Goal: Task Accomplishment & Management: Manage account settings

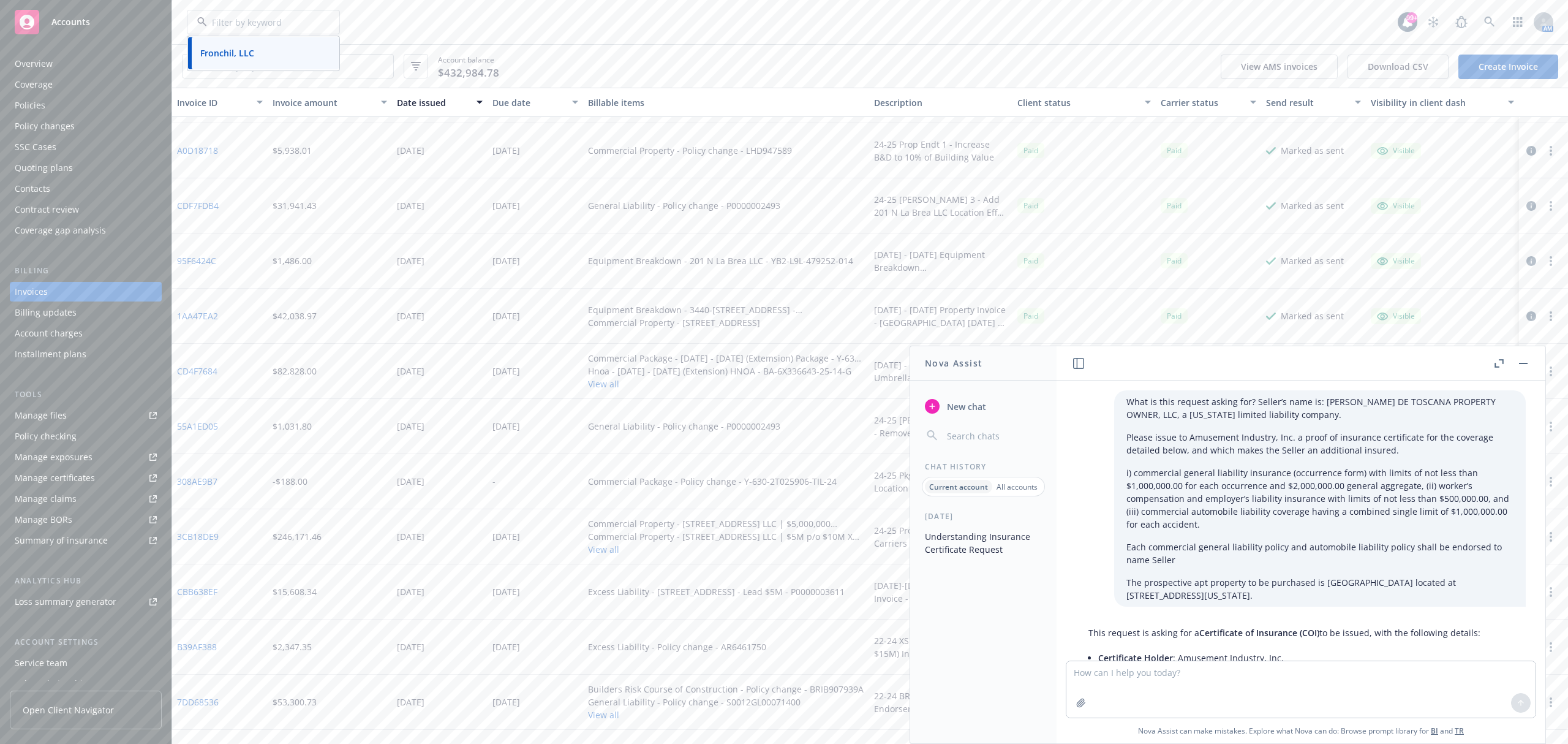
scroll to position [508, 0]
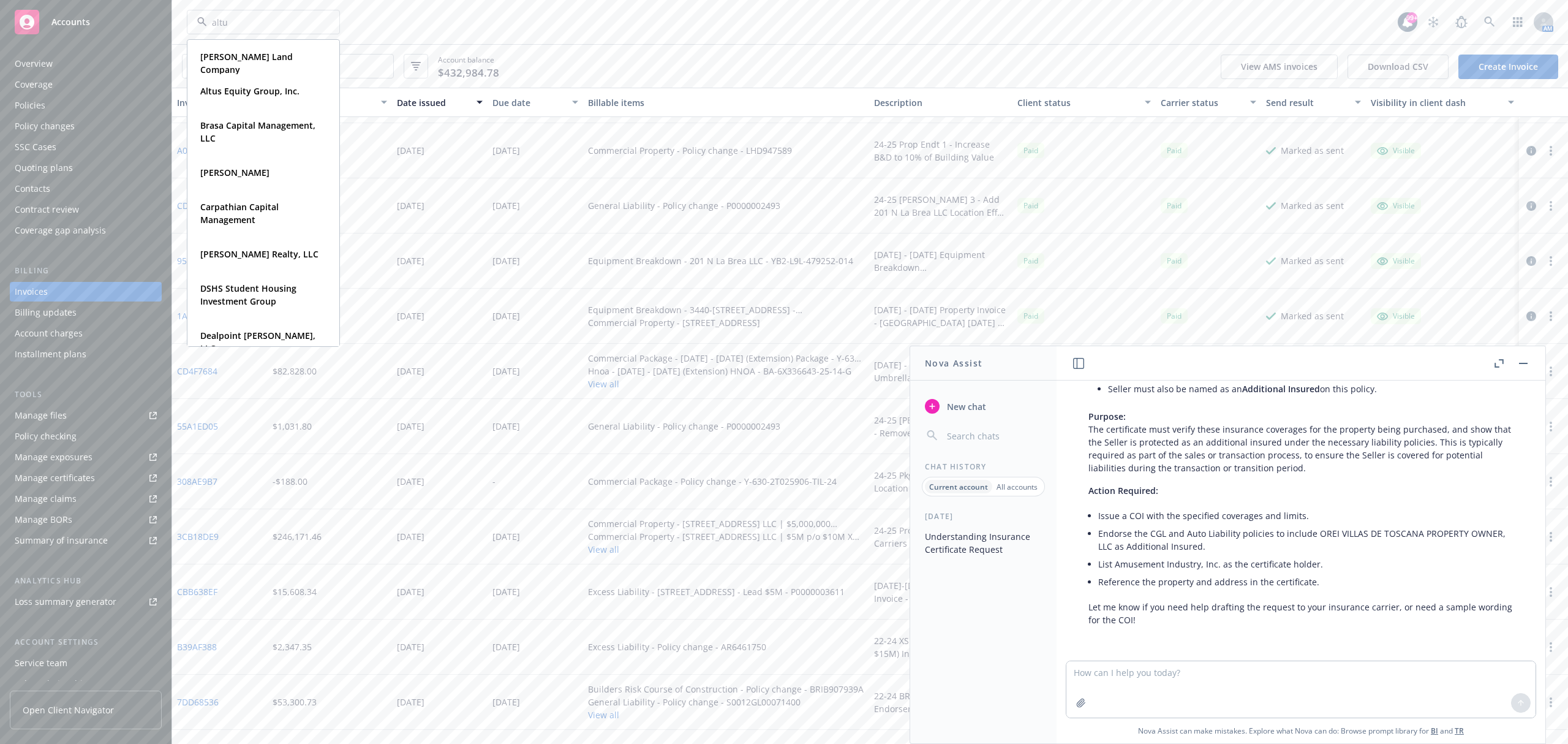
type input "altus"
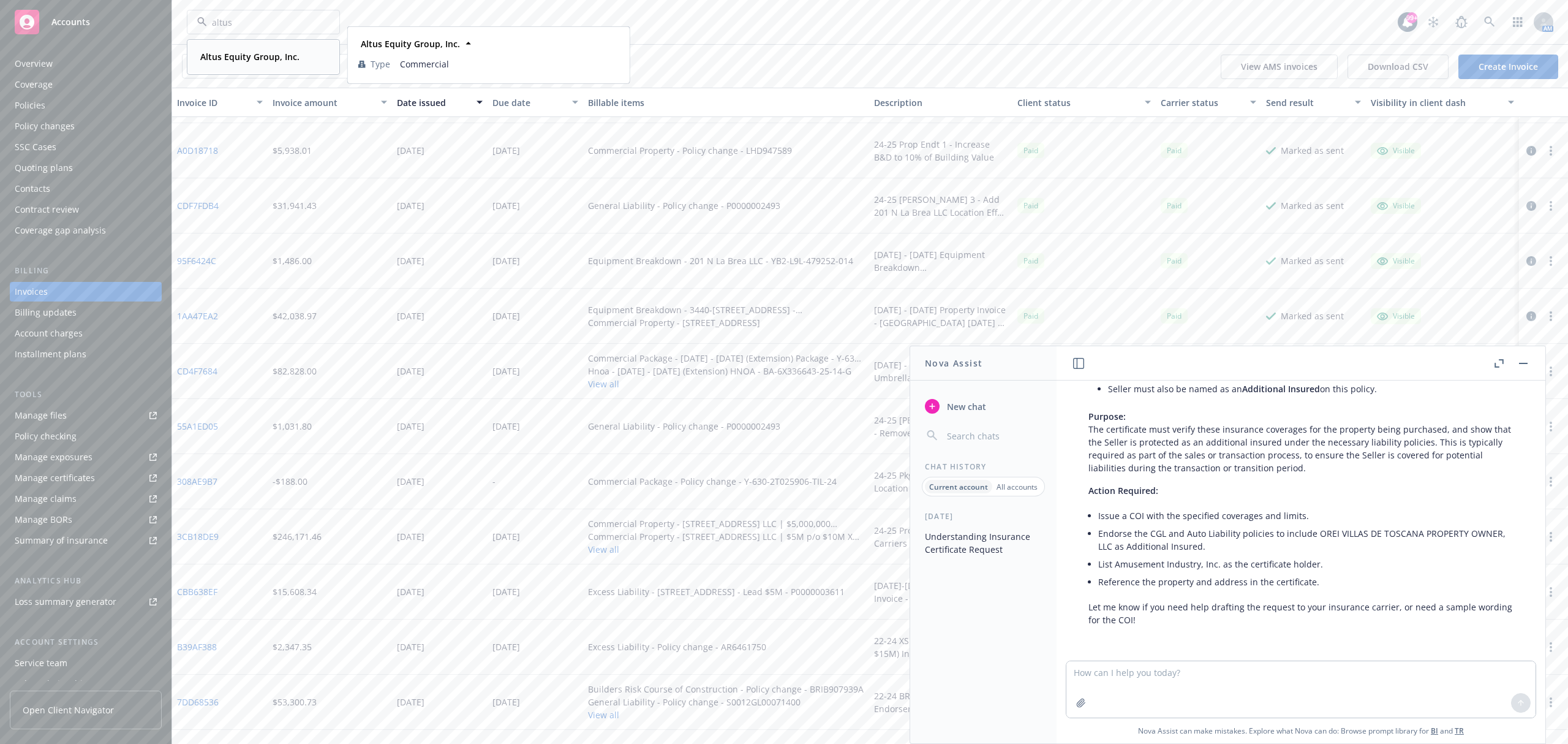
click at [278, 66] on div "Altus Equity Group, Inc. Type Commercial" at bounding box center [263, 56] width 151 height 32
click at [1524, 366] on button "button" at bounding box center [1523, 363] width 14 height 14
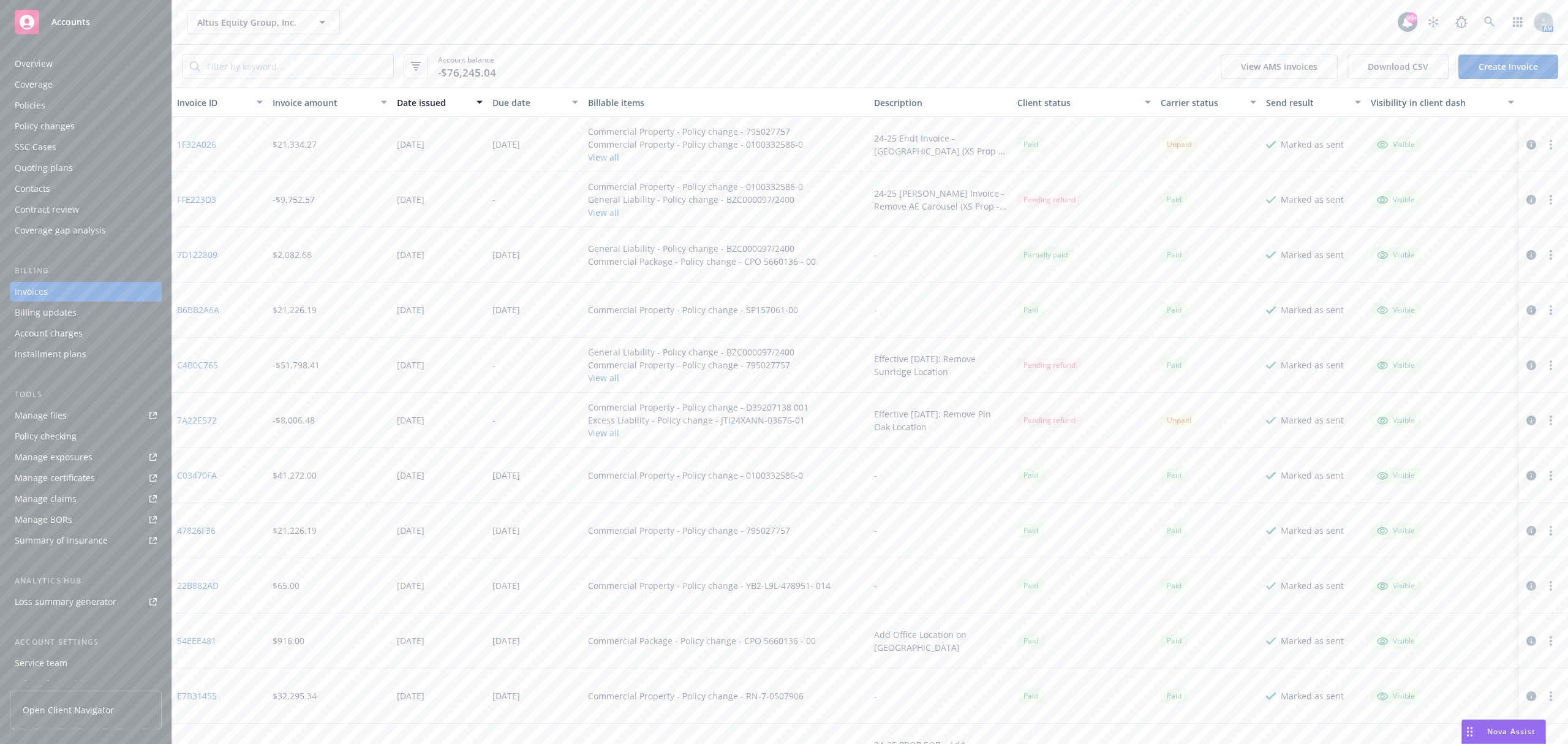
click at [194, 255] on link "7D122809" at bounding box center [197, 254] width 40 height 13
click at [204, 143] on link "1F32A026" at bounding box center [197, 144] width 39 height 13
click at [86, 128] on div "Policy changes" at bounding box center [85, 125] width 142 height 19
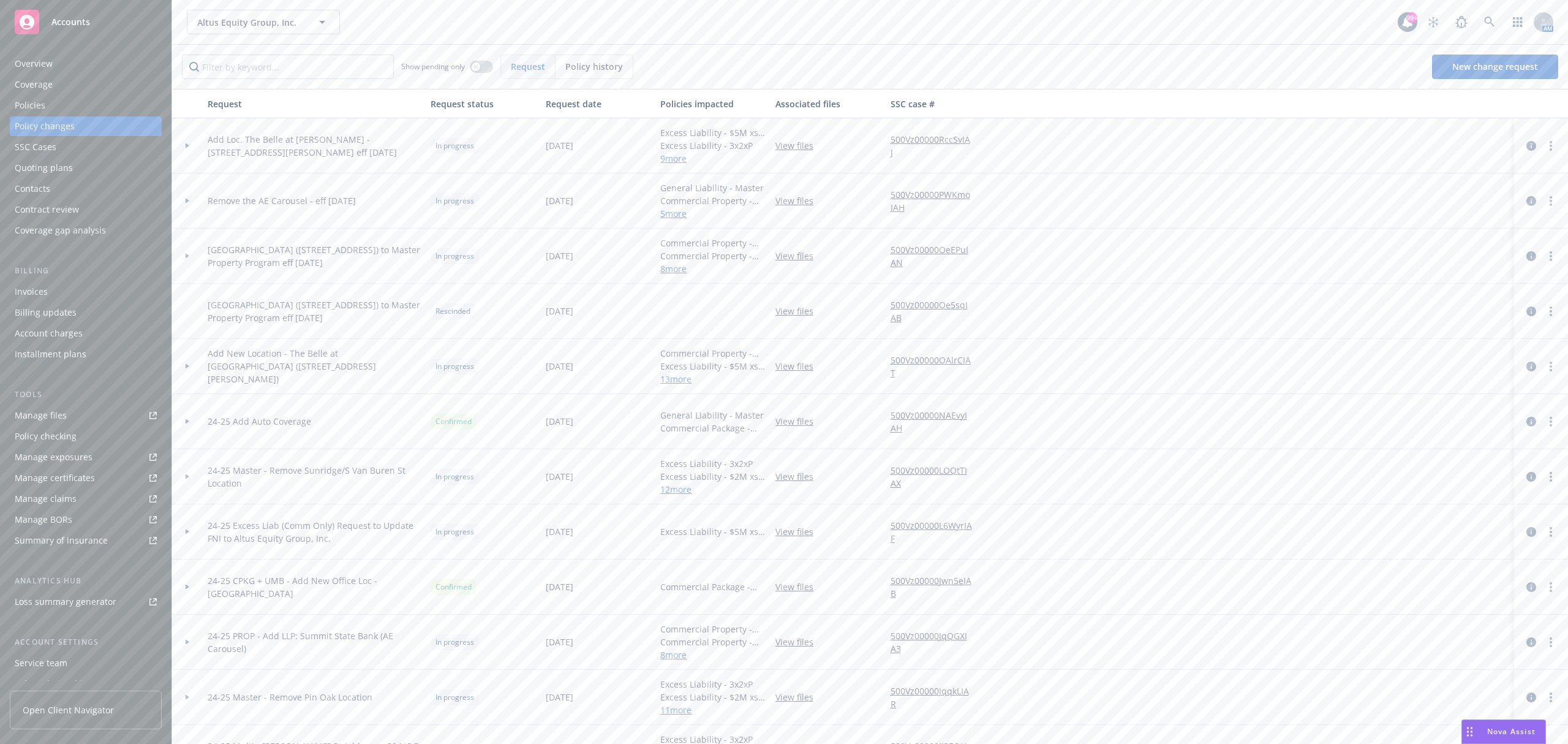
click at [107, 298] on div "Invoices" at bounding box center [85, 291] width 142 height 19
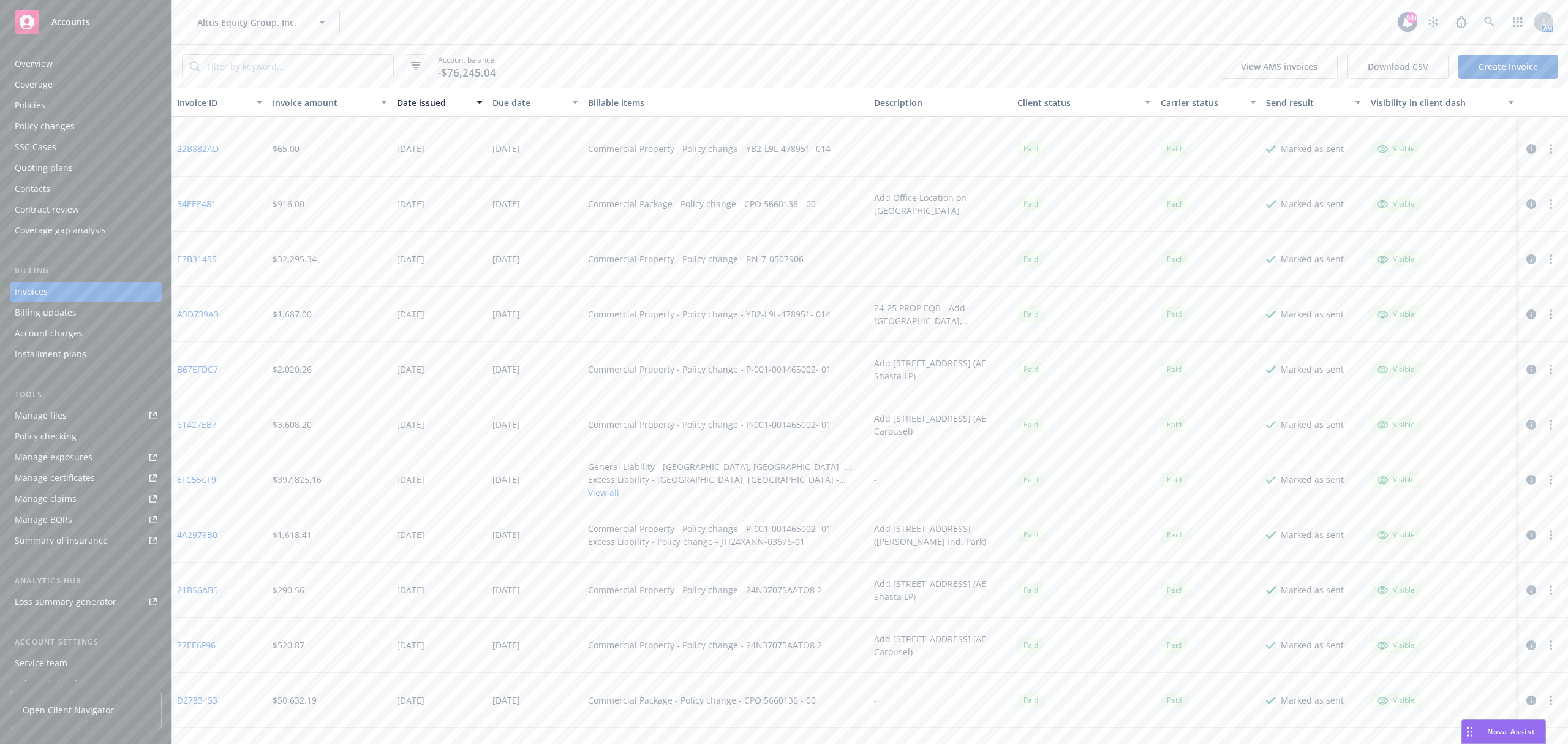
scroll to position [408, 0]
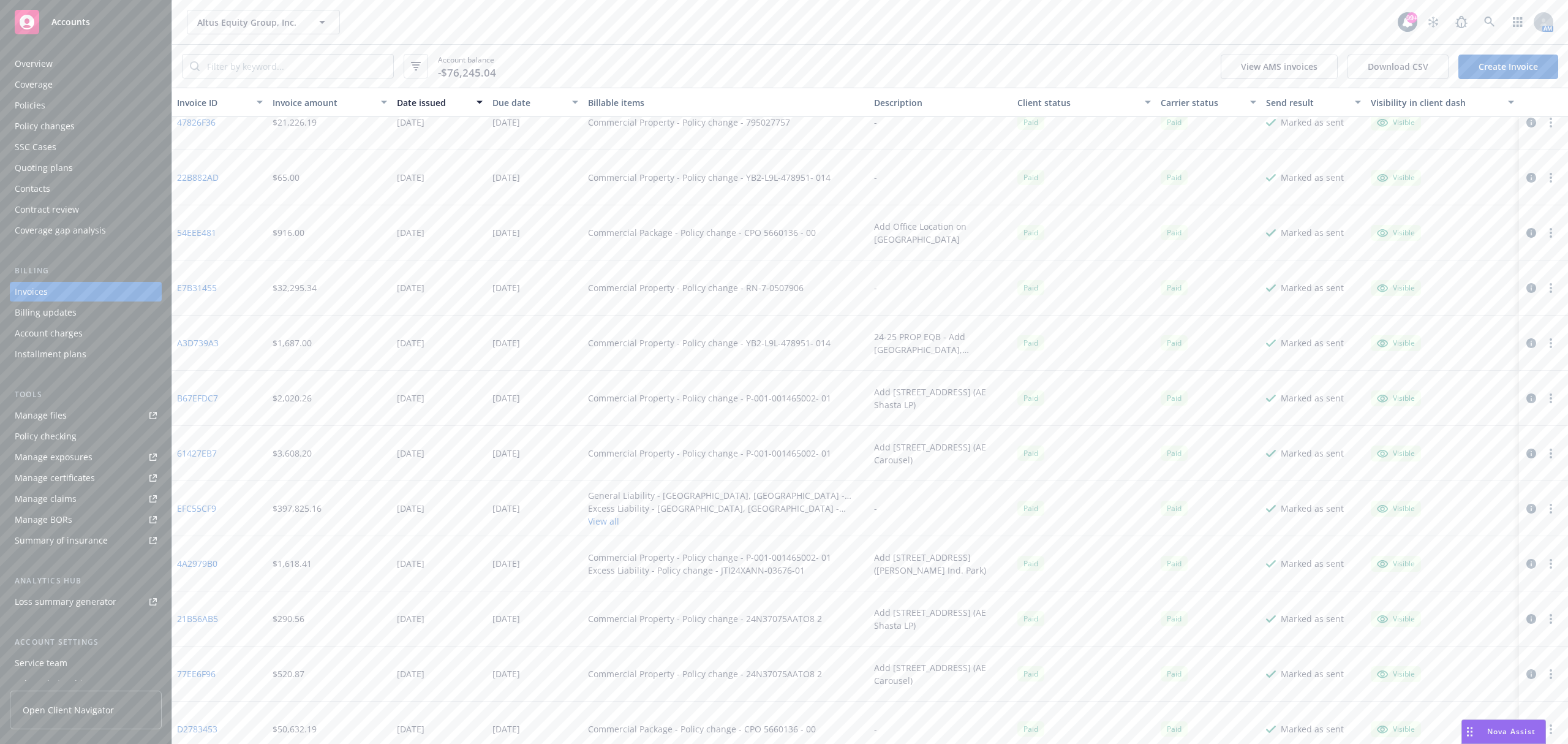
click at [194, 283] on link "E7B31455" at bounding box center [197, 288] width 40 height 13
click at [260, 59] on input "search" at bounding box center [296, 66] width 194 height 23
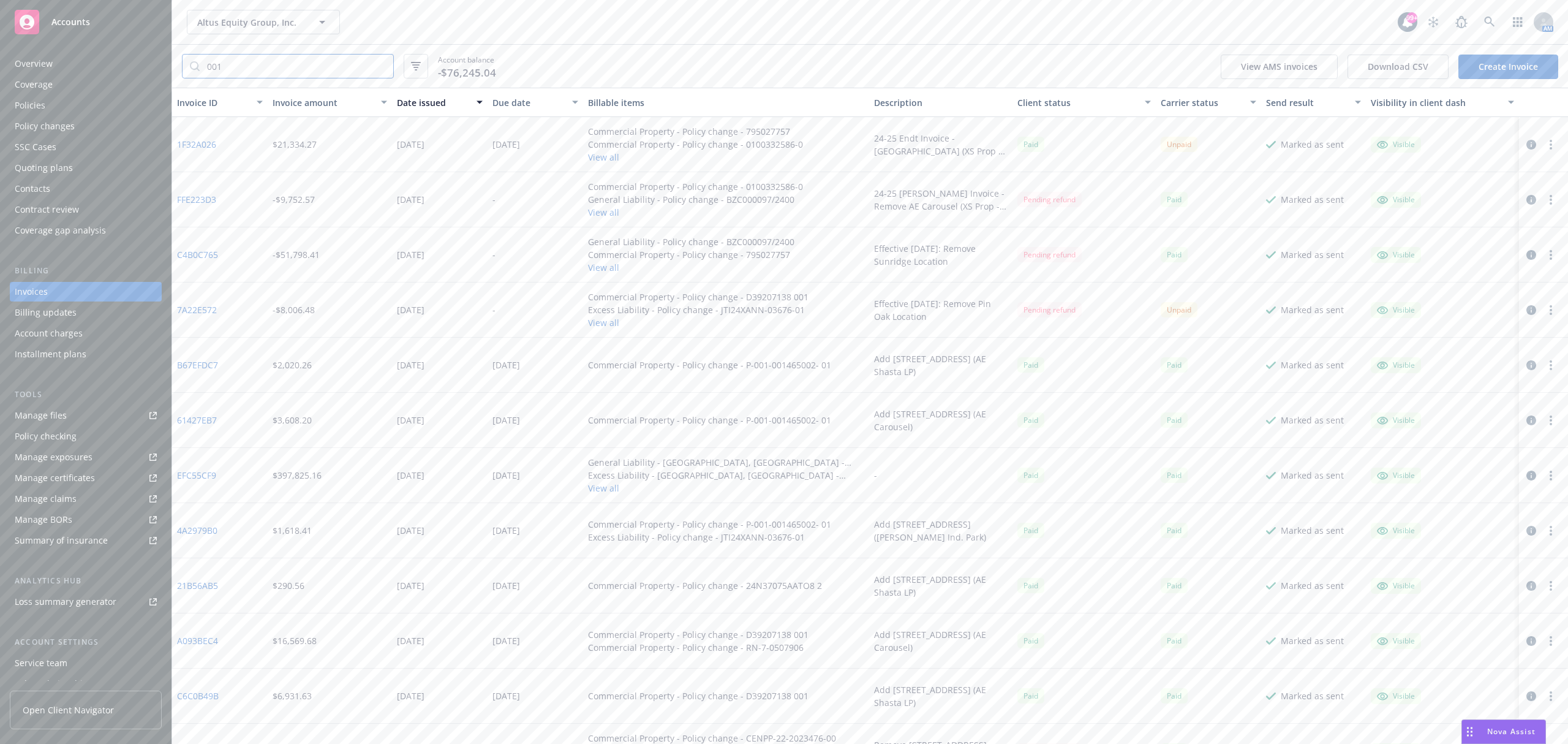
type input "001"
click at [211, 473] on link "EFC55CF9" at bounding box center [197, 475] width 39 height 13
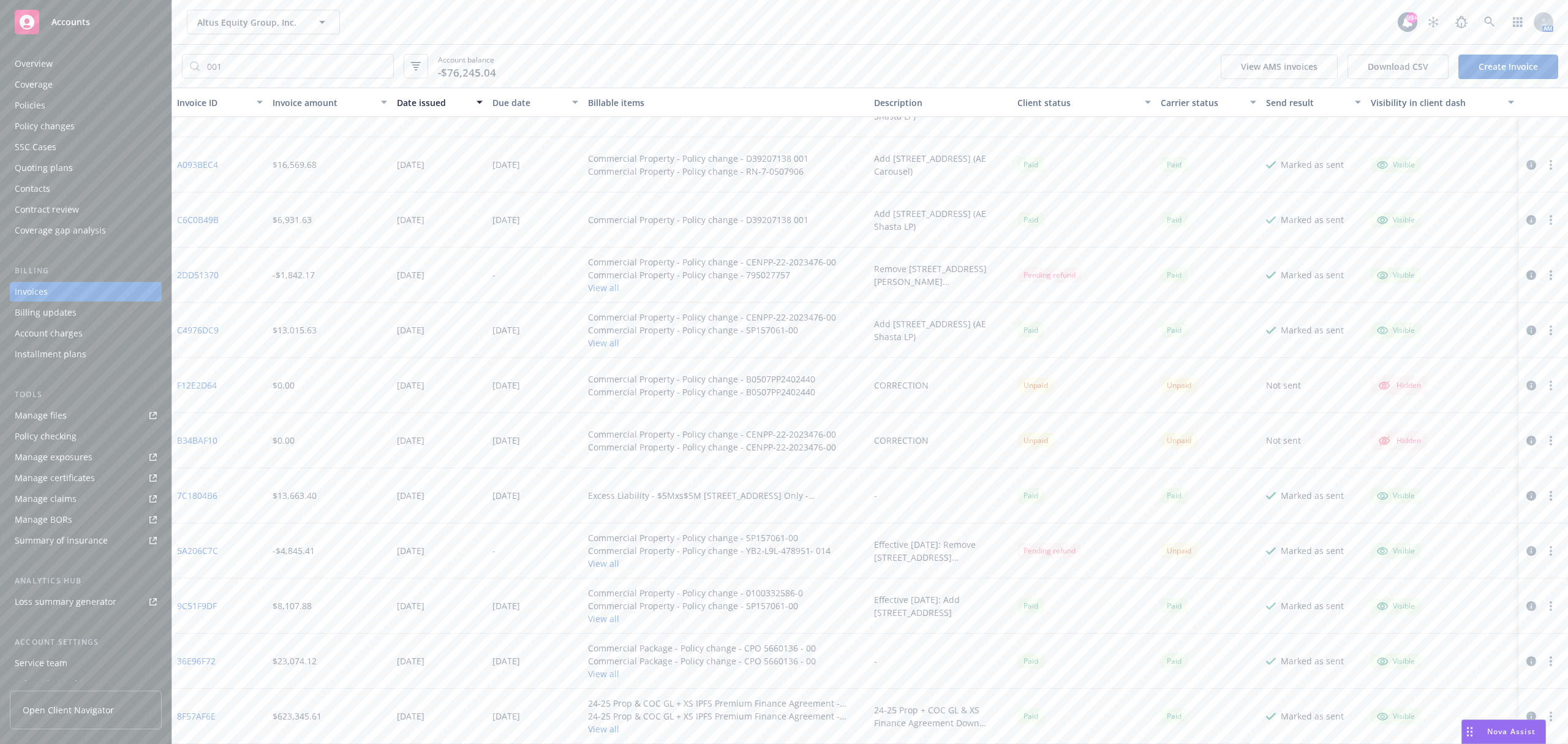
click at [70, 128] on div "Policy changes" at bounding box center [44, 125] width 60 height 19
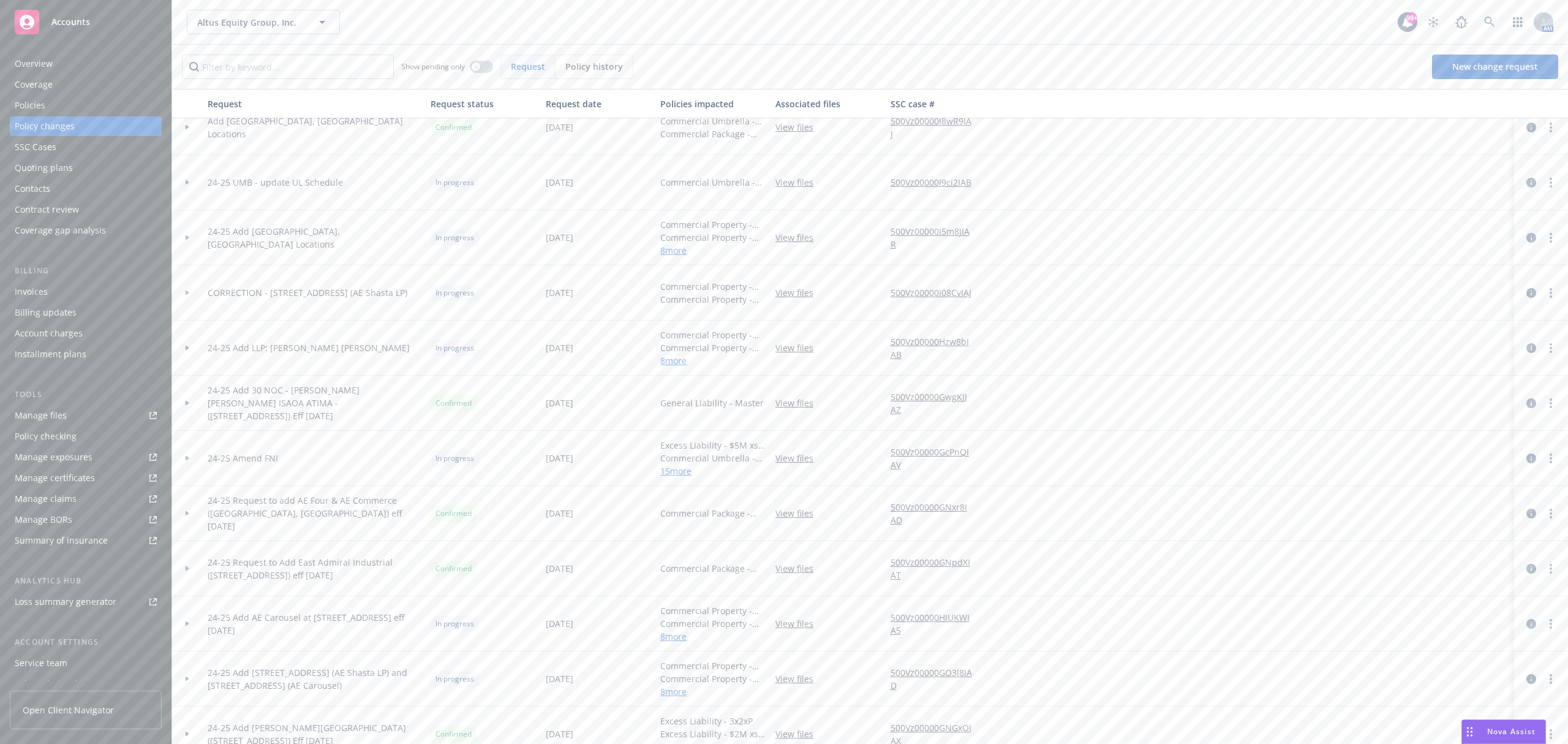
scroll to position [807, 0]
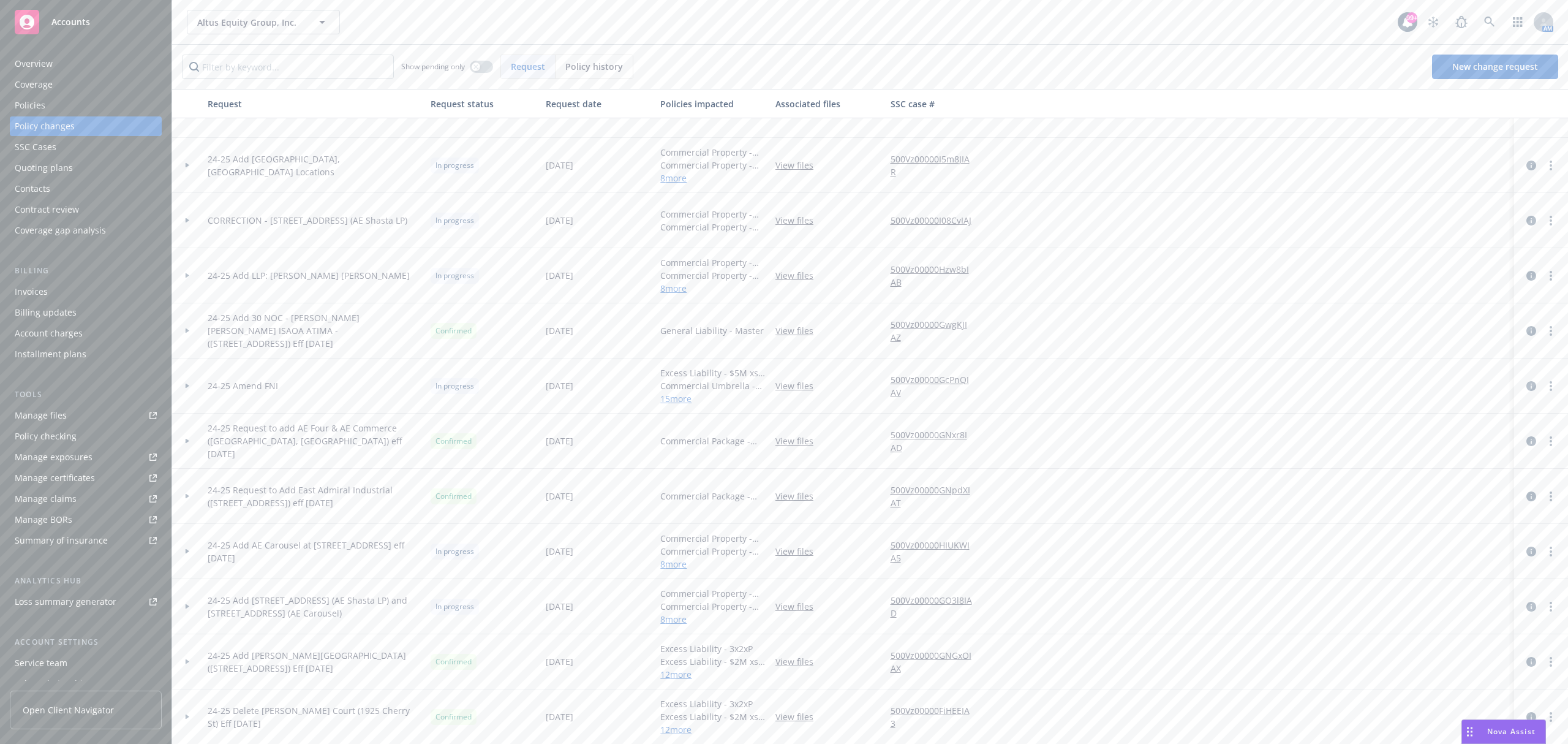
click at [182, 165] on div at bounding box center [187, 165] width 21 height 4
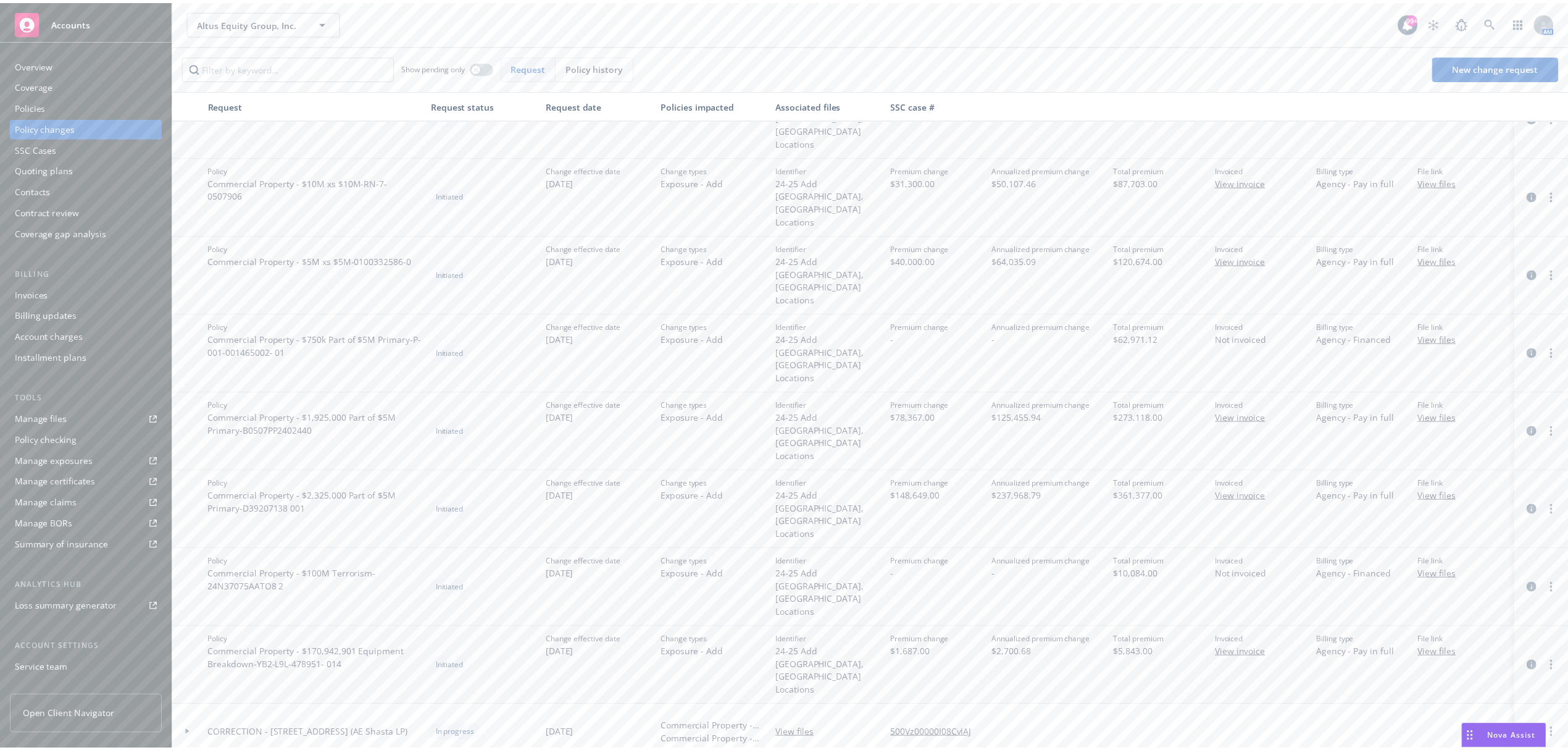
scroll to position [979, 0]
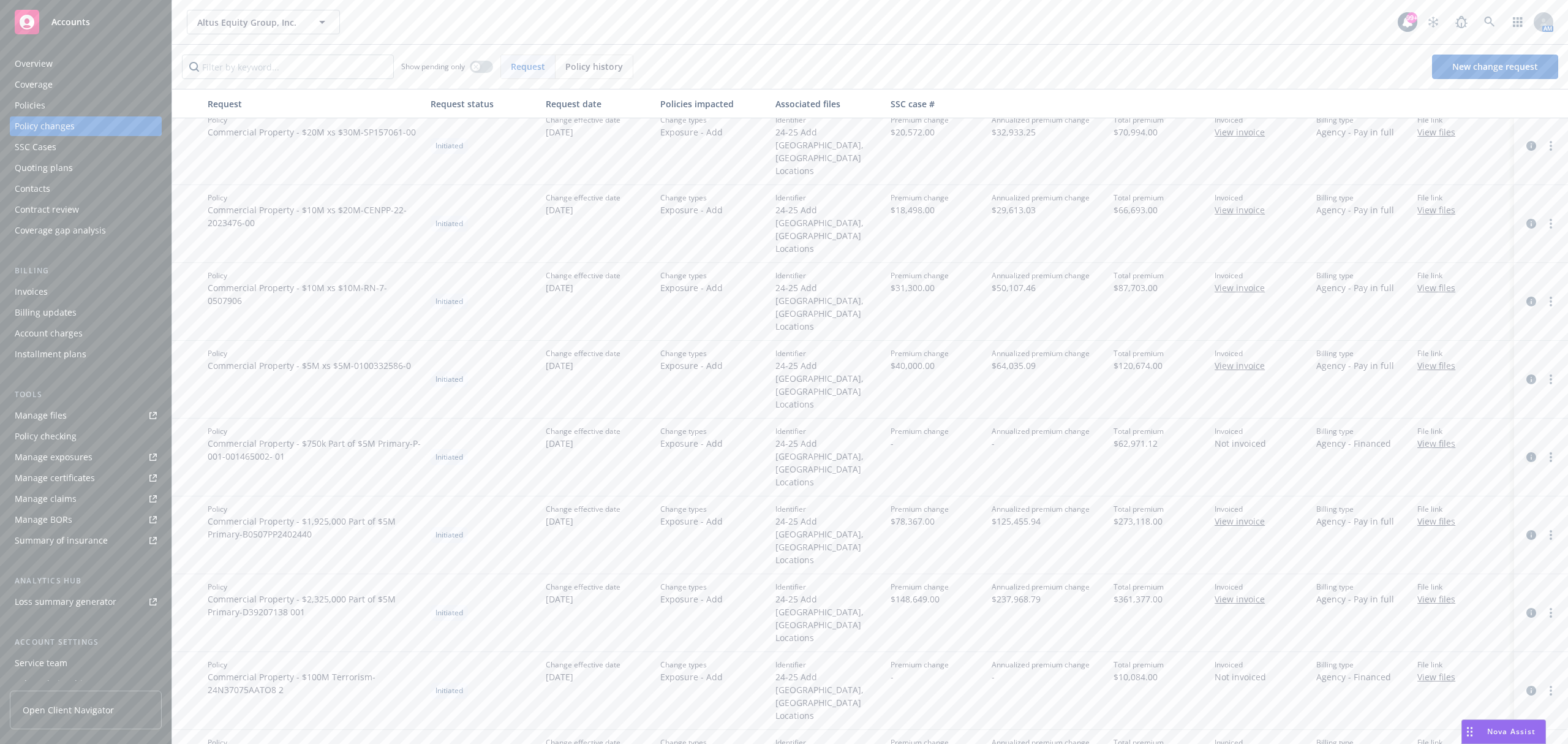
click at [1526, 452] on icon "circleInformation" at bounding box center [1531, 457] width 10 height 10
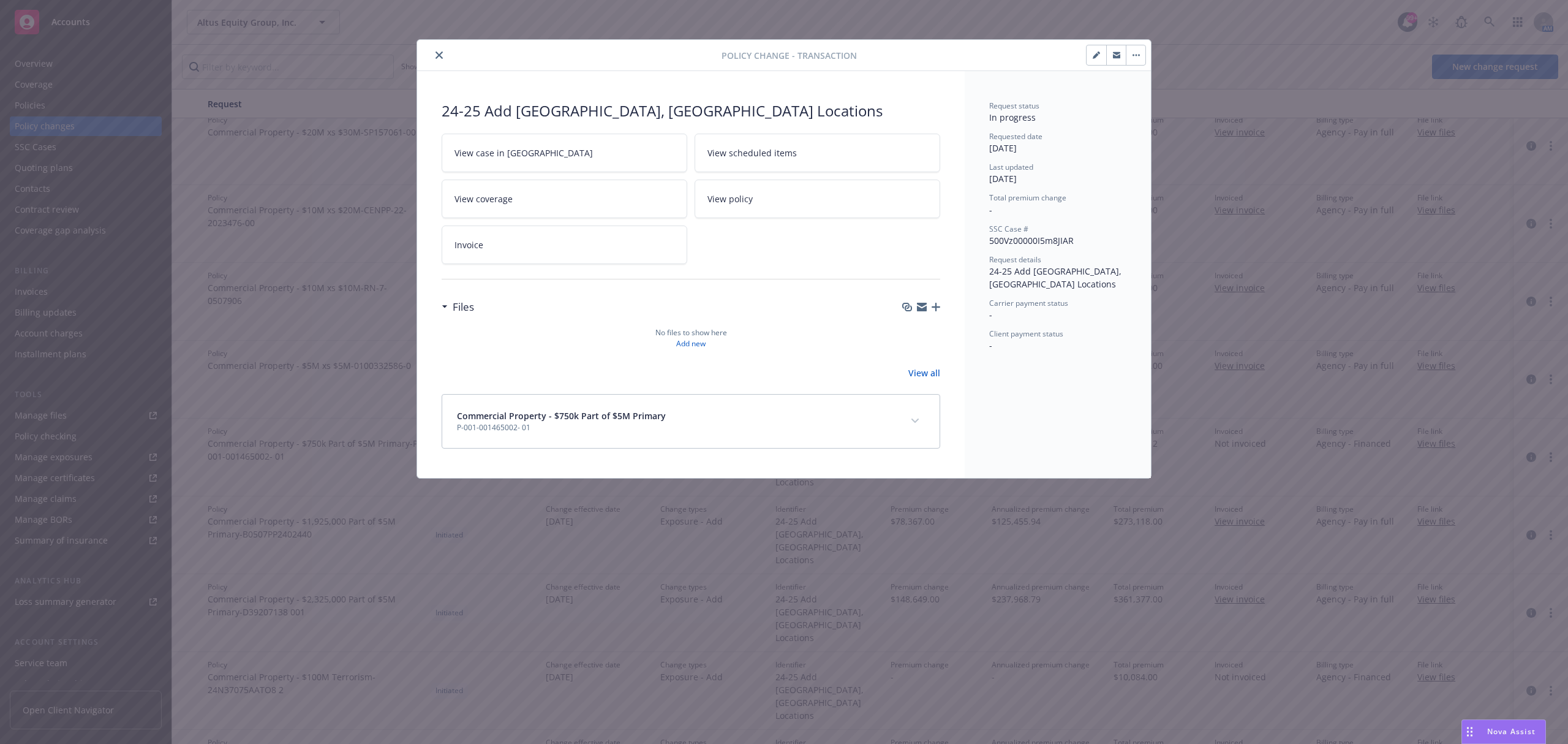
click at [1132, 57] on button "button" at bounding box center [1135, 55] width 19 height 19
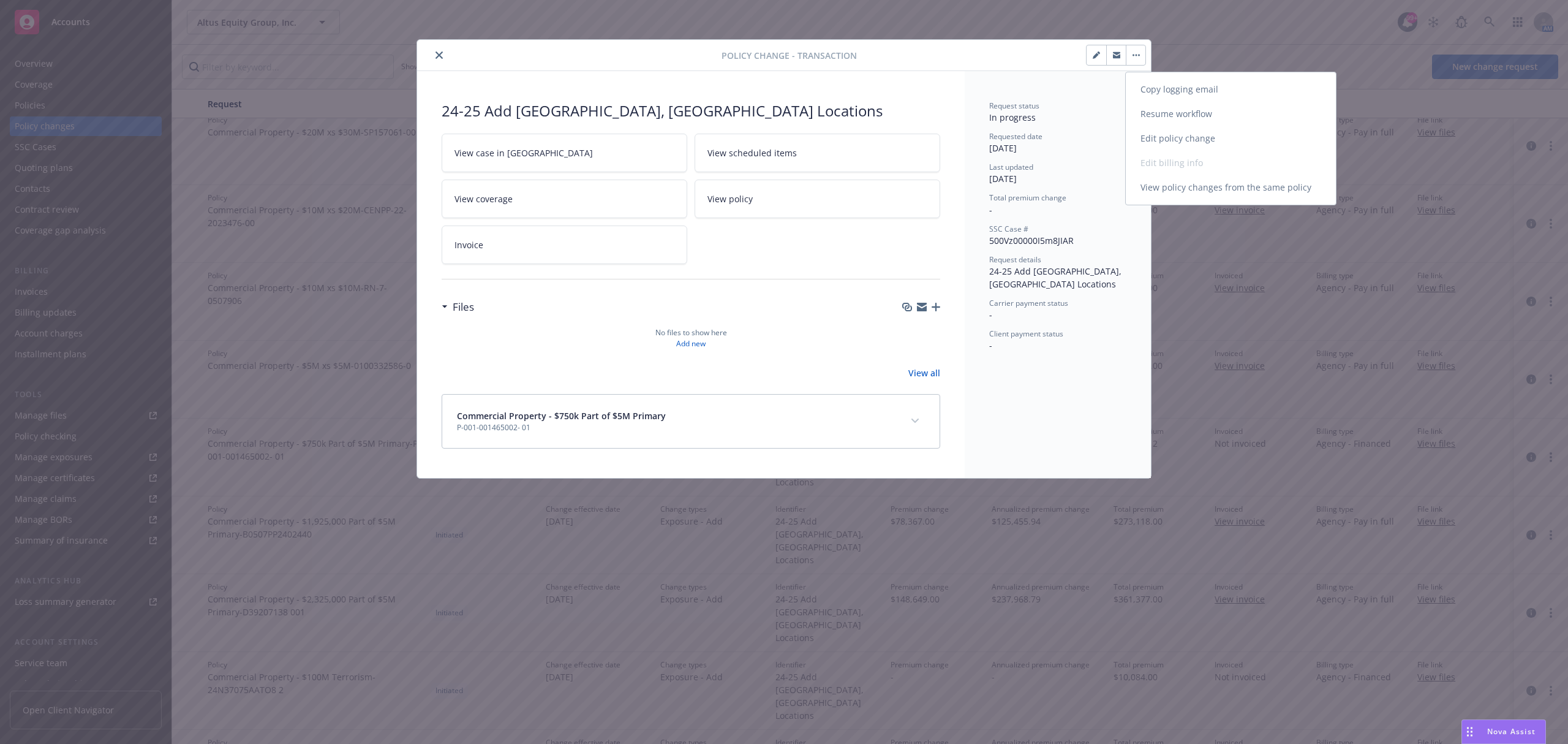
click at [1160, 112] on link "Resume workflow" at bounding box center [1231, 114] width 210 height 25
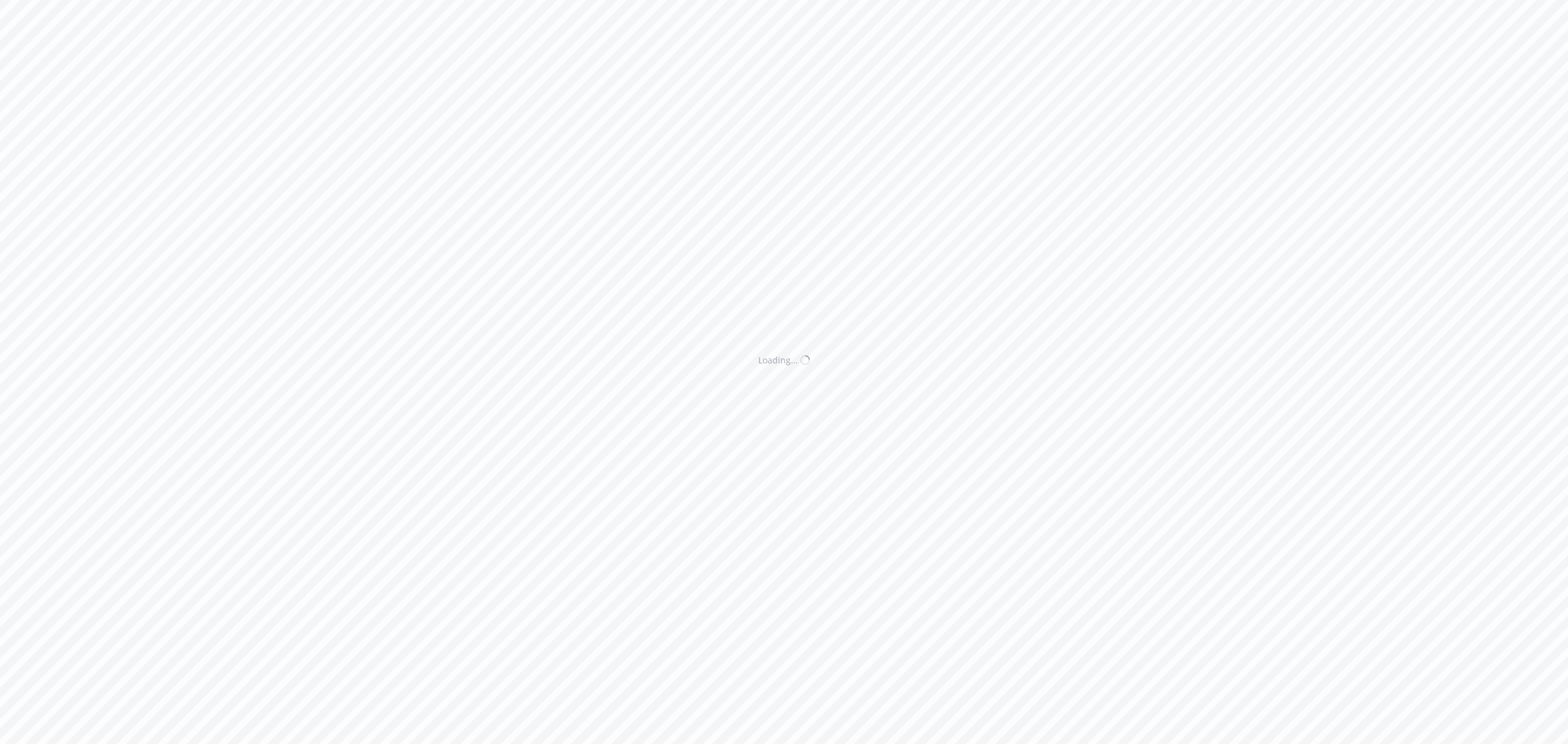
select select "ACCEPTED"
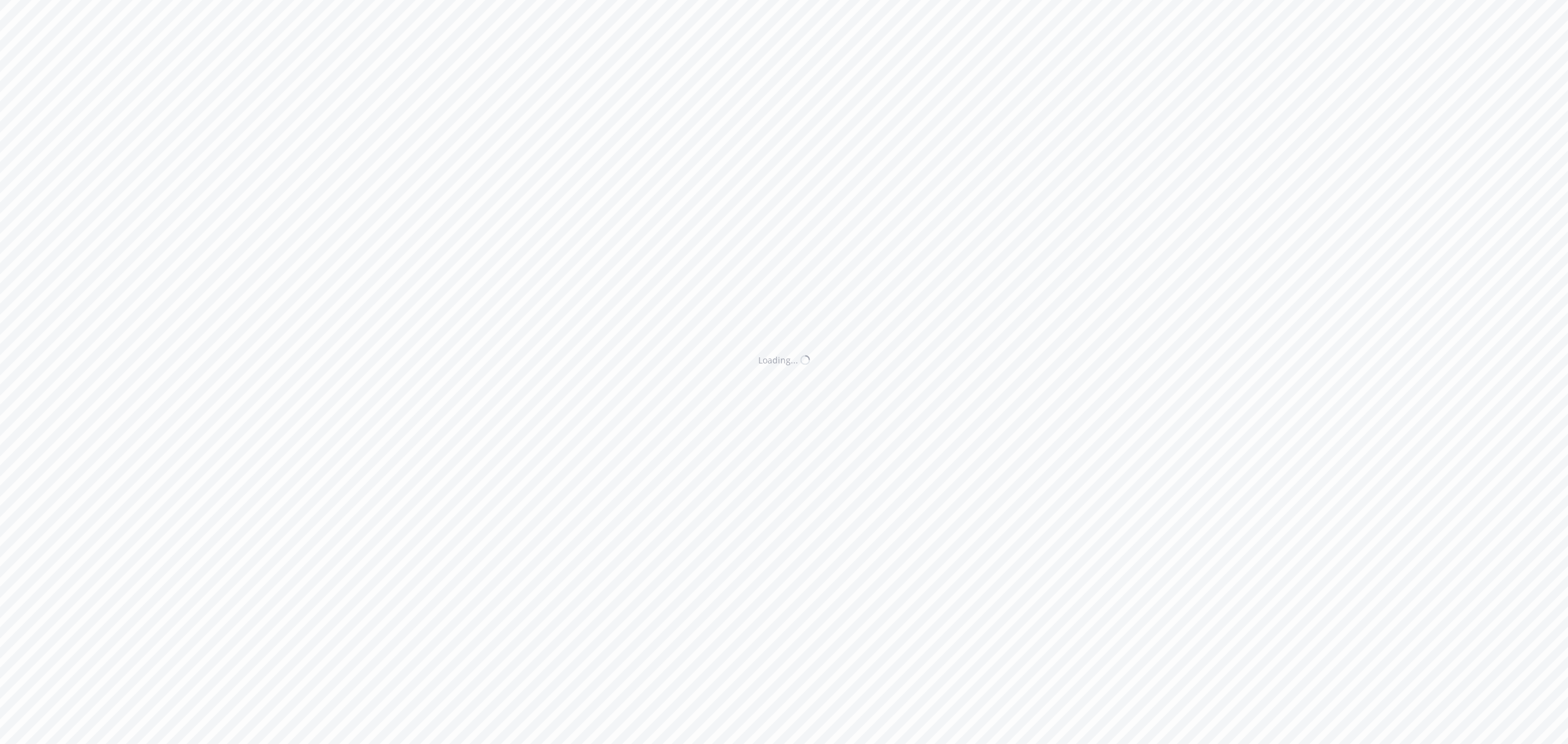
select select "ACCEPTED"
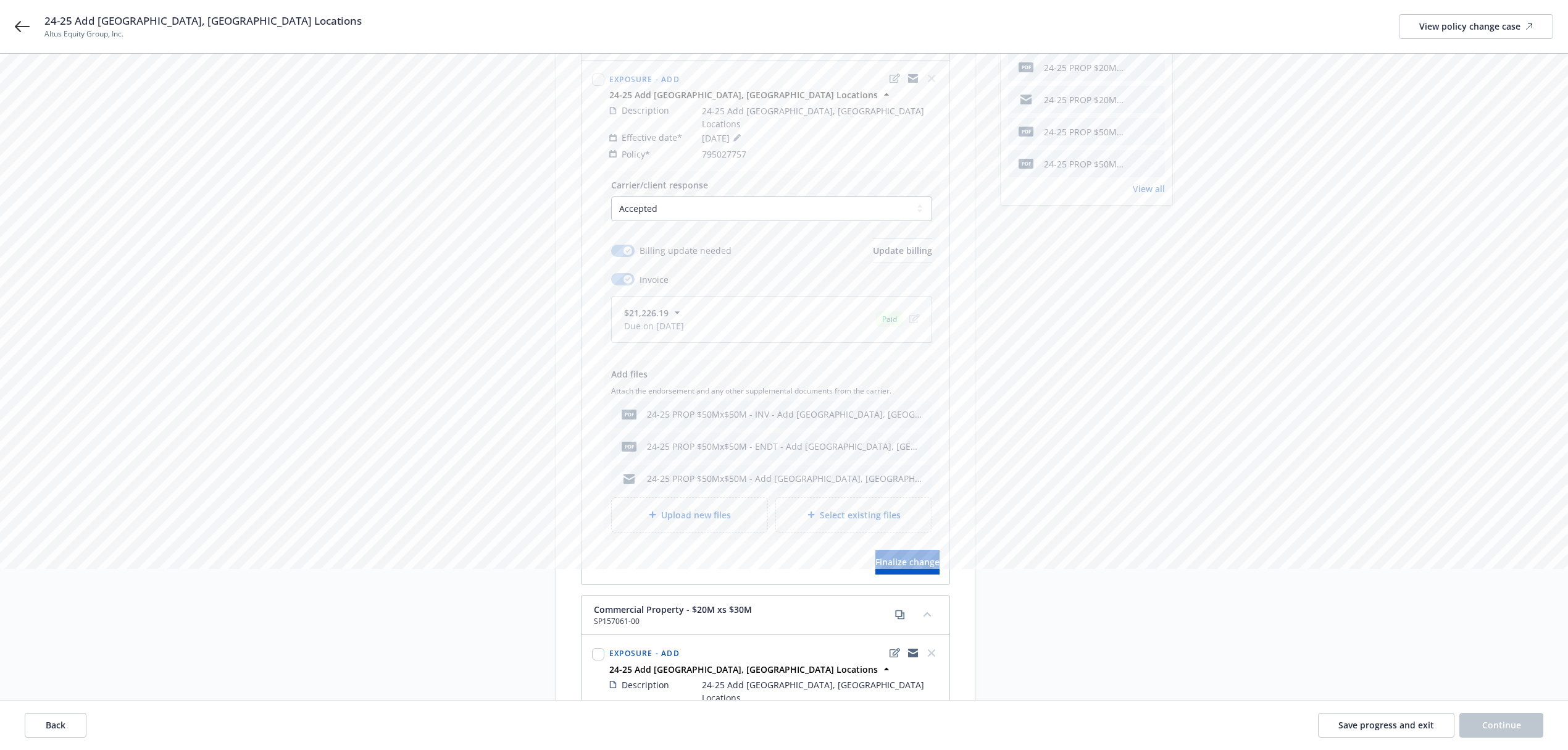
scroll to position [494, 0]
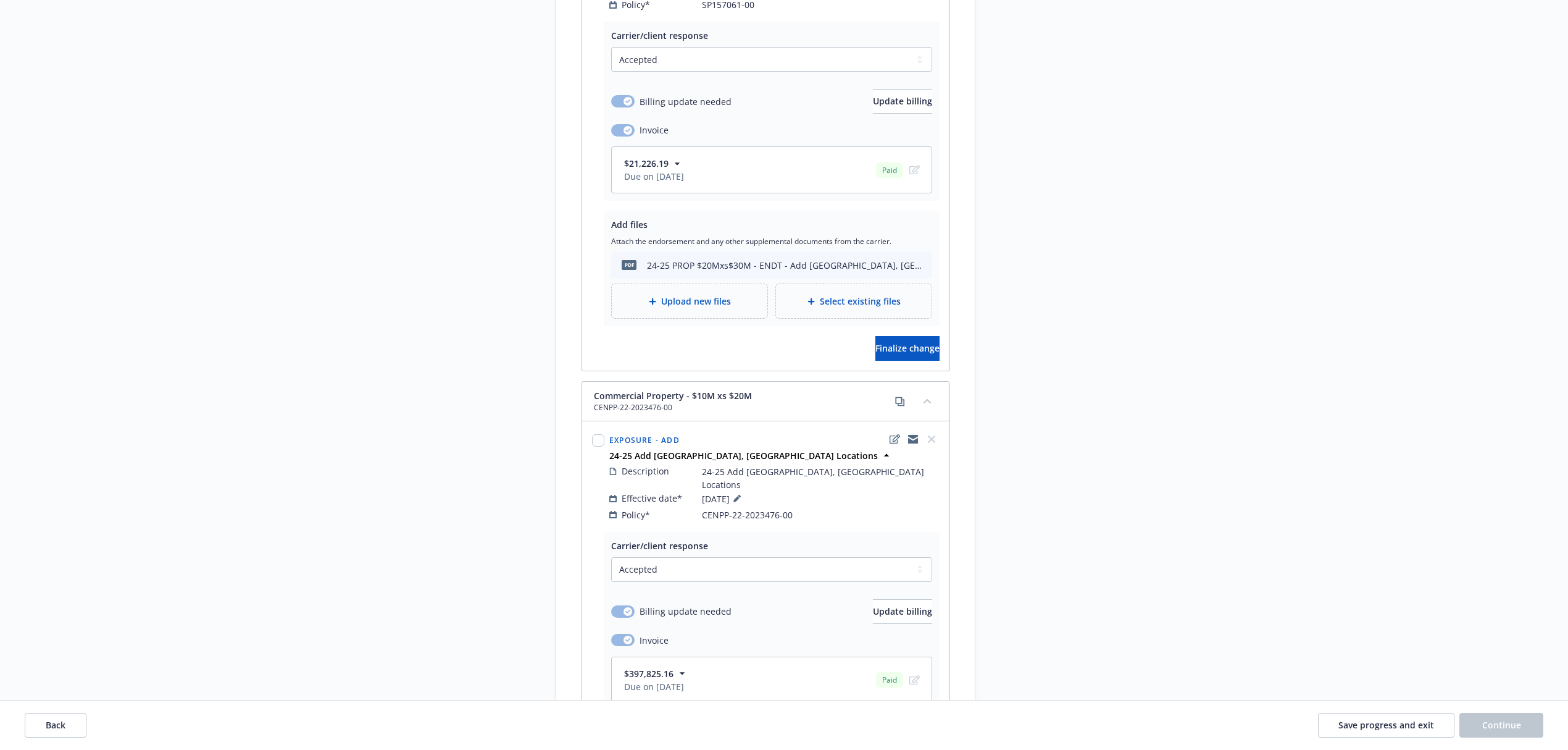
scroll to position [2597, 0]
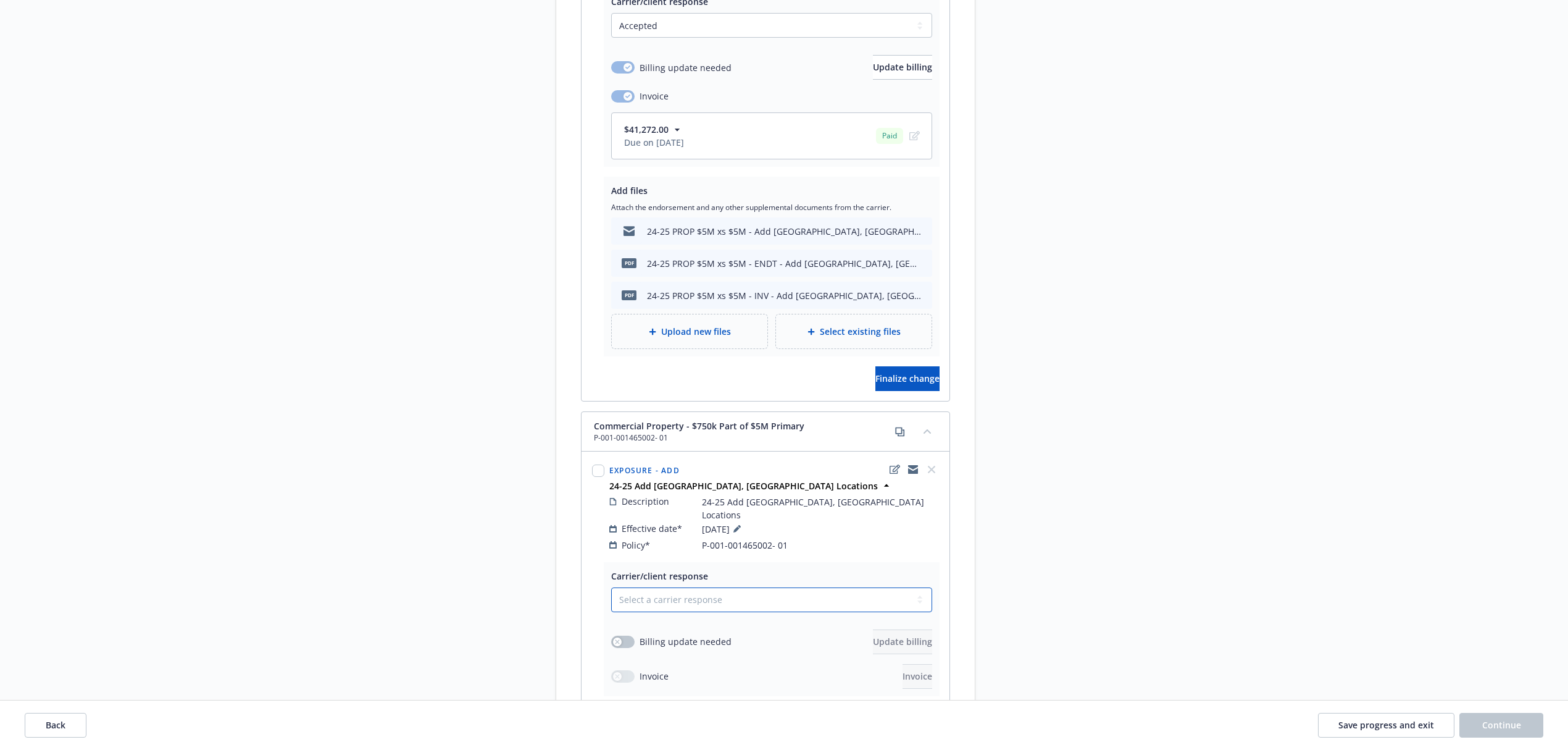
click at [718, 587] on select "Select a carrier response Accepted Accepted with revision No endorsement needed…" at bounding box center [771, 600] width 321 height 25
select select "ACCEPTED"
click at [611, 587] on select "Select a carrier response Accepted Accepted with revision No endorsement needed…" at bounding box center [771, 600] width 321 height 25
click at [627, 636] on button "button" at bounding box center [622, 642] width 23 height 12
click at [882, 636] on span "Update billing" at bounding box center [903, 642] width 60 height 12
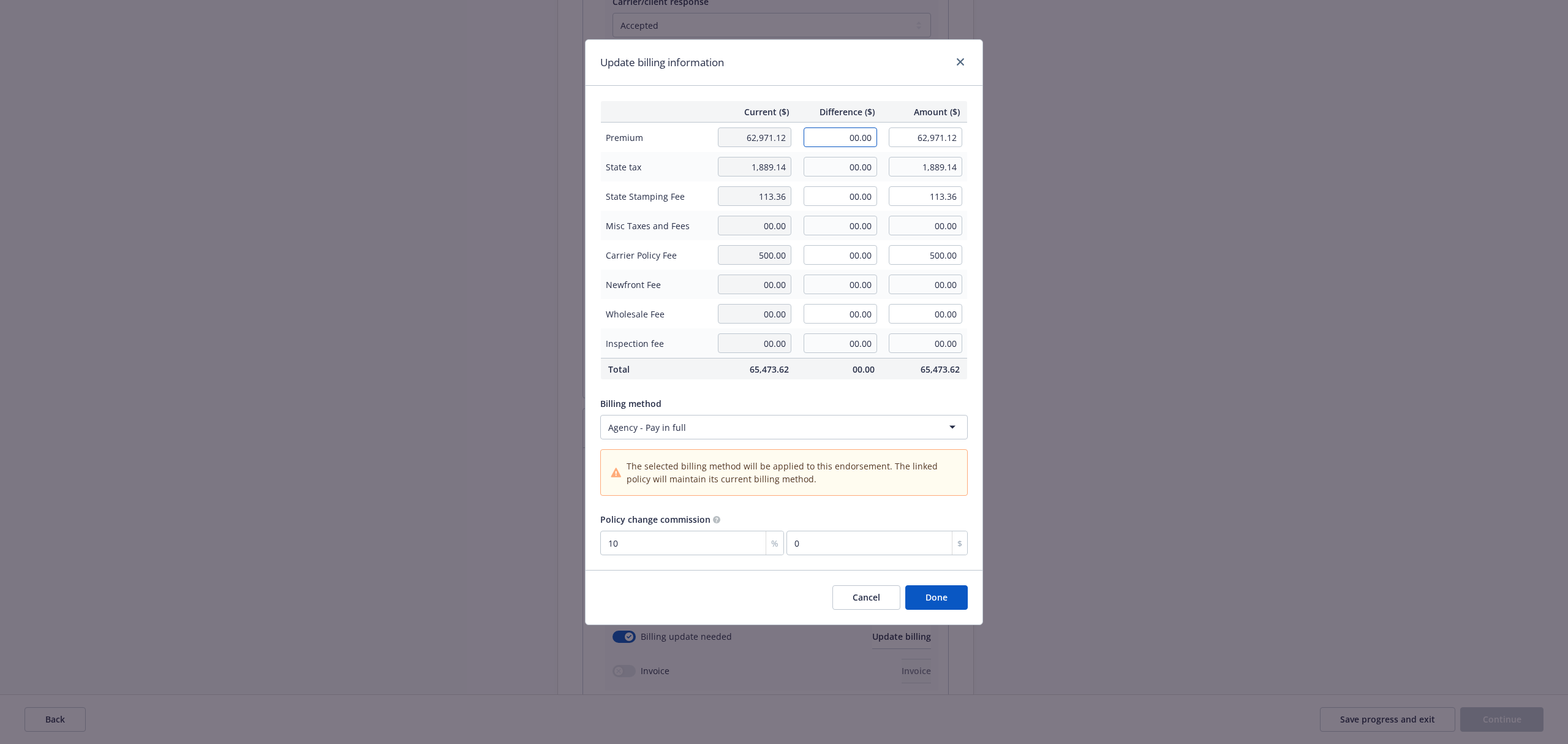
click at [833, 141] on input "00.00" at bounding box center [840, 137] width 74 height 19
drag, startPoint x: 870, startPoint y: 594, endPoint x: 737, endPoint y: 300, distance: 322.7
click at [870, 594] on button "Cancel" at bounding box center [866, 598] width 68 height 25
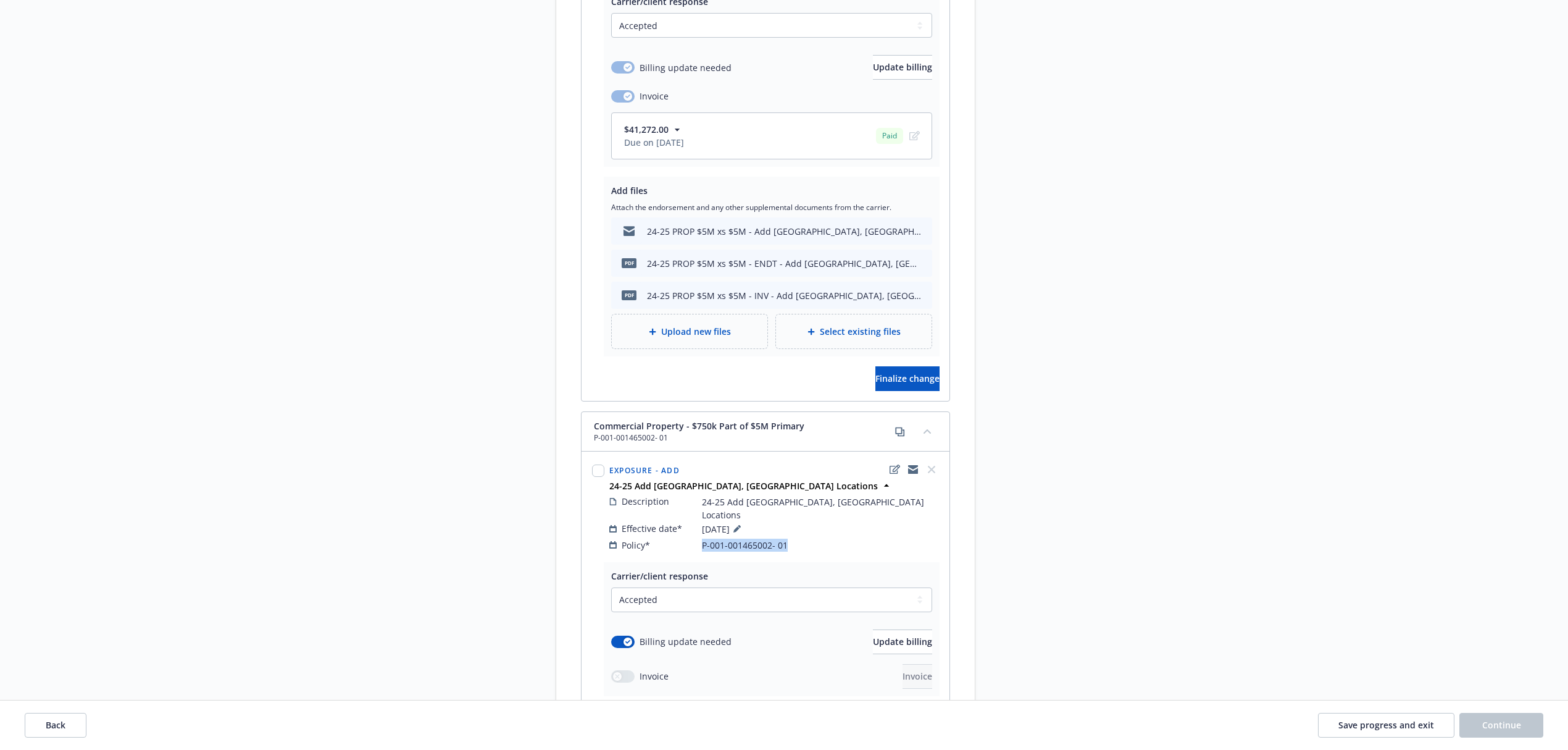
drag, startPoint x: 790, startPoint y: 467, endPoint x: 704, endPoint y: 465, distance: 86.0
click at [704, 539] on div "Policy* P-001-001465002- 01" at bounding box center [774, 545] width 330 height 13
copy span "P-001-001465002- 01"
click at [873, 636] on span "Update billing" at bounding box center [903, 642] width 60 height 12
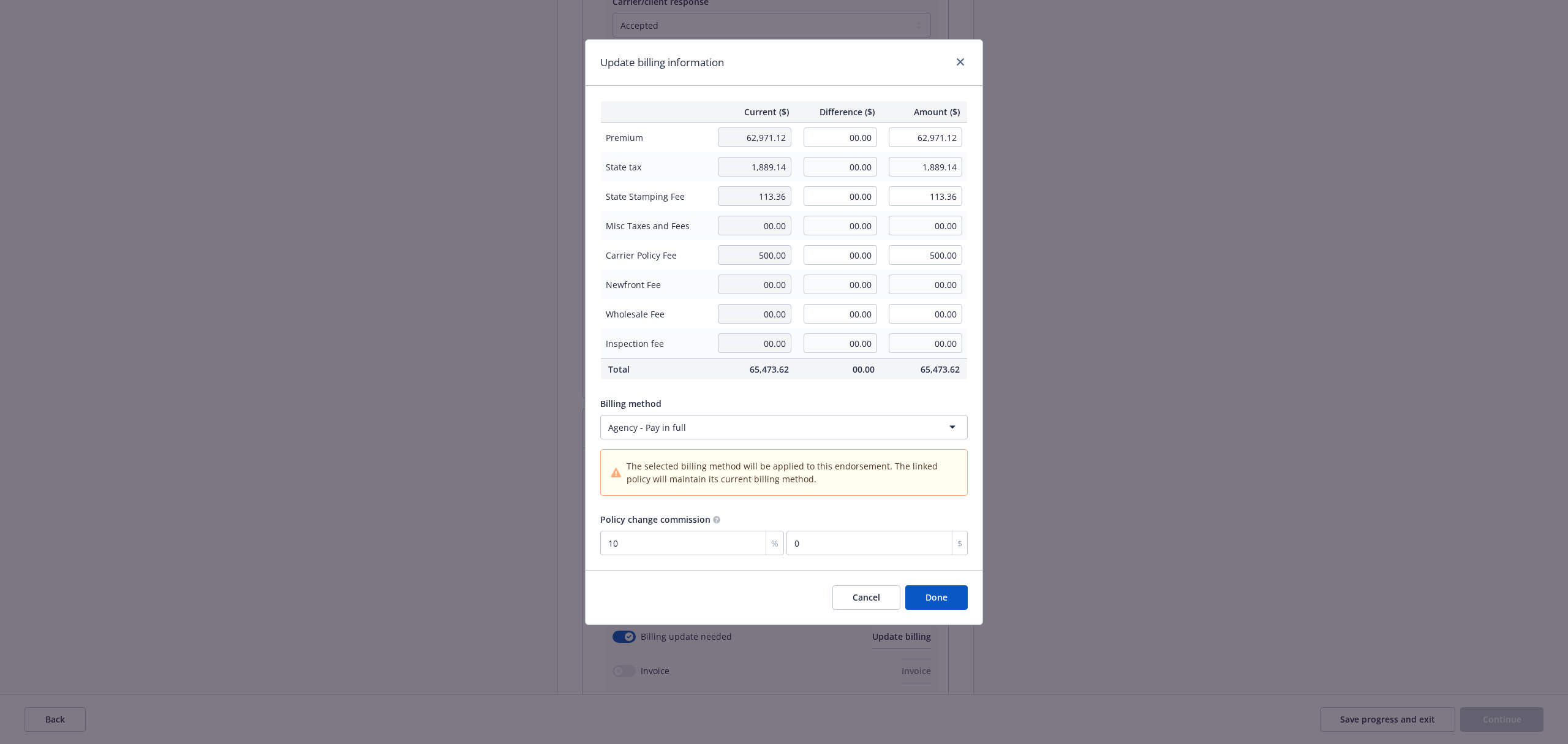
click at [883, 603] on button "Cancel" at bounding box center [866, 598] width 68 height 25
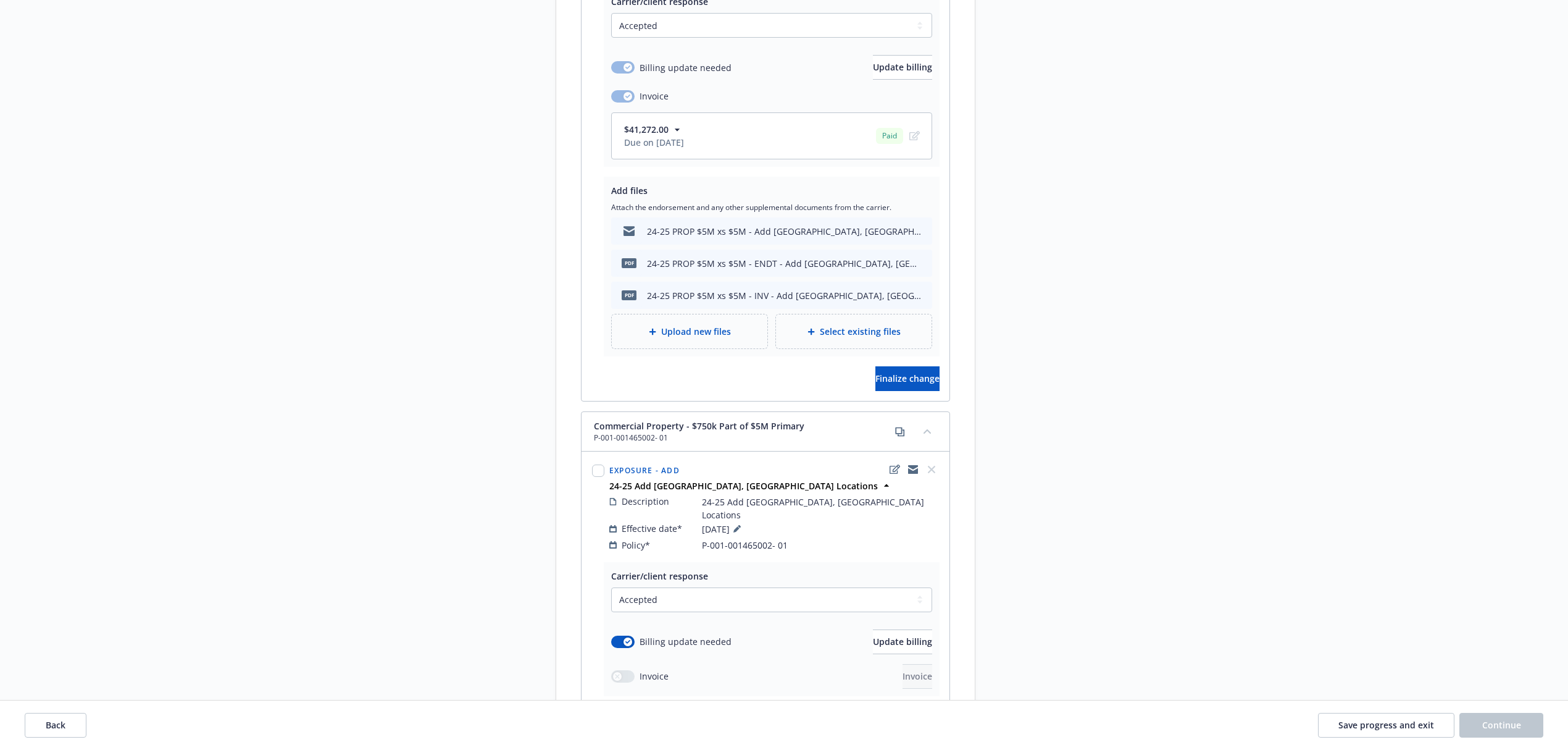
click at [734, 749] on div "Upload new files" at bounding box center [689, 765] width 136 height 15
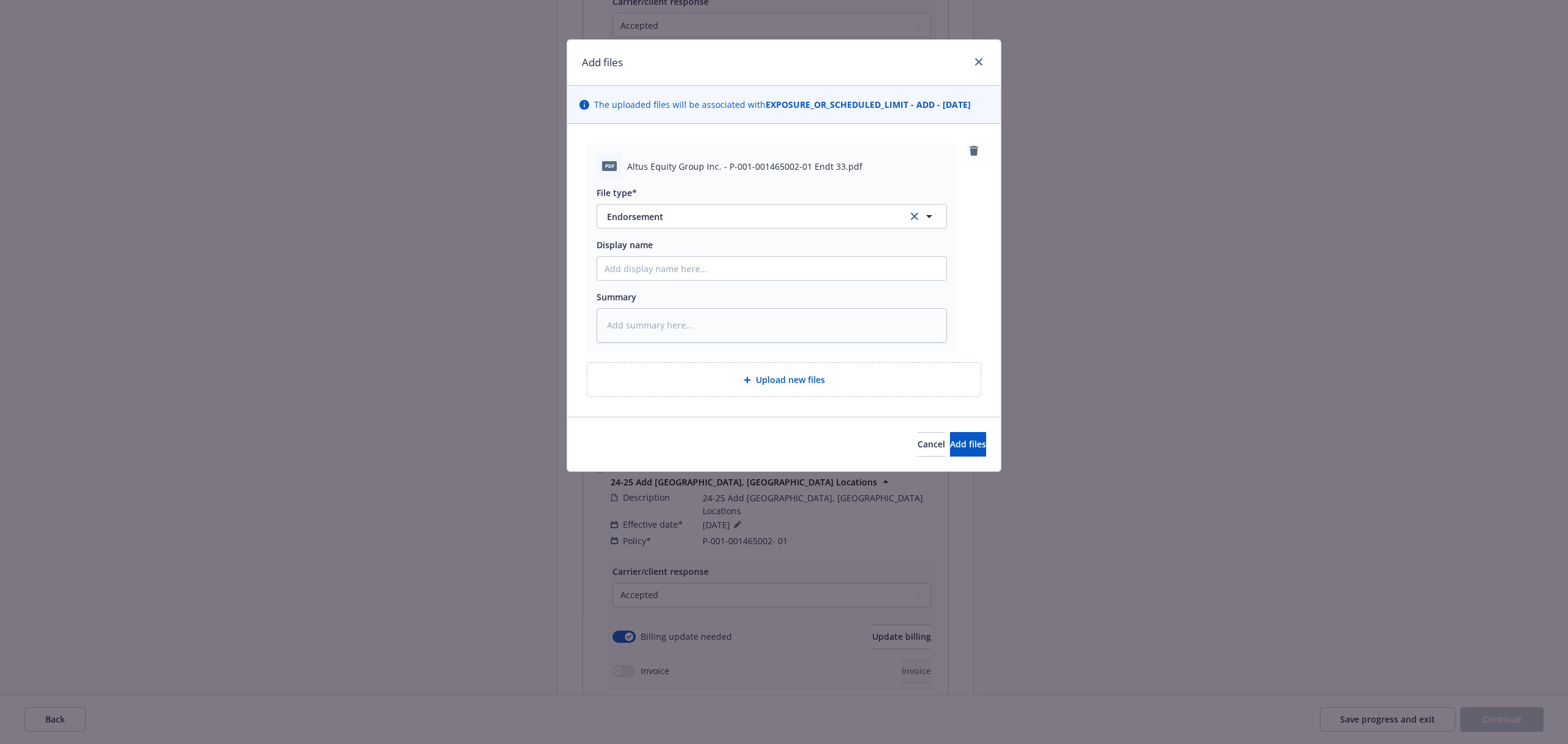
type textarea "x"
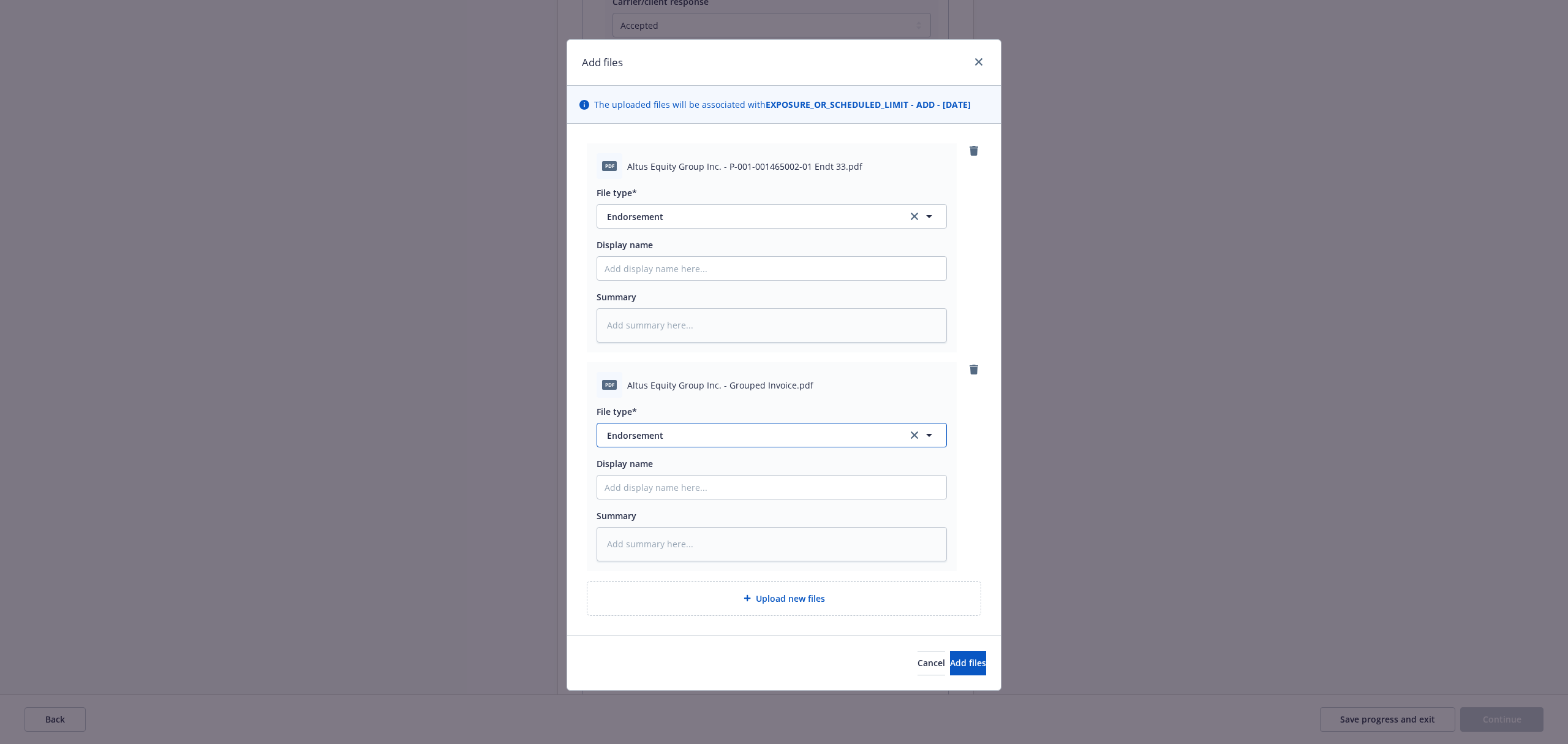
click at [705, 443] on button "Endorsement" at bounding box center [772, 435] width 350 height 25
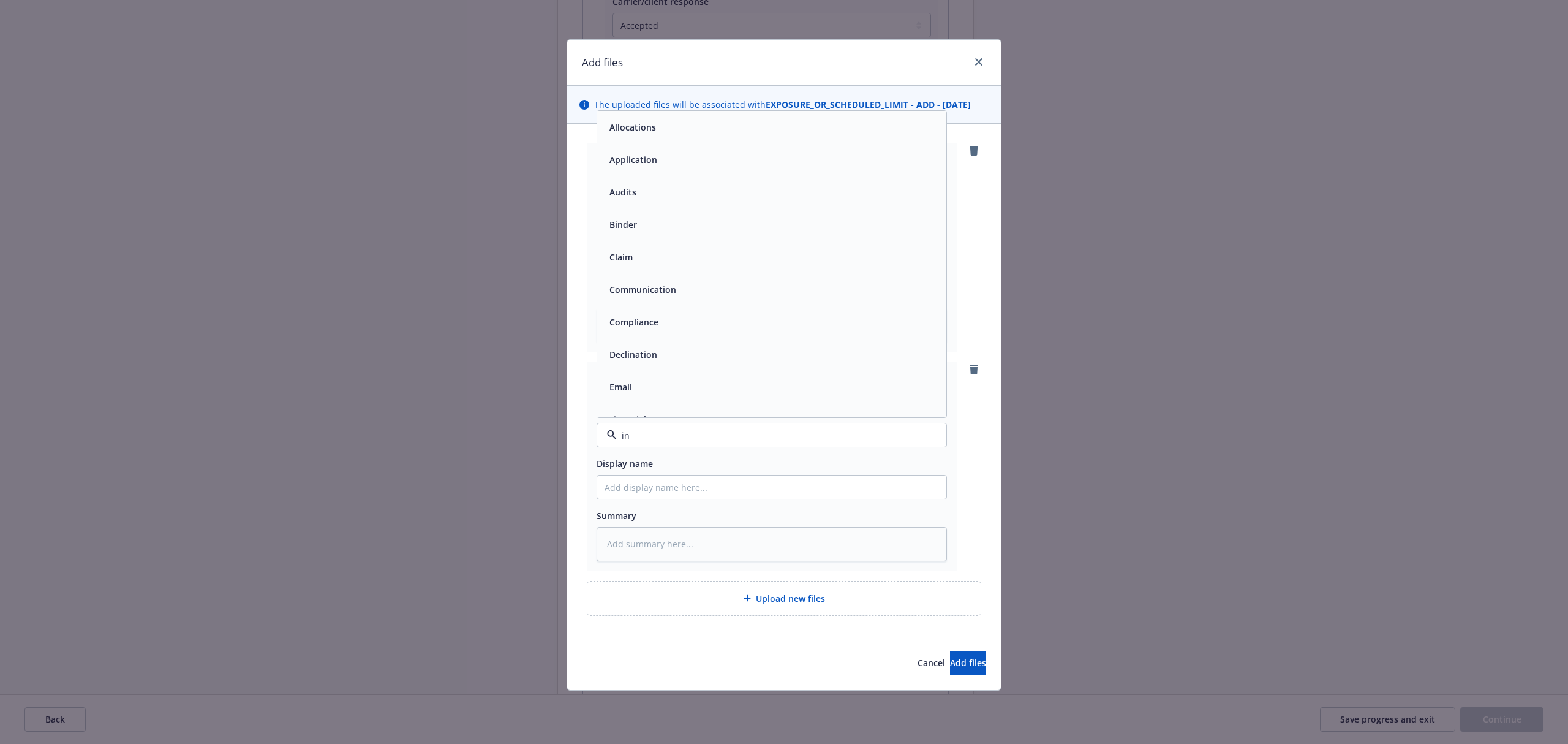
type input "inv"
click at [667, 399] on span "Invoice - Third Party" at bounding box center [651, 401] width 84 height 13
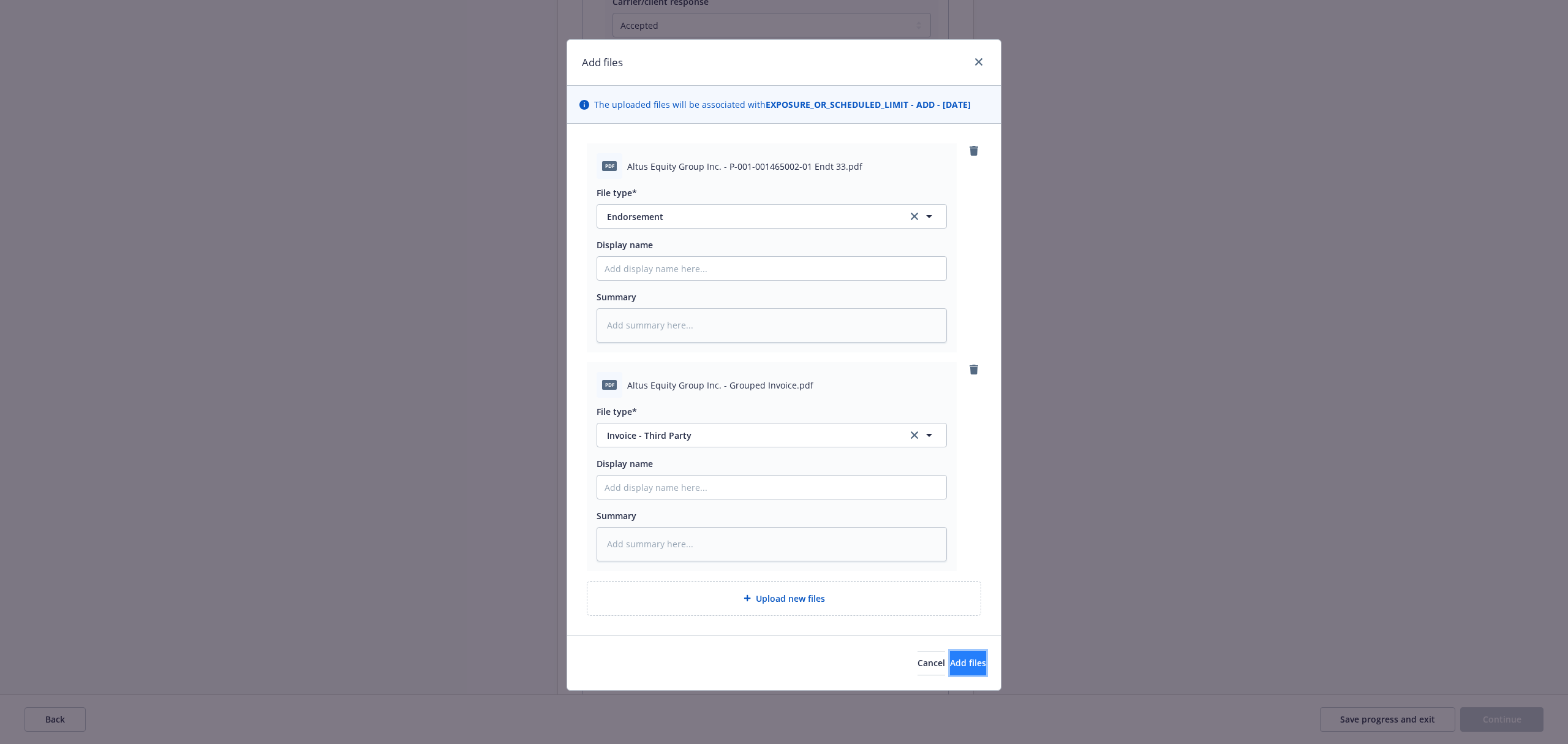
click at [950, 662] on span "Add files" at bounding box center [968, 663] width 36 height 12
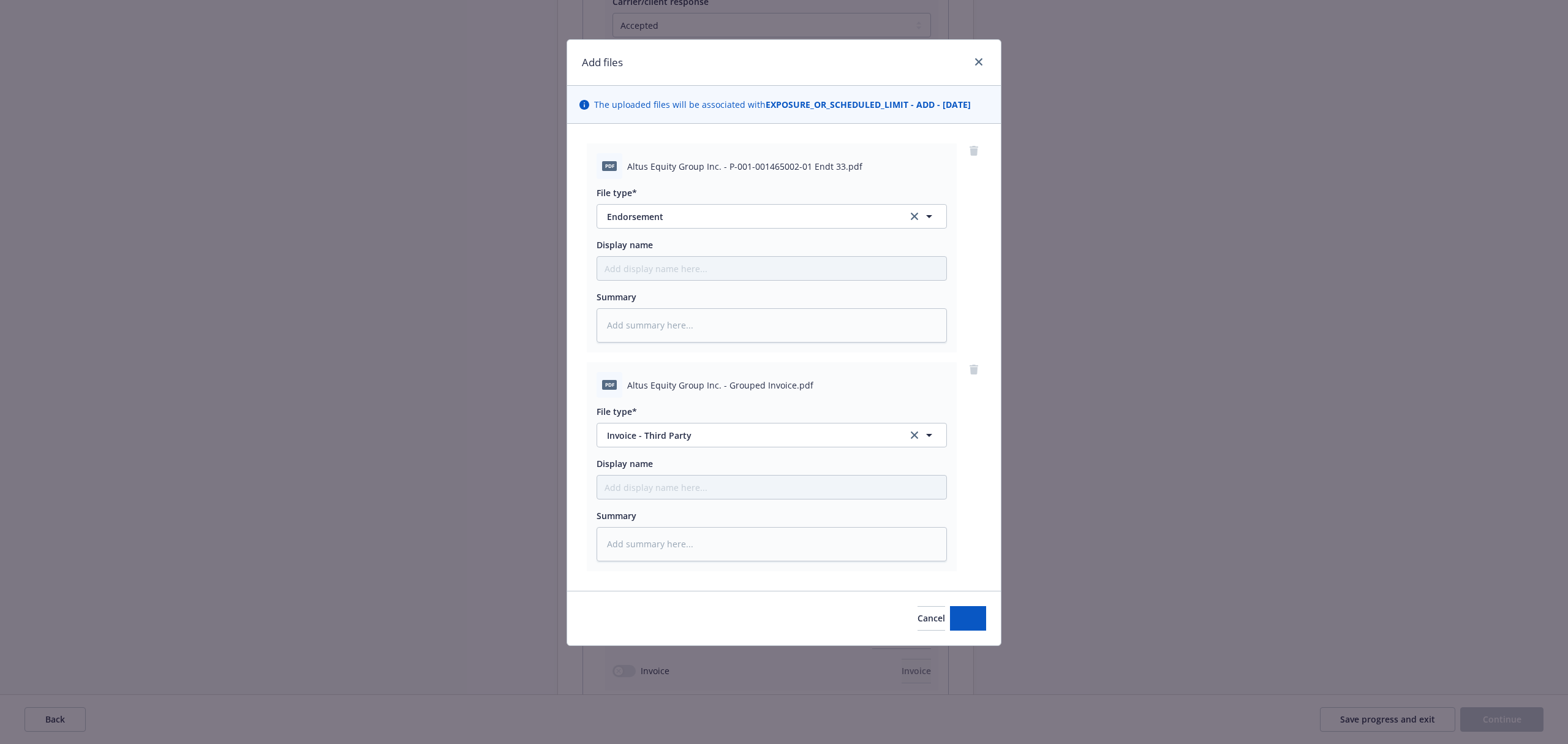
type textarea "x"
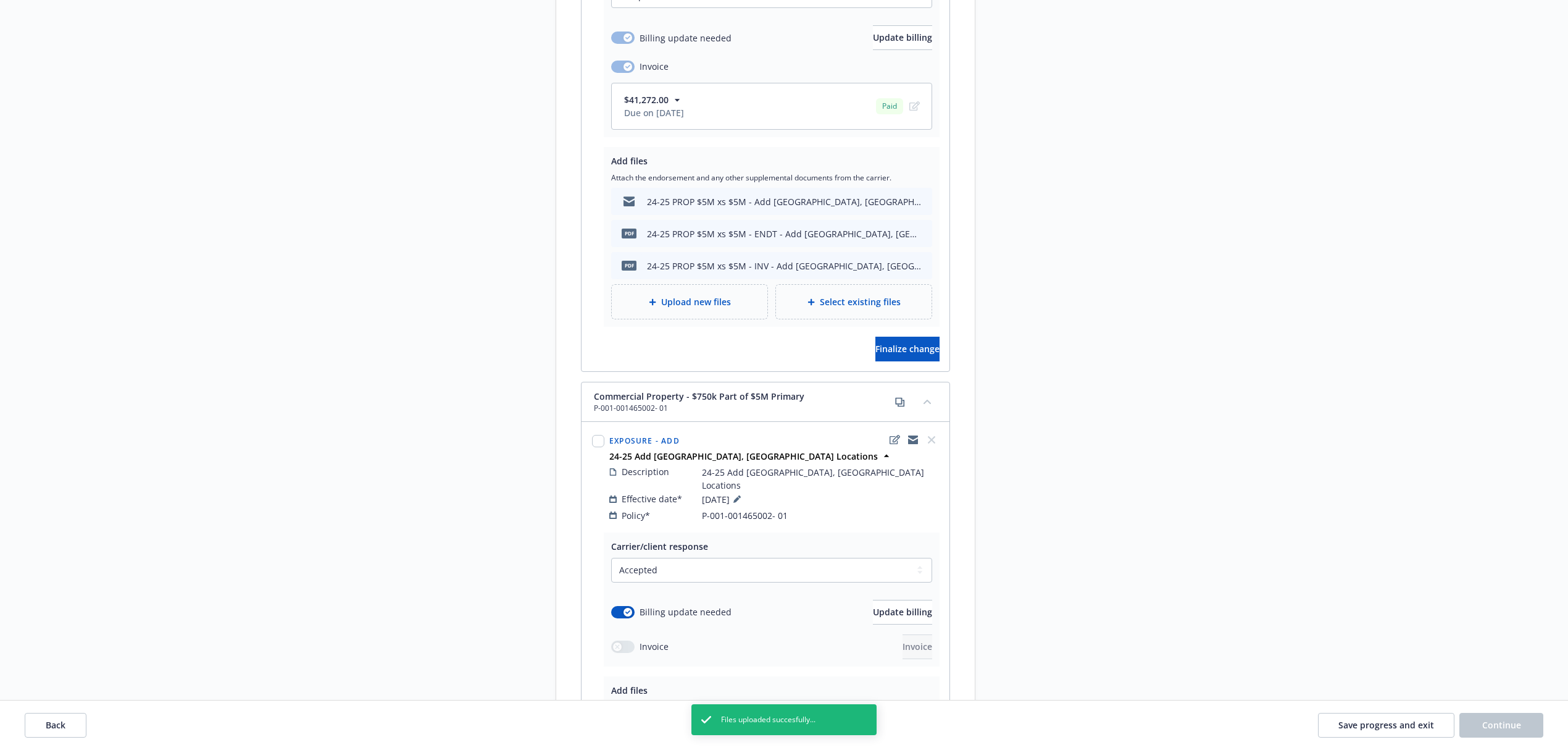
scroll to position [2680, 0]
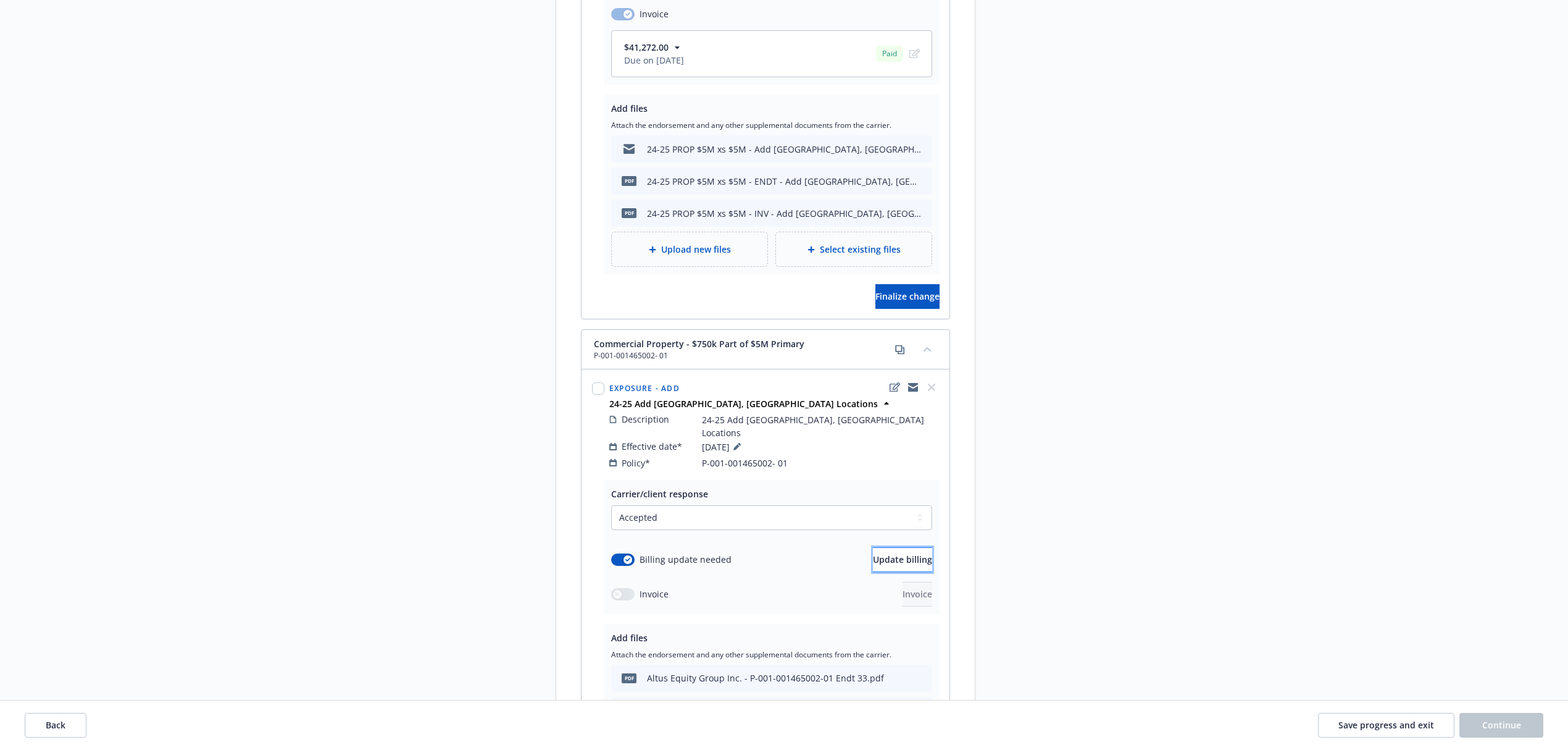
click at [873, 554] on span "Update billing" at bounding box center [903, 560] width 60 height 12
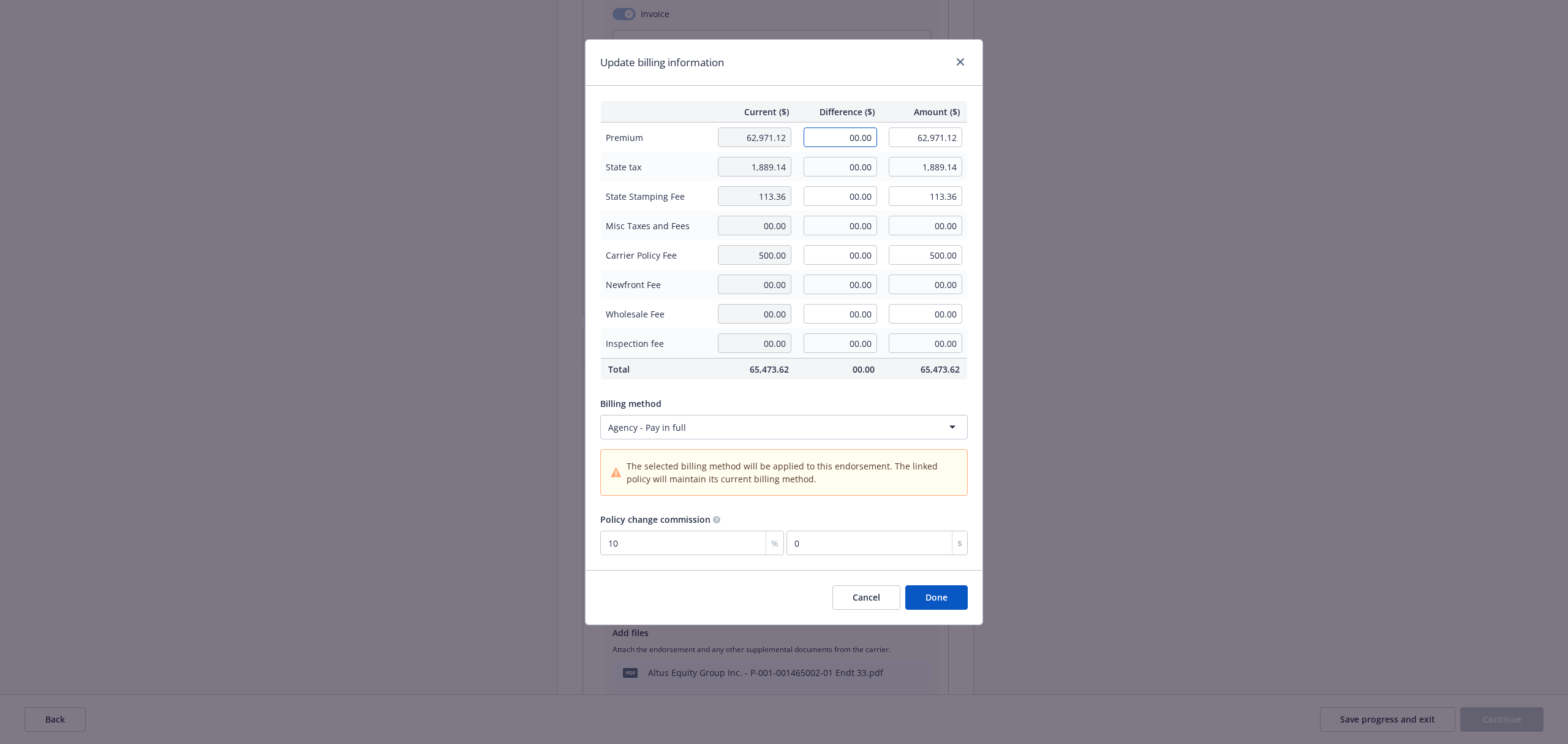
click at [843, 138] on input "00.00" at bounding box center [840, 137] width 74 height 19
type input "20,406.00"
type input "83,377.12"
type input "2040.6"
click at [851, 172] on input "00.00" at bounding box center [840, 167] width 74 height 19
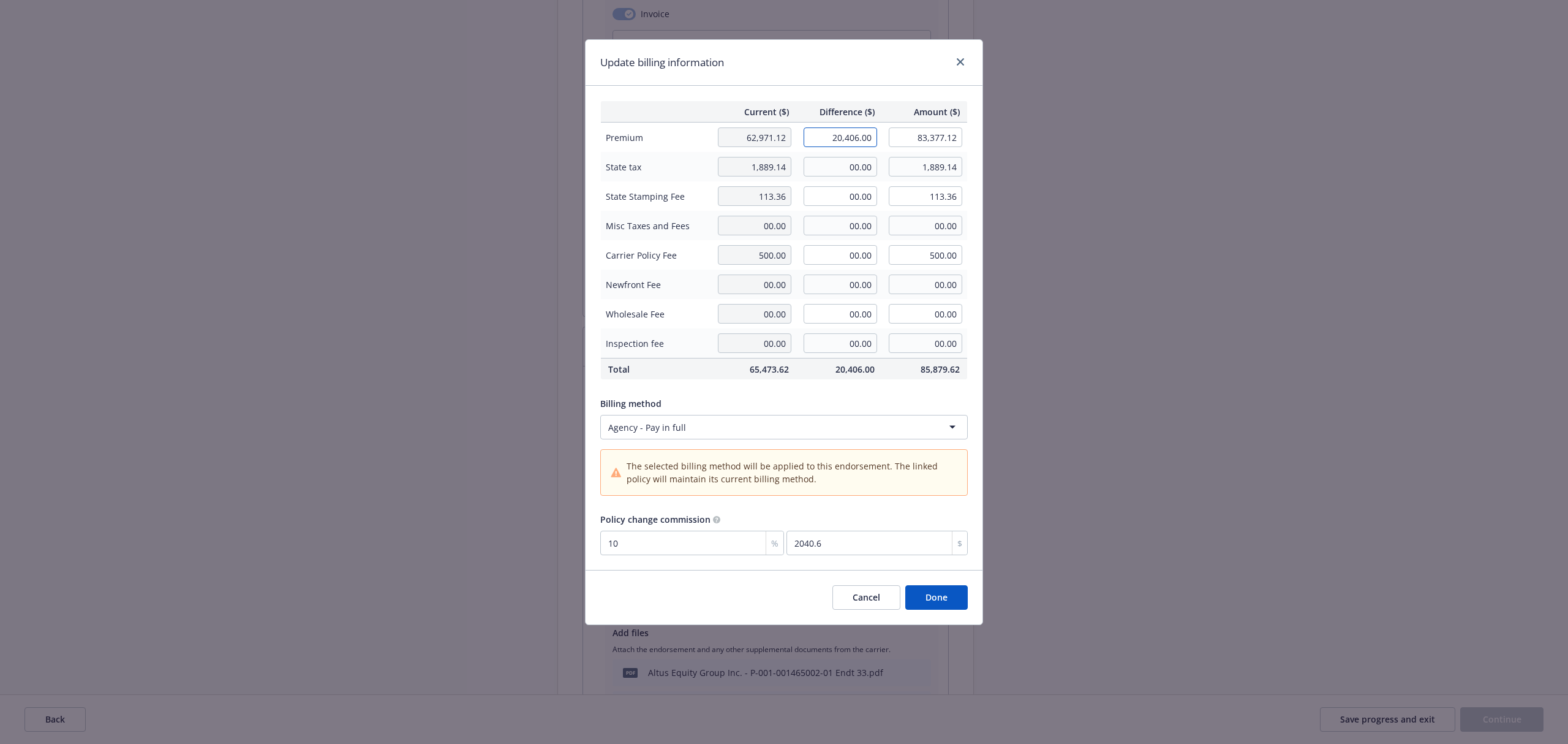
click at [814, 141] on input "20,406.00" at bounding box center [840, 137] width 74 height 19
type input "27,772.00"
type input "90,743.12"
type input "2777.2"
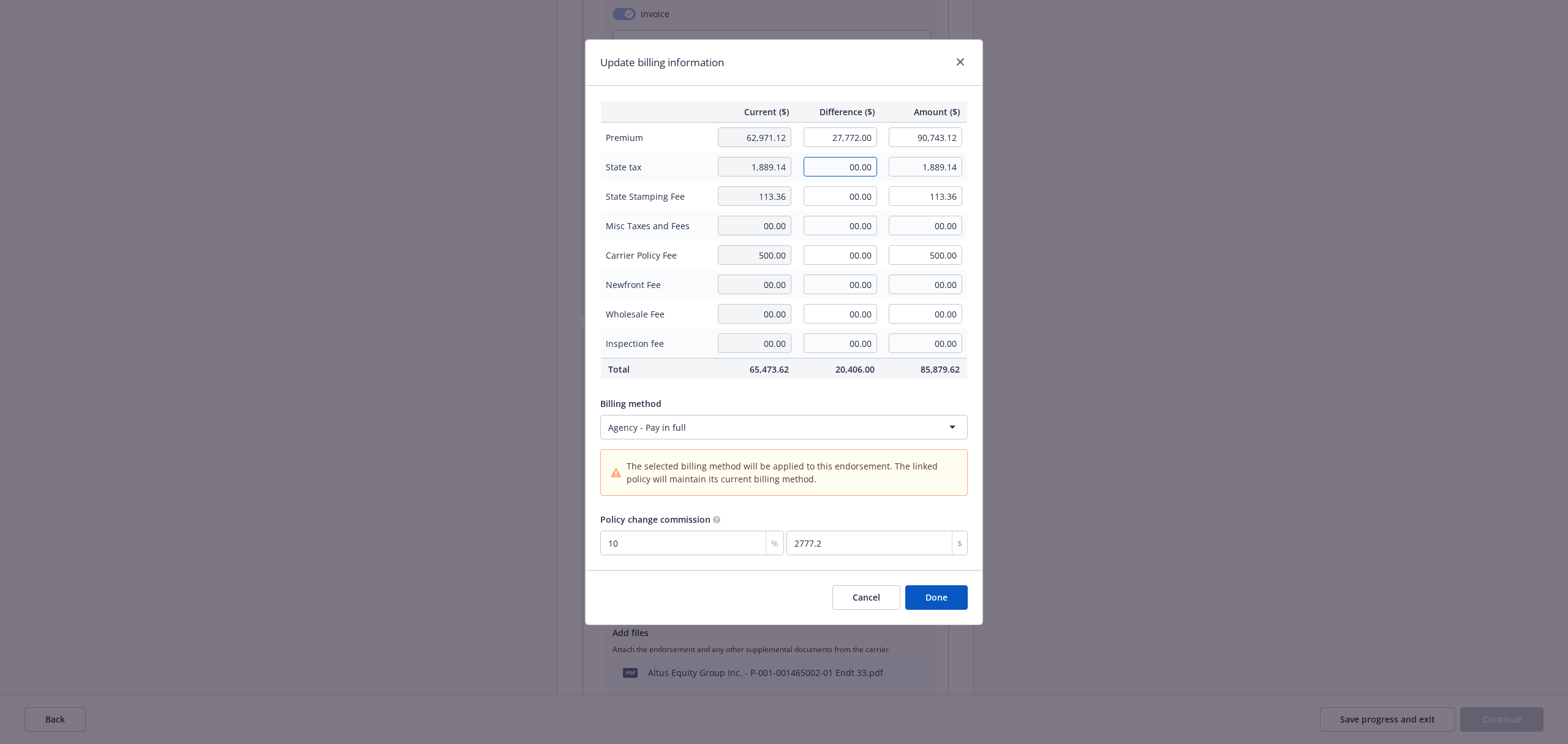
click at [823, 161] on input "00.00" at bounding box center [840, 167] width 74 height 19
type input "833.16"
drag, startPoint x: 851, startPoint y: 204, endPoint x: 844, endPoint y: 200, distance: 8.1
click at [851, 203] on input "00.00" at bounding box center [840, 195] width 74 height 19
type input "2,722.30"
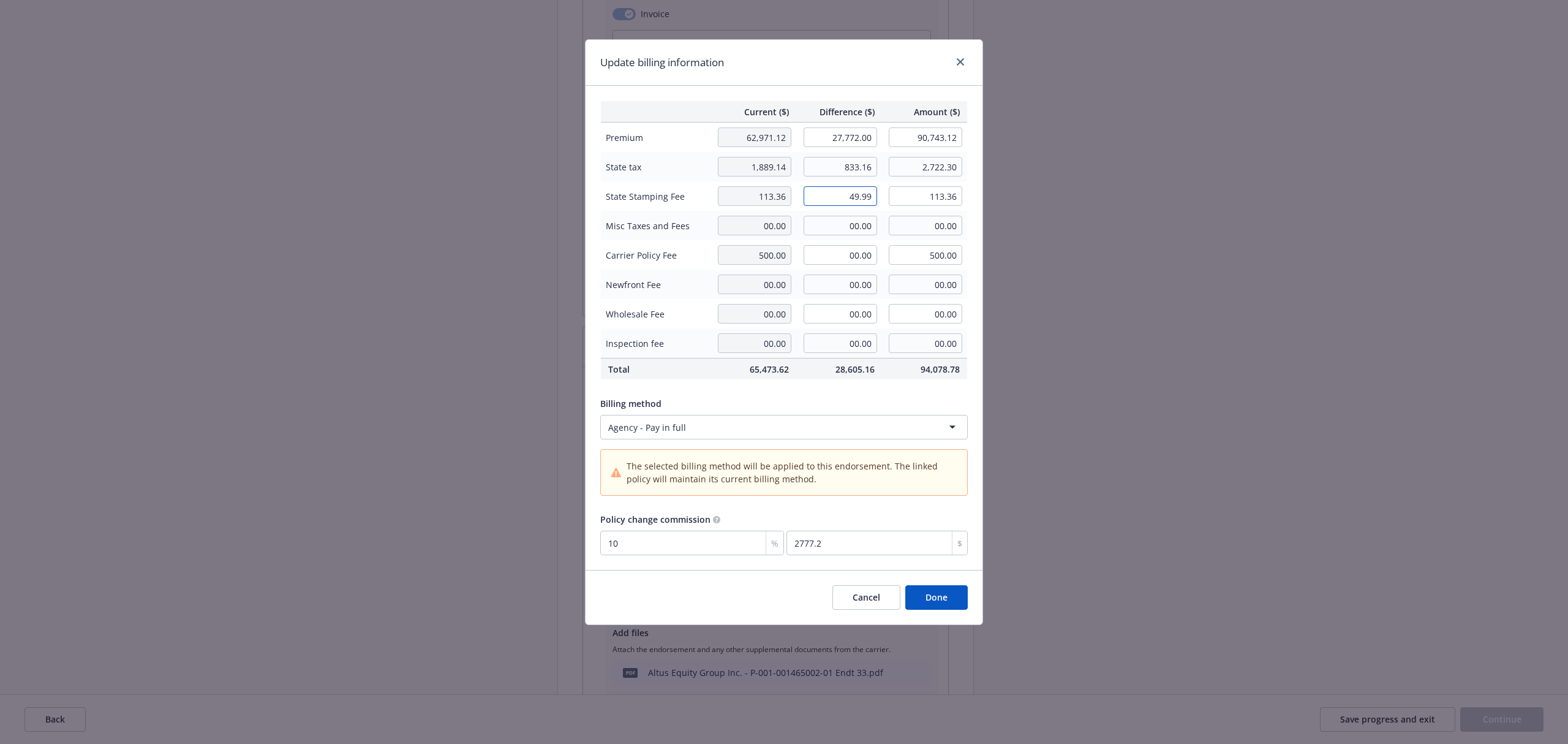
type input "49.99"
type input "163.35"
click at [878, 384] on div "Current ($) Difference ($) Amount ($) Premium 62,971.12 27,772.00 90,743.12 Sta…" at bounding box center [784, 327] width 397 height 484
click at [921, 601] on button "Done" at bounding box center [936, 598] width 63 height 25
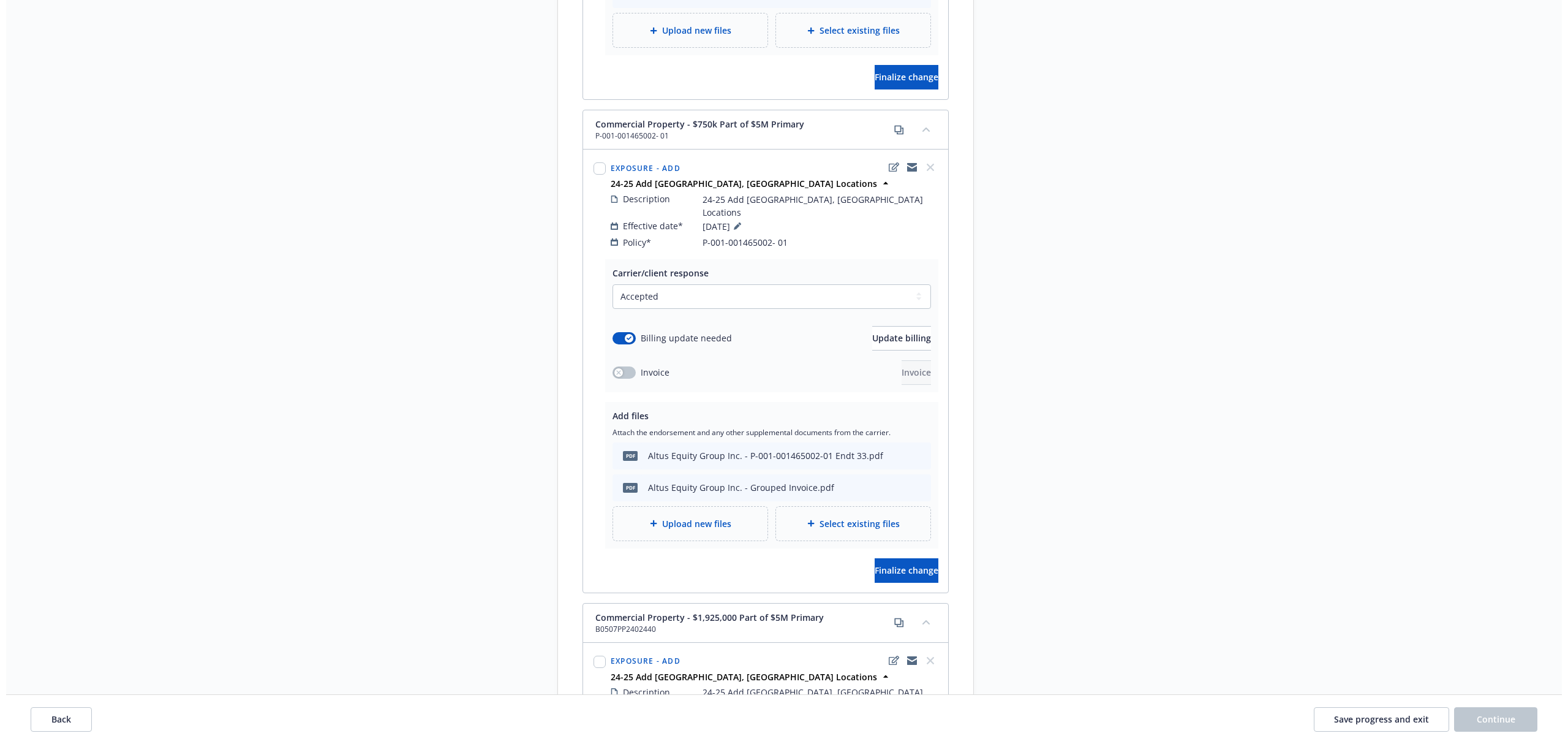
scroll to position [2903, 0]
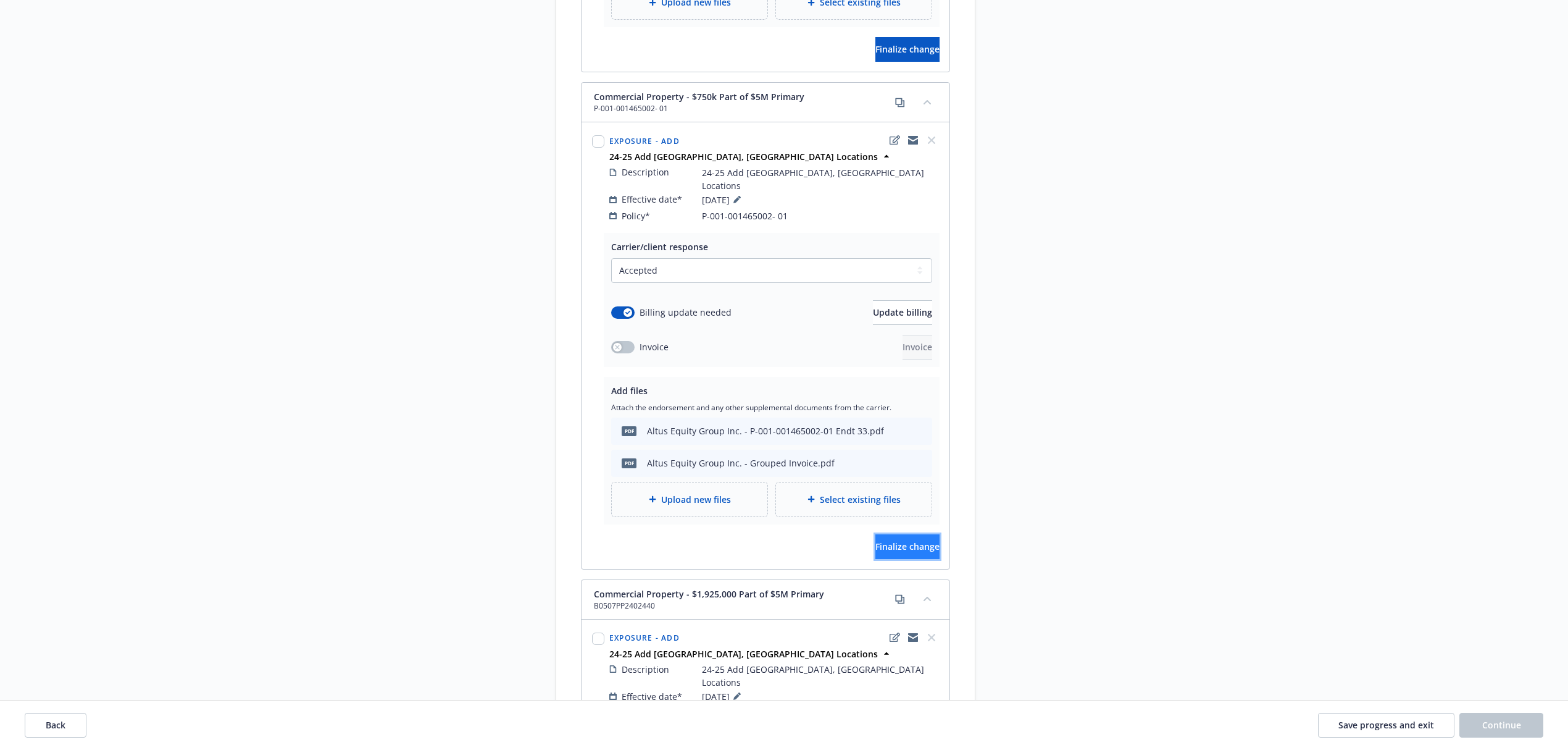
click at [875, 534] on button "Finalize change" at bounding box center [907, 547] width 64 height 25
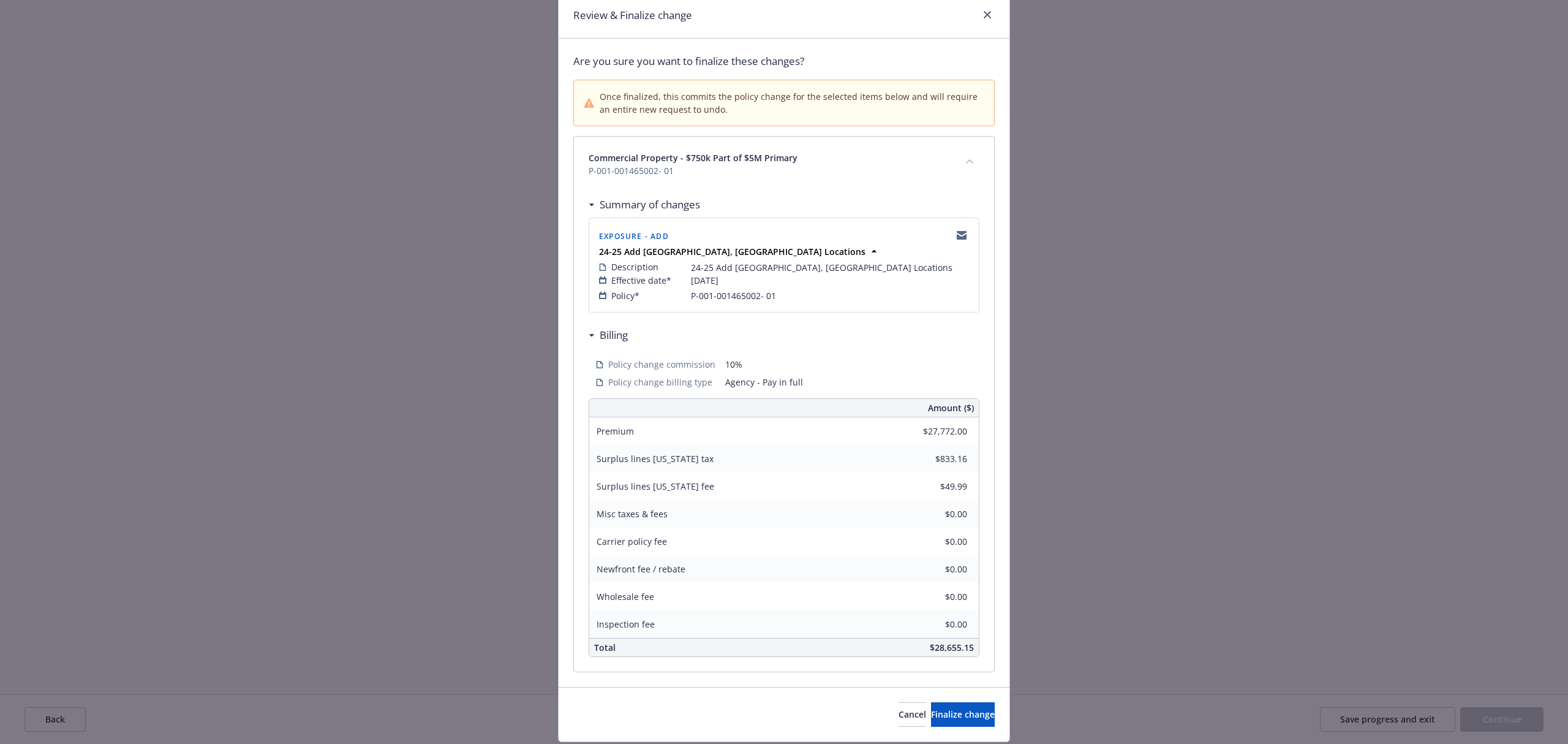
scroll to position [88, 0]
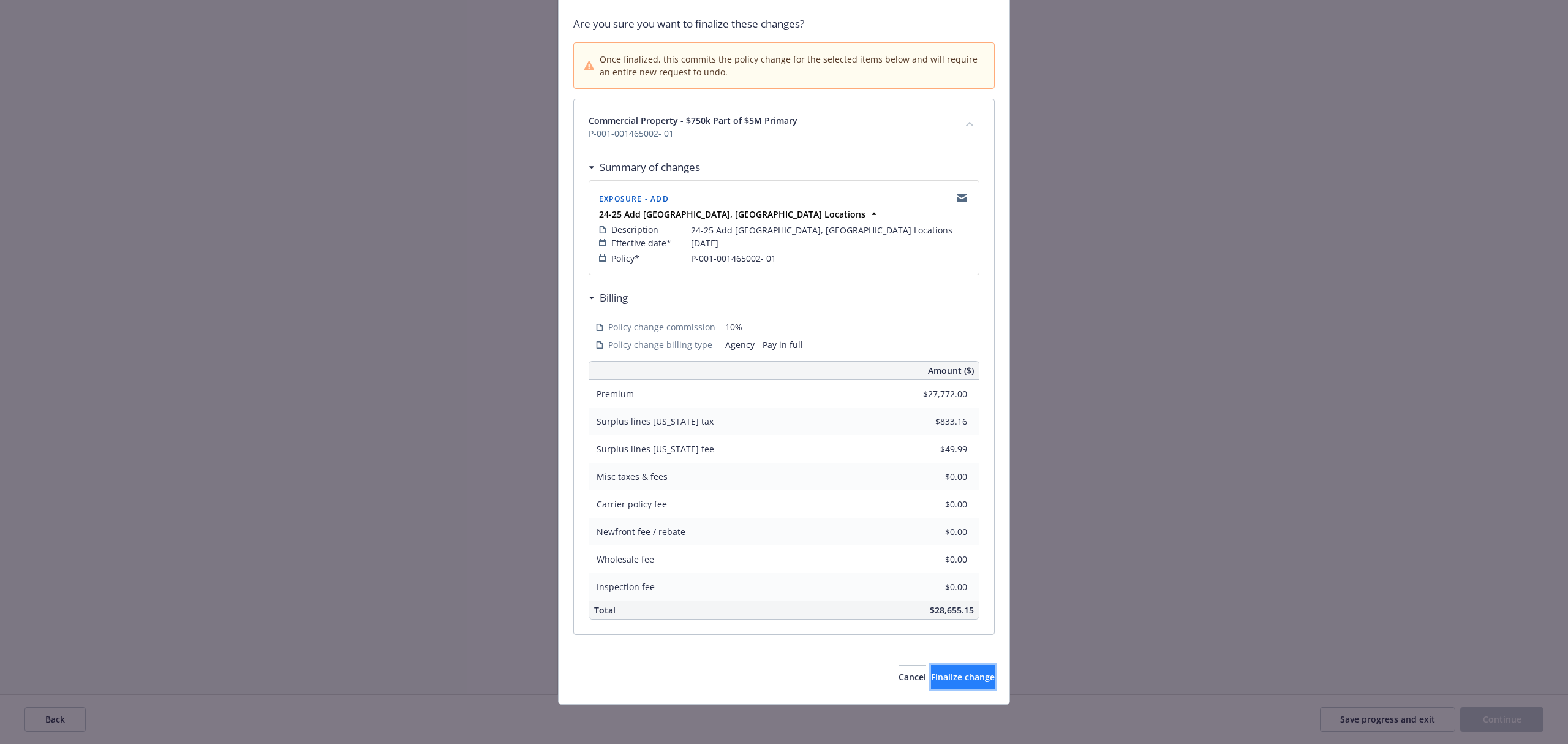
click at [931, 670] on button "Finalize change" at bounding box center [963, 677] width 63 height 25
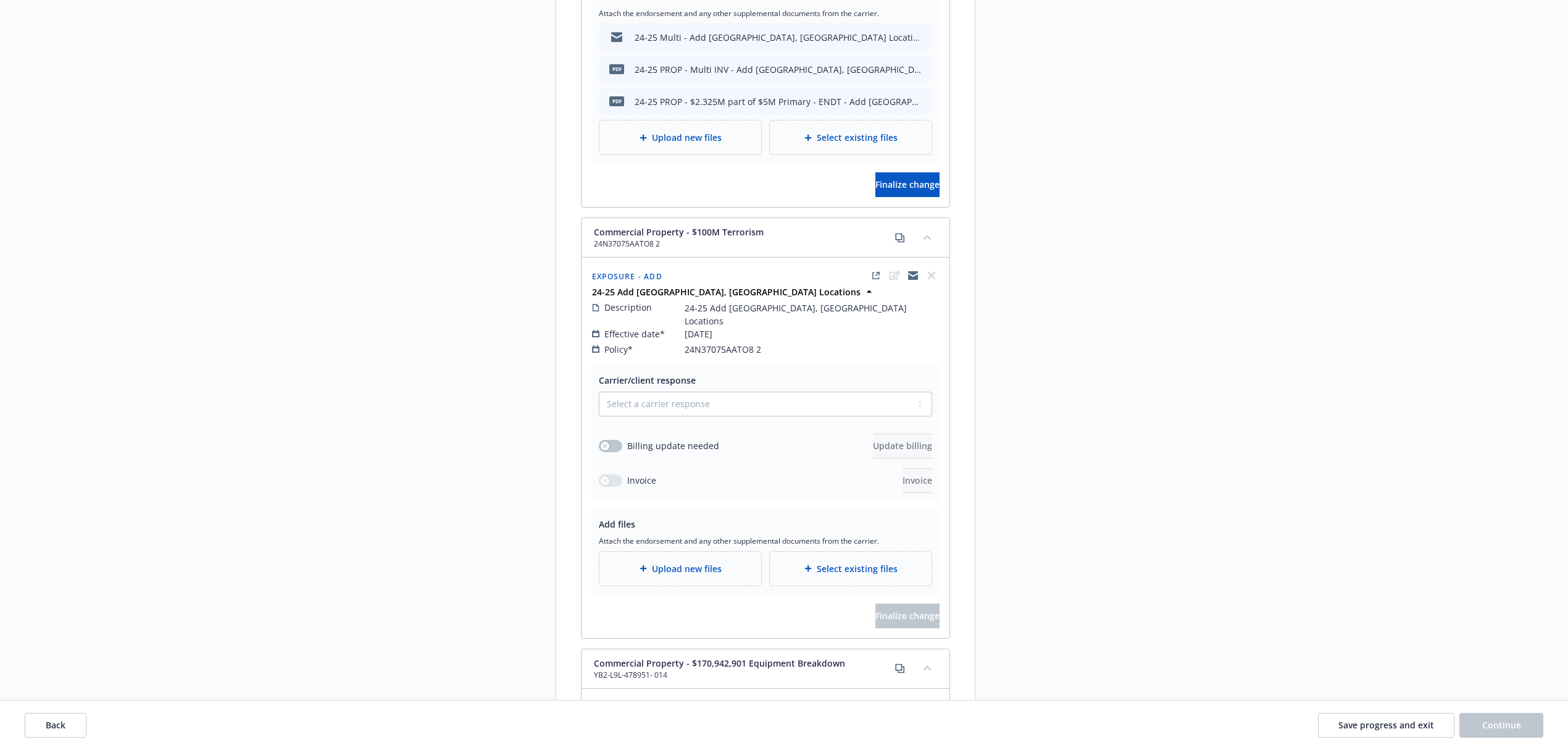
scroll to position [4399, 0]
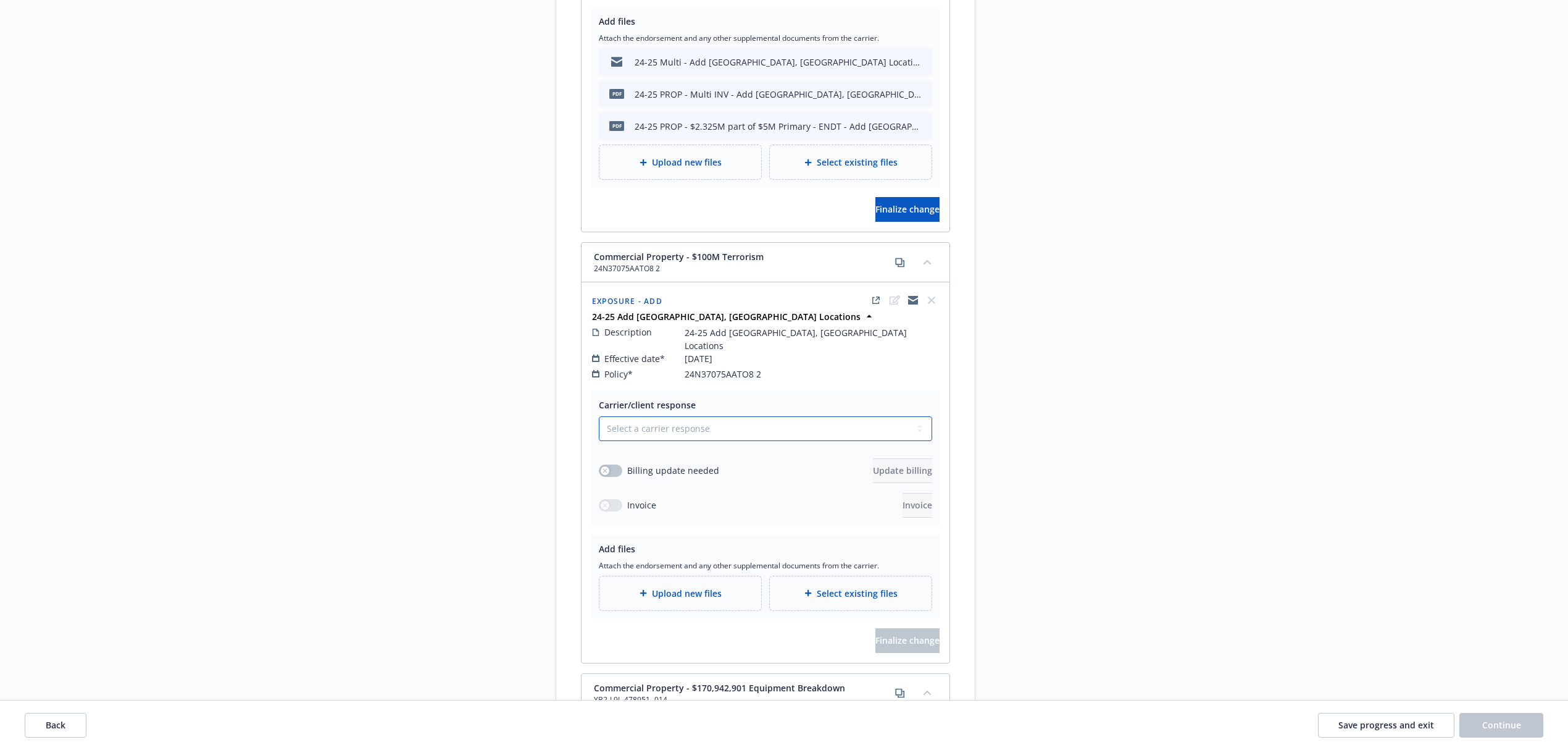
click at [721, 416] on select "Select a carrier response Accepted Accepted with revision No endorsement needed…" at bounding box center [765, 429] width 333 height 25
select select "ACCEPTED"
click at [598, 416] on select "Select a carrier response Accepted Accepted with revision No endorsement needed…" at bounding box center [765, 429] width 333 height 25
click at [611, 466] on button "button" at bounding box center [610, 472] width 23 height 12
click at [873, 466] on span "Update billing" at bounding box center [903, 472] width 60 height 12
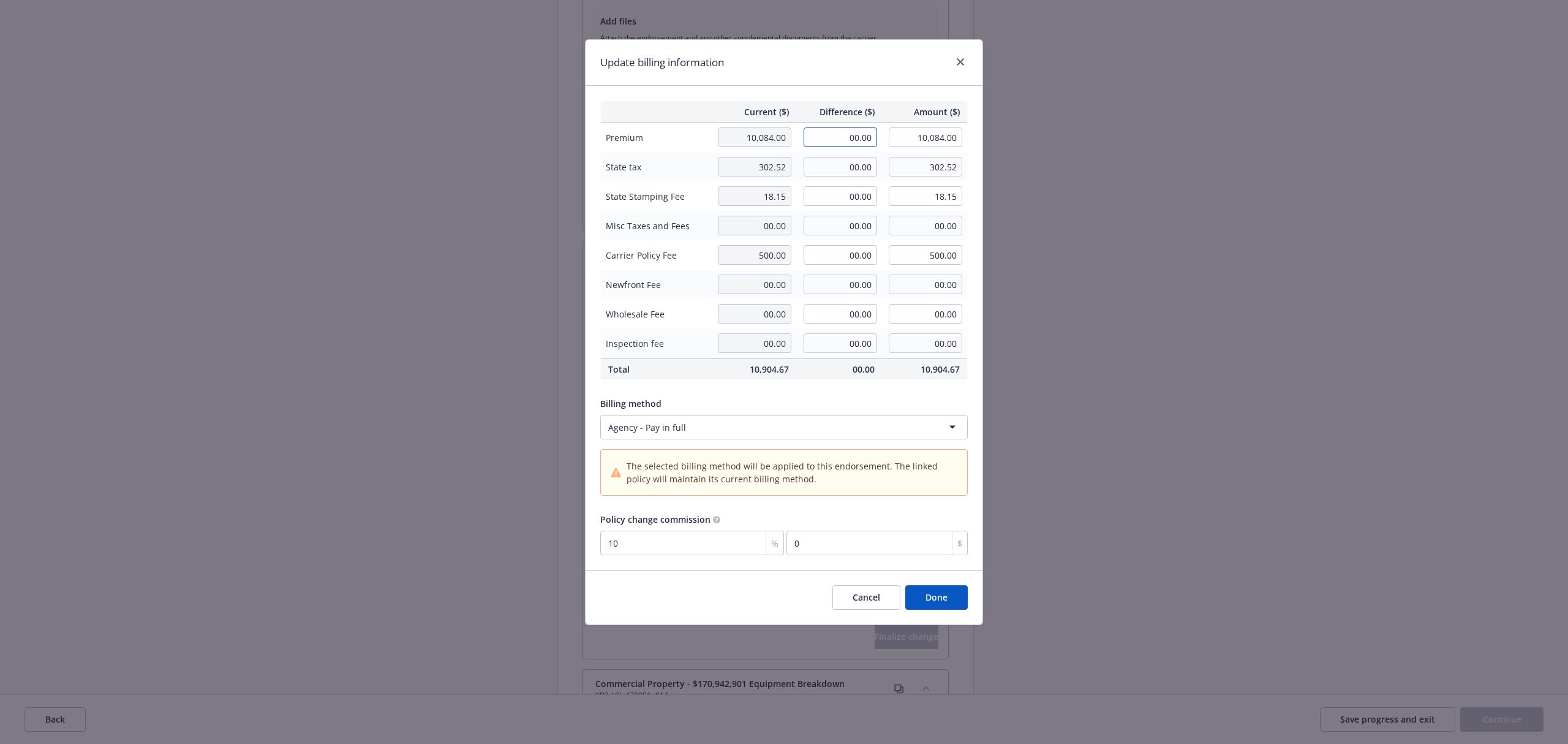
click at [829, 137] on input "00.00" at bounding box center [840, 137] width 74 height 19
type input "548.43"
type input "10,632.43"
type input "54.84"
click at [836, 162] on input "00.00" at bounding box center [840, 167] width 74 height 19
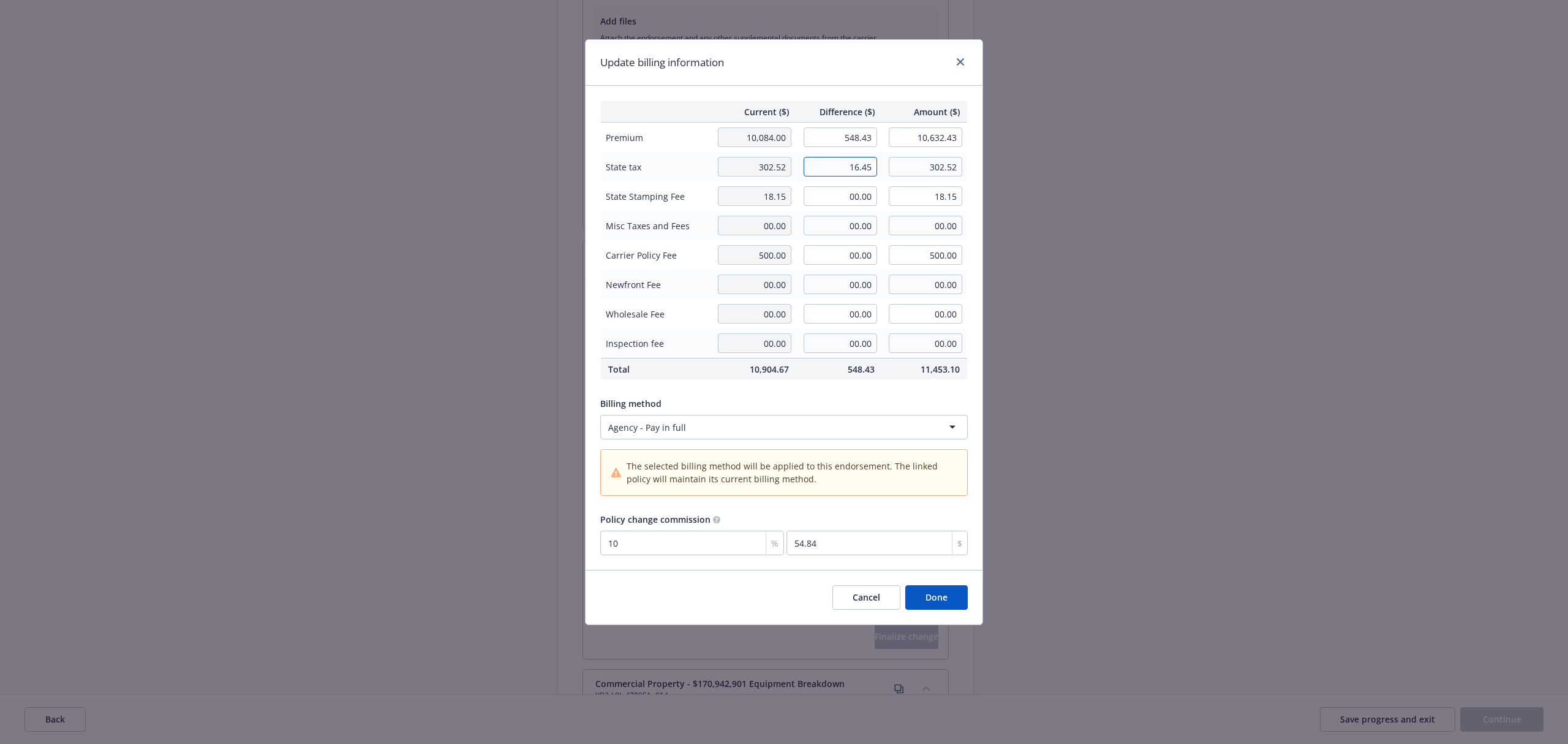
type input "16.45"
type input "318.97"
click at [847, 195] on input "00.00" at bounding box center [840, 195] width 74 height 19
type input "0.99"
type input "19.14"
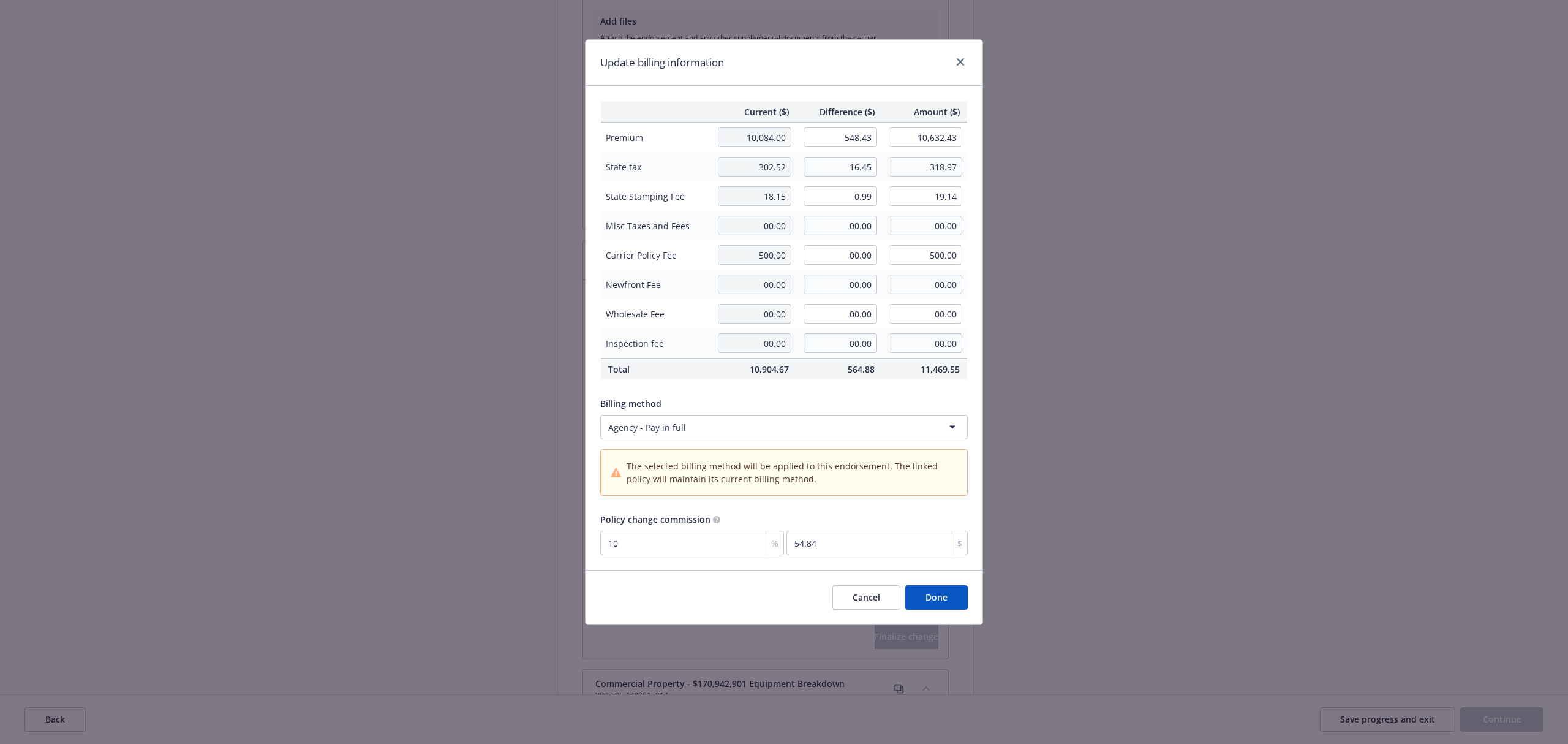
click at [878, 94] on div "Current ($) Difference ($) Amount ($) Premium 10,084.00 548.43 10,632.43 State …" at bounding box center [784, 327] width 397 height 484
click at [945, 601] on button "Done" at bounding box center [936, 598] width 63 height 25
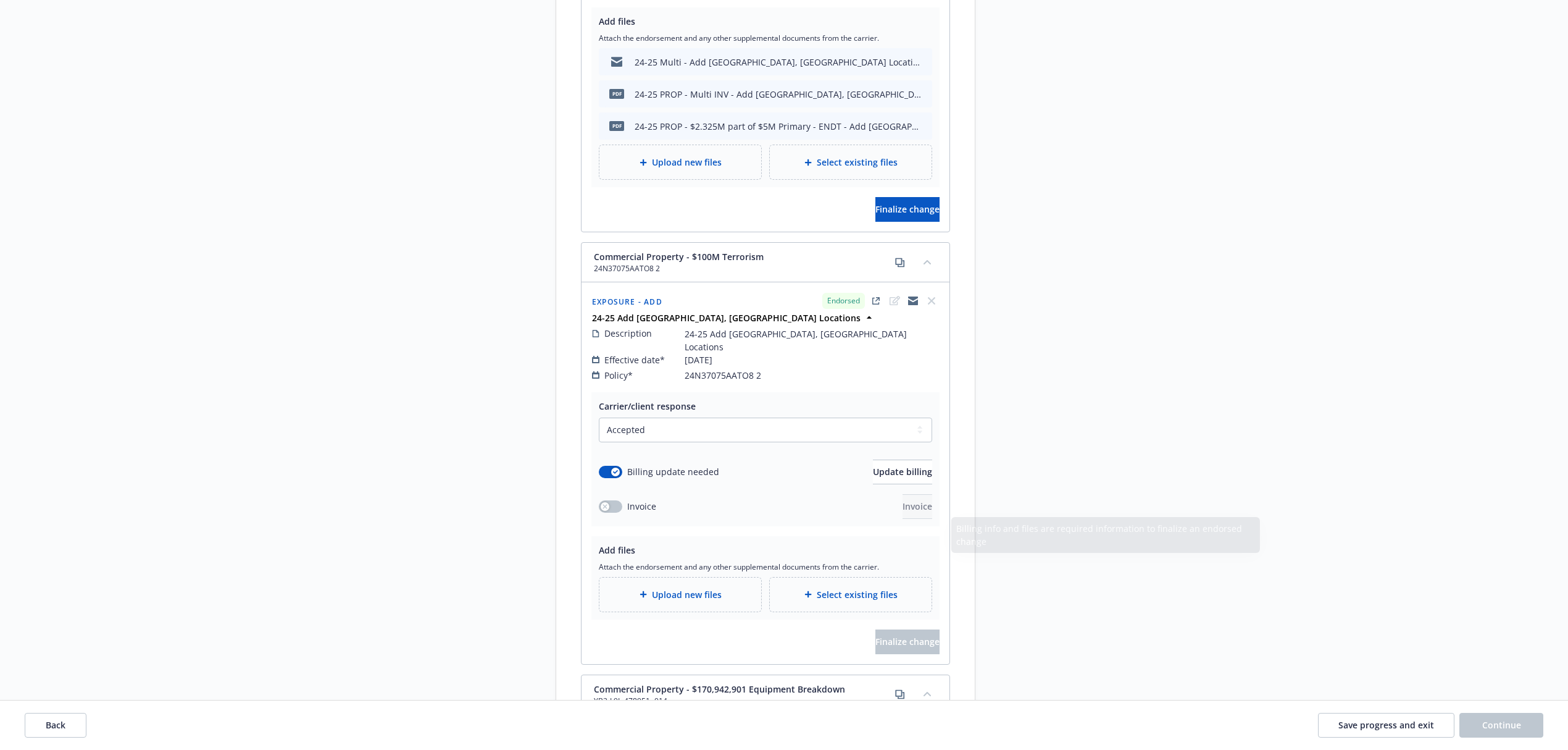
click at [730, 587] on div "Upload new files" at bounding box center [680, 594] width 142 height 15
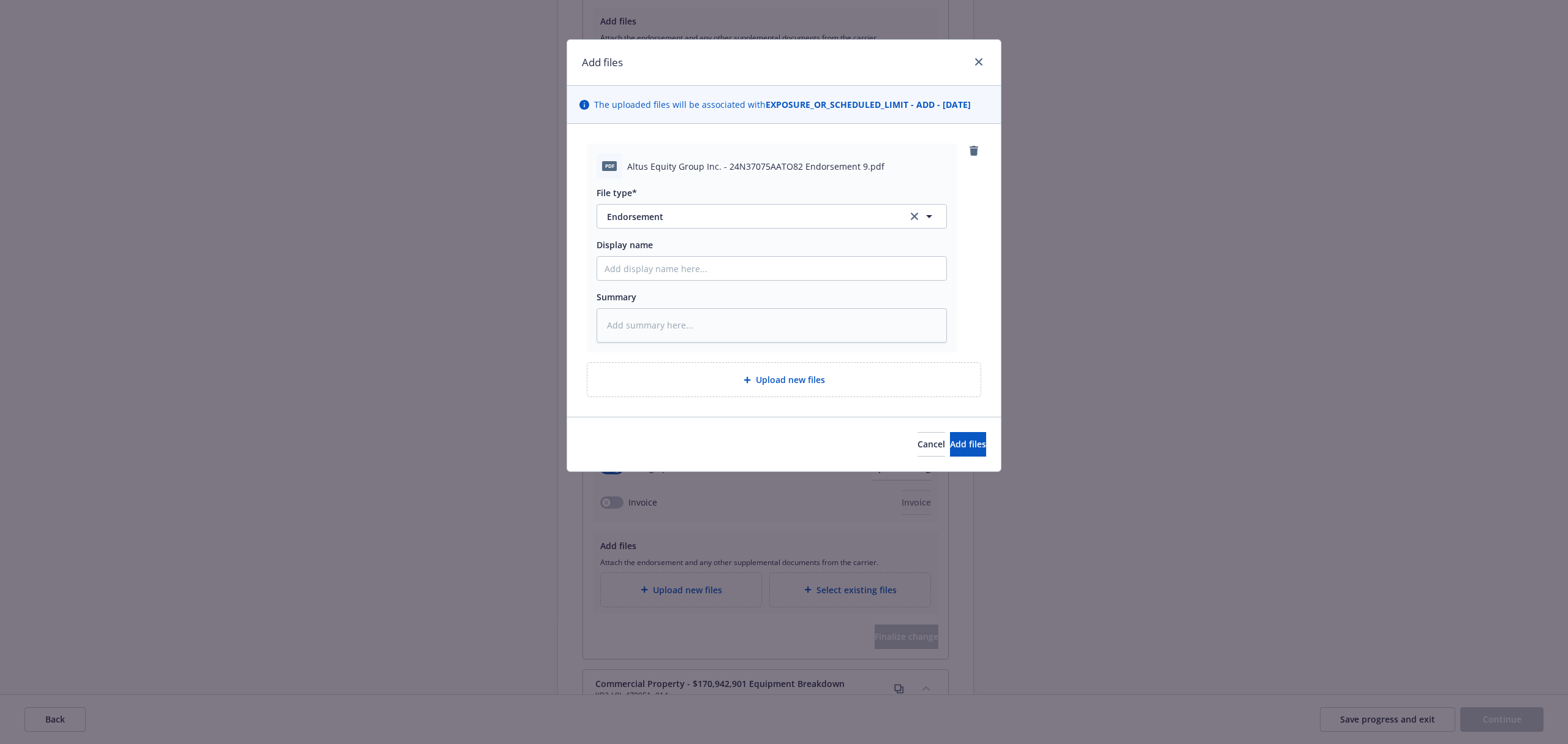
type textarea "x"
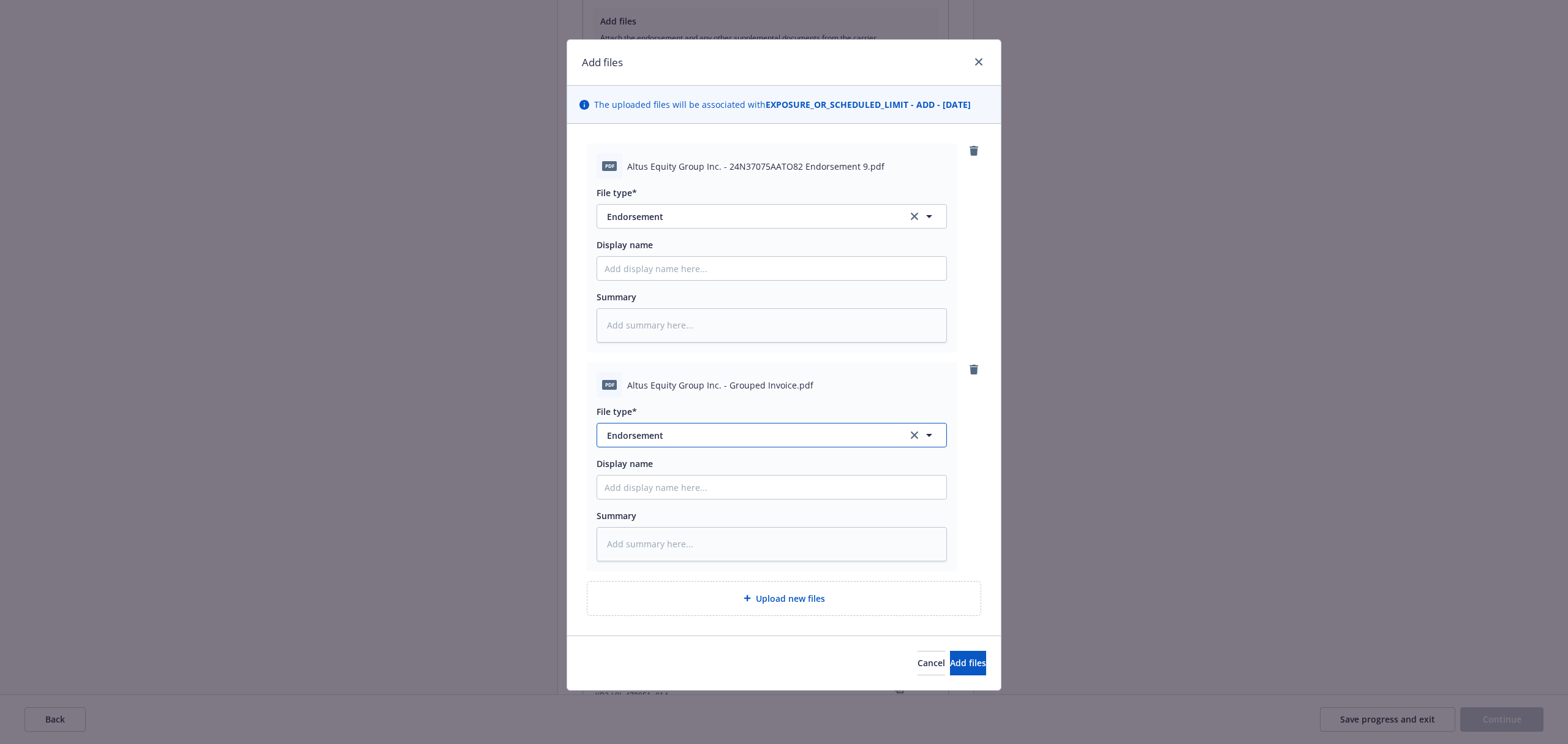
click at [669, 429] on span "Endorsement" at bounding box center [749, 435] width 284 height 13
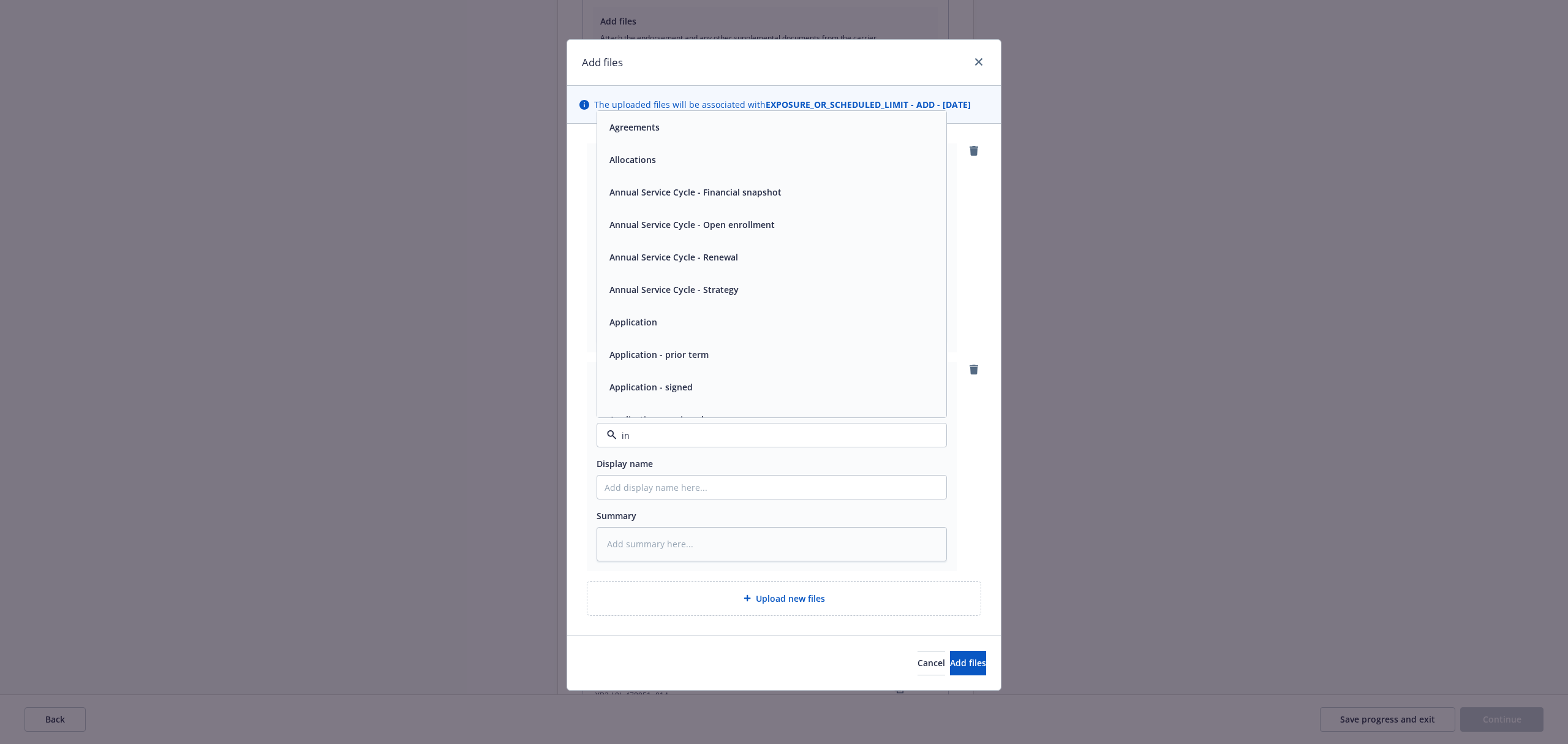
type input "inv"
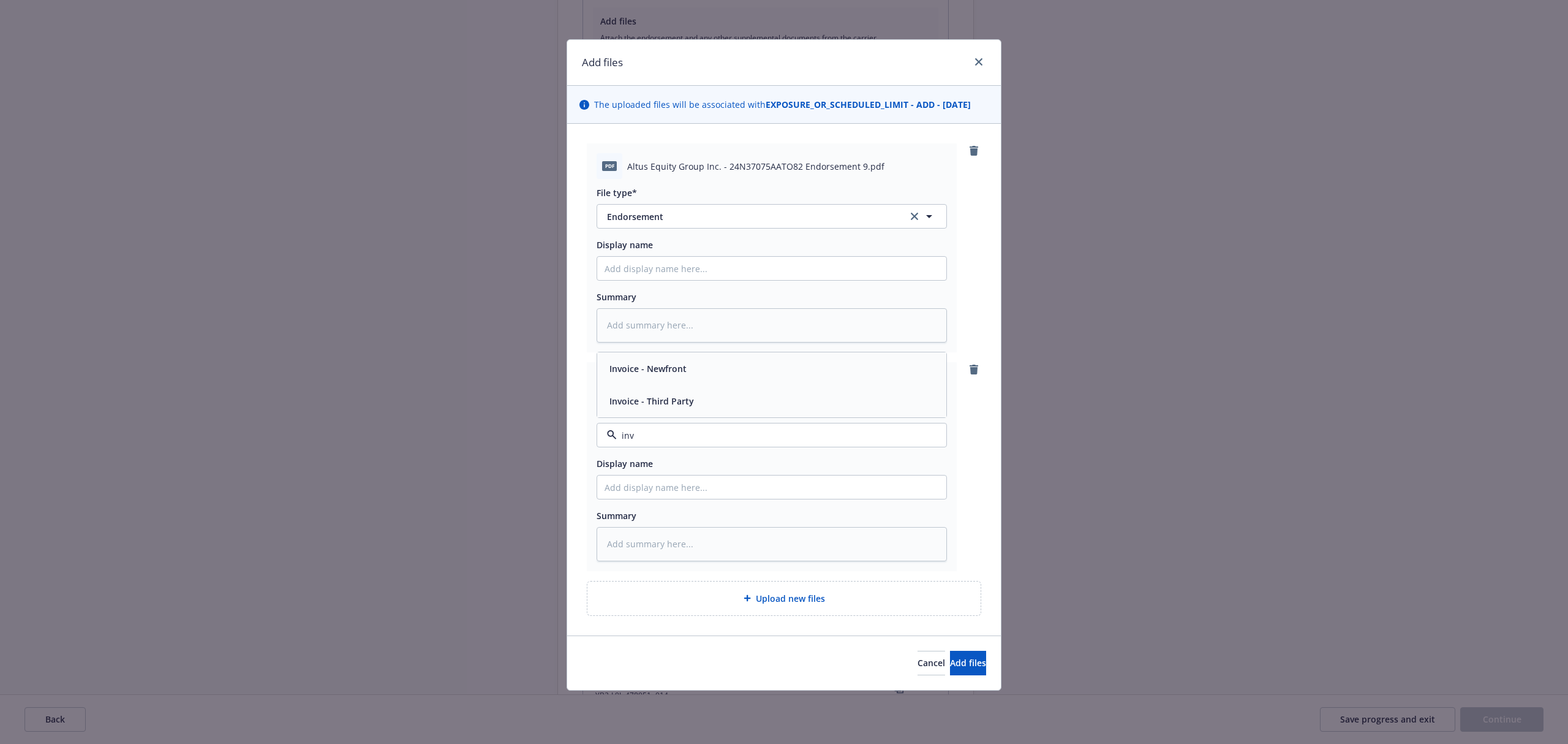
click at [725, 400] on div "Invoice - Third Party" at bounding box center [772, 401] width 334 height 18
click at [956, 662] on span "Add files" at bounding box center [968, 663] width 36 height 12
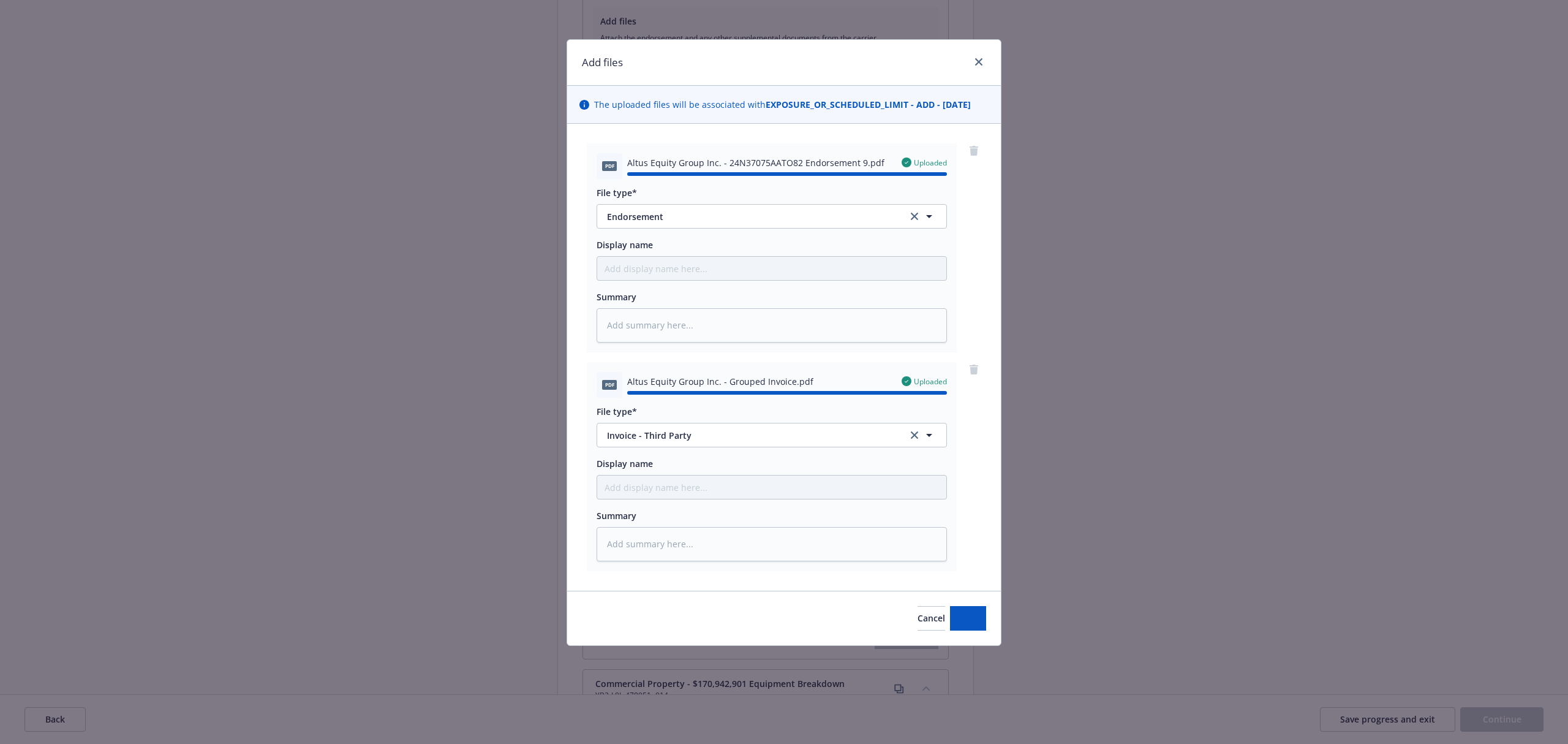
type textarea "x"
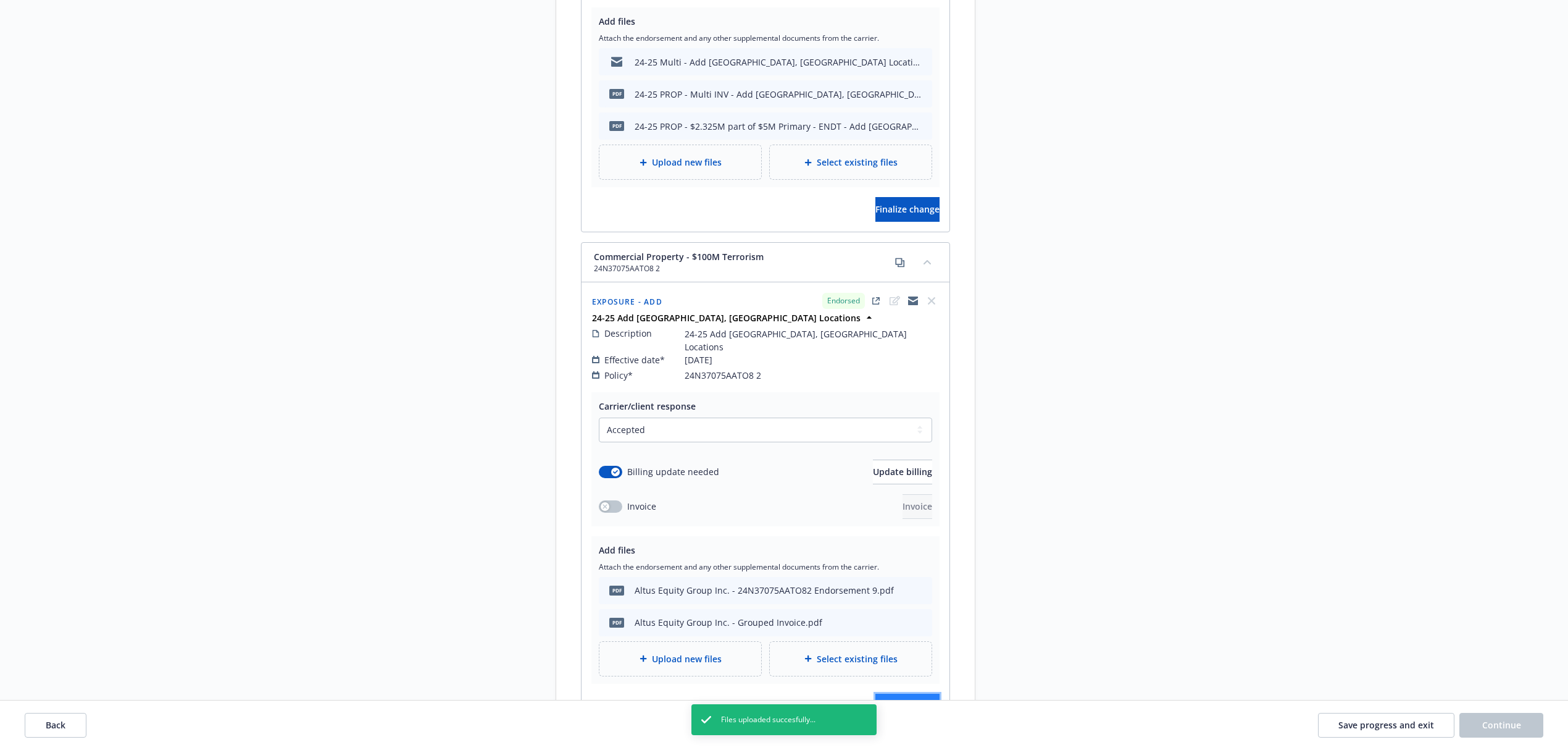
click at [877, 700] on span "Finalize change" at bounding box center [907, 706] width 64 height 12
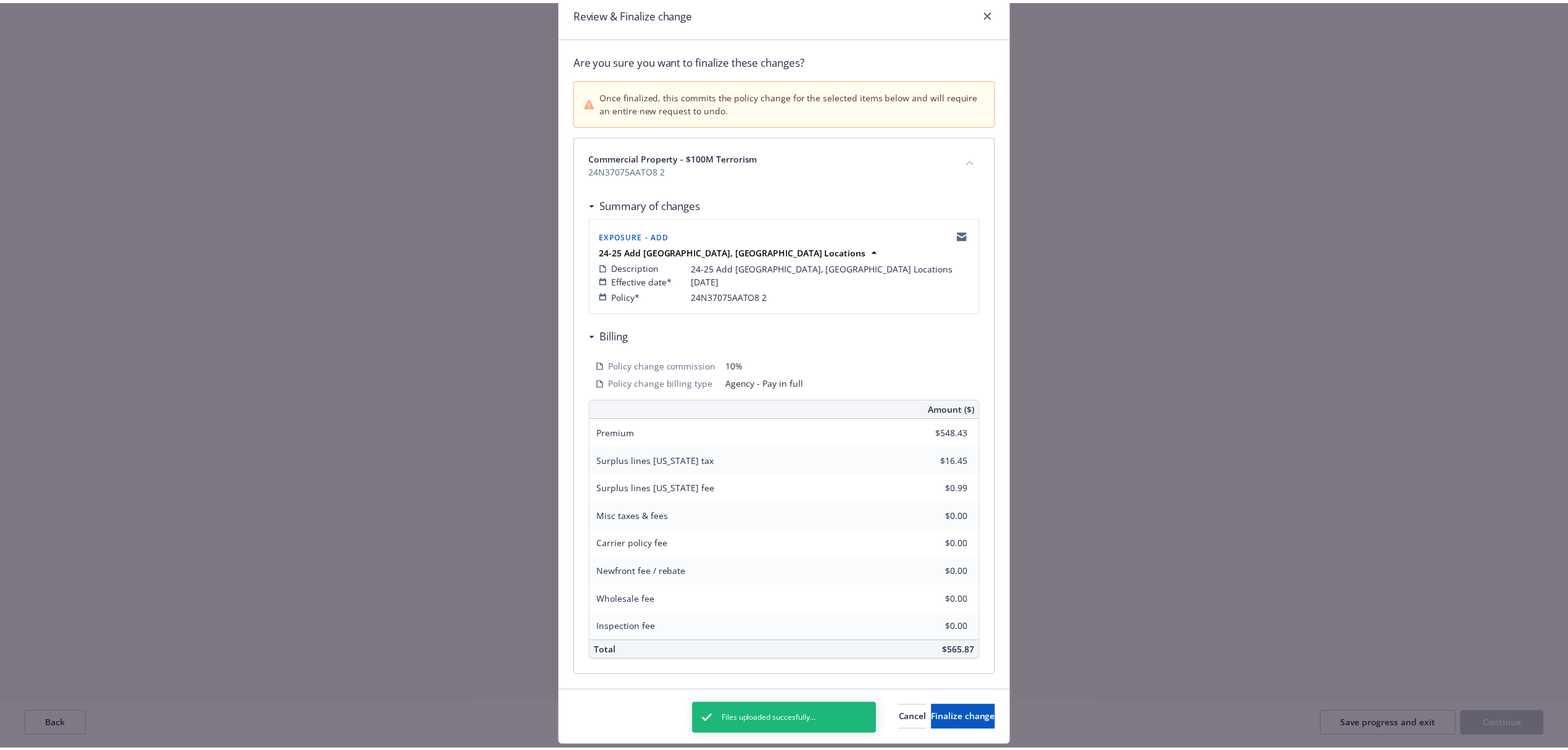
scroll to position [89, 0]
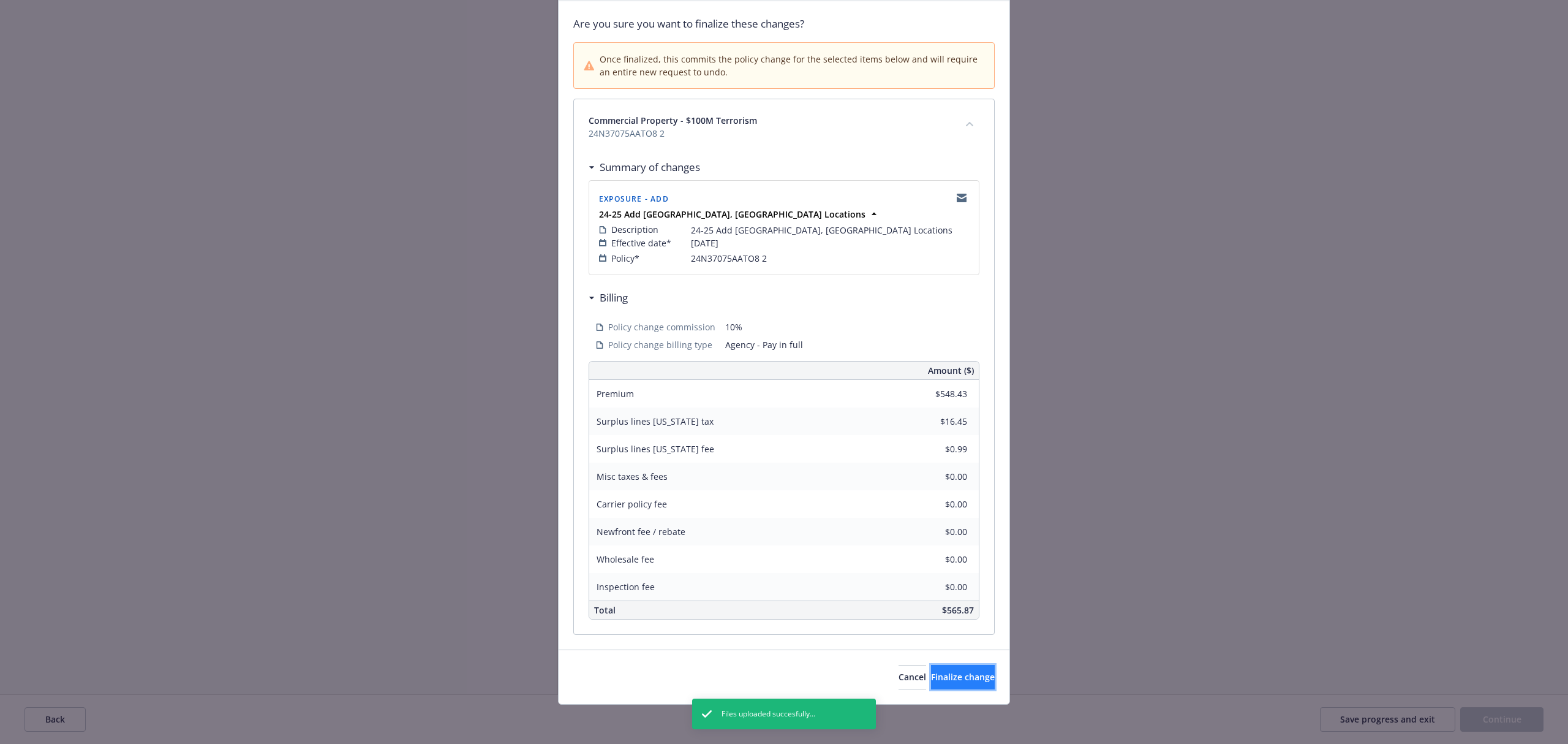
click at [931, 672] on span "Finalize change" at bounding box center [963, 677] width 63 height 12
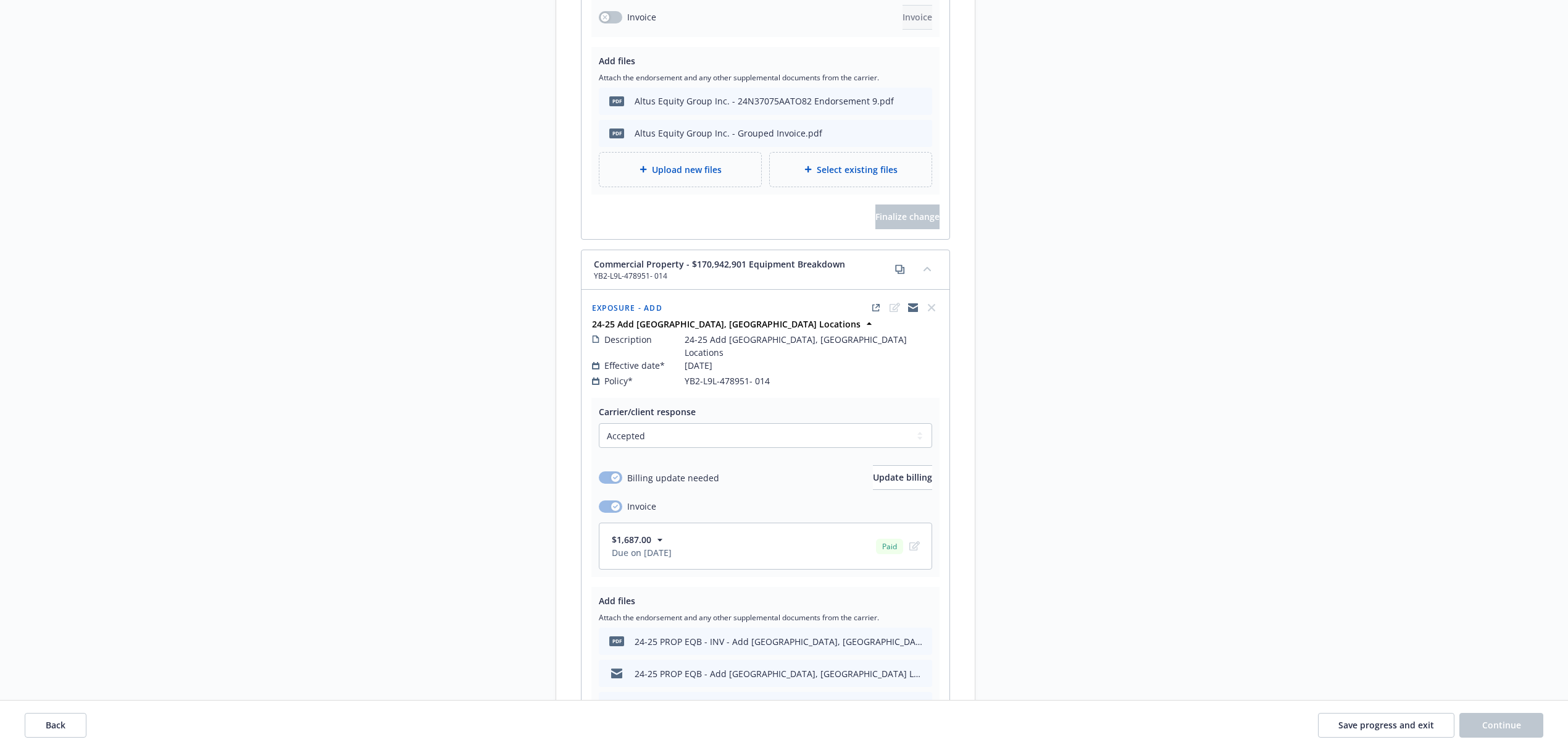
scroll to position [4993, 0]
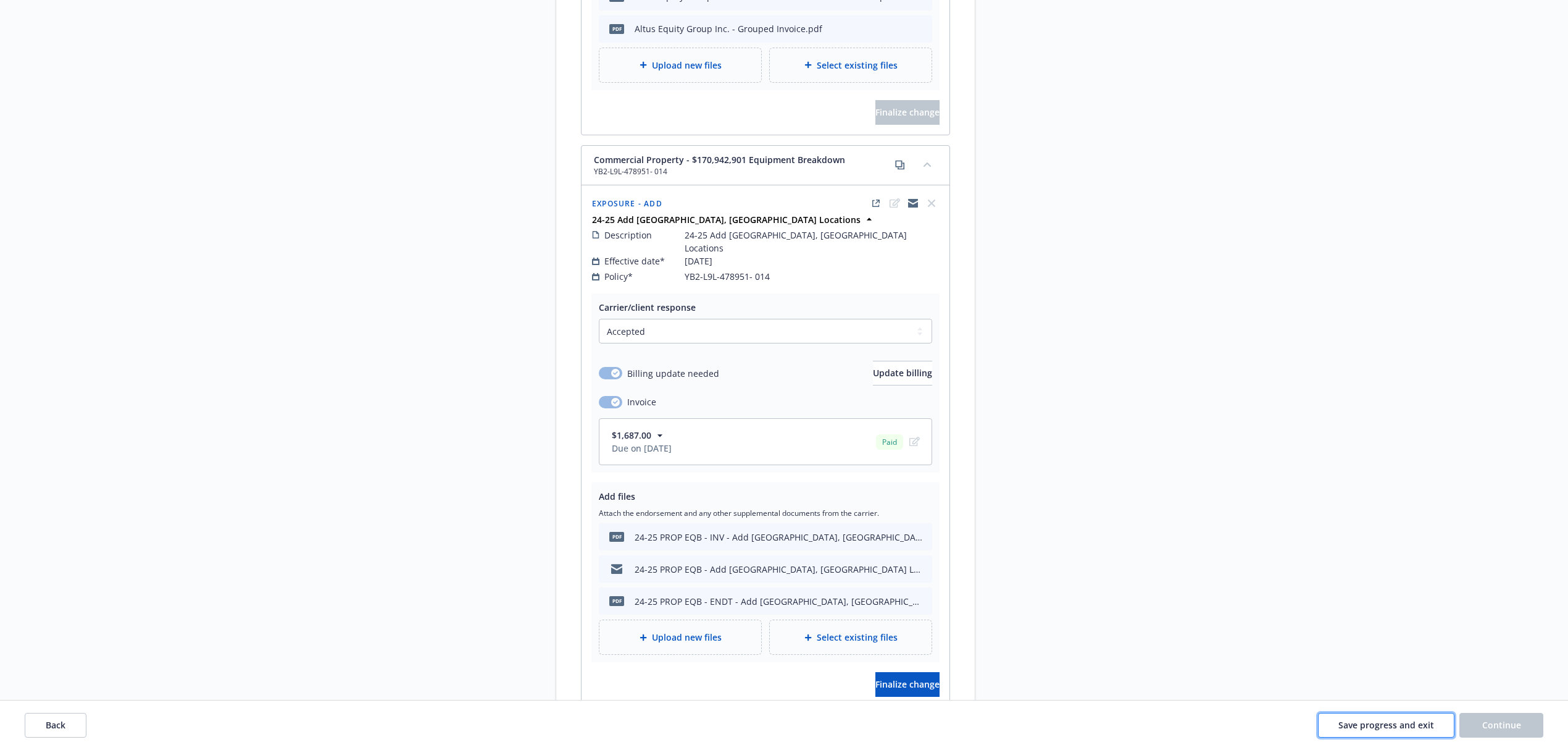
click at [1405, 719] on button "Save progress and exit" at bounding box center [1386, 725] width 137 height 25
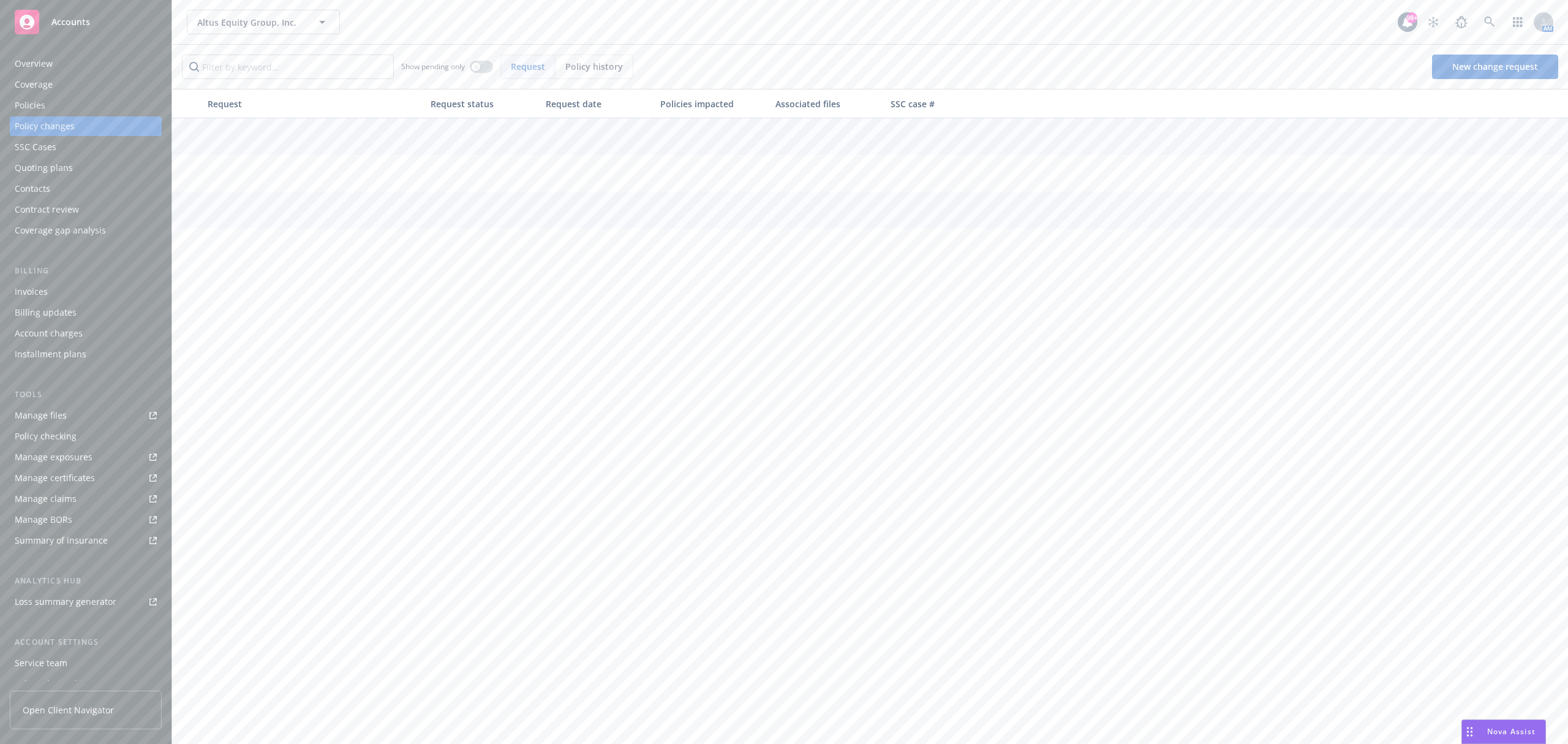
click at [102, 285] on div "Invoices" at bounding box center [85, 291] width 142 height 19
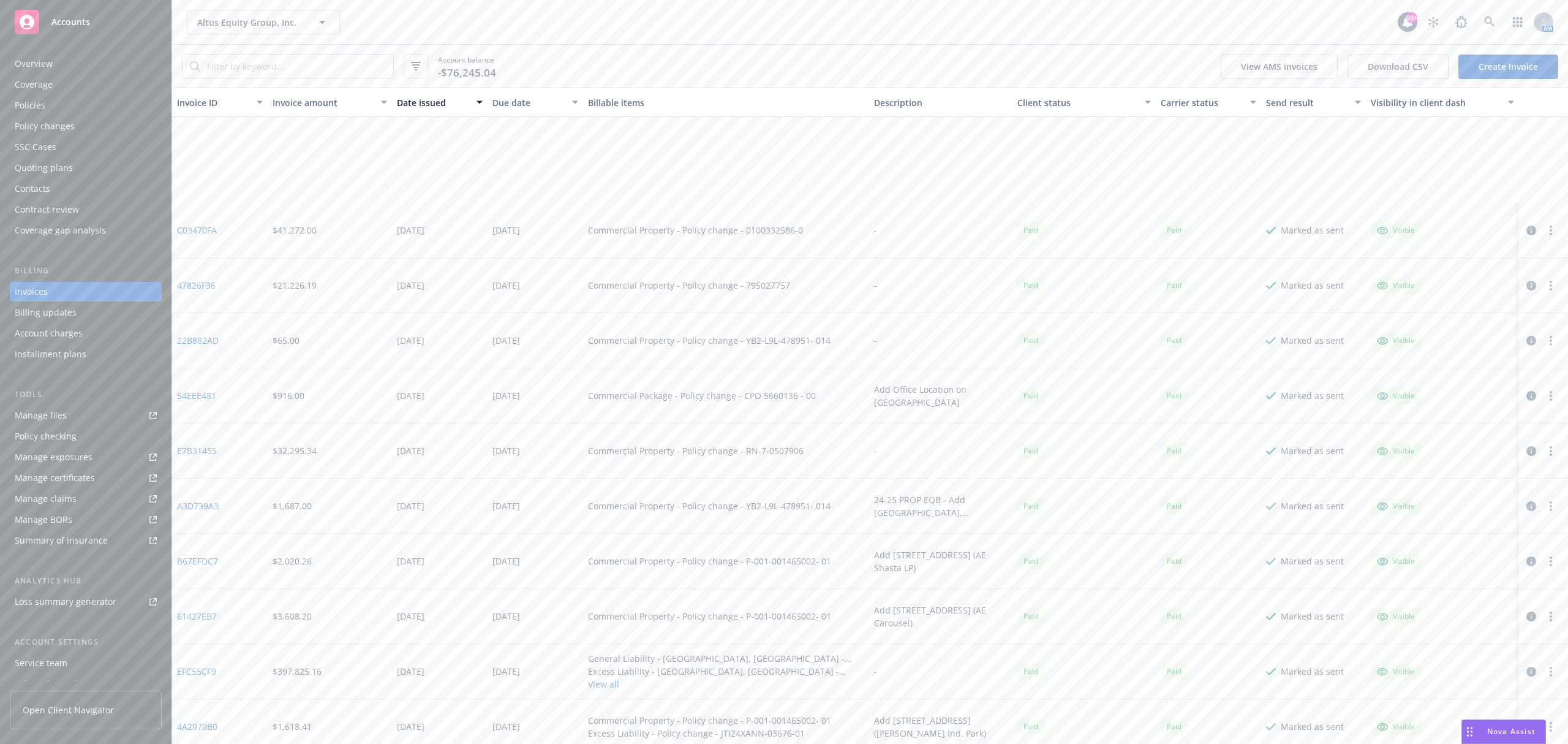
scroll to position [408, 0]
drag, startPoint x: 943, startPoint y: 336, endPoint x: 949, endPoint y: 357, distance: 21.8
click at [949, 357] on div "24-25 PROP EQB - Add [GEOGRAPHIC_DATA], [GEOGRAPHIC_DATA] Locations" at bounding box center [940, 343] width 143 height 55
copy div "Add Odessa, TX Locations"
click at [1480, 71] on link "Create Invoice" at bounding box center [1508, 67] width 100 height 25
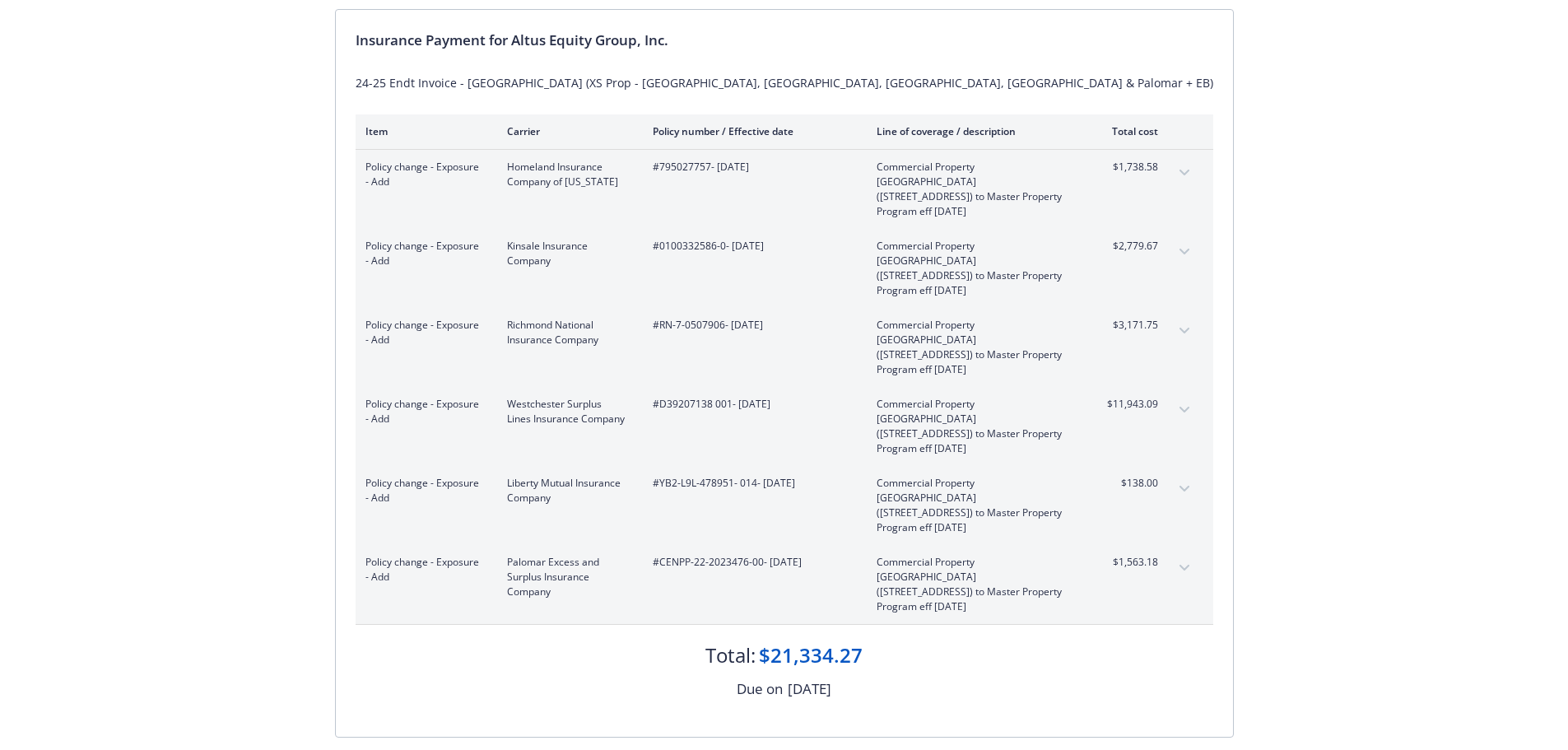
scroll to position [165, 0]
click at [241, 328] on div "Invoice ID: 1F32A026 Download Invoice Insurance Payment for Altus Equity Group,…" at bounding box center [784, 354] width 1568 height 920
click at [1188, 565] on icon "expand content" at bounding box center [1184, 566] width 10 height 6
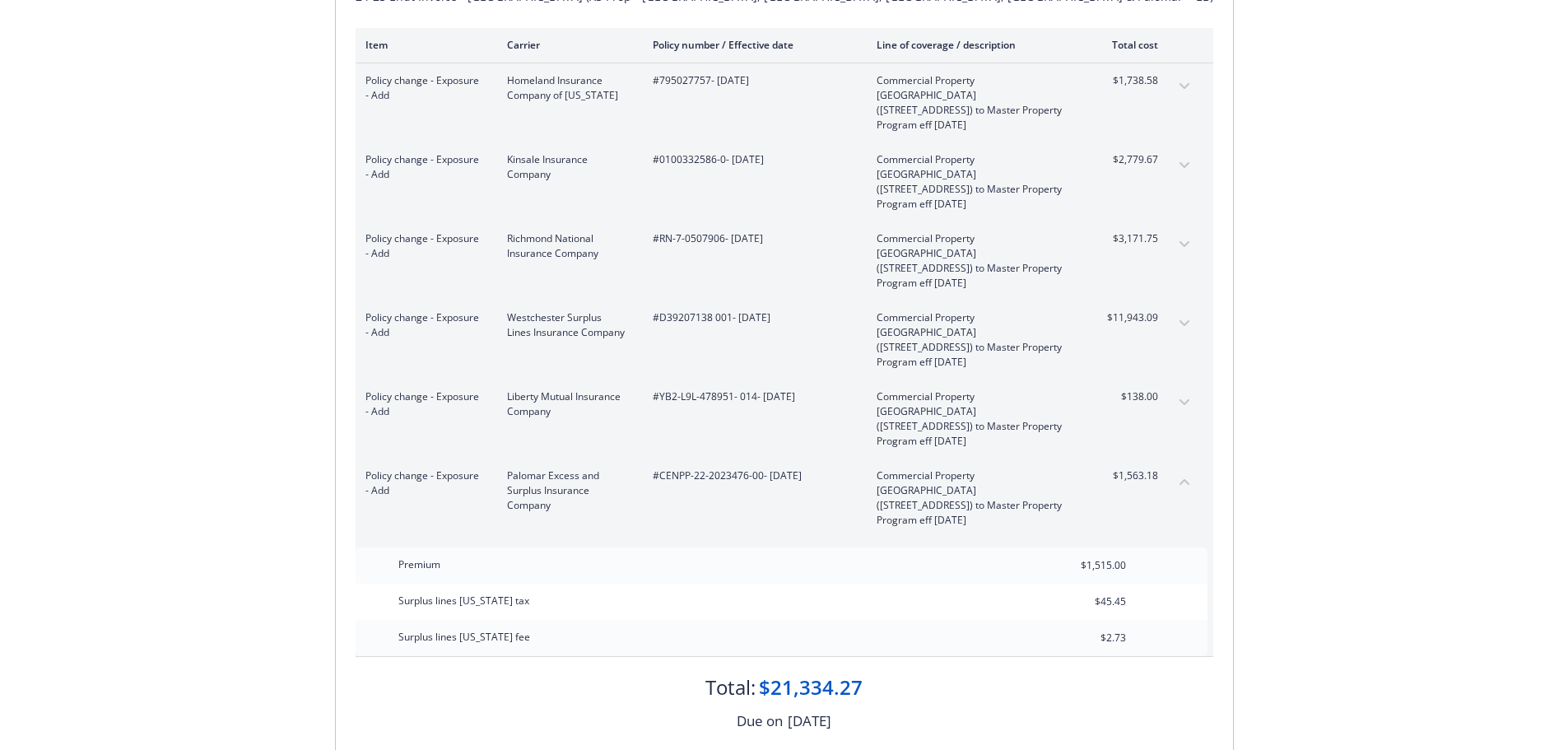
scroll to position [247, 0]
click at [1186, 483] on icon "collapse content" at bounding box center [1184, 484] width 10 height 6
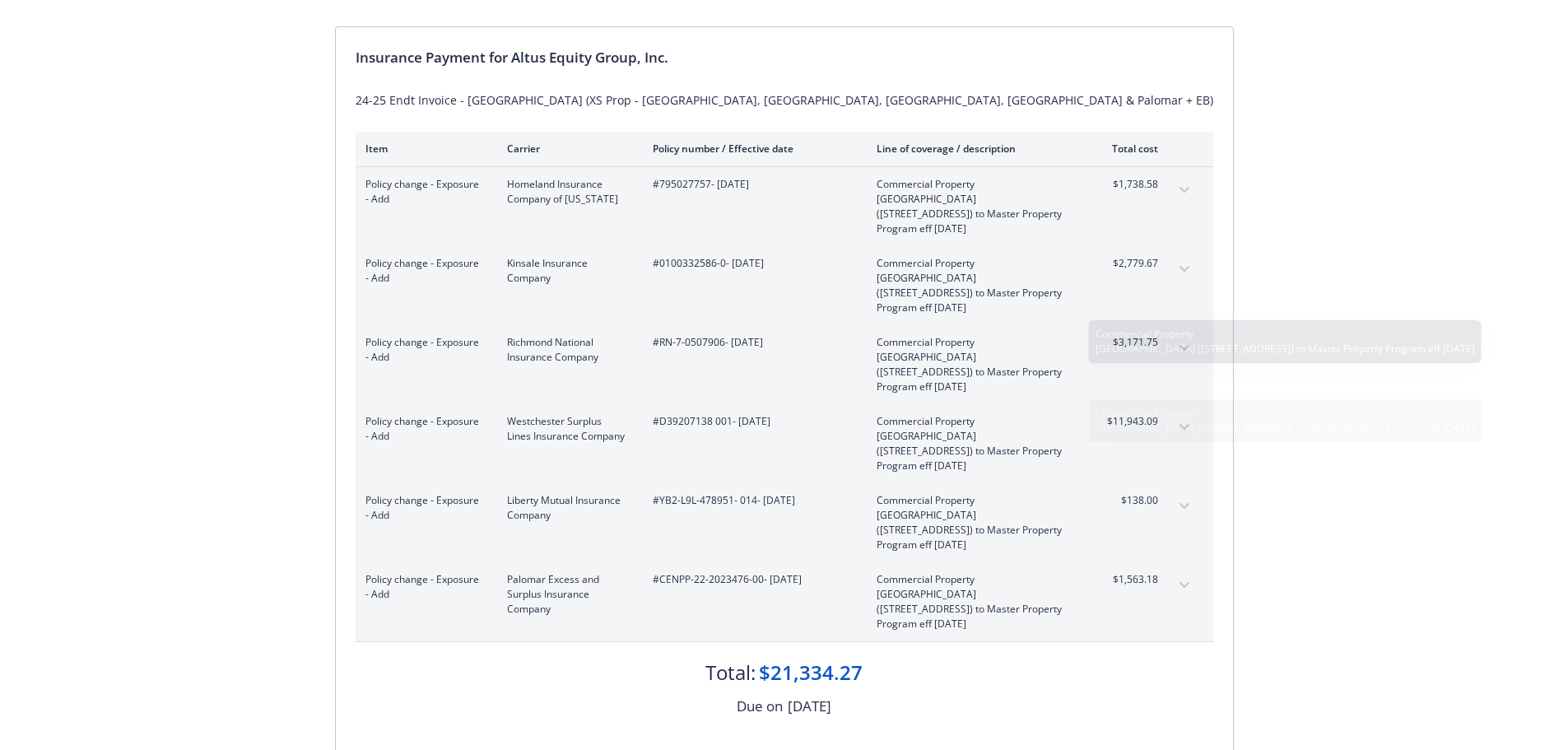
scroll to position [0, 0]
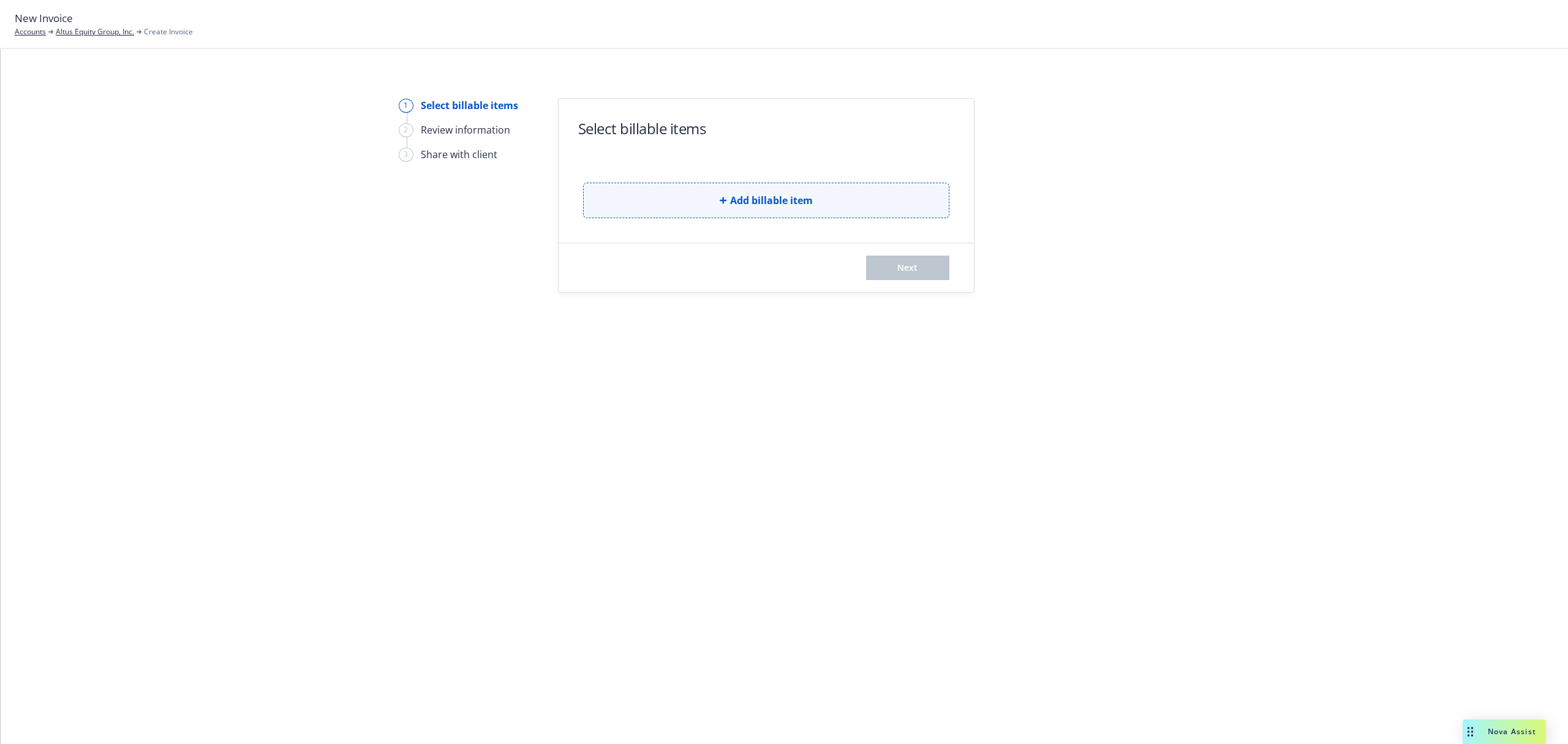
click at [850, 202] on button "Add billable item" at bounding box center [766, 200] width 366 height 35
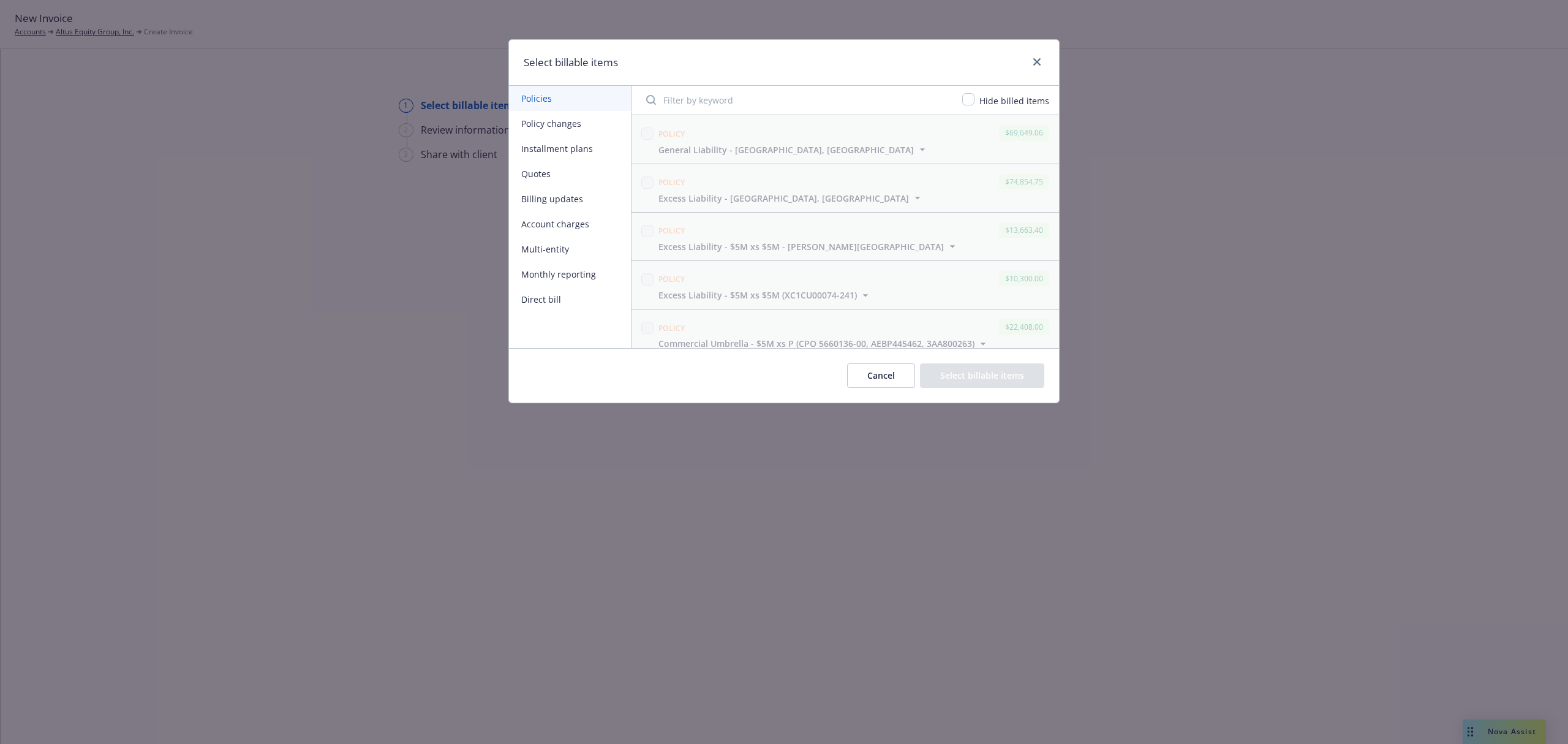
click at [553, 123] on button "Policy changes" at bounding box center [569, 123] width 122 height 25
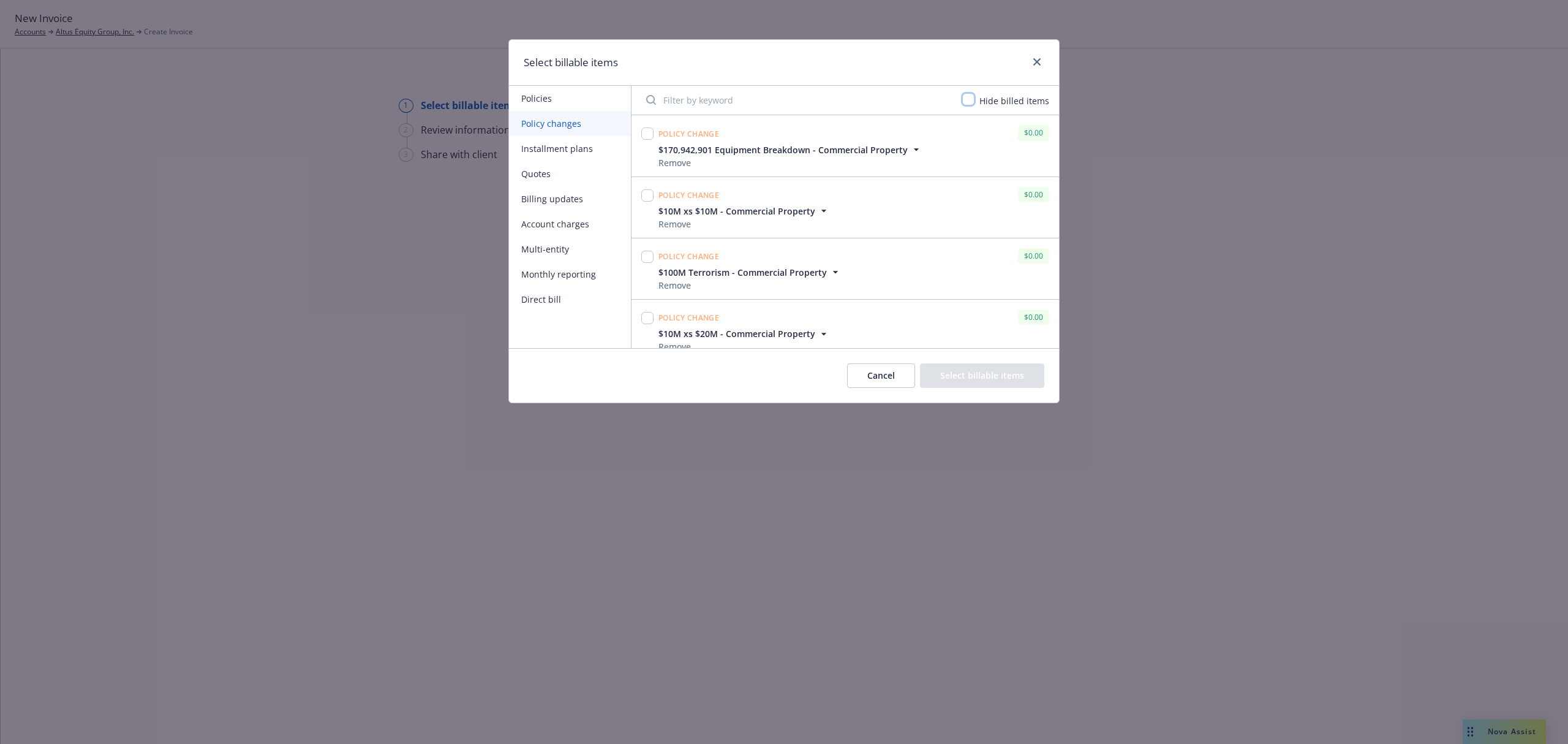
click at [971, 98] on input "checkbox" at bounding box center [968, 99] width 12 height 12
checkbox input "true"
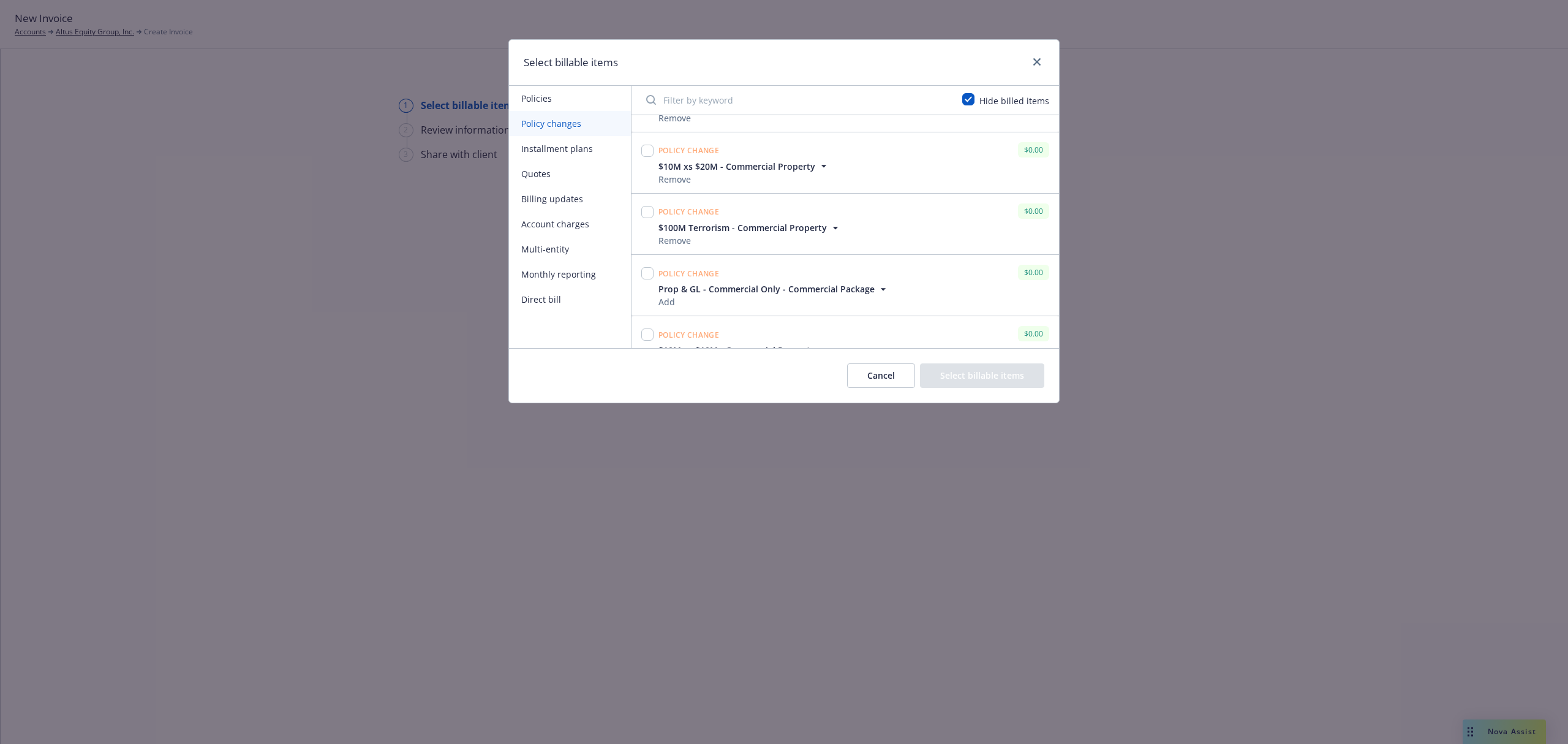
scroll to position [2968, 0]
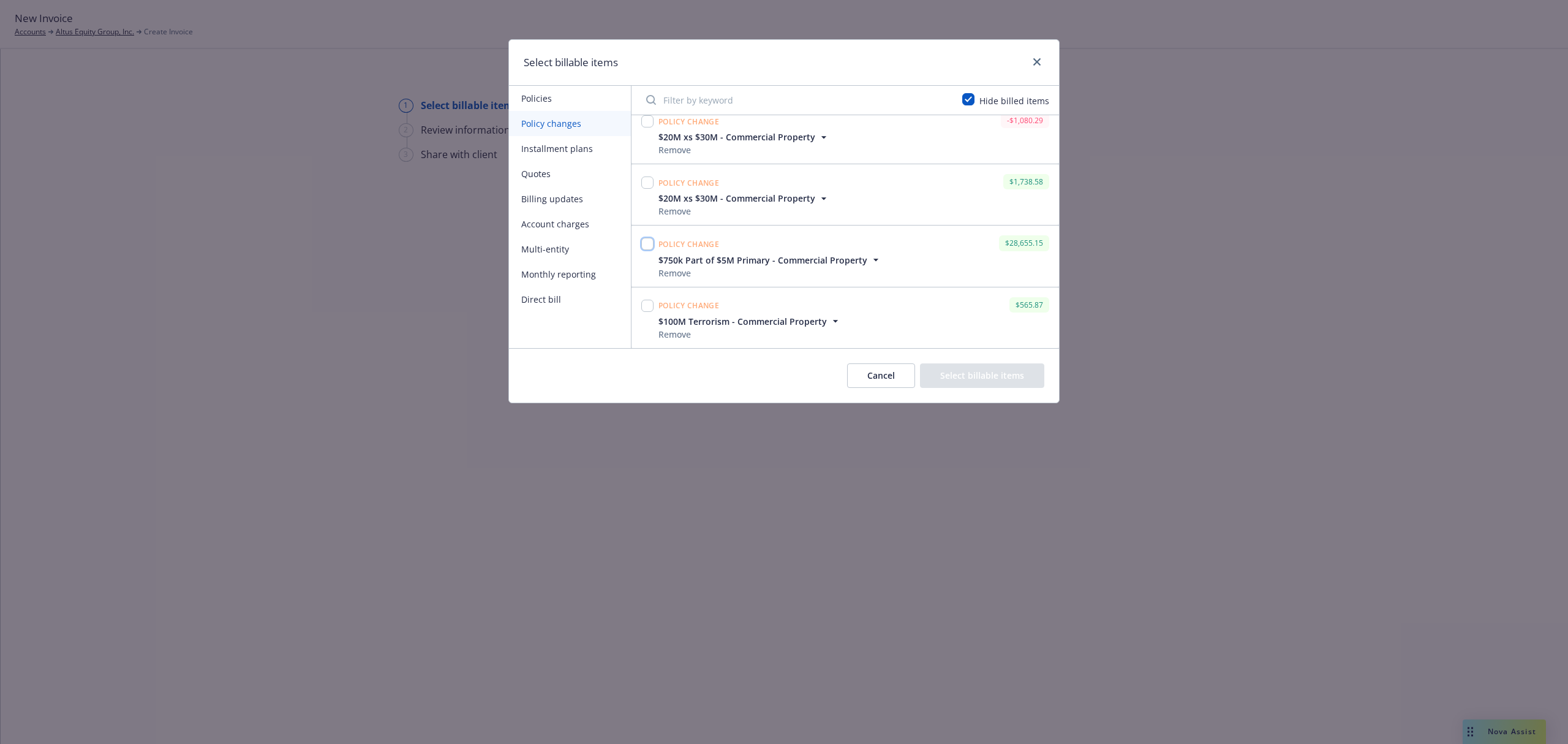
click at [647, 246] on input "checkbox" at bounding box center [647, 244] width 12 height 12
checkbox input "true"
click at [649, 305] on input "checkbox" at bounding box center [647, 306] width 12 height 12
checkbox input "true"
click at [976, 378] on button "Select billable items" at bounding box center [982, 376] width 125 height 25
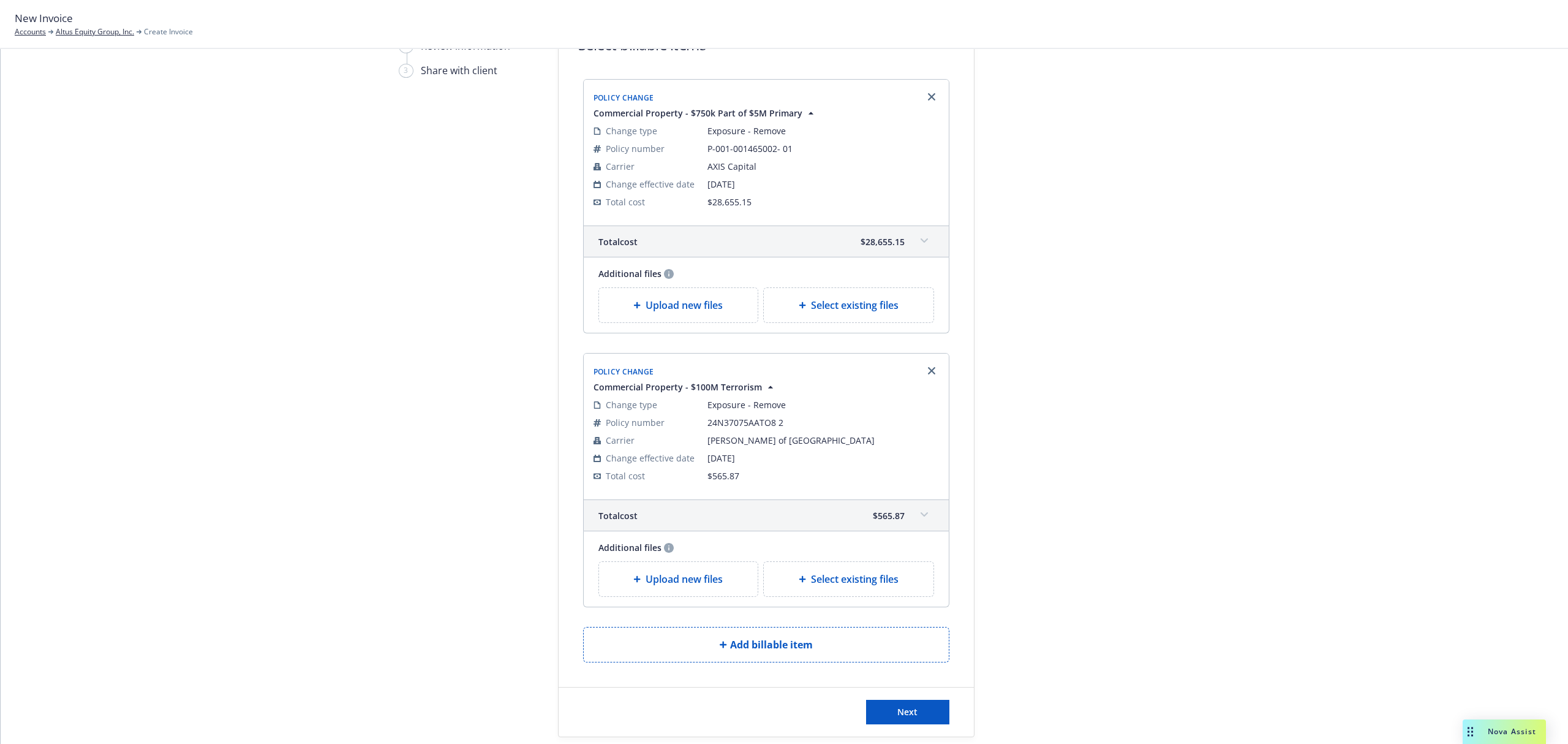
scroll to position [158, 0]
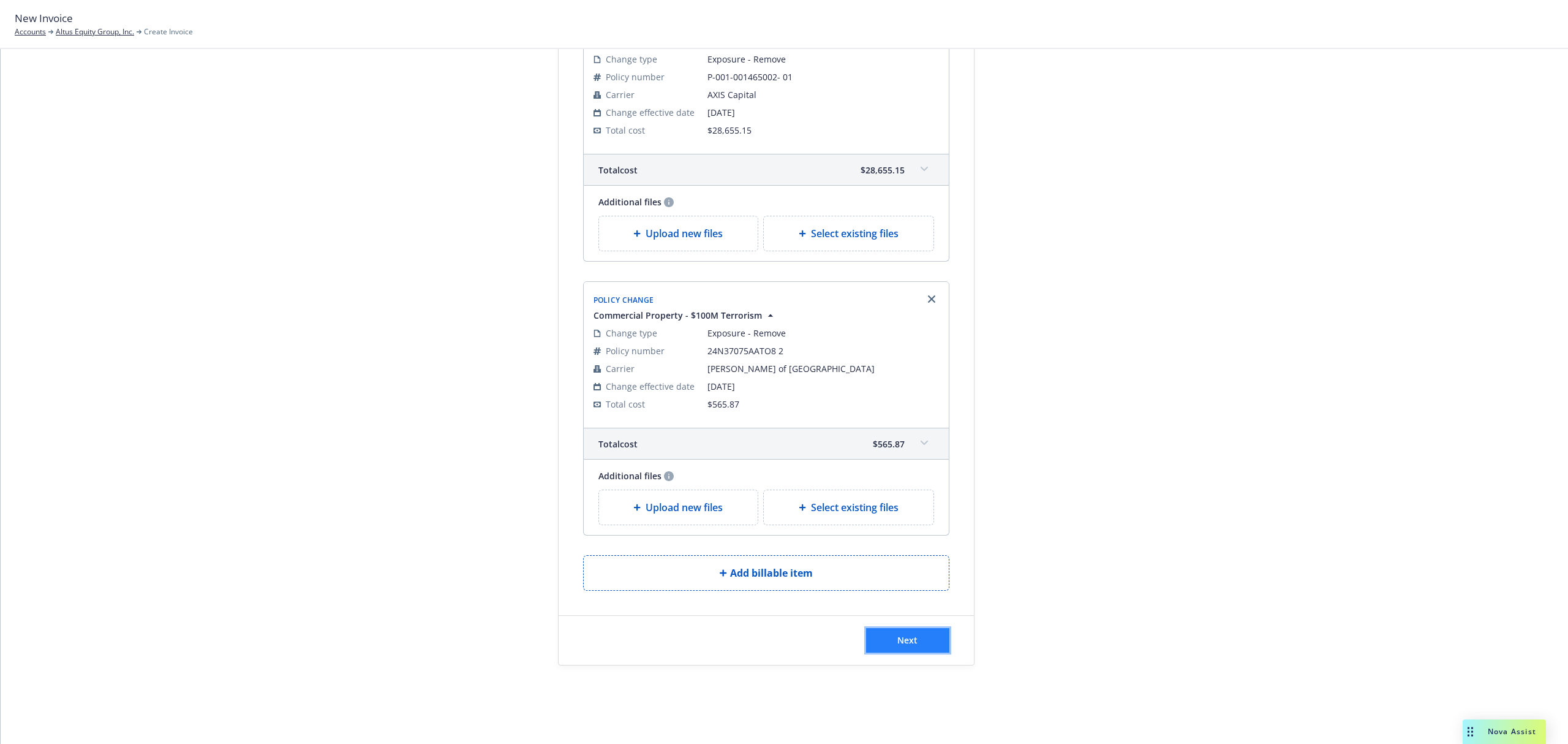
click at [930, 636] on button "Next" at bounding box center [908, 640] width 84 height 25
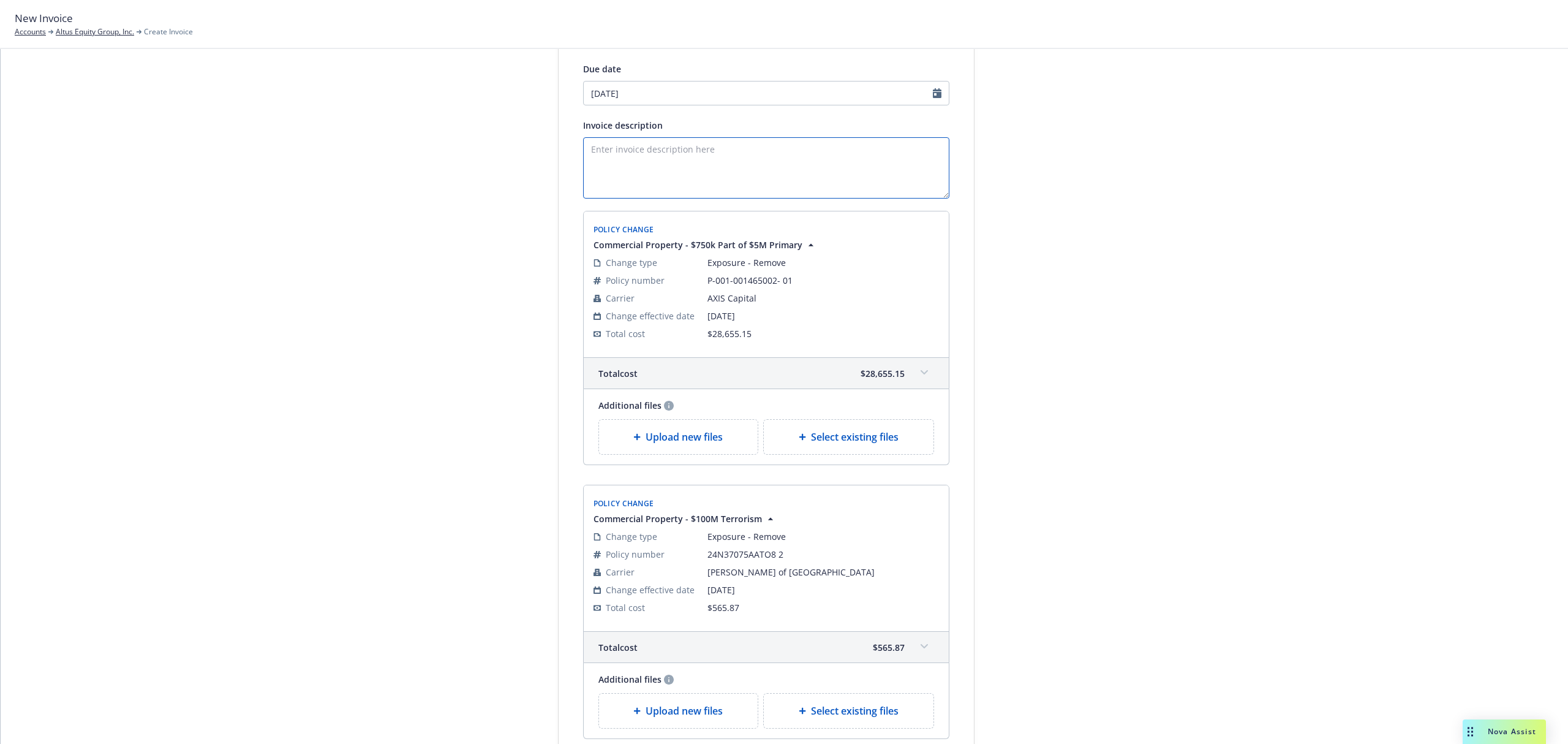
click at [672, 157] on textarea "Invoice description" at bounding box center [766, 167] width 366 height 61
paste textarea "Add Odessa, TX Locations"
click at [583, 146] on textarea "Add Odessa, TX Locations" at bounding box center [766, 167] width 366 height 61
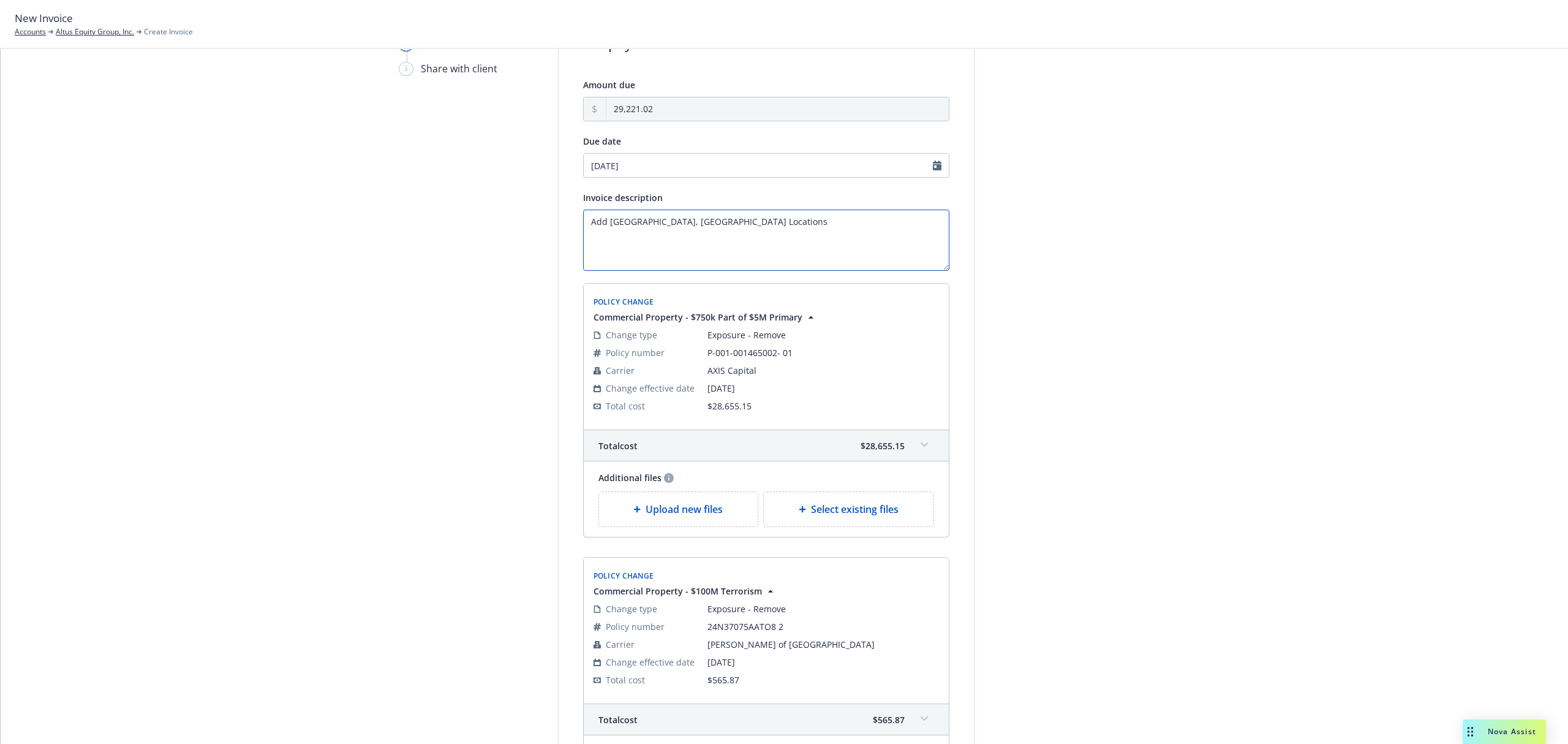
scroll to position [0, 0]
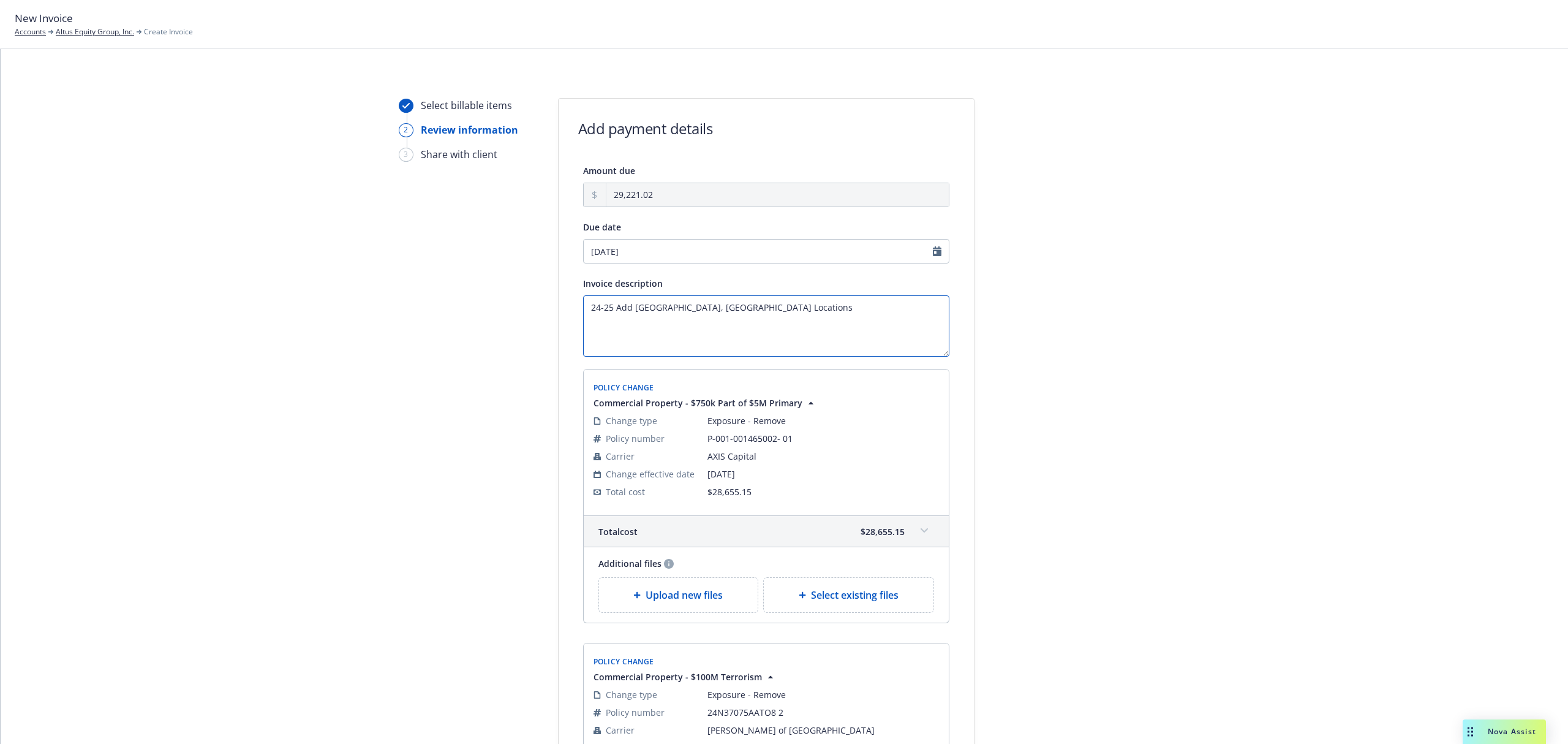
click at [611, 311] on textarea "24-25 Add [GEOGRAPHIC_DATA], [GEOGRAPHIC_DATA] Locations" at bounding box center [766, 326] width 366 height 61
type textarea "24-25 Prop & Terrorism Endt Invoices - Add [GEOGRAPHIC_DATA], [GEOGRAPHIC_DATA]…"
click at [411, 398] on div "Select billable items 2 Review information 3 Share with client" at bounding box center [466, 535] width 135 height 874
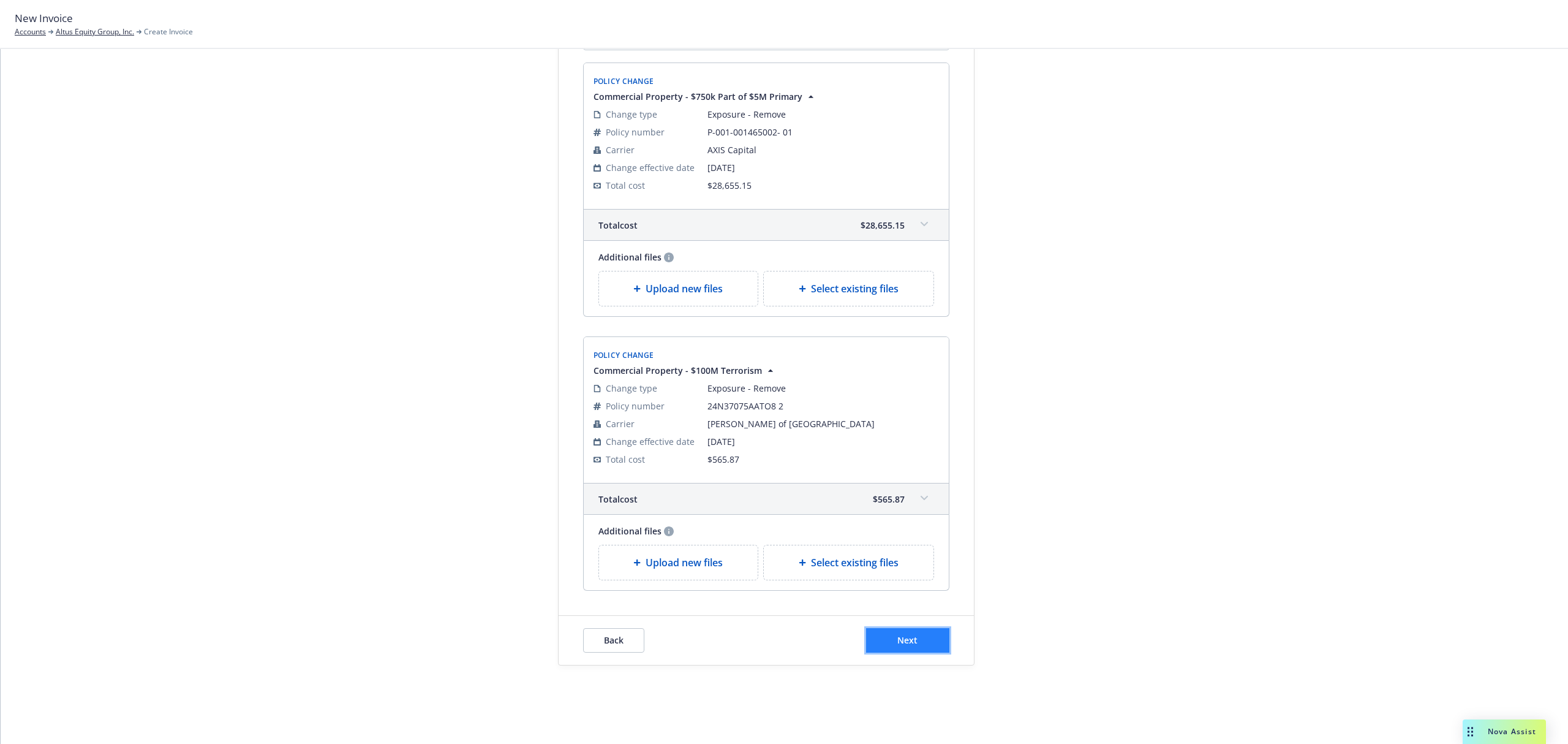
click at [871, 646] on button "Next" at bounding box center [908, 640] width 84 height 25
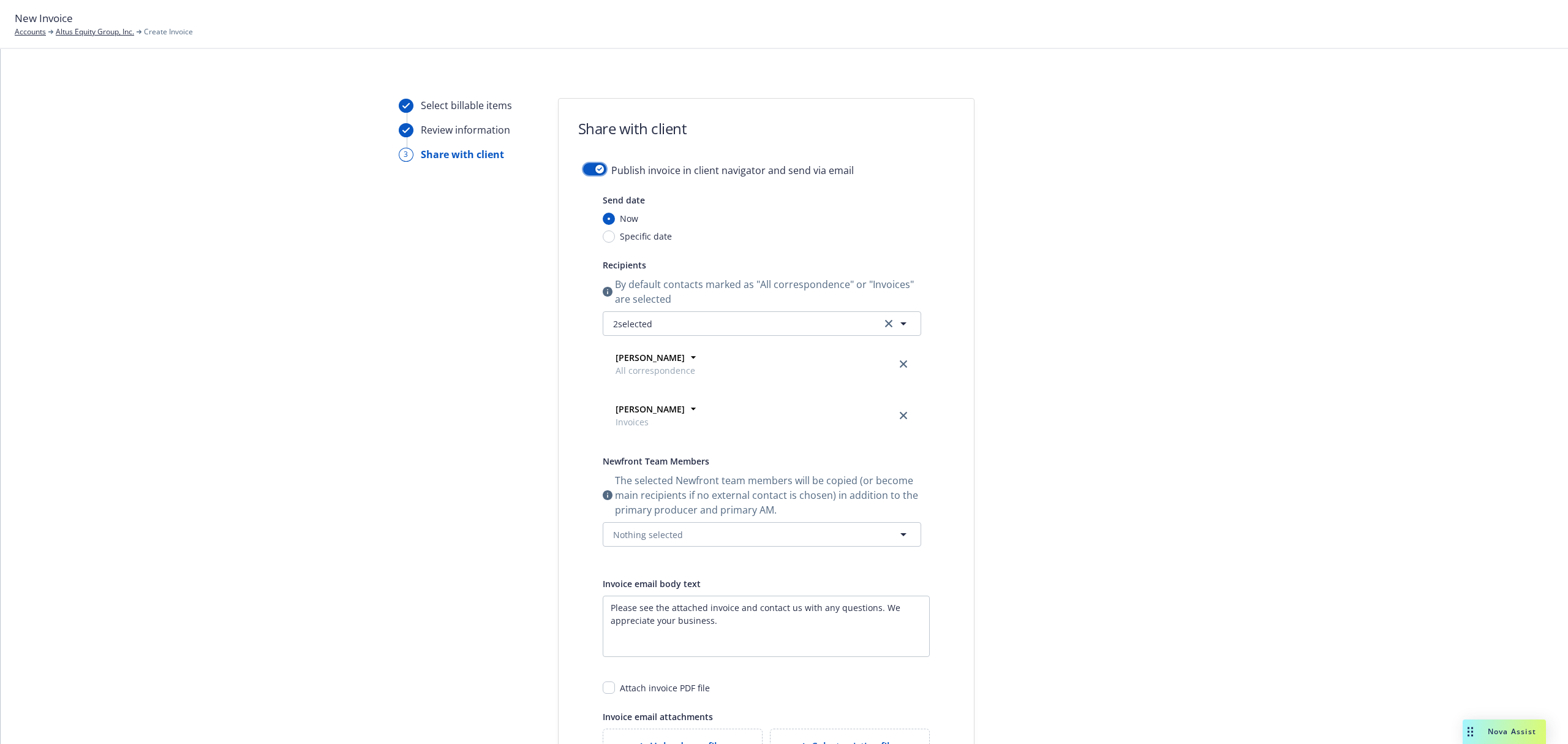
drag, startPoint x: 583, startPoint y: 169, endPoint x: 608, endPoint y: 191, distance: 33.3
click at [584, 169] on button "button" at bounding box center [594, 169] width 23 height 12
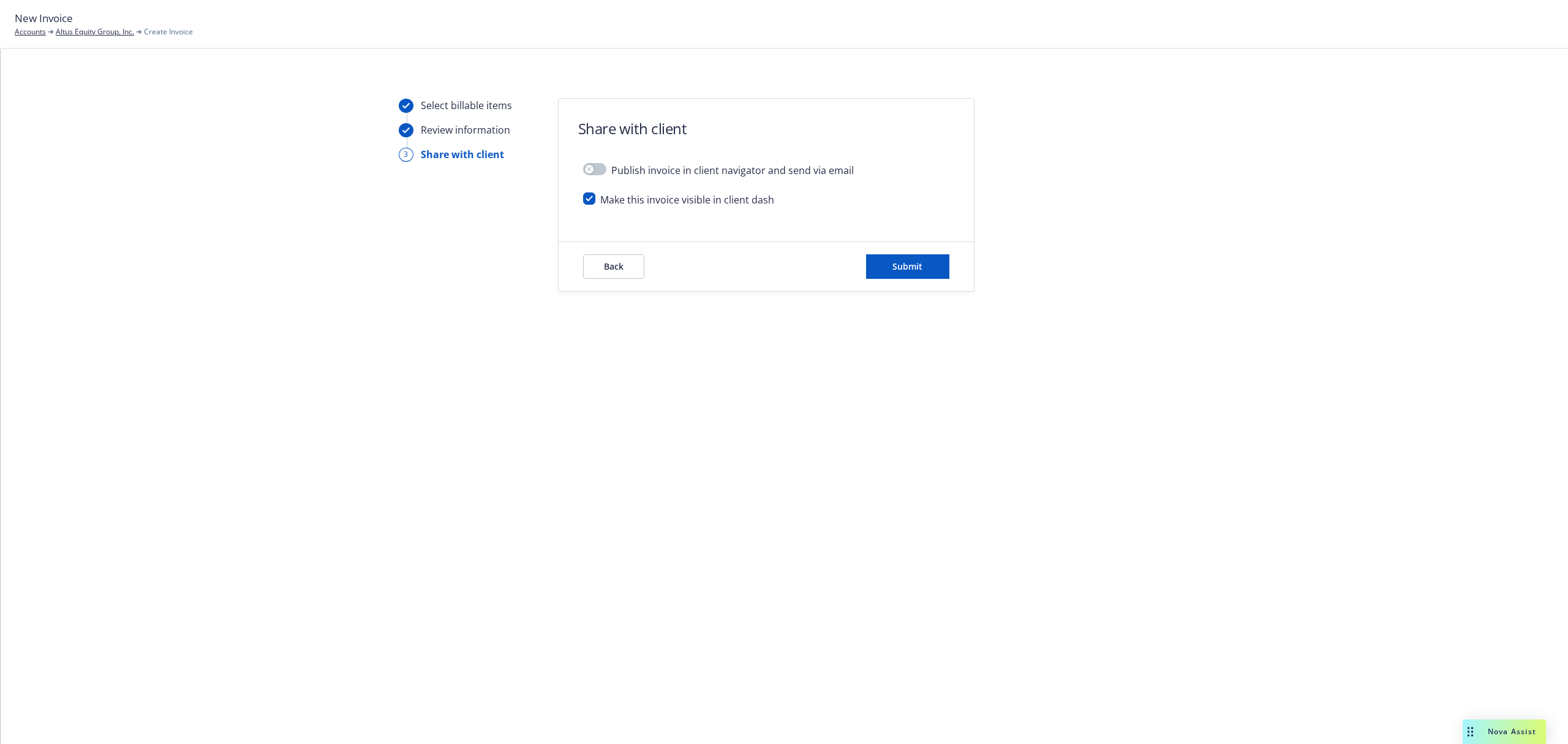
click at [855, 263] on div "Back Submit" at bounding box center [766, 267] width 366 height 25
click at [883, 266] on button "Submit" at bounding box center [908, 267] width 84 height 25
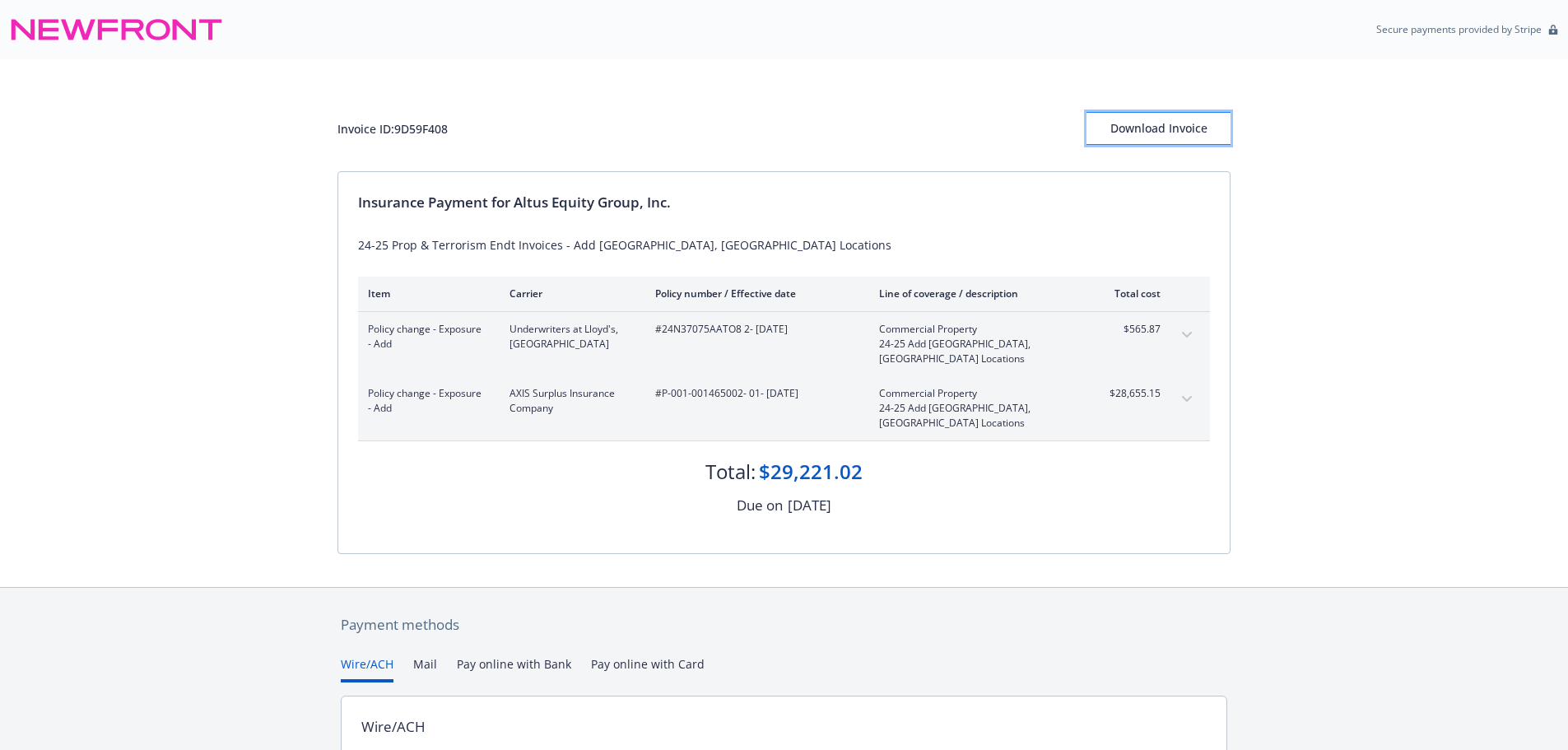
click at [1186, 131] on div "Download Invoice" at bounding box center [1158, 128] width 144 height 31
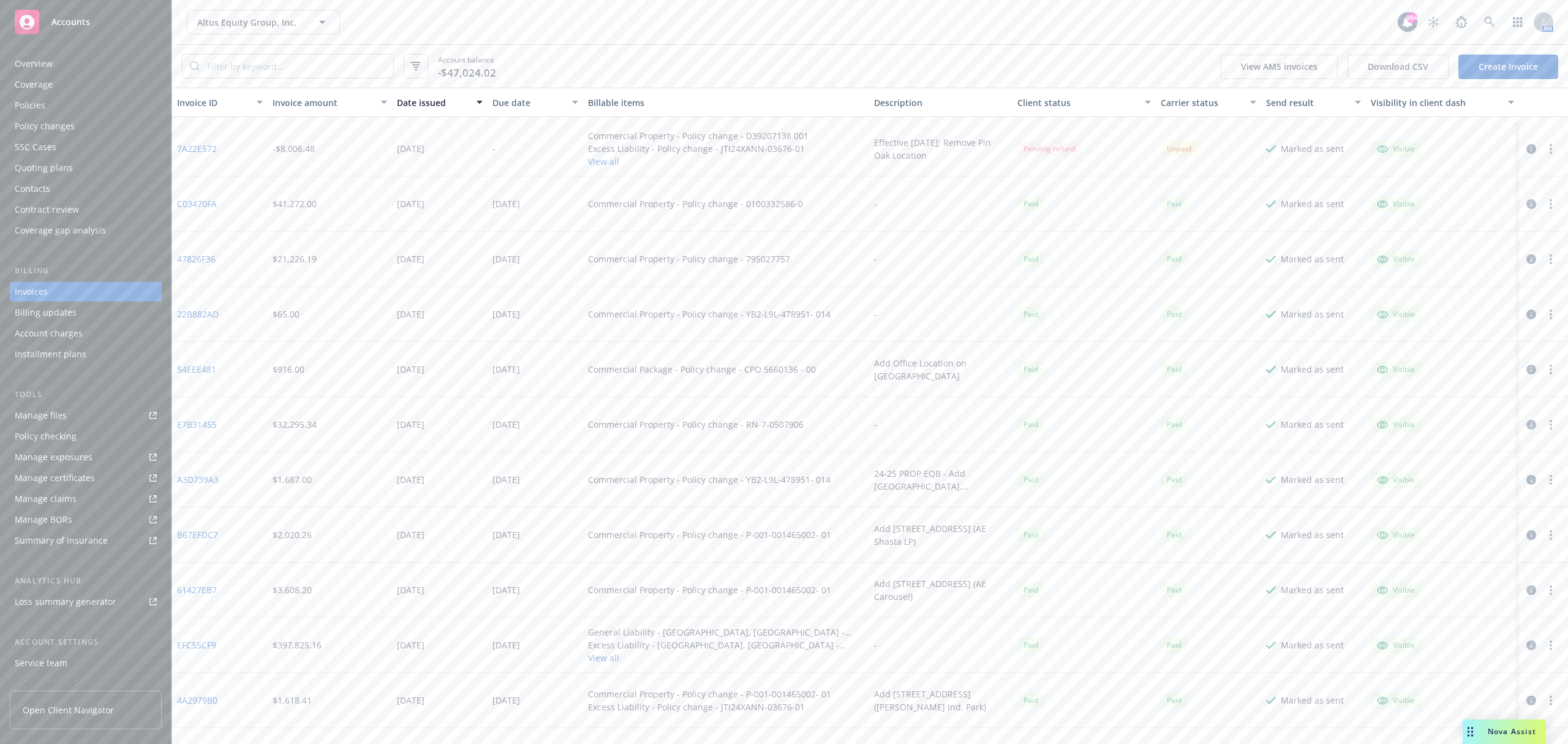
scroll to position [408, 0]
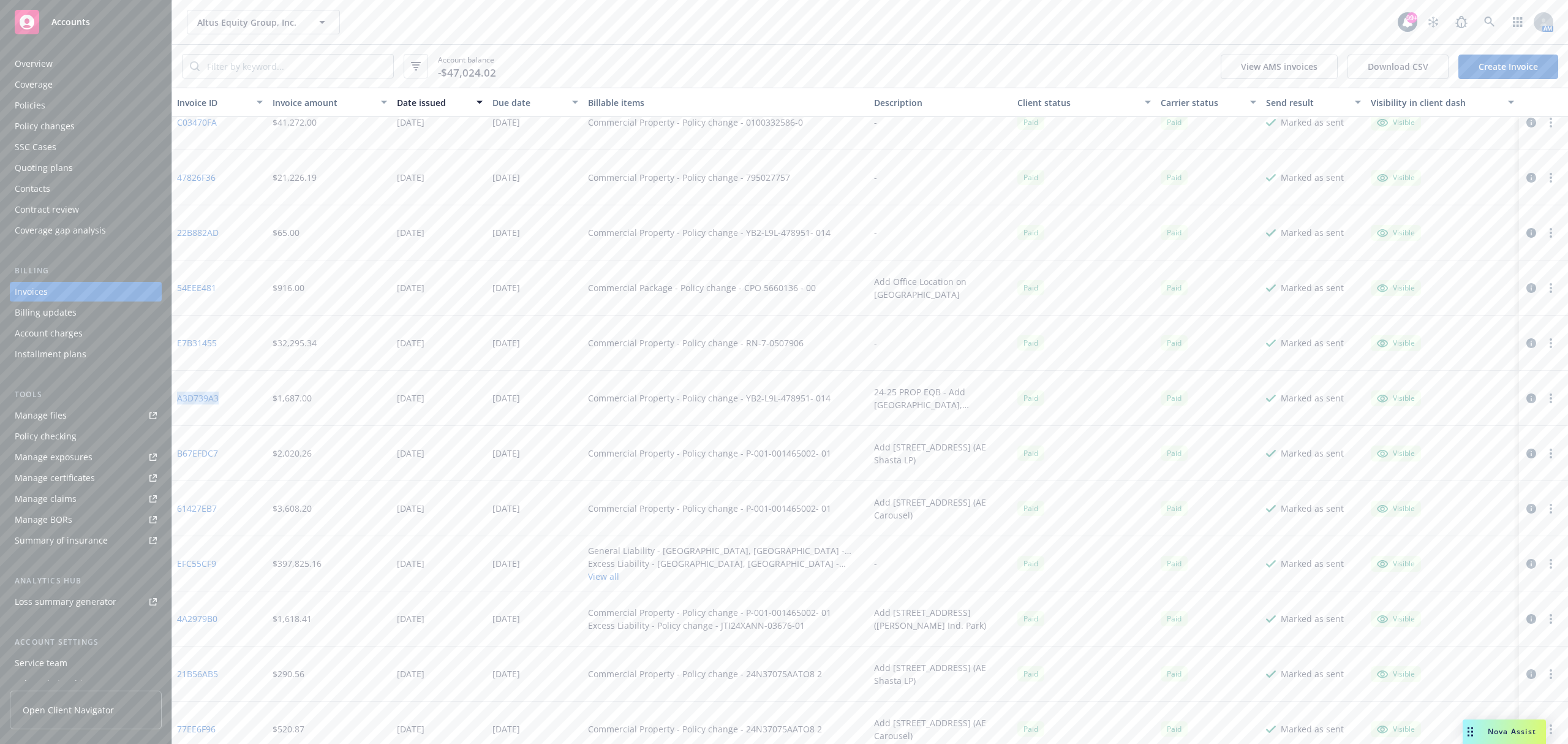
drag, startPoint x: 250, startPoint y: 396, endPoint x: 177, endPoint y: 404, distance: 73.4
click at [177, 404] on div "A3D739A3" at bounding box center [220, 398] width 96 height 55
copy link "A3D739A3"
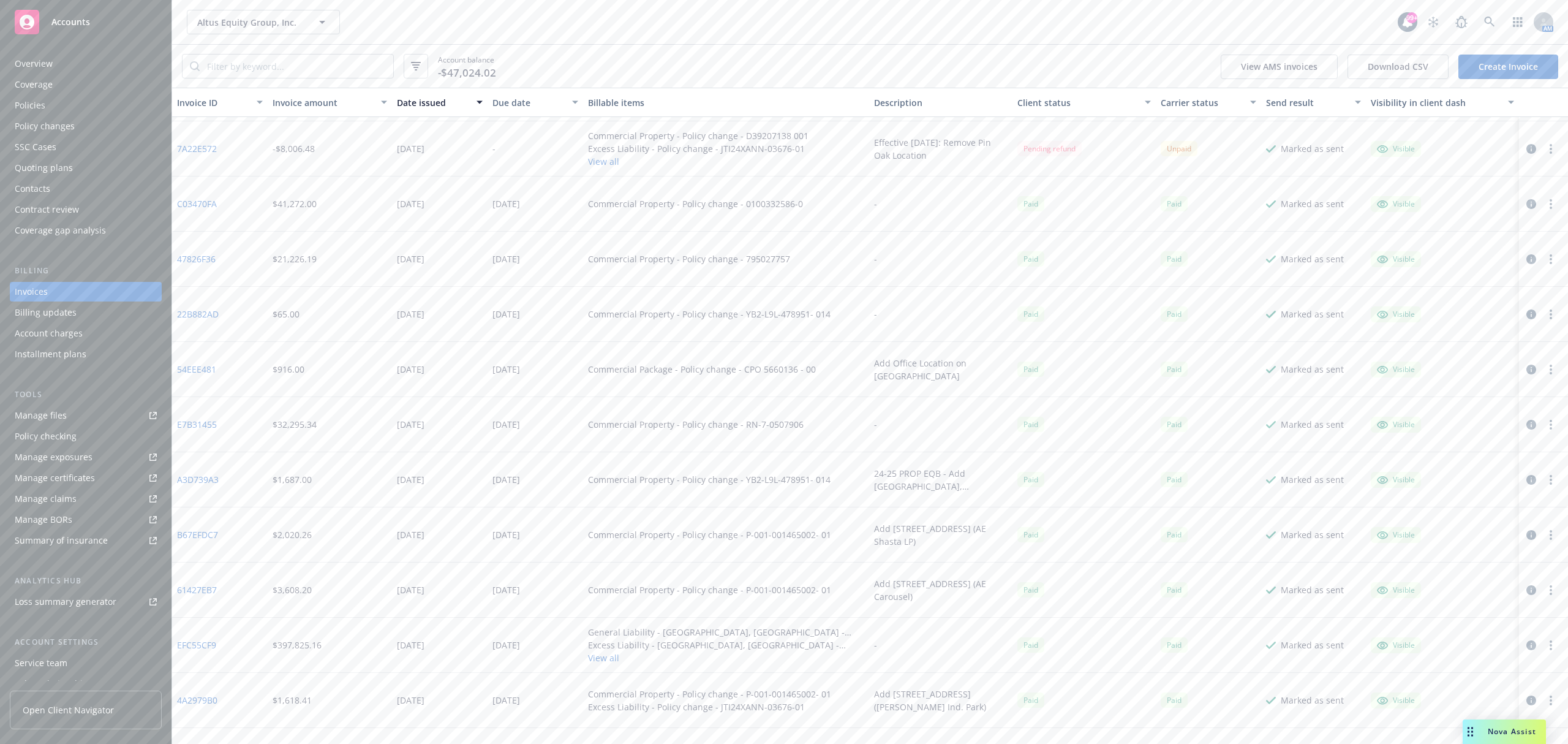
click at [71, 126] on div "Policy changes" at bounding box center [44, 125] width 60 height 19
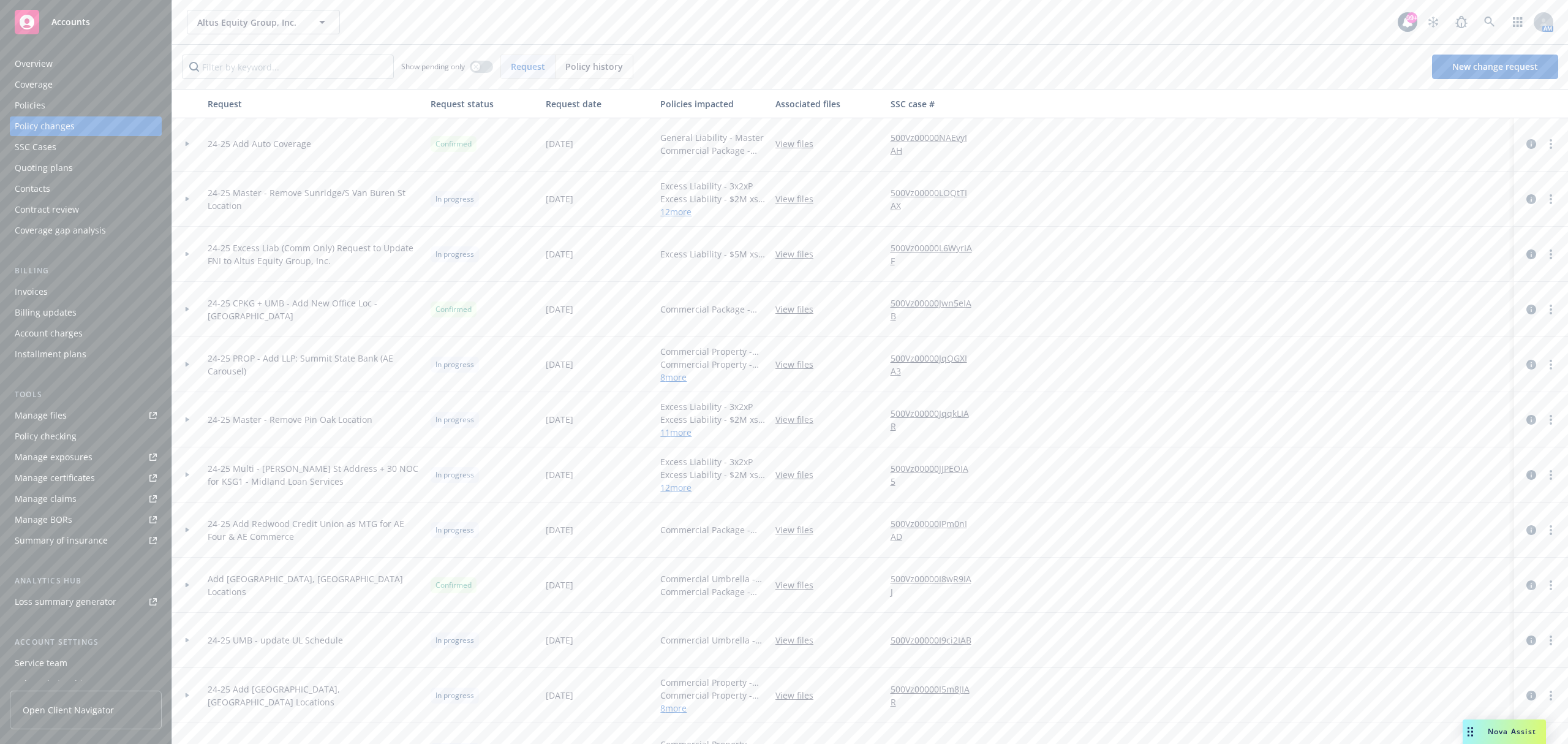
scroll to position [327, 0]
click at [187, 644] on icon at bounding box center [187, 646] width 5 height 4
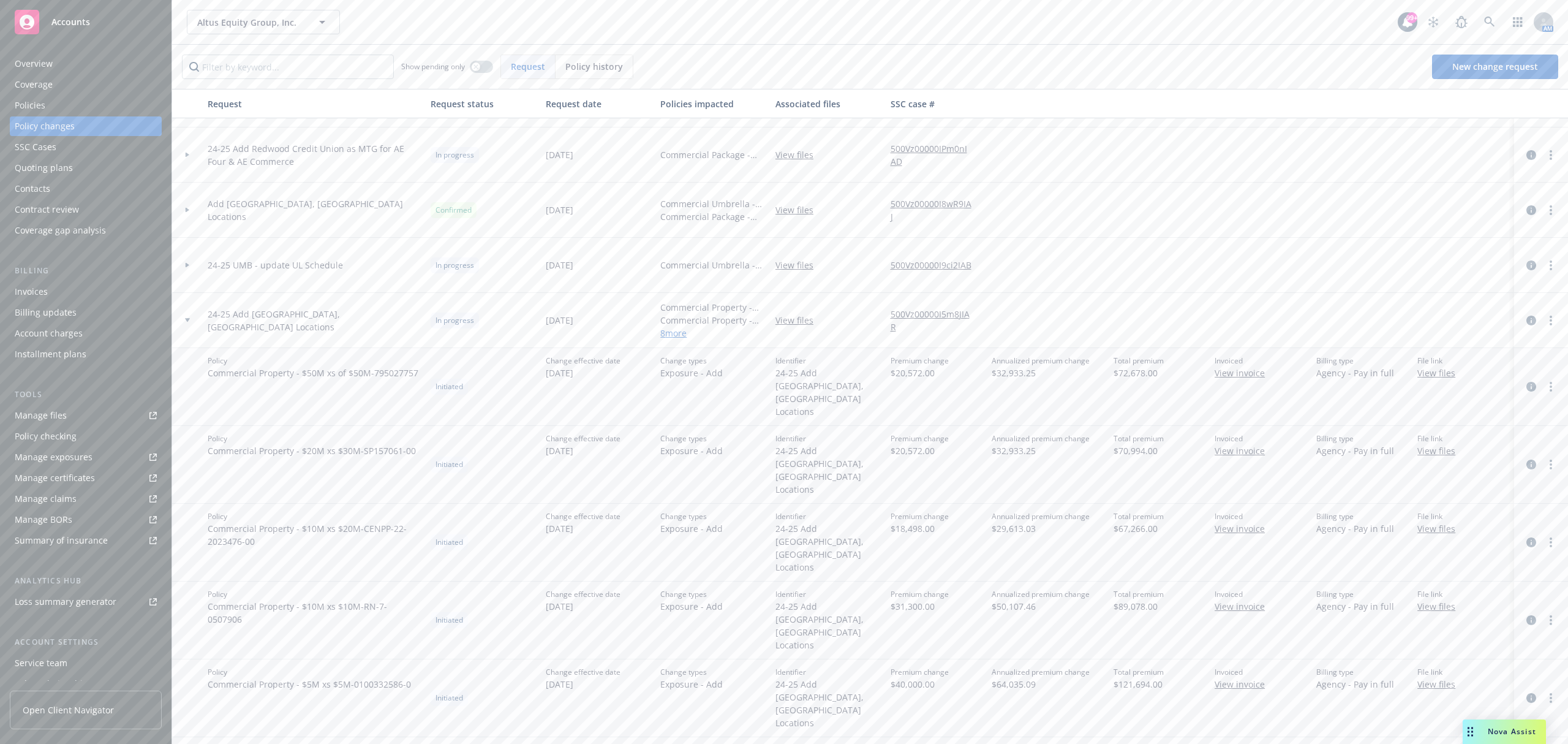
scroll to position [653, 0]
click at [1221, 368] on link "View invoice" at bounding box center [1244, 372] width 60 height 13
click at [52, 293] on div "Invoices" at bounding box center [85, 291] width 142 height 19
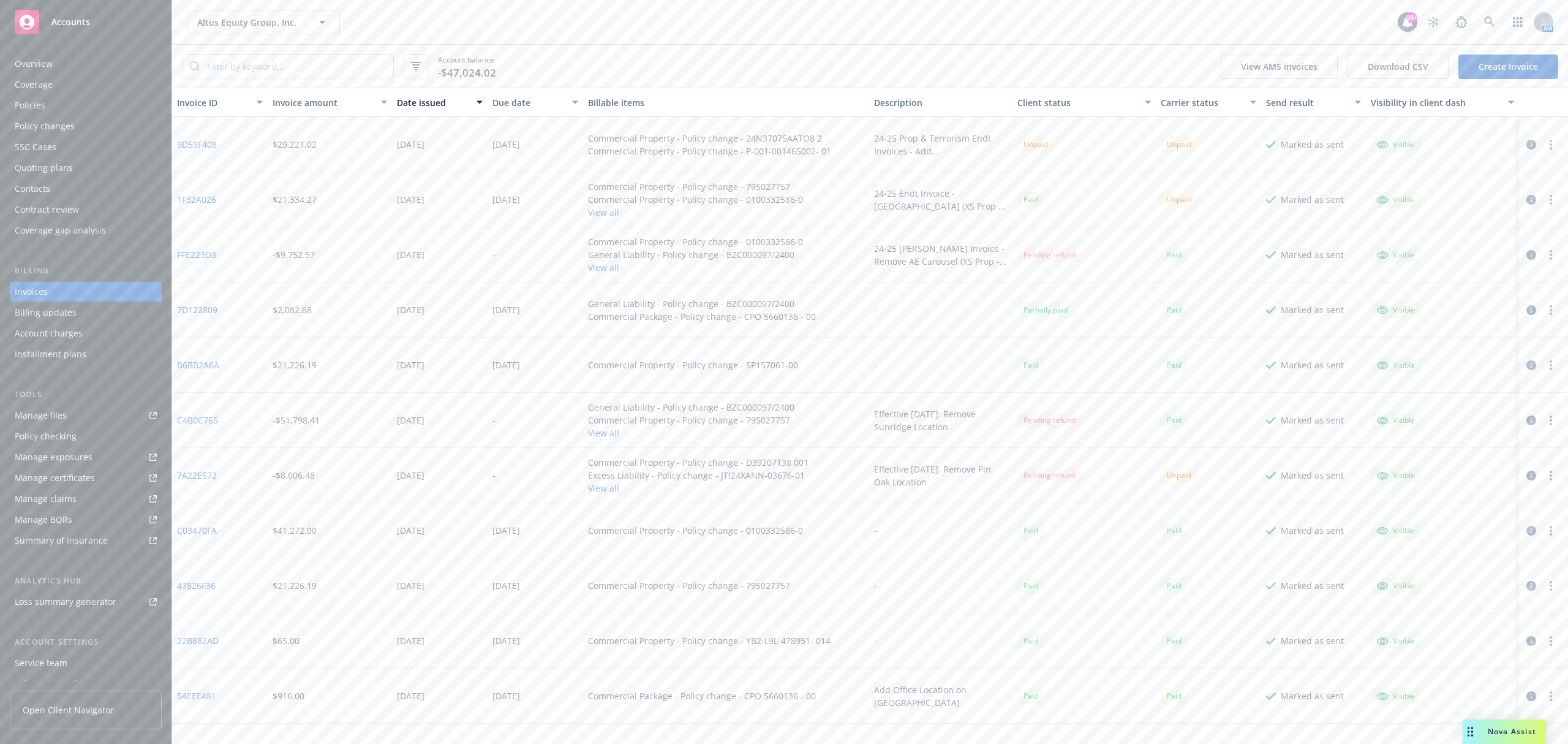
click at [1544, 142] on button "button" at bounding box center [1551, 144] width 14 height 14
click at [1433, 343] on link "Void" at bounding box center [1467, 341] width 156 height 25
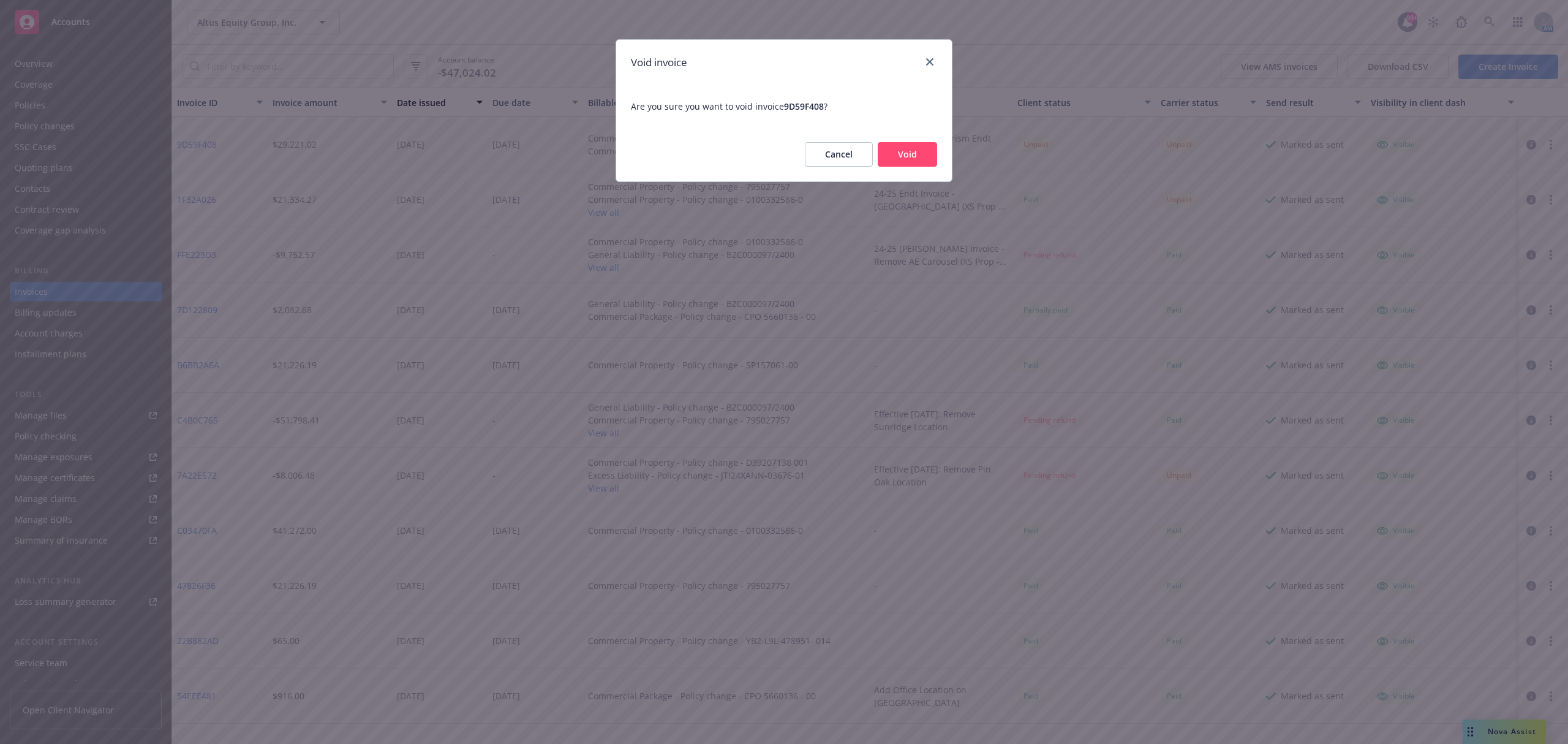
click at [917, 157] on button "Void" at bounding box center [907, 154] width 59 height 25
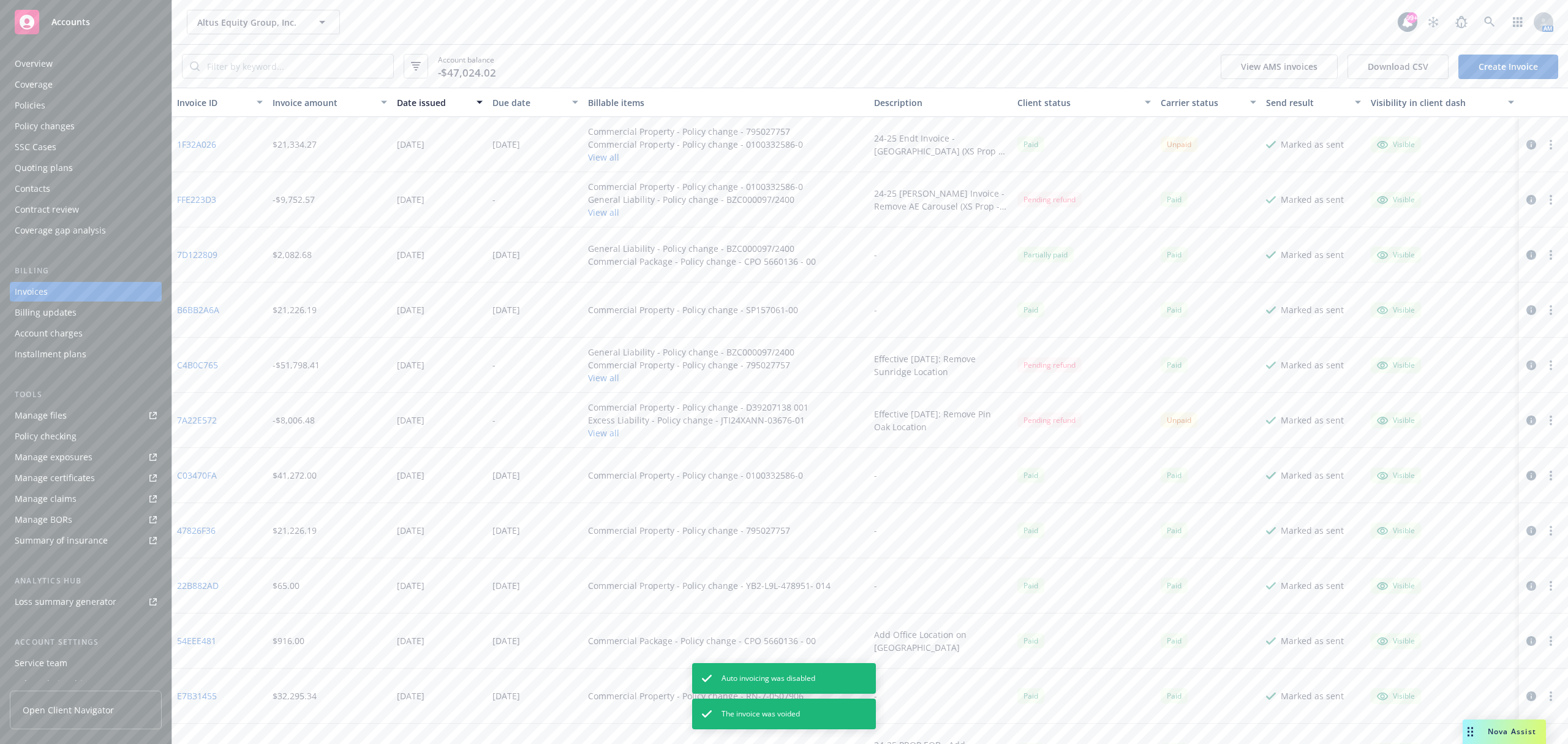
click at [100, 128] on div "Policy changes" at bounding box center [85, 125] width 142 height 19
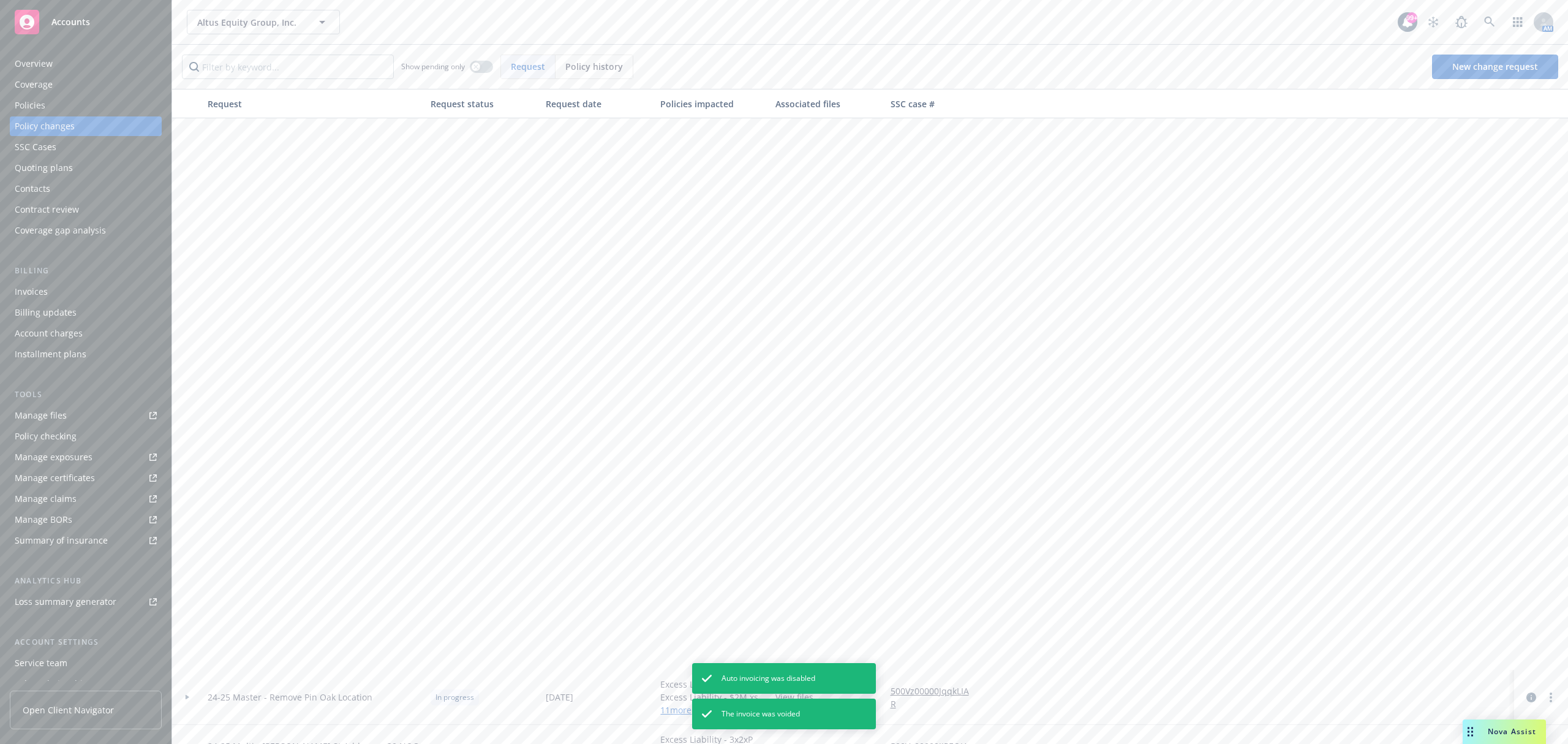
scroll to position [653, 0]
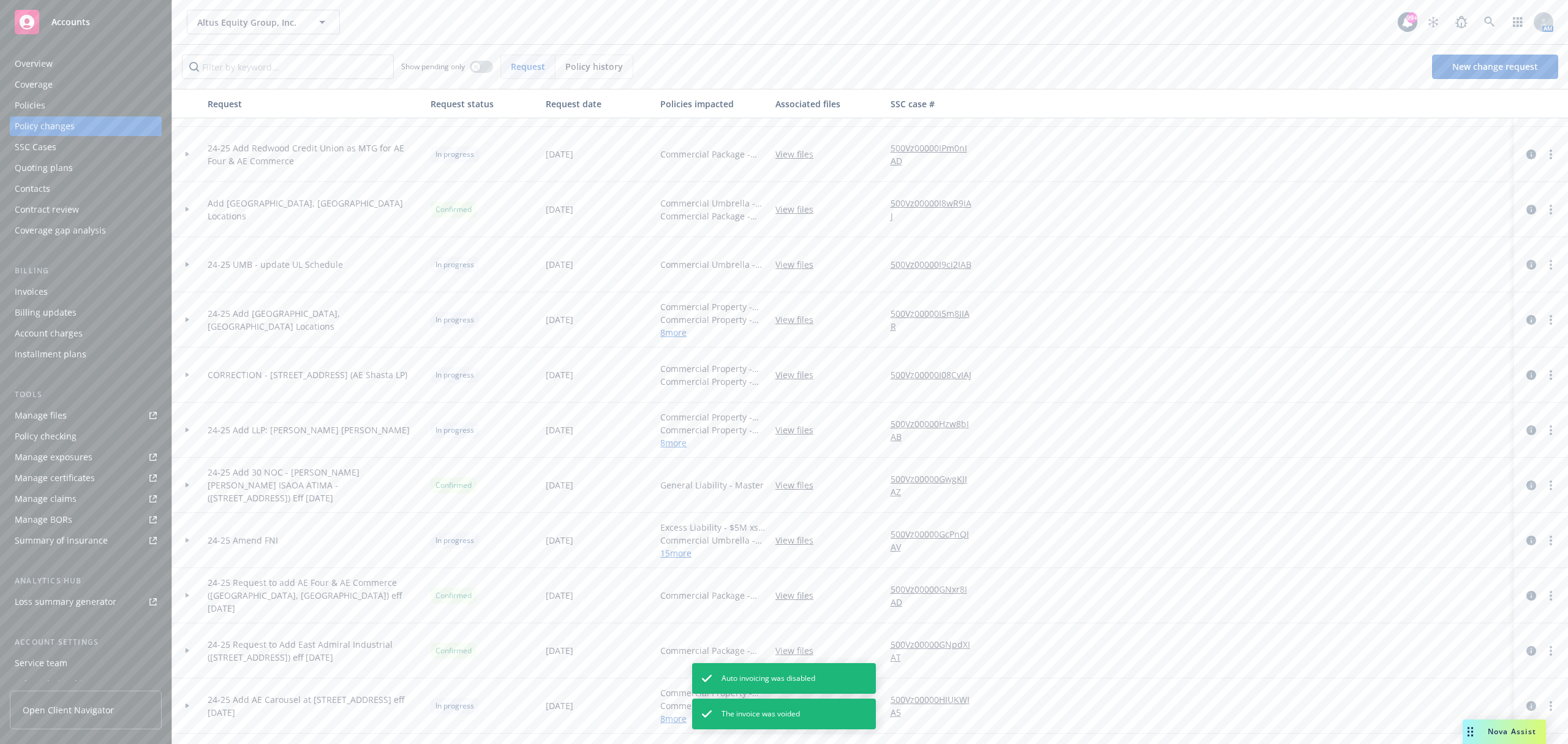
click at [184, 324] on div at bounding box center [187, 319] width 30 height 55
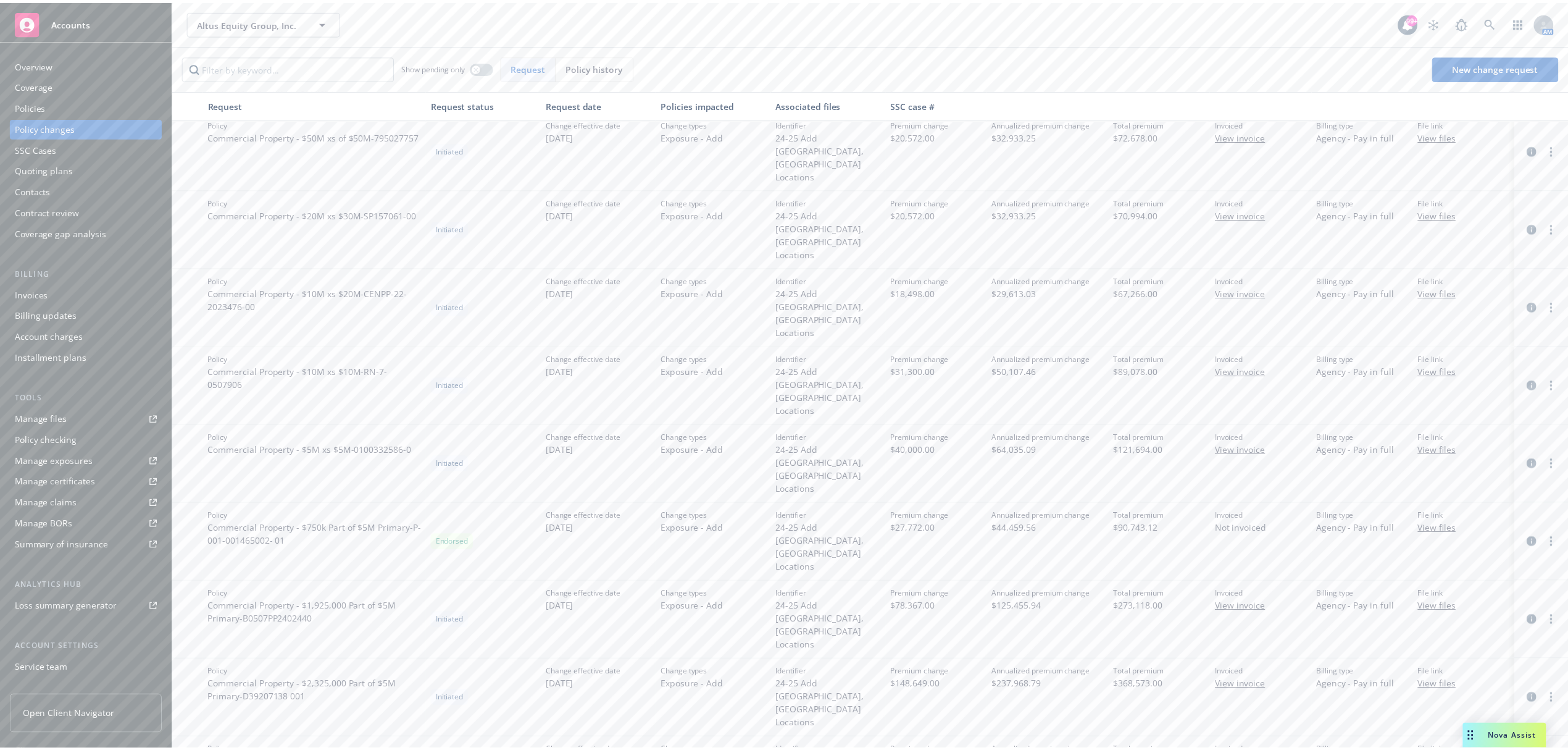
scroll to position [980, 0]
click at [1556, 688] on link "more" at bounding box center [1563, 695] width 15 height 15
click at [1469, 552] on link "Resume workflow" at bounding box center [1452, 552] width 212 height 25
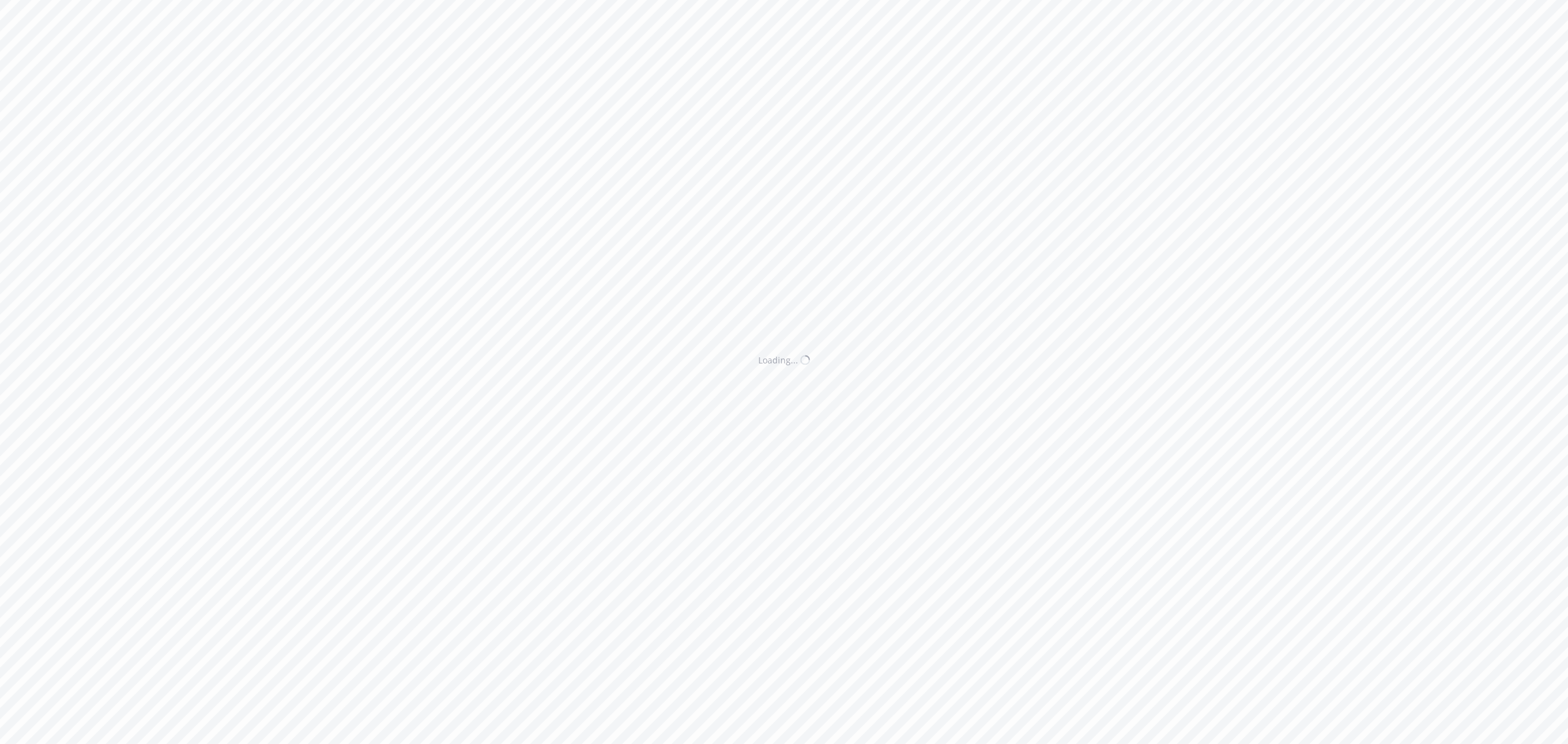
select select "ACCEPTED"
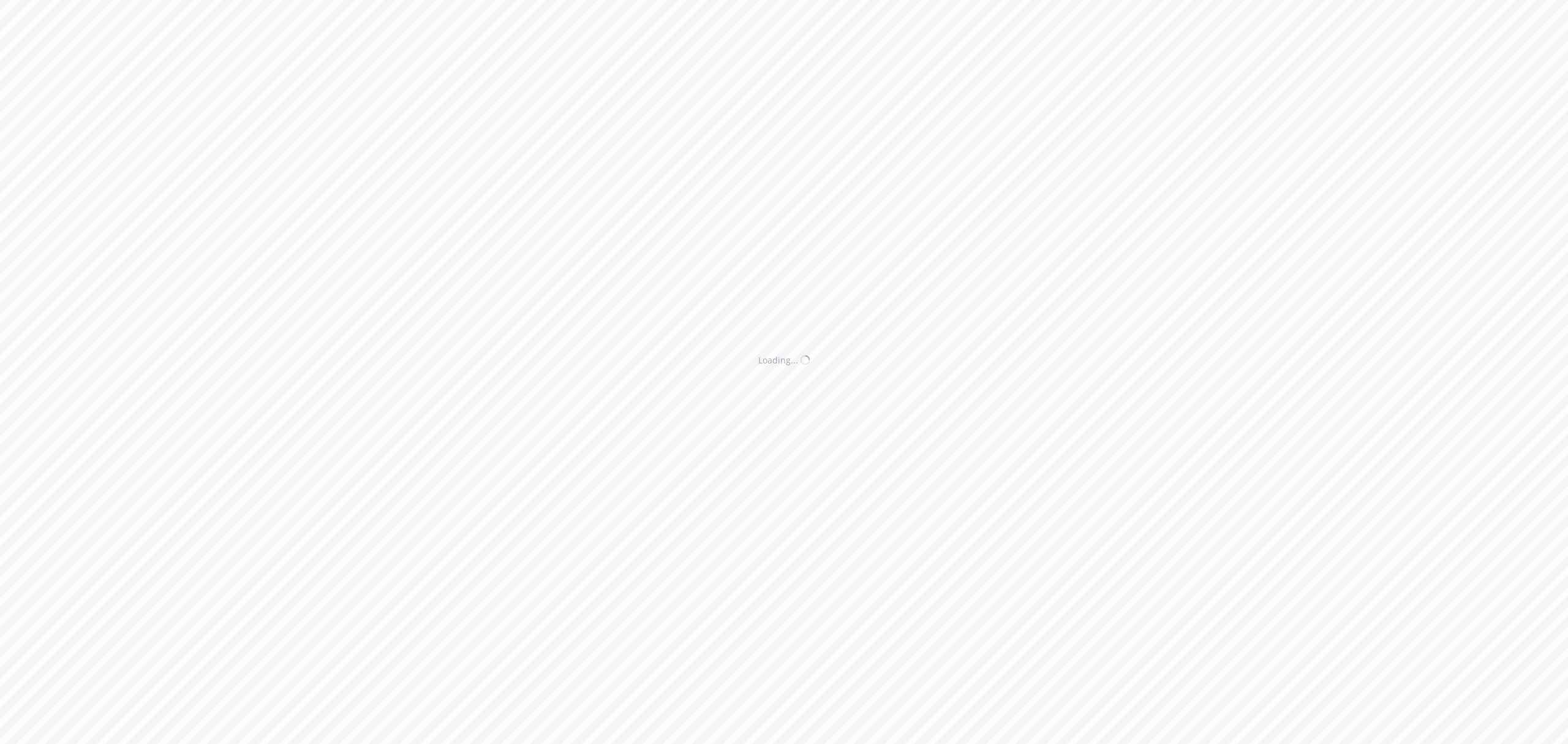
select select "ACCEPTED"
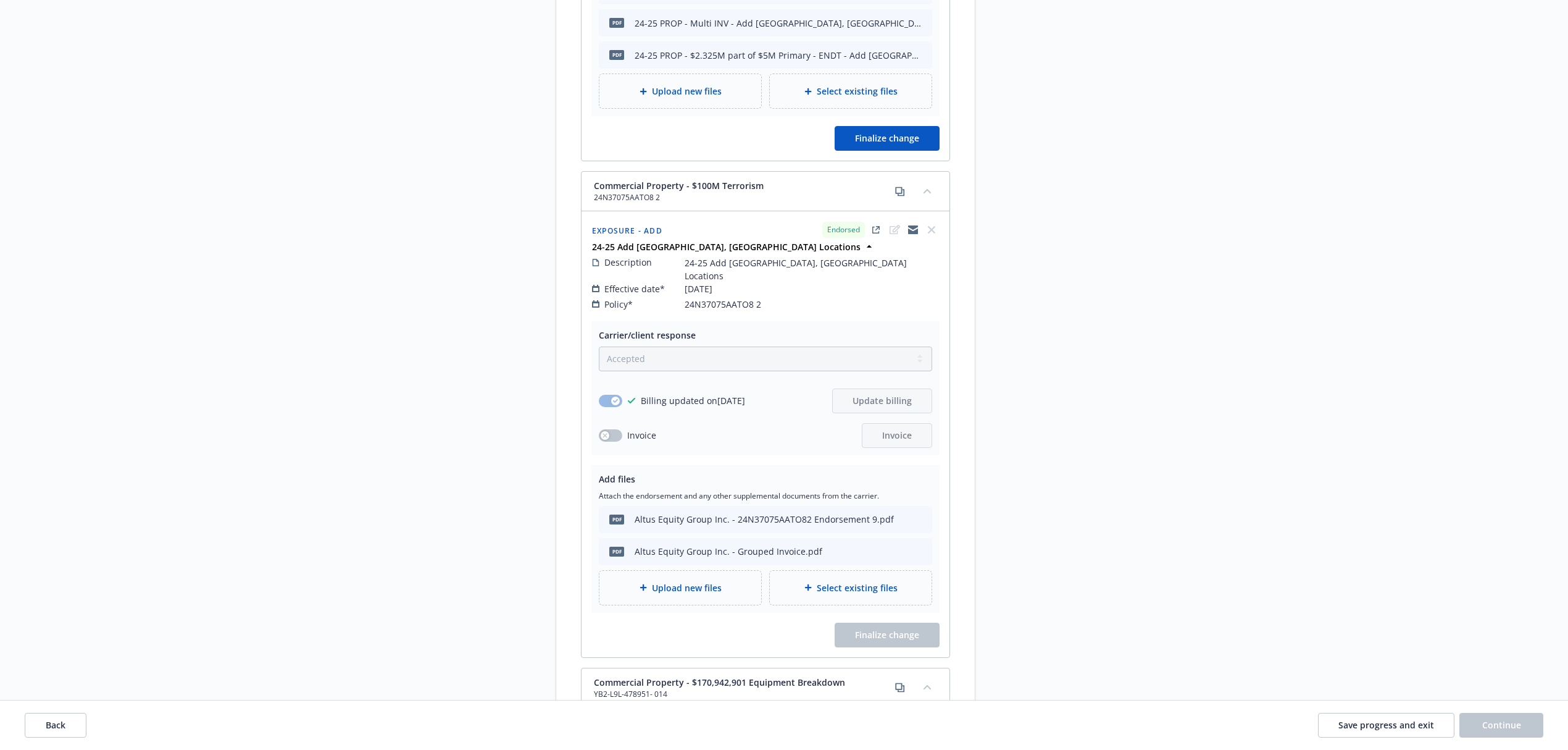
scroll to position [4441, 0]
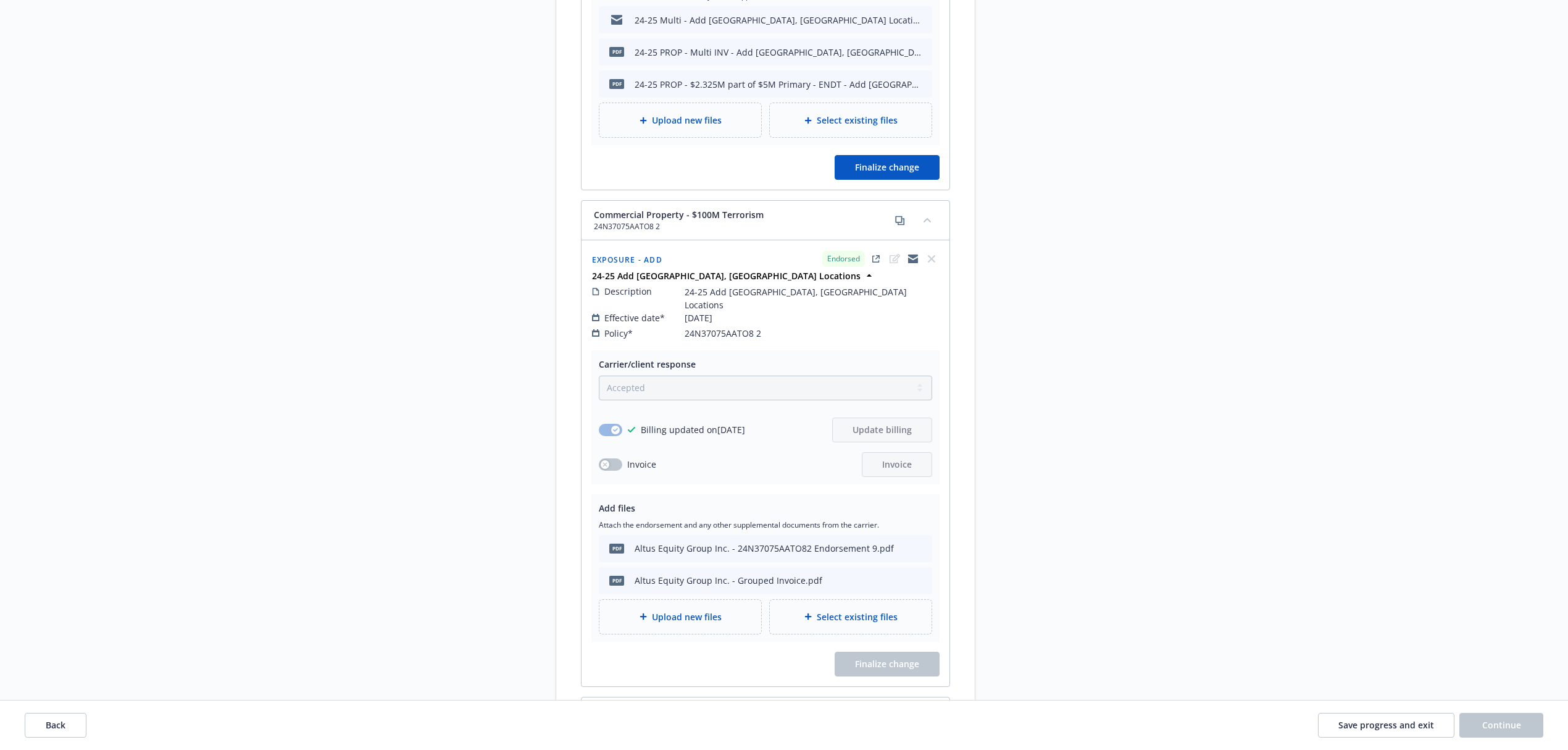
click at [734, 600] on div "Upload new files" at bounding box center [680, 616] width 162 height 34
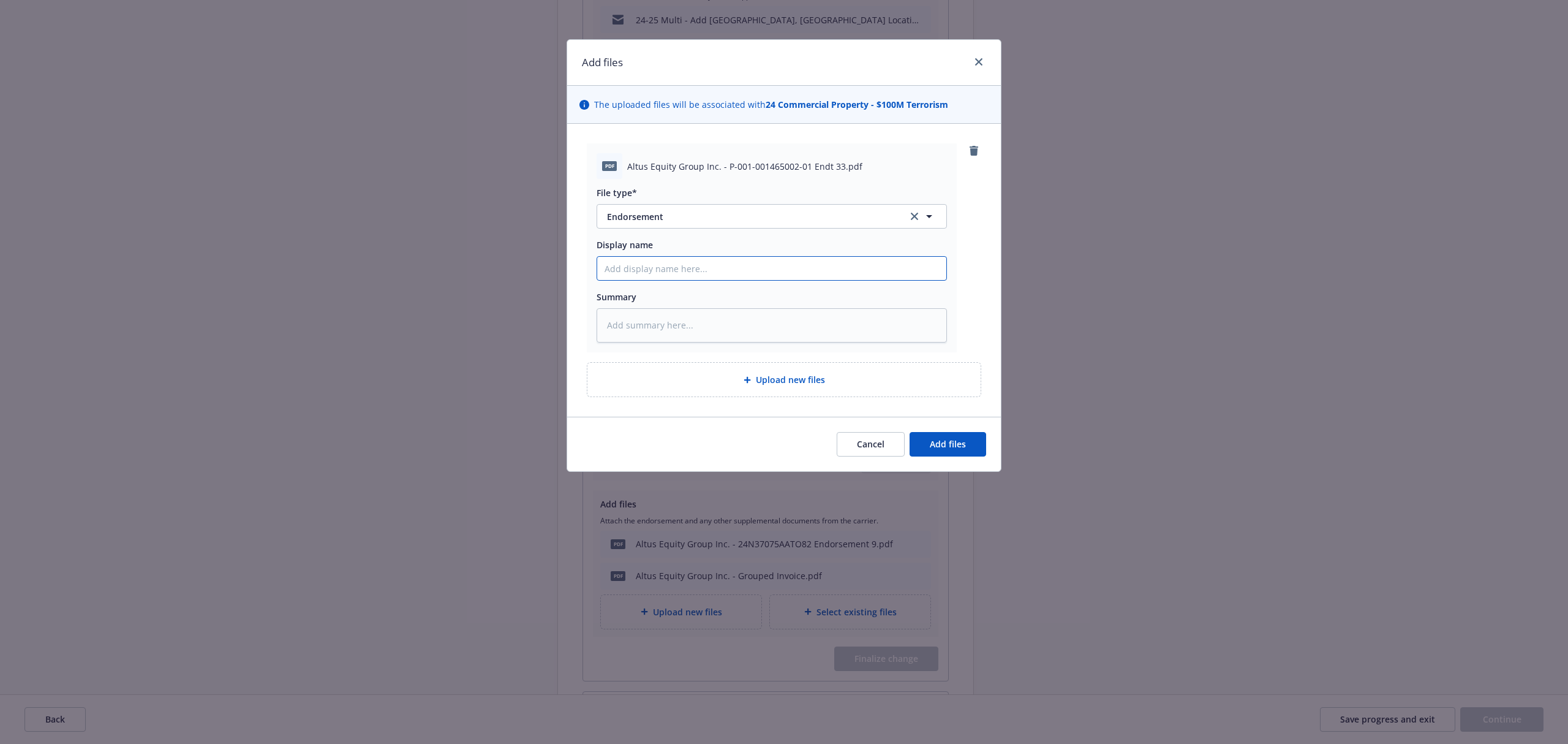
click at [646, 266] on input "Display name" at bounding box center [772, 268] width 349 height 23
type textarea "x"
type input "C"
type textarea "x"
type input "Co"
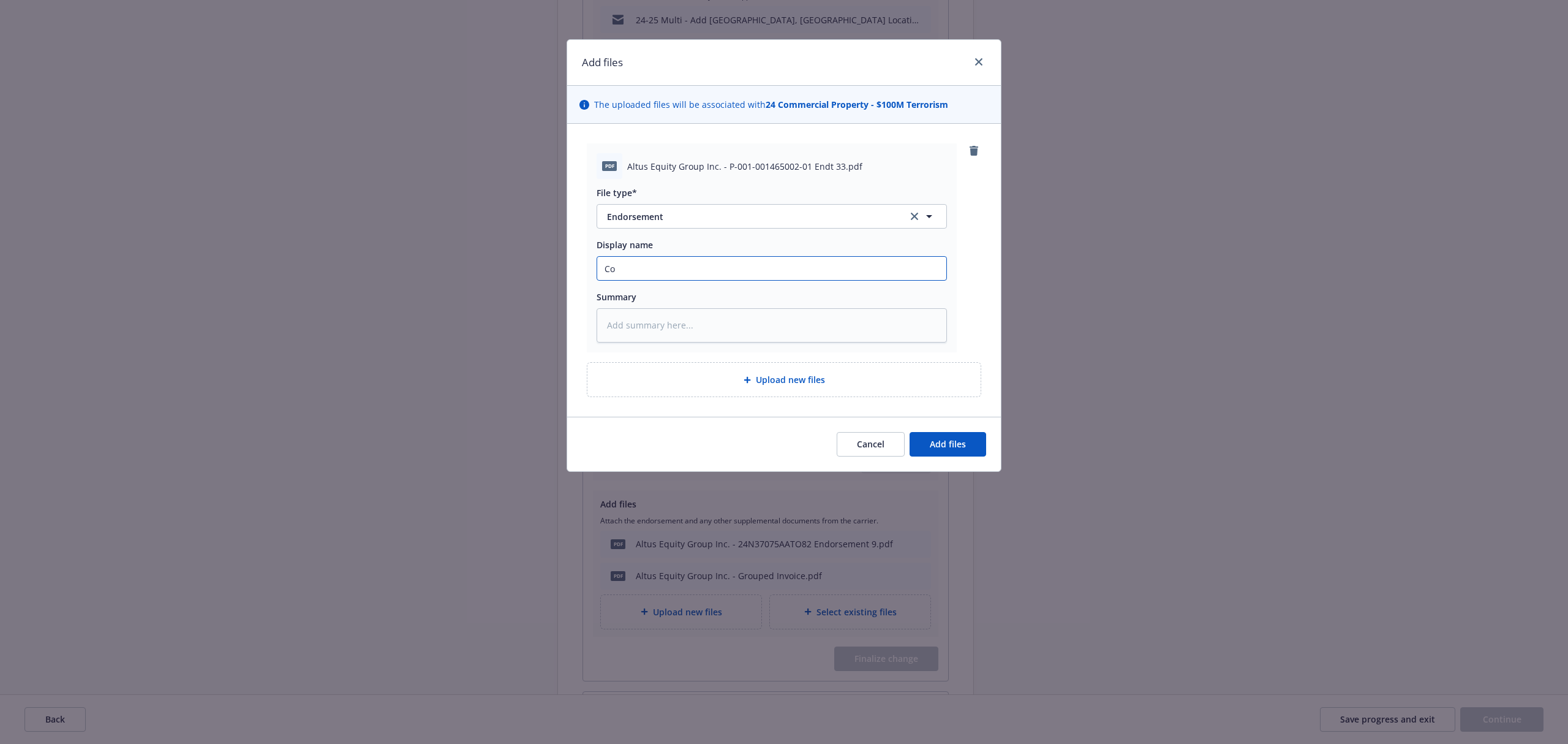
type textarea "x"
type input "Cor"
type textarea "x"
type input "Corr"
type textarea "x"
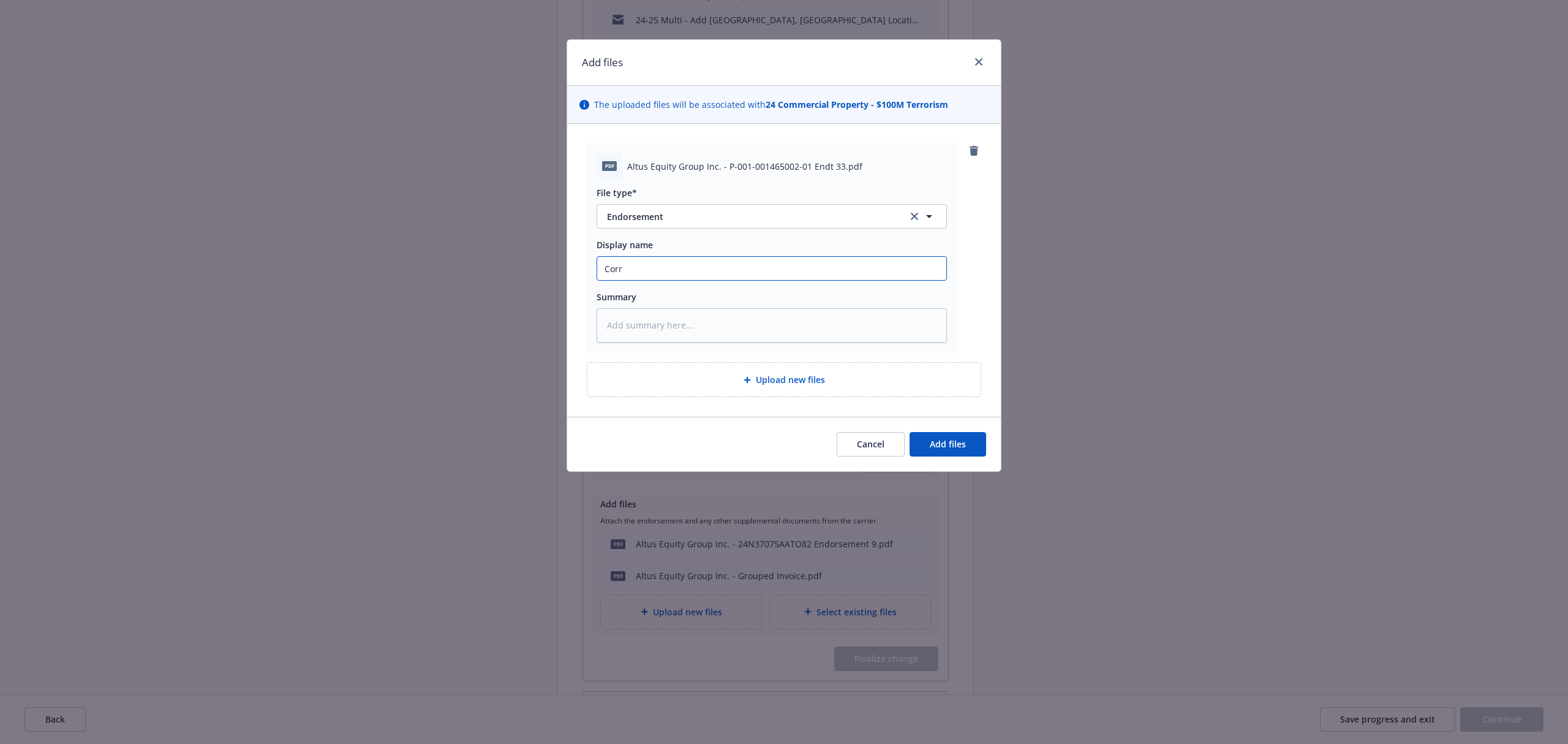
type input "Corre"
type textarea "x"
type input "Correc"
type textarea "x"
type input "Correct"
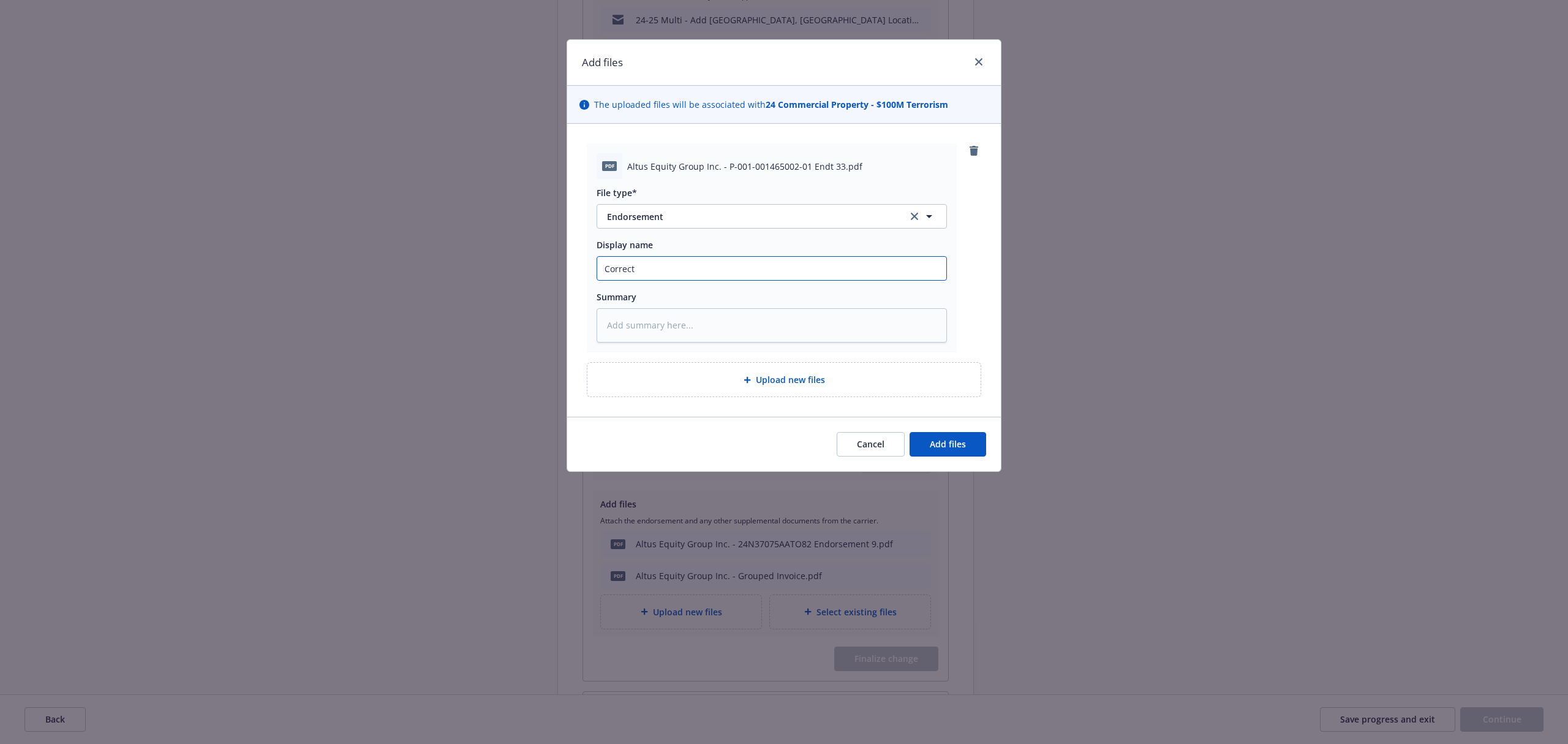
type textarea "x"
type input "Correct"
type textarea "x"
type input "Correct E"
type textarea "x"
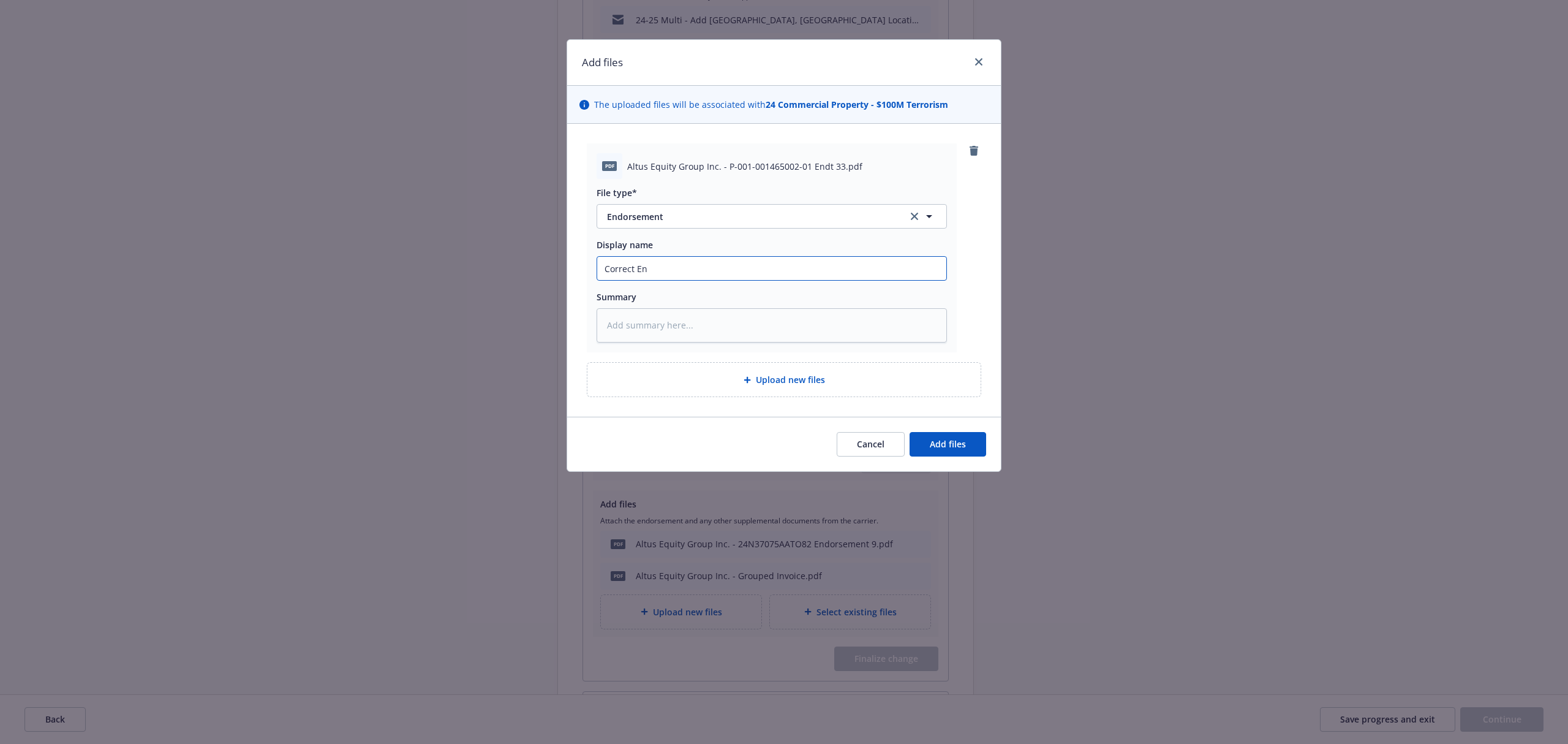
type input "Correct End"
type textarea "x"
type input "Correct Endt"
click at [936, 449] on span "Add files" at bounding box center [948, 444] width 36 height 12
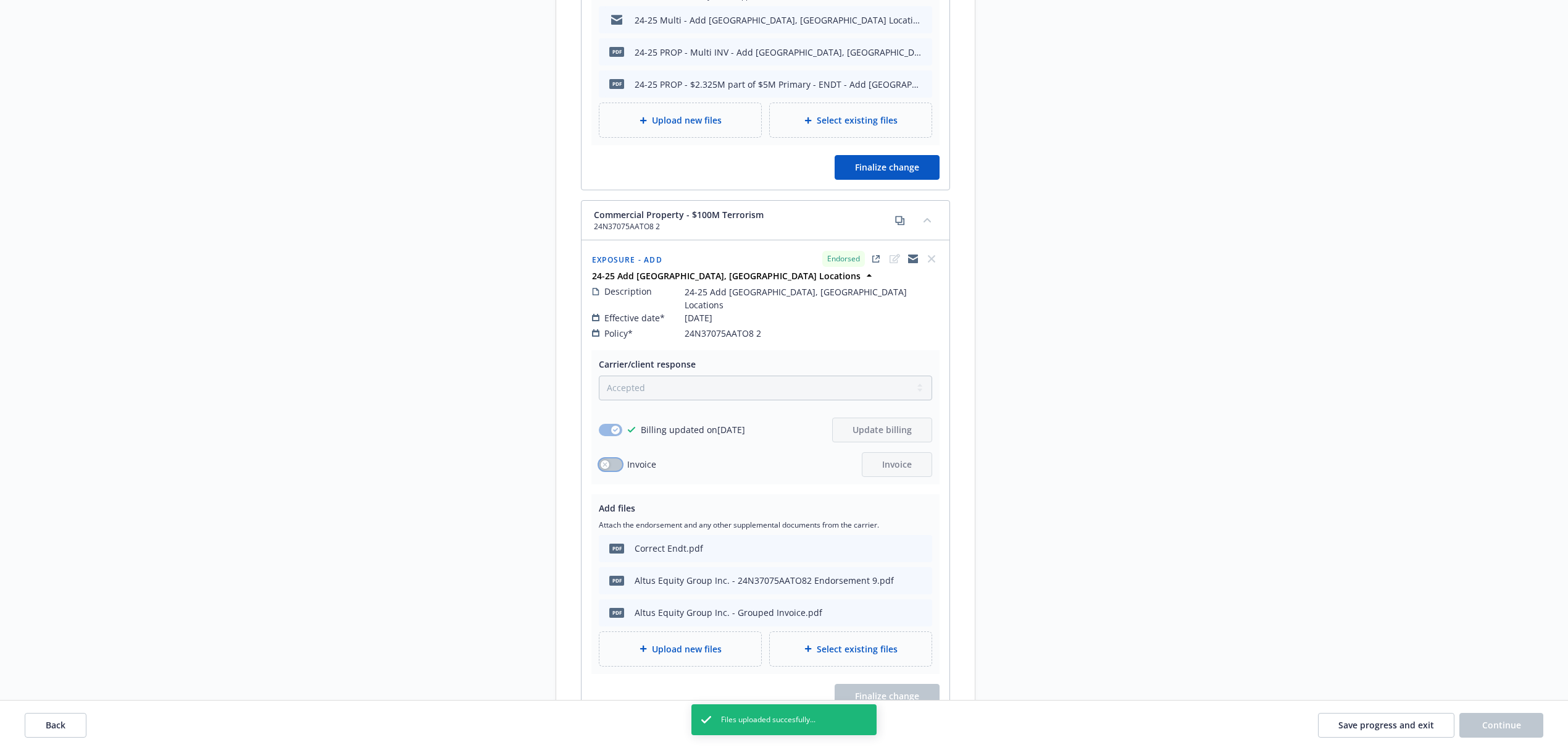
click at [606, 462] on icon "button" at bounding box center [605, 464] width 5 height 5
click at [618, 463] on icon "button" at bounding box center [615, 464] width 5 height 4
click at [67, 718] on button "Back" at bounding box center [55, 725] width 62 height 25
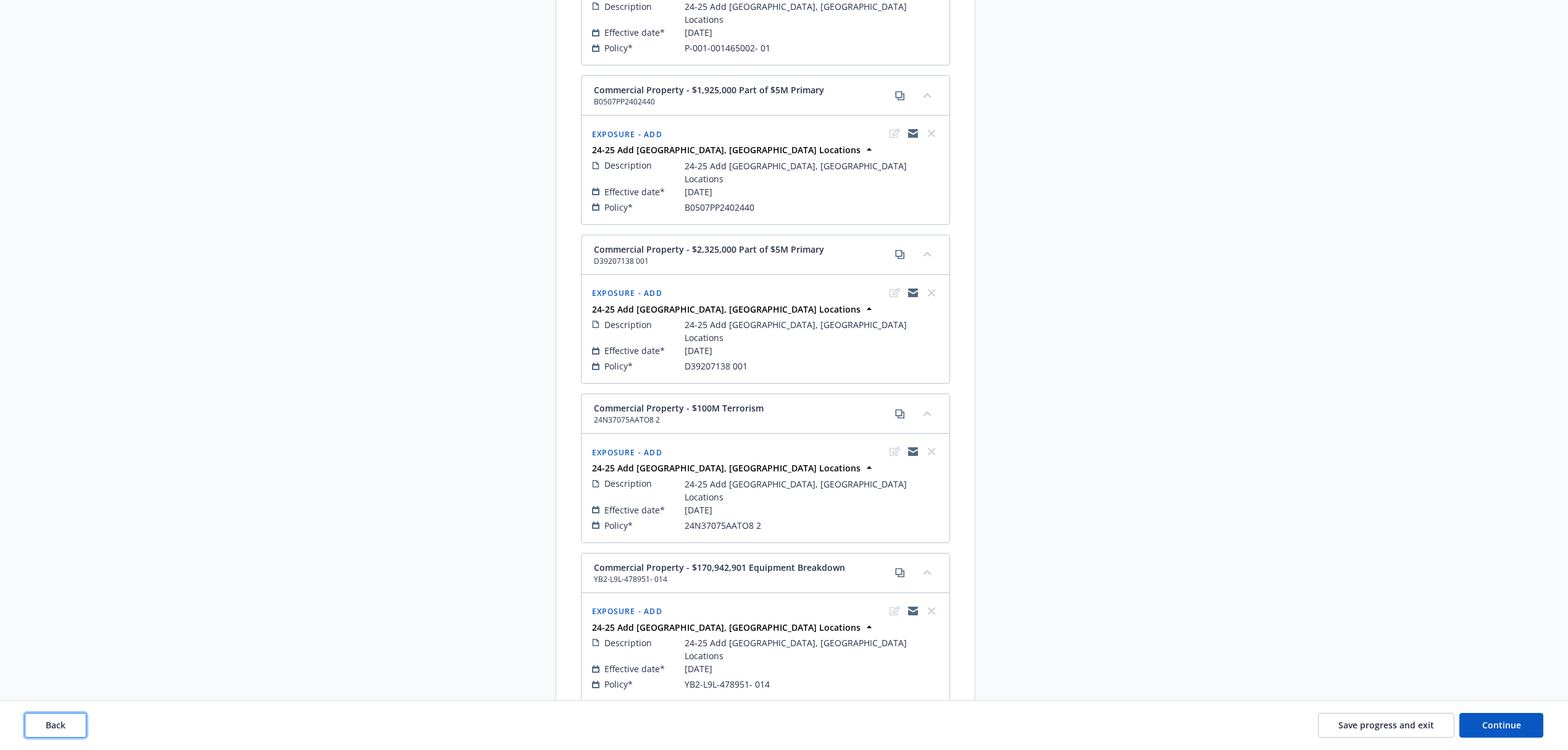
click at [70, 730] on button "Back" at bounding box center [55, 725] width 62 height 25
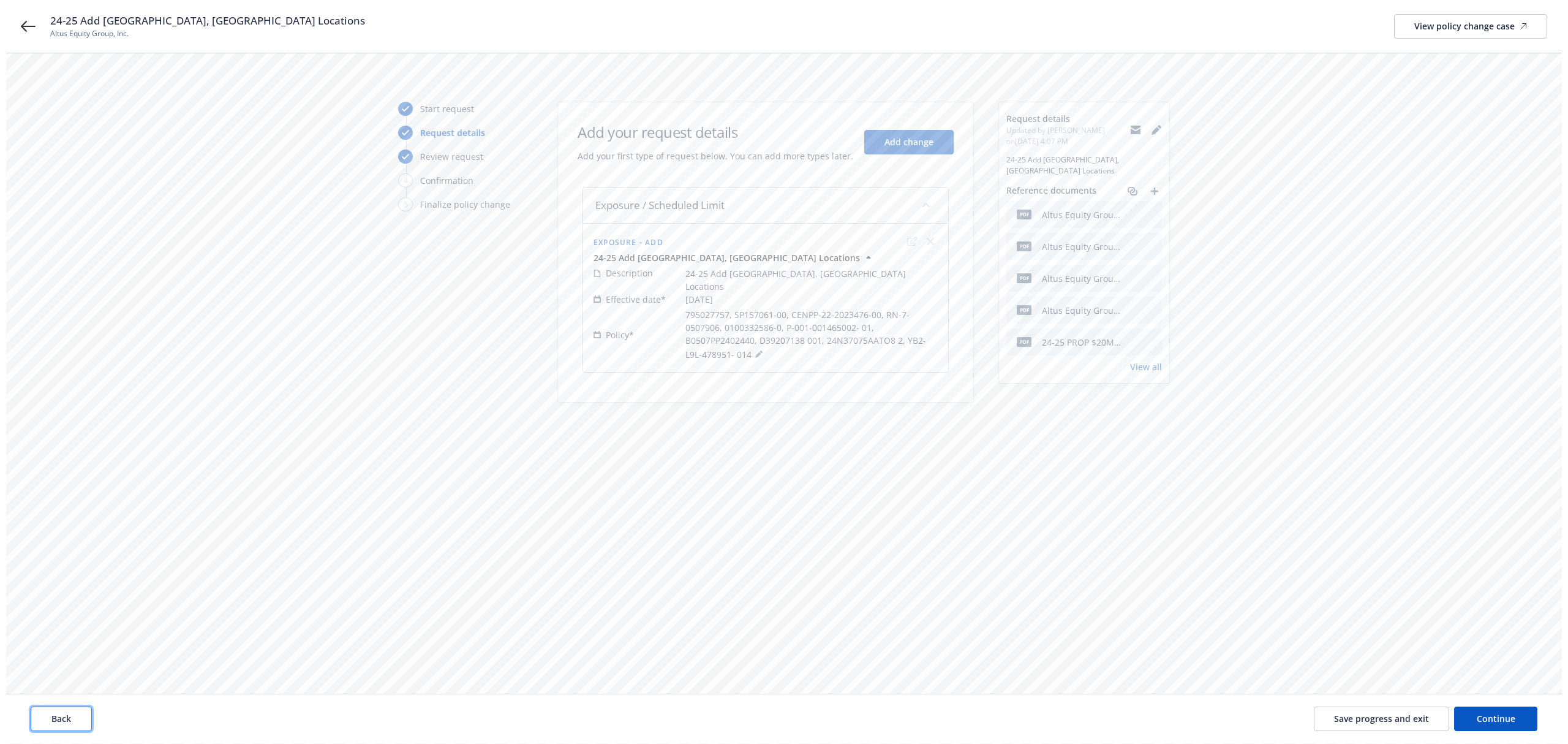
scroll to position [0, 0]
click at [84, 721] on button "Back" at bounding box center [55, 719] width 61 height 25
type textarea "x"
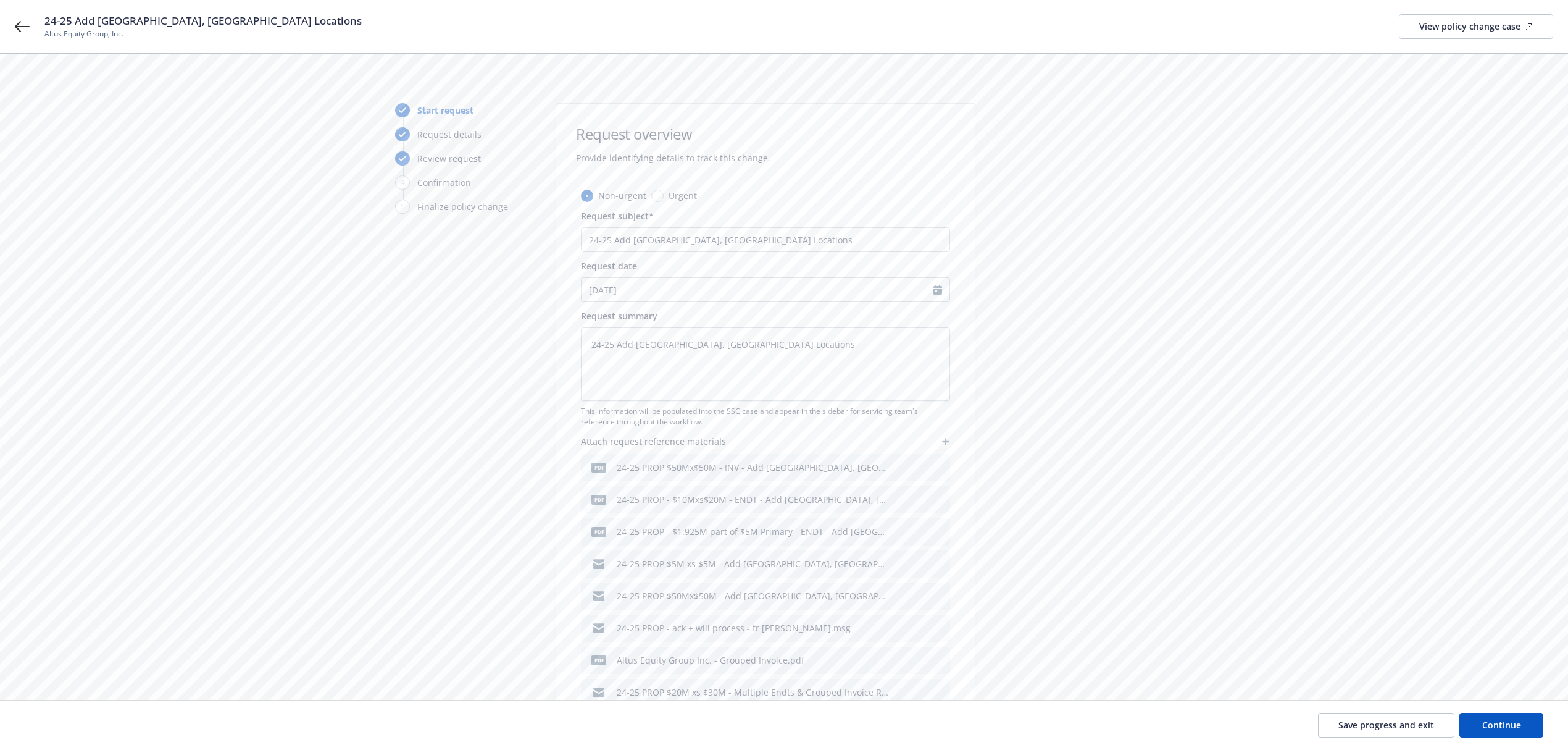
click at [30, 28] on div "24-25 Add Odessa, TX Locations Altus Equity Group, Inc. View policy change case" at bounding box center [784, 26] width 1568 height 53
click at [18, 32] on icon at bounding box center [22, 26] width 15 height 15
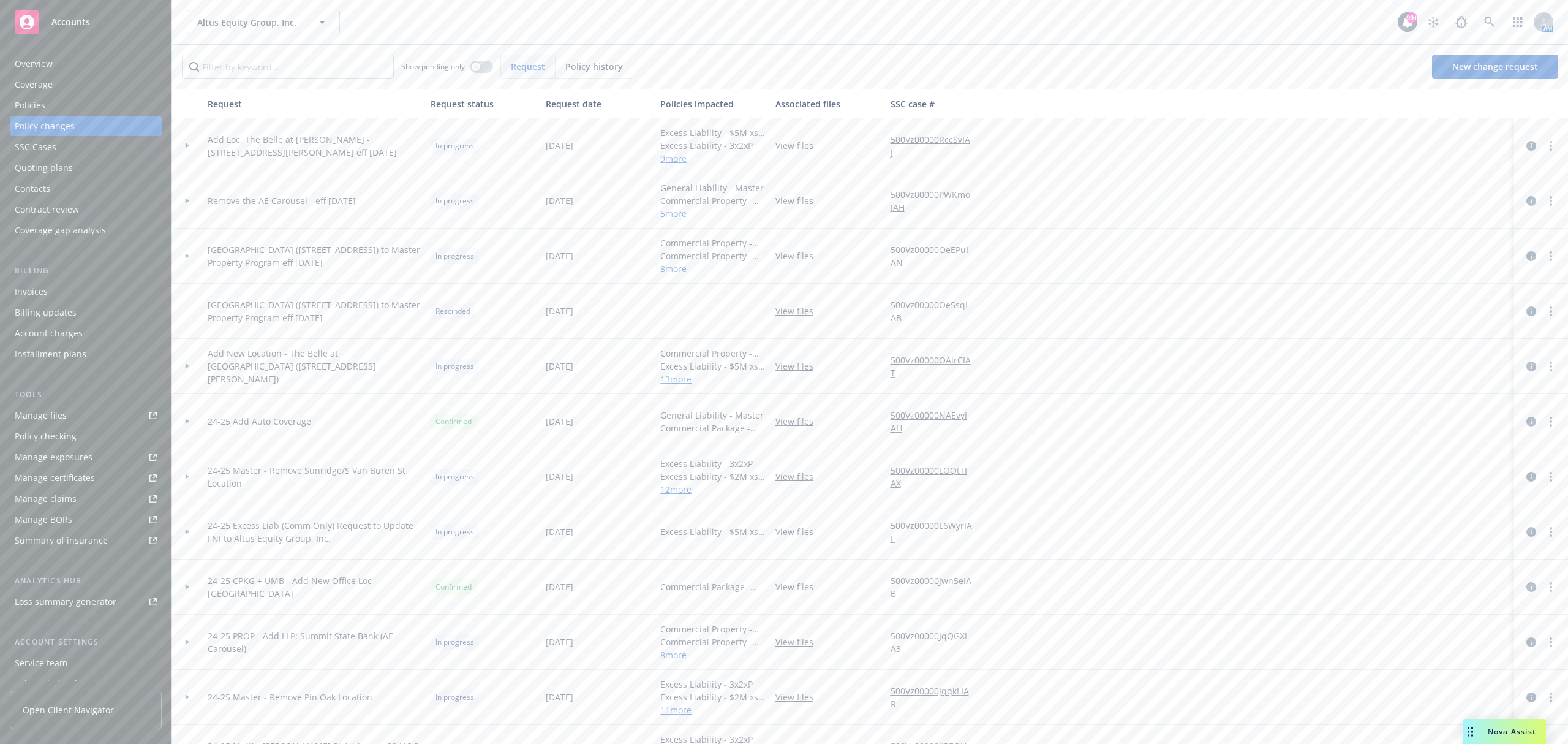
click at [112, 309] on div "Billing updates" at bounding box center [85, 312] width 142 height 19
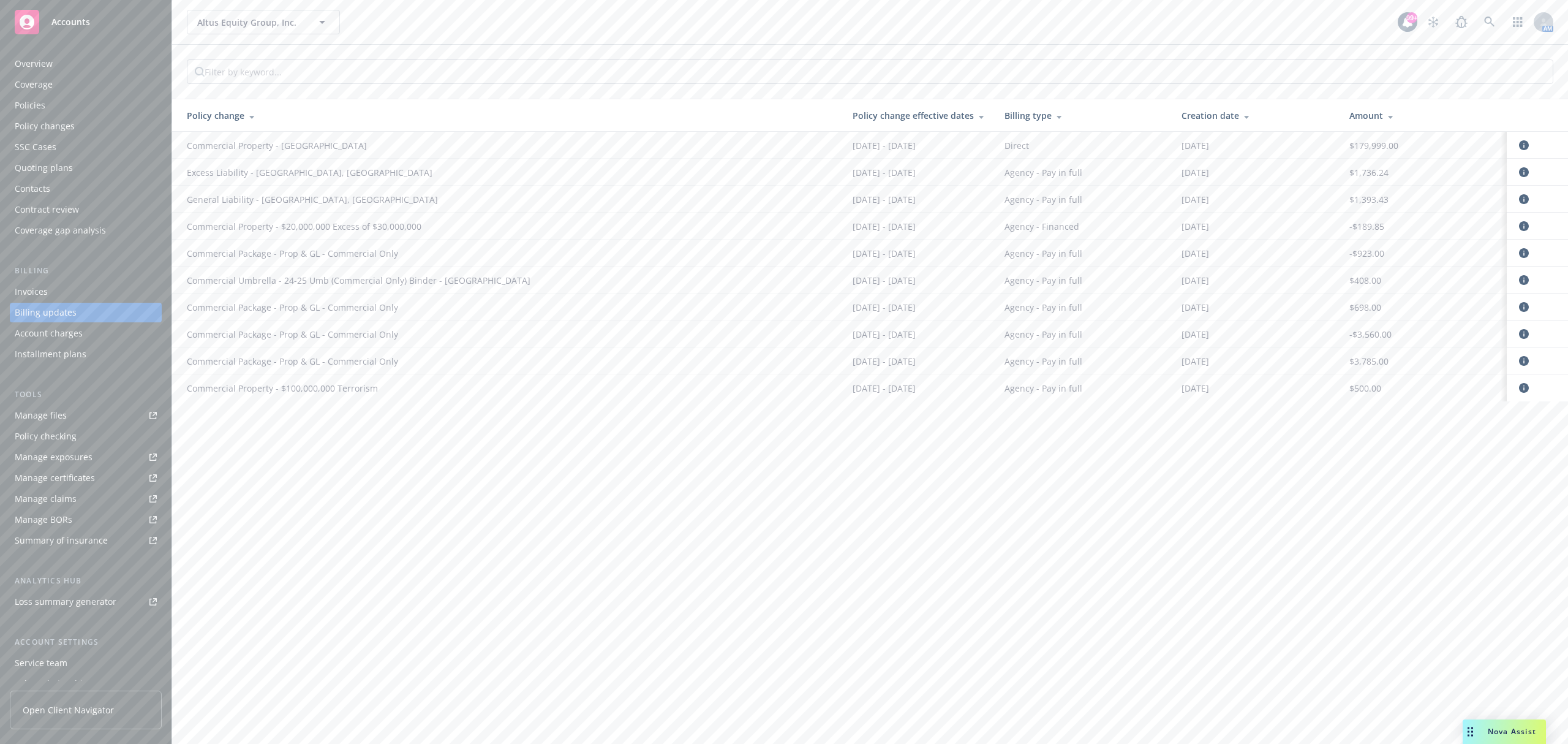
click at [74, 128] on div "Policy changes" at bounding box center [85, 125] width 142 height 19
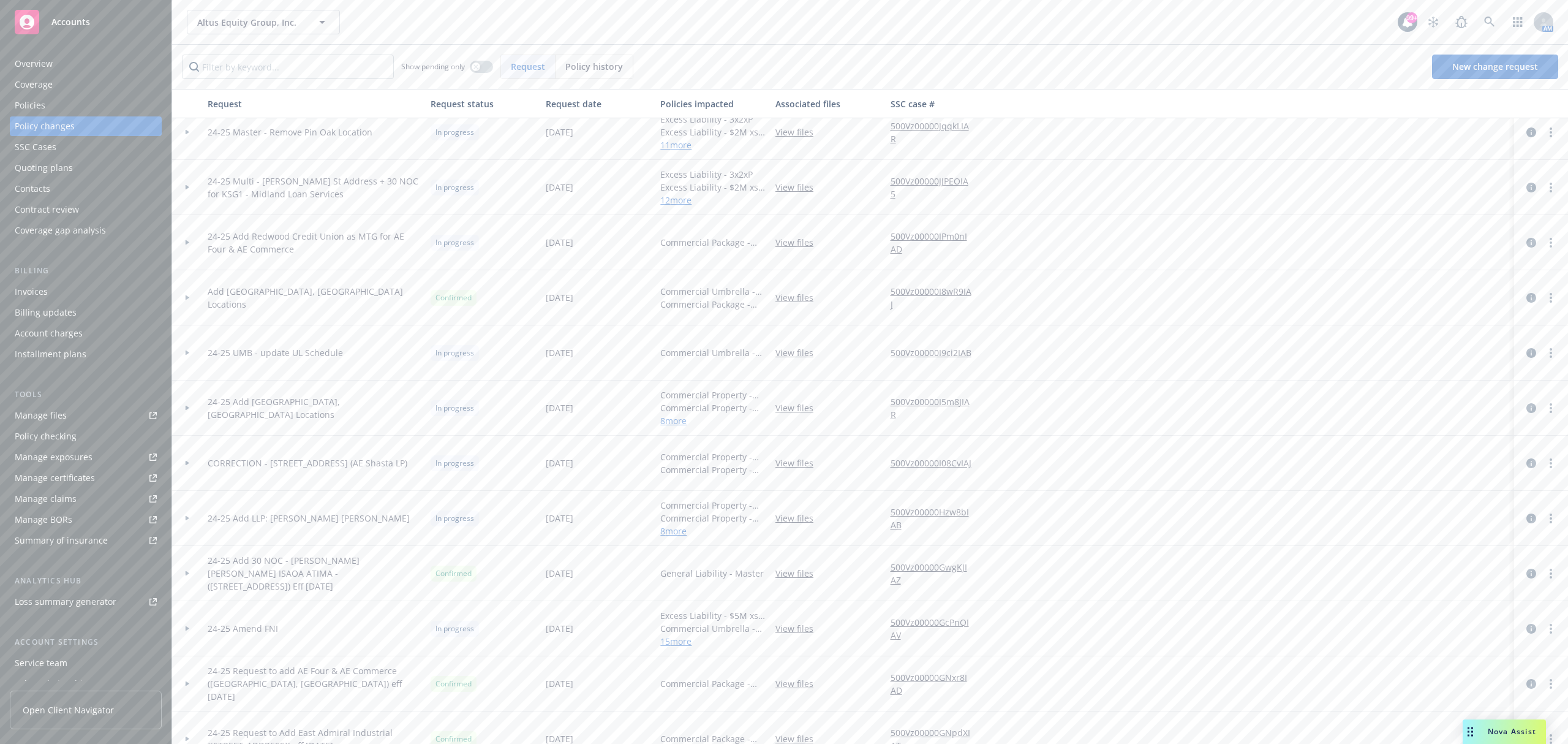
scroll to position [572, 0]
click at [186, 396] on div at bounding box center [187, 401] width 30 height 55
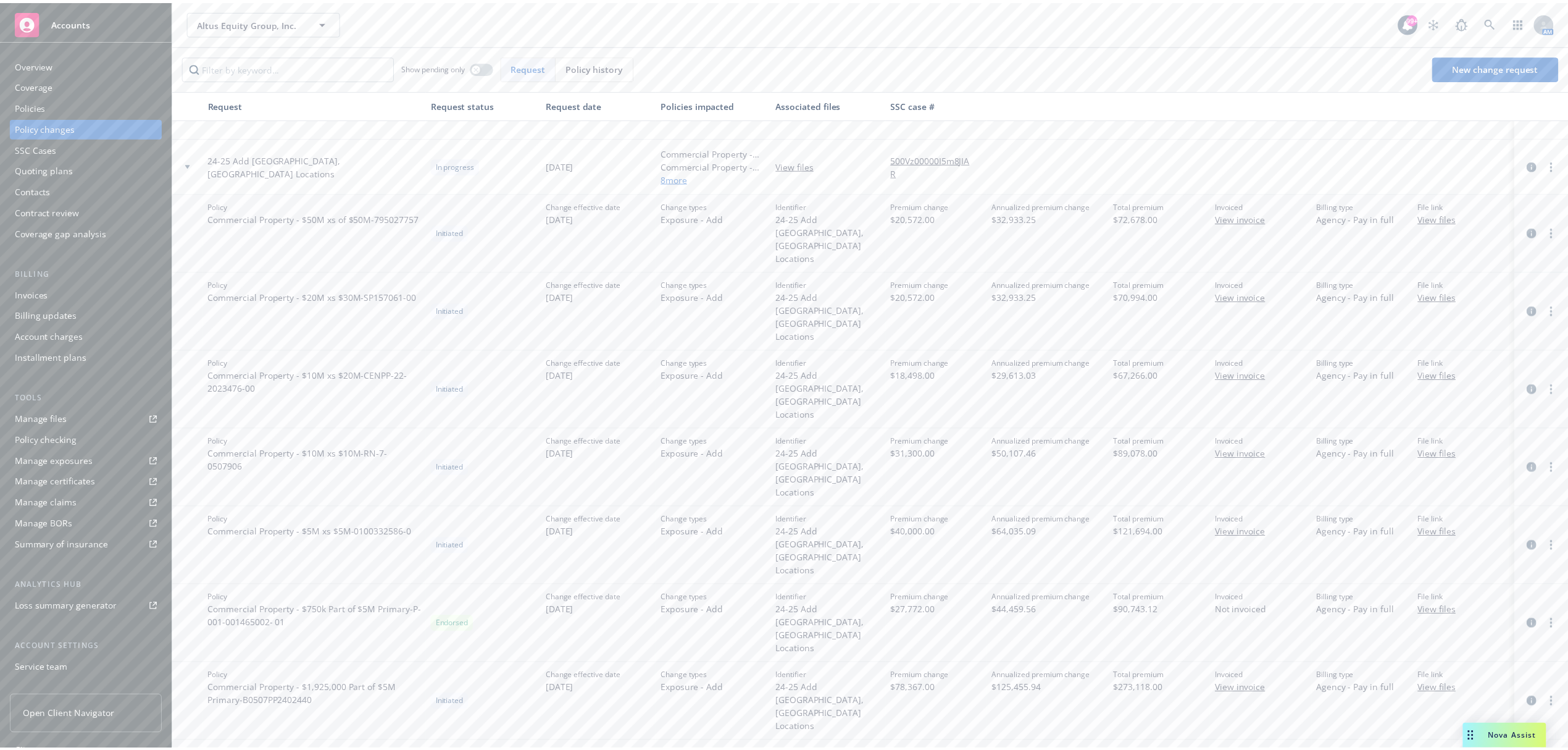
scroll to position [898, 0]
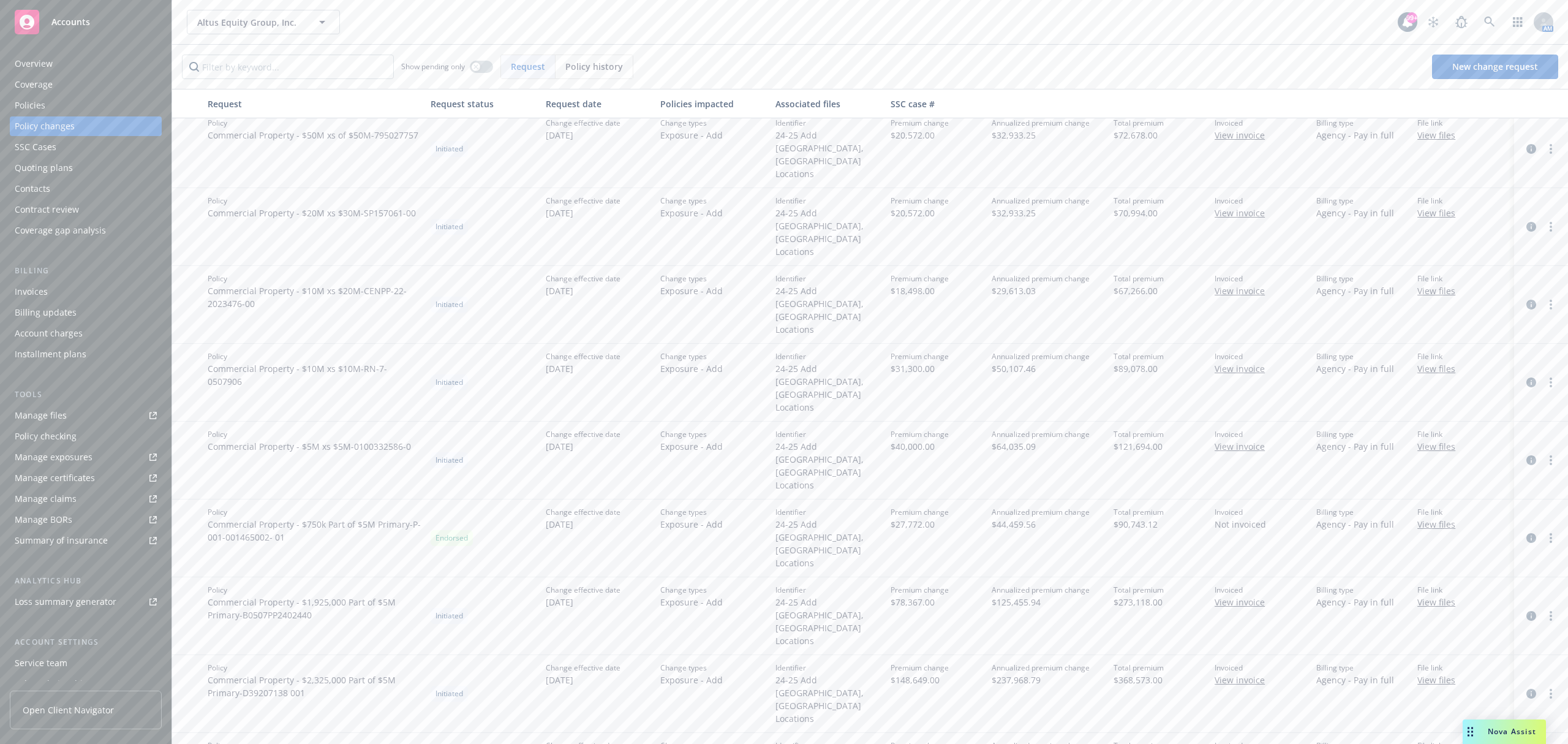
click at [1456, 655] on link "Edit policy change" at bounding box center [1440, 653] width 210 height 25
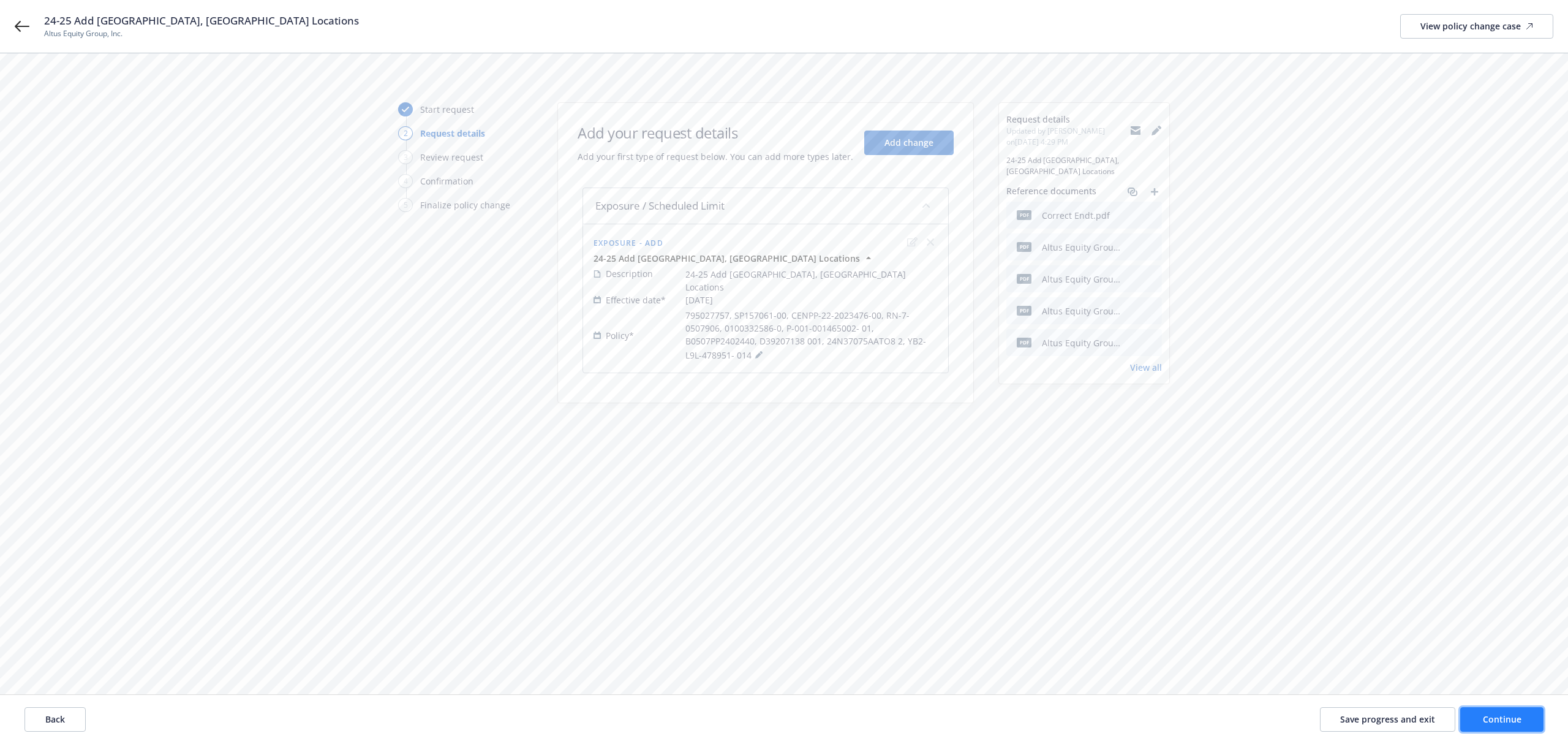
click at [1500, 719] on span "Continue" at bounding box center [1502, 719] width 39 height 12
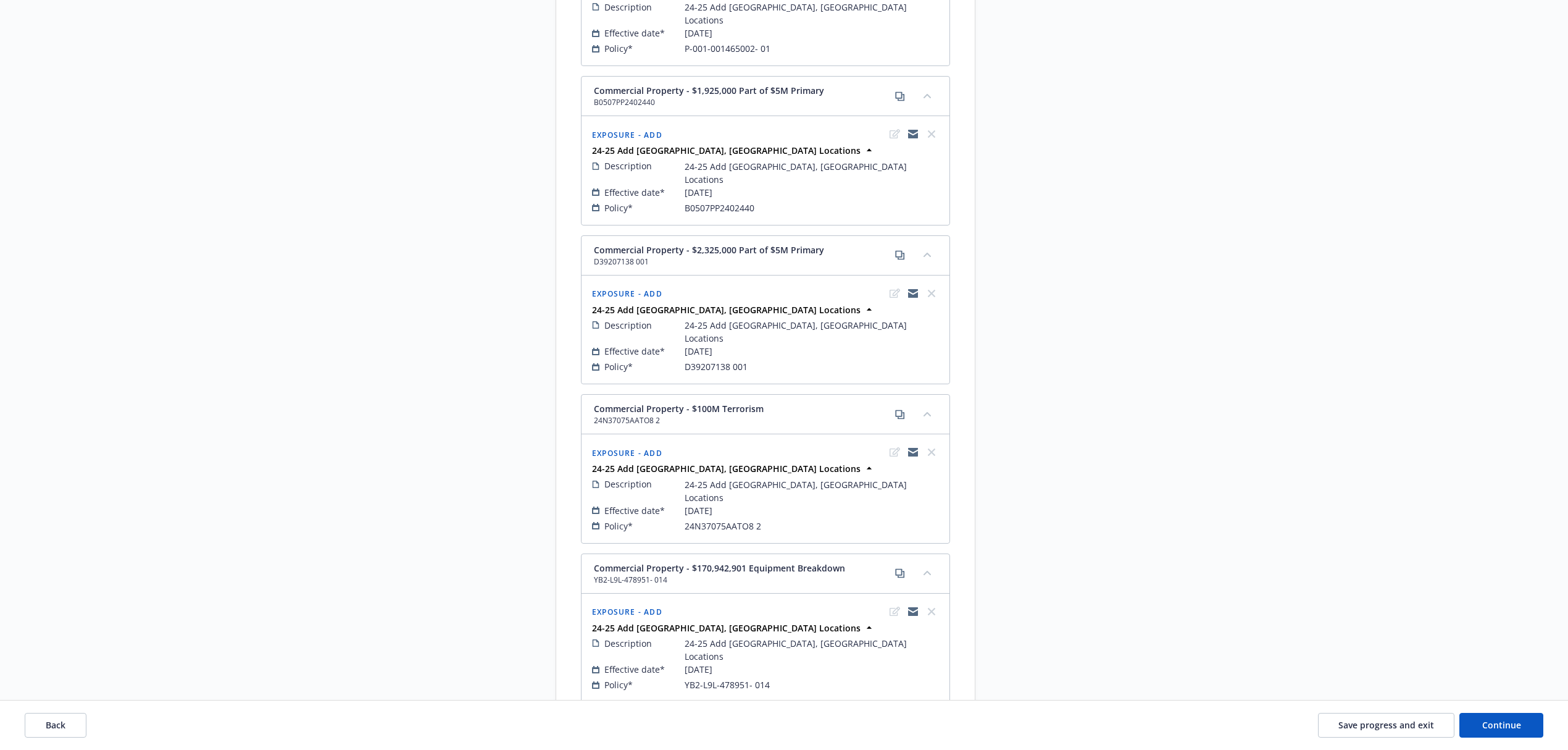
scroll to position [1081, 0]
click at [1495, 724] on span "Continue" at bounding box center [1502, 725] width 39 height 12
select select "ACCEPTED"
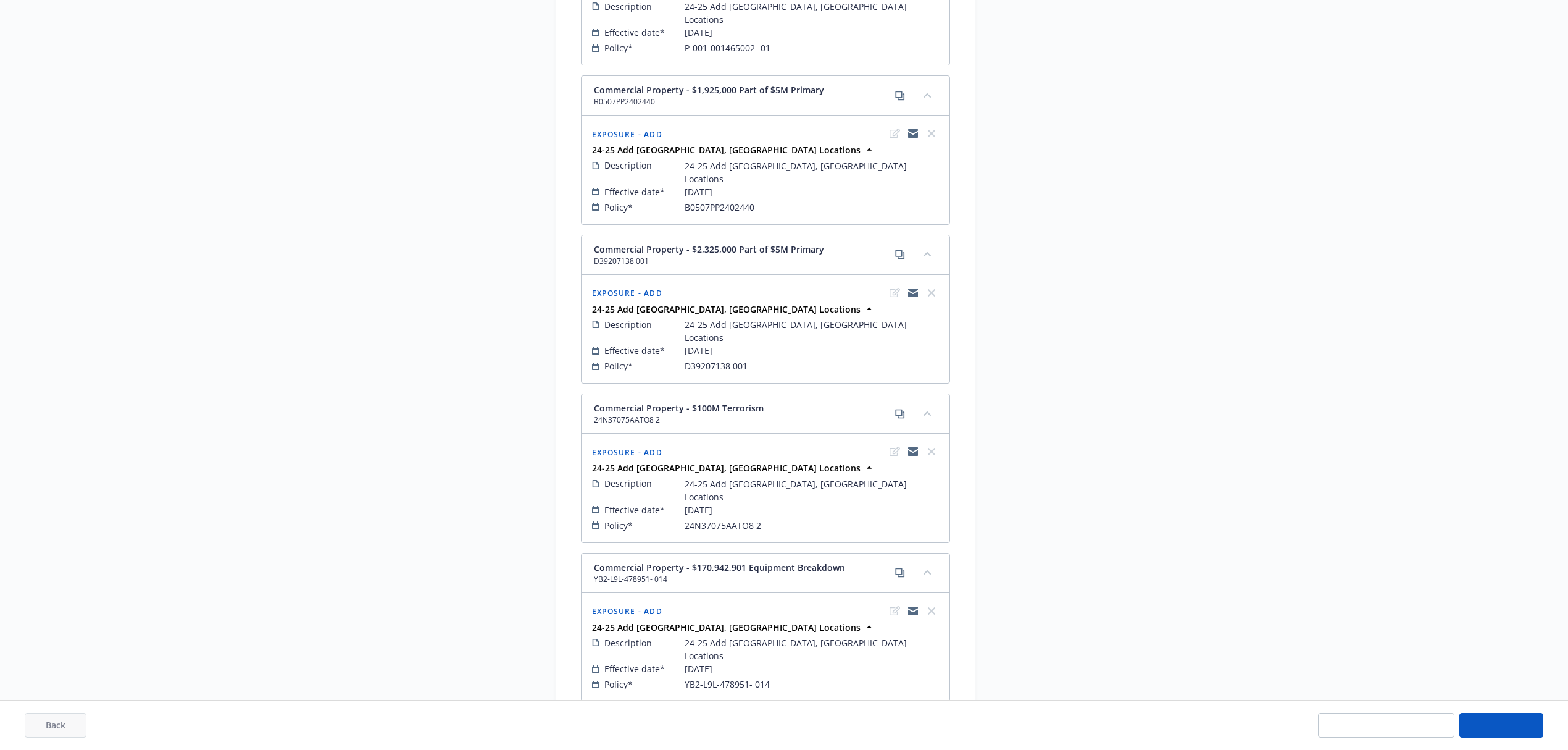
select select "ACCEPTED"
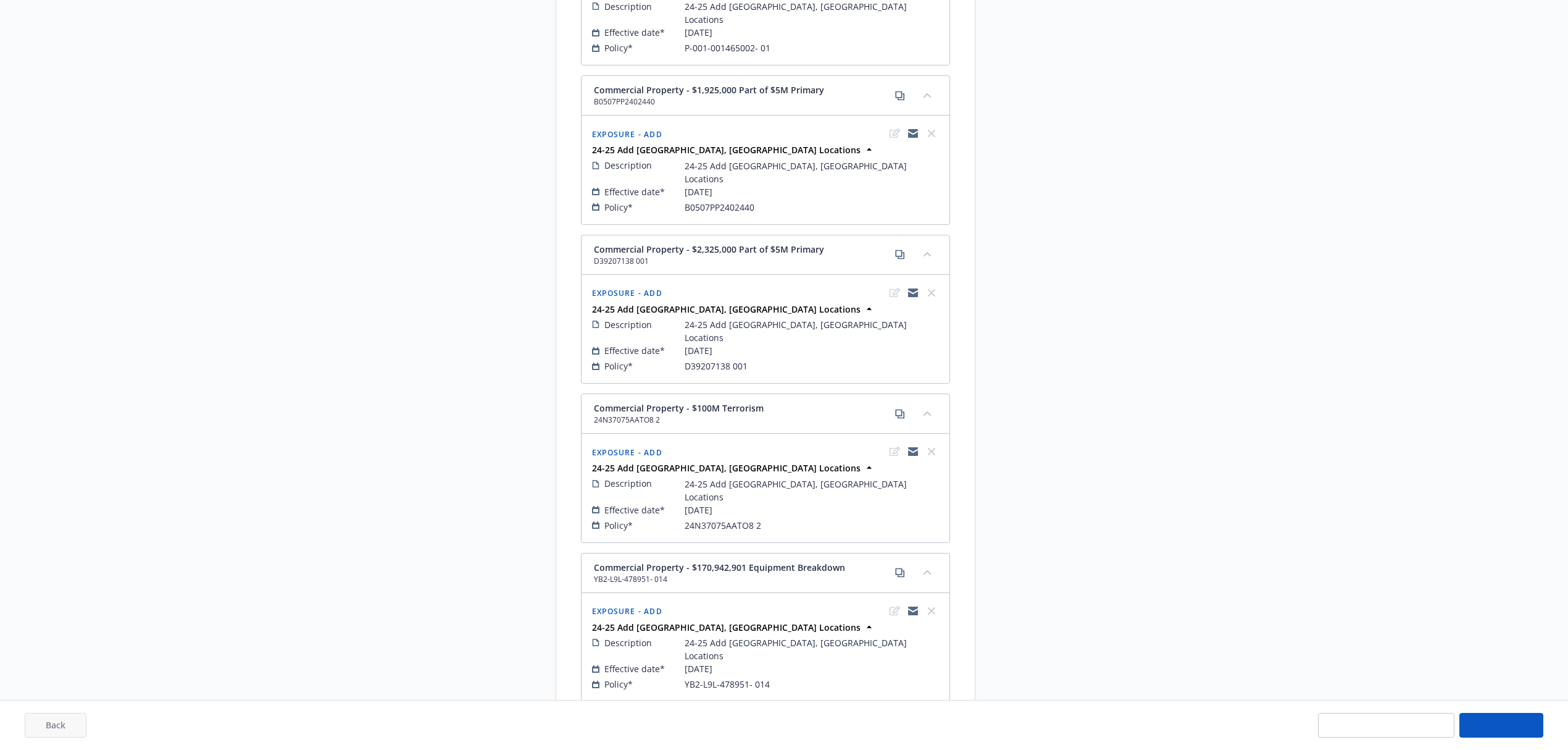
select select "ACCEPTED"
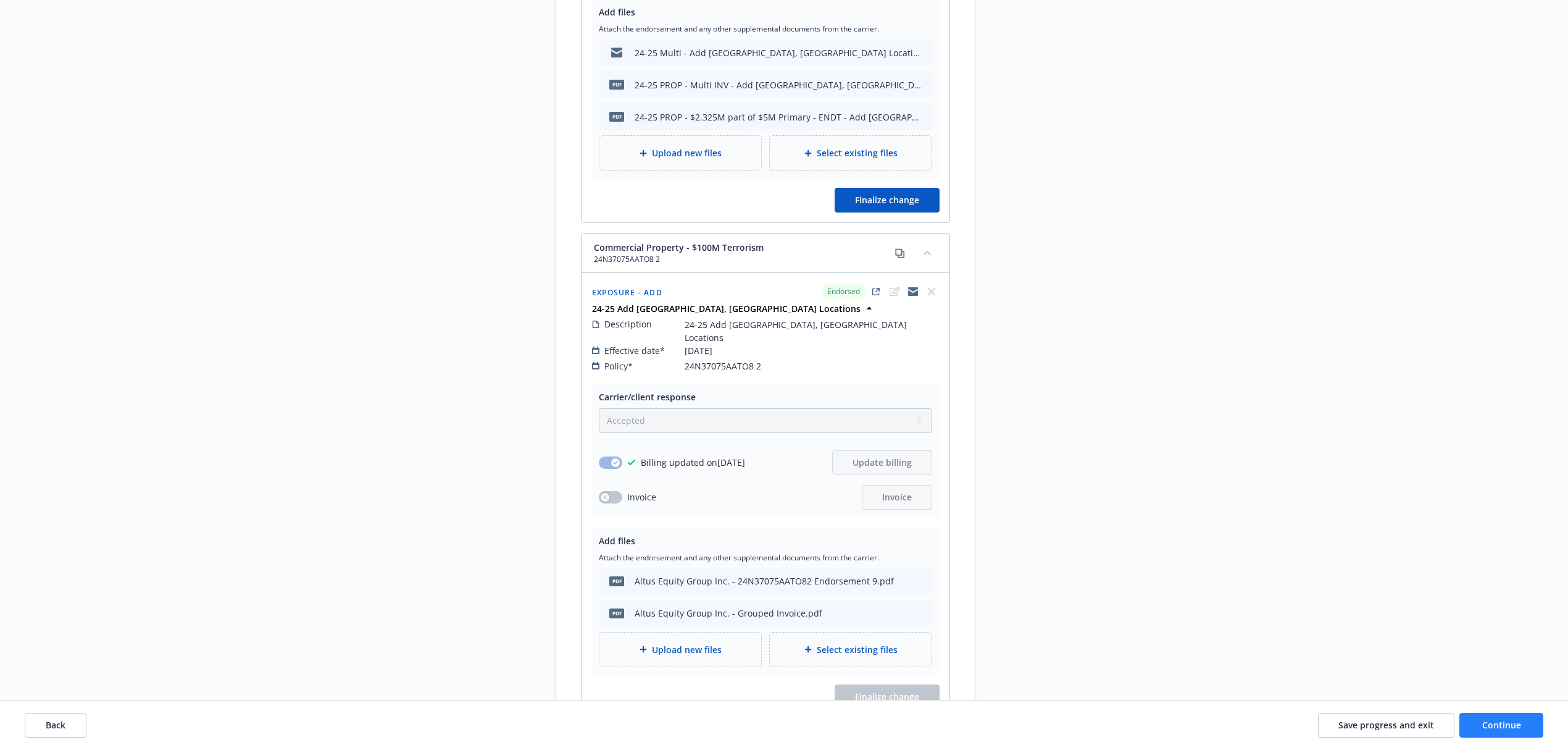
scroll to position [4416, 0]
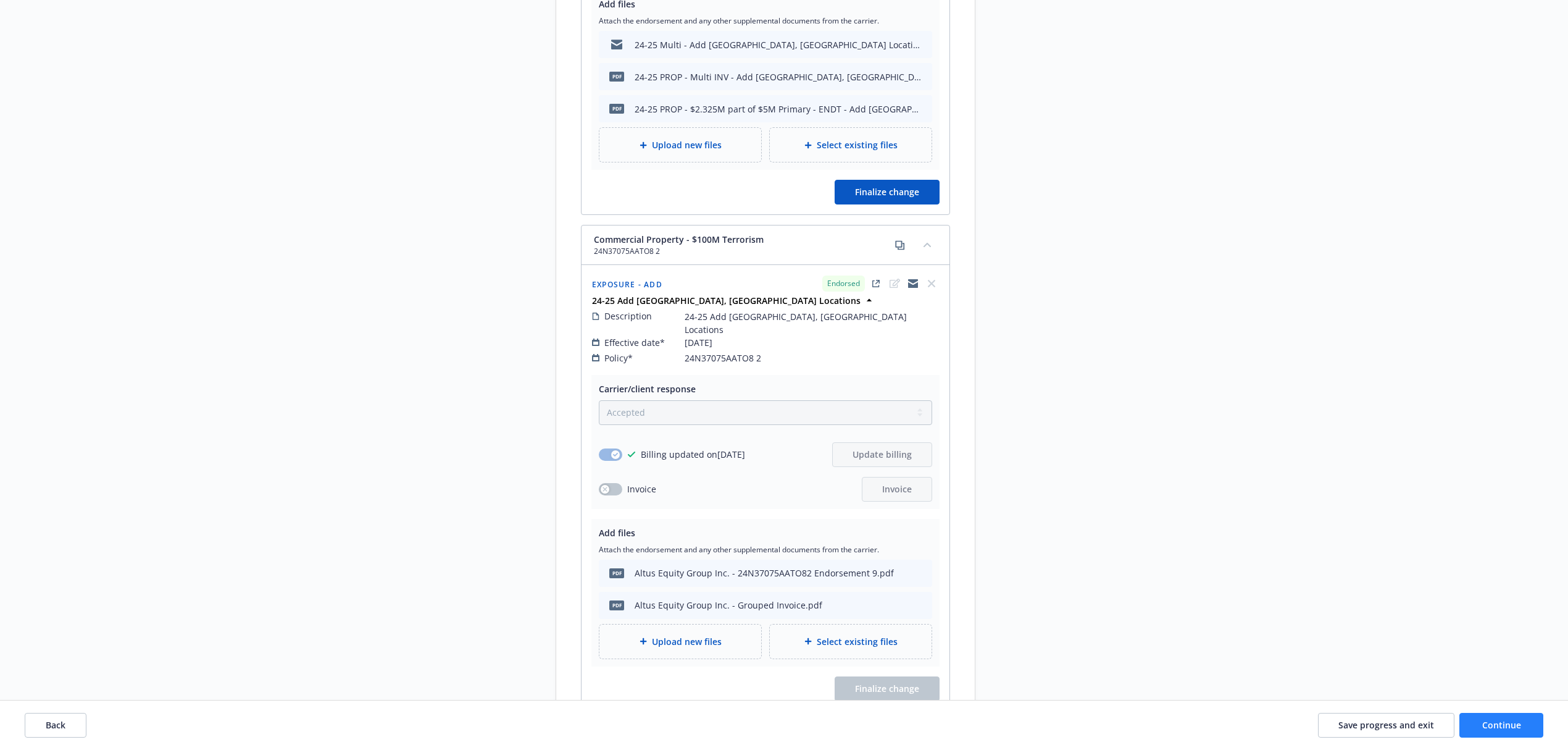
click at [732, 634] on div "Upload new files" at bounding box center [680, 642] width 142 height 15
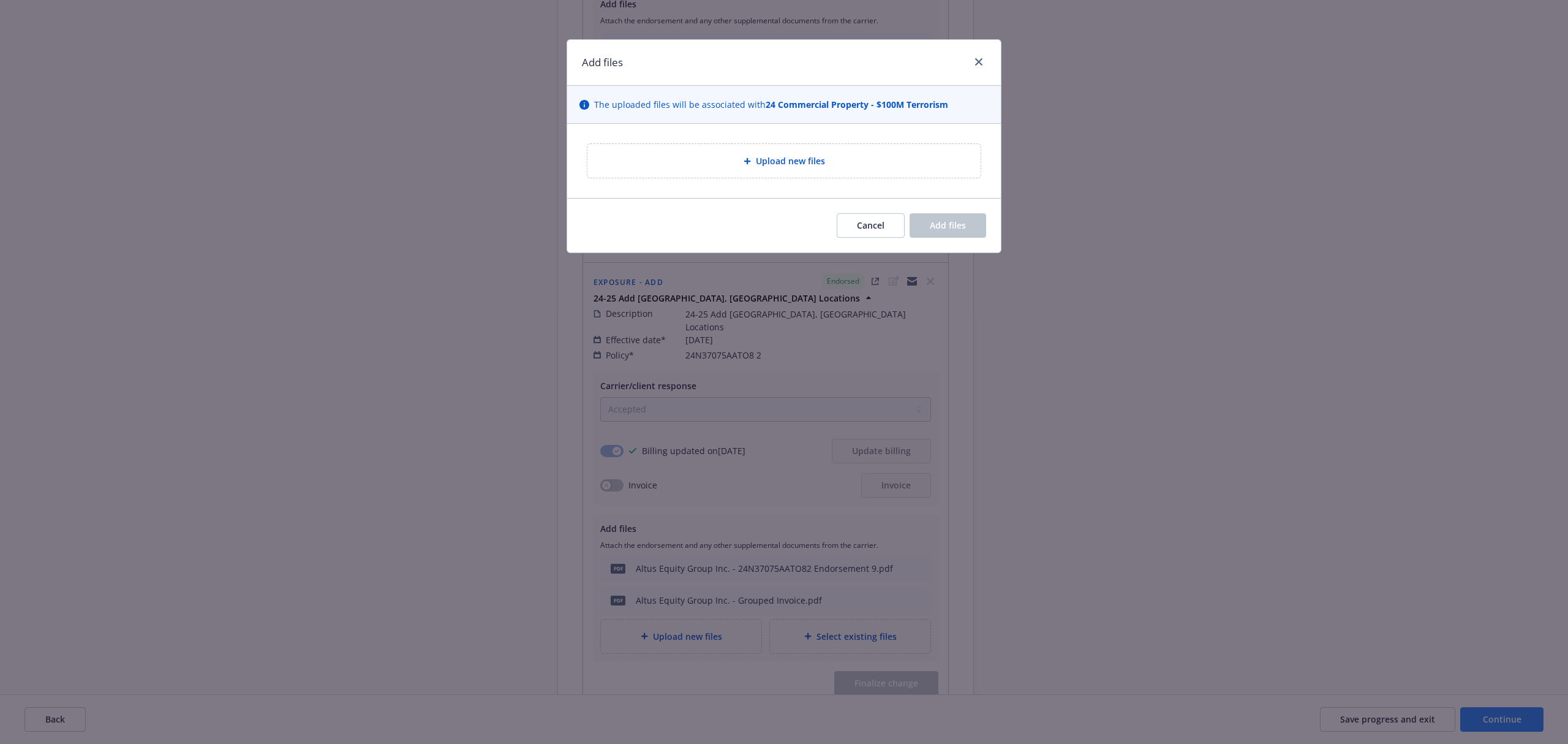
click at [385, 383] on div "Add files The uploaded files will be associated with 24 Commercial Property - $…" at bounding box center [784, 372] width 1568 height 744
click at [976, 57] on link "close" at bounding box center [979, 62] width 14 height 14
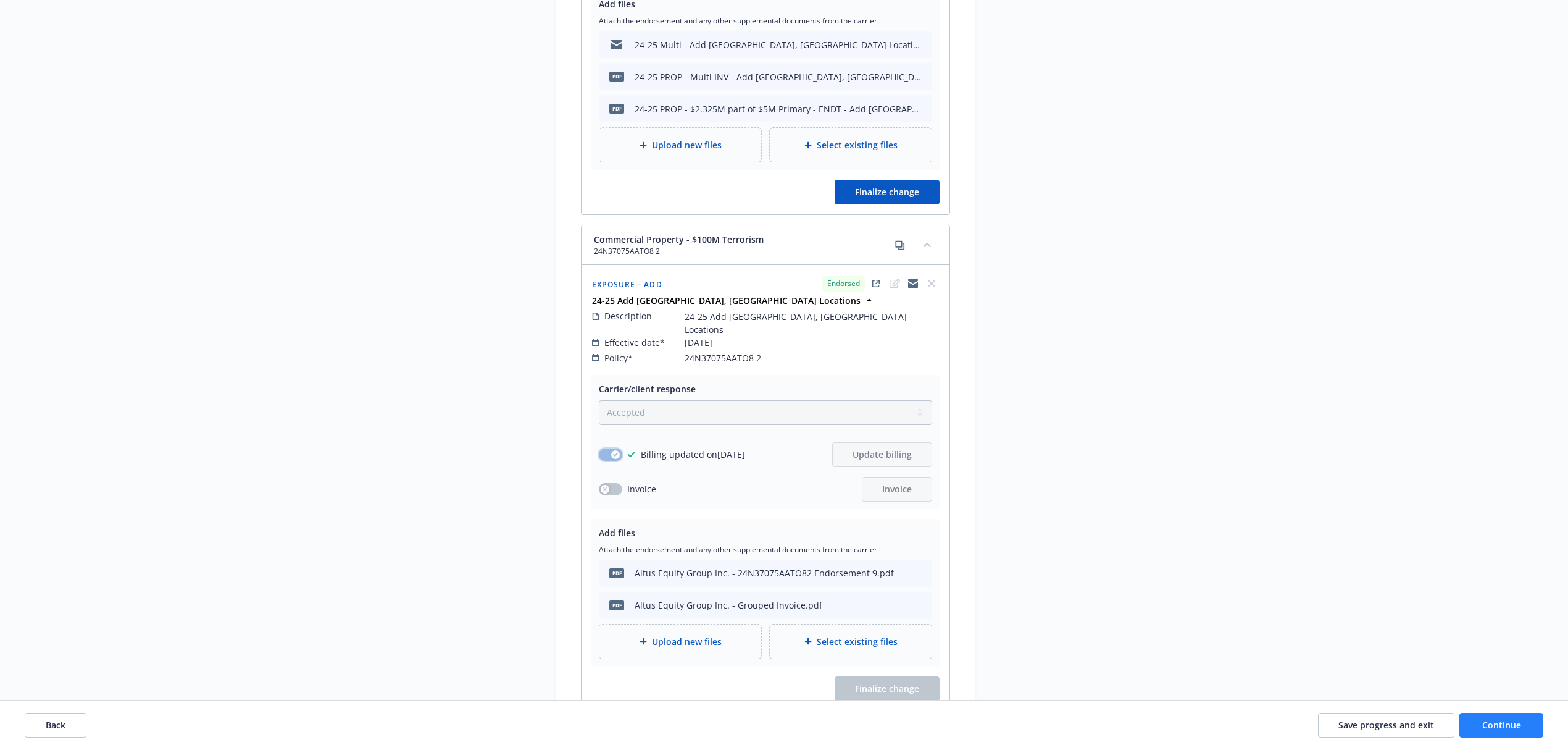
click at [606, 448] on button "button" at bounding box center [610, 454] width 23 height 12
click at [1360, 722] on span "Save progress and exit" at bounding box center [1386, 725] width 96 height 12
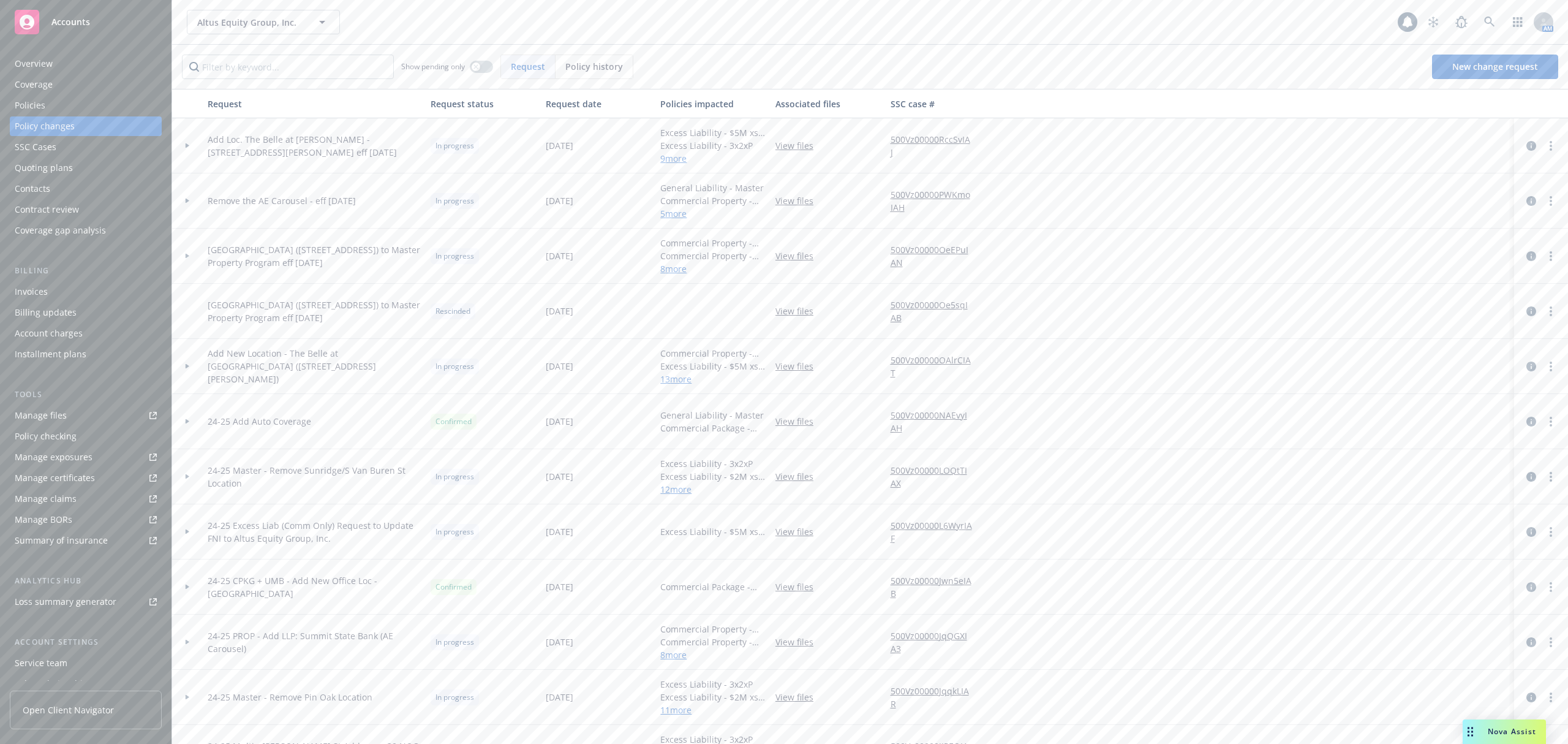
click at [88, 300] on div "Invoices" at bounding box center [85, 291] width 142 height 19
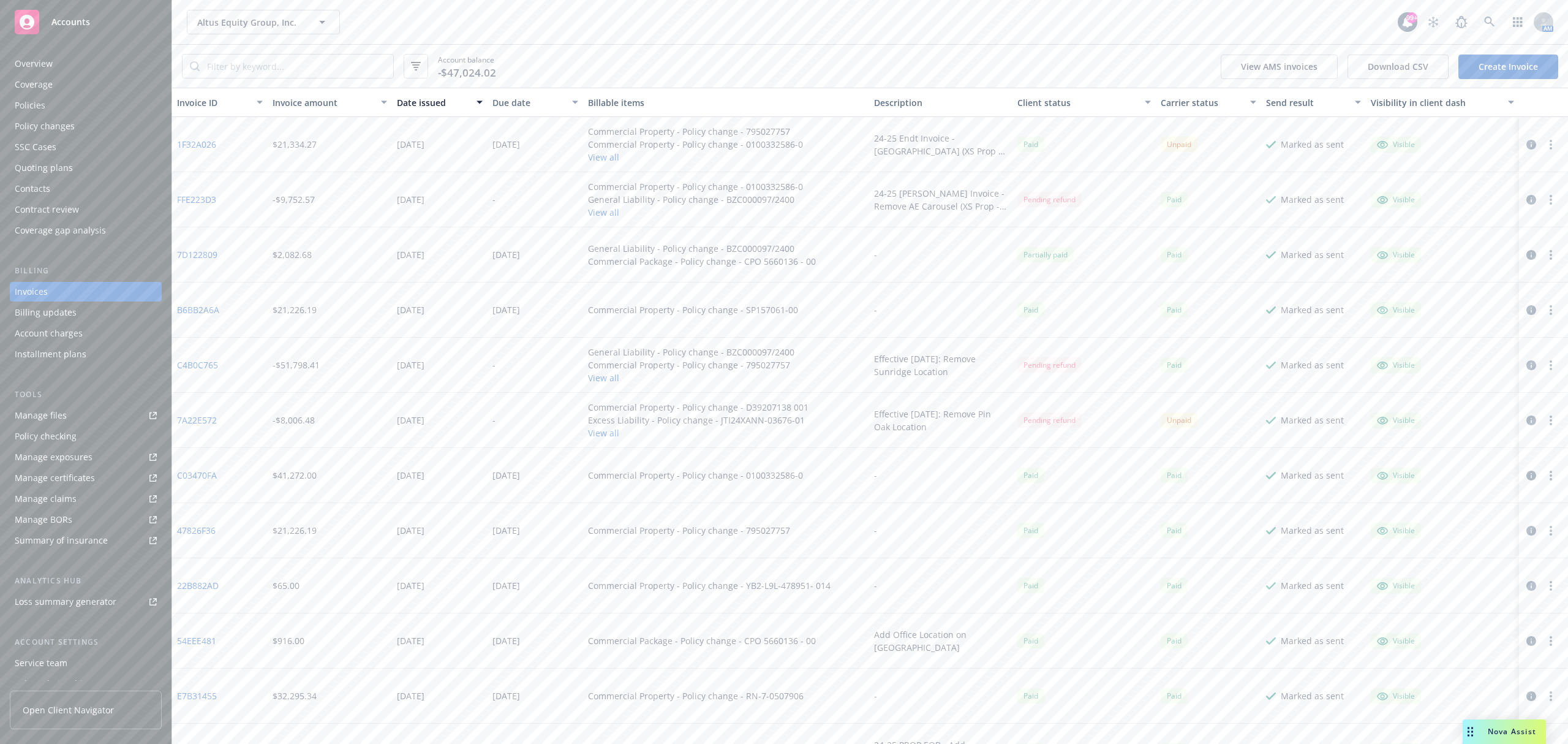
click at [88, 309] on div "Billing updates" at bounding box center [85, 312] width 142 height 19
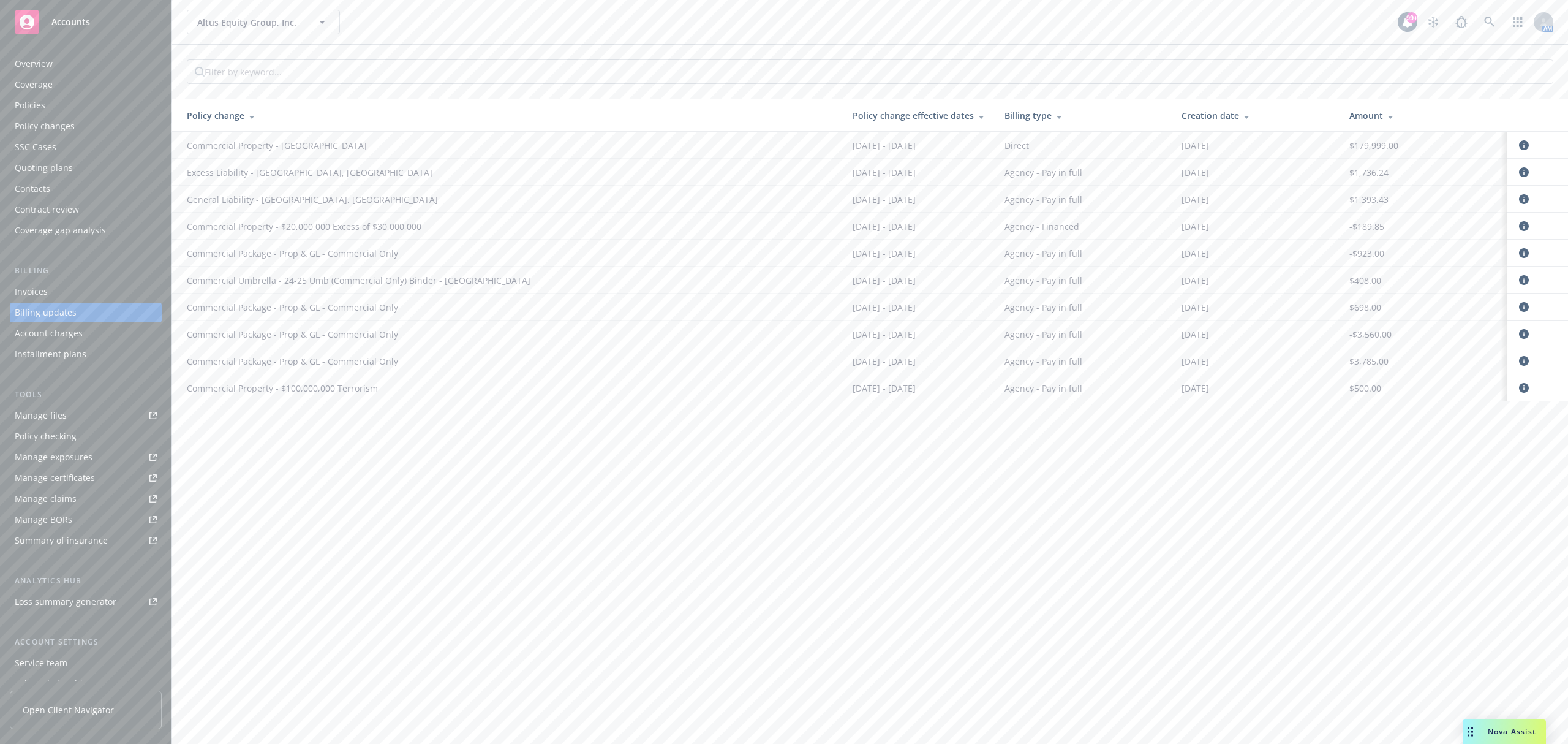
click at [103, 291] on div "Invoices" at bounding box center [85, 291] width 142 height 19
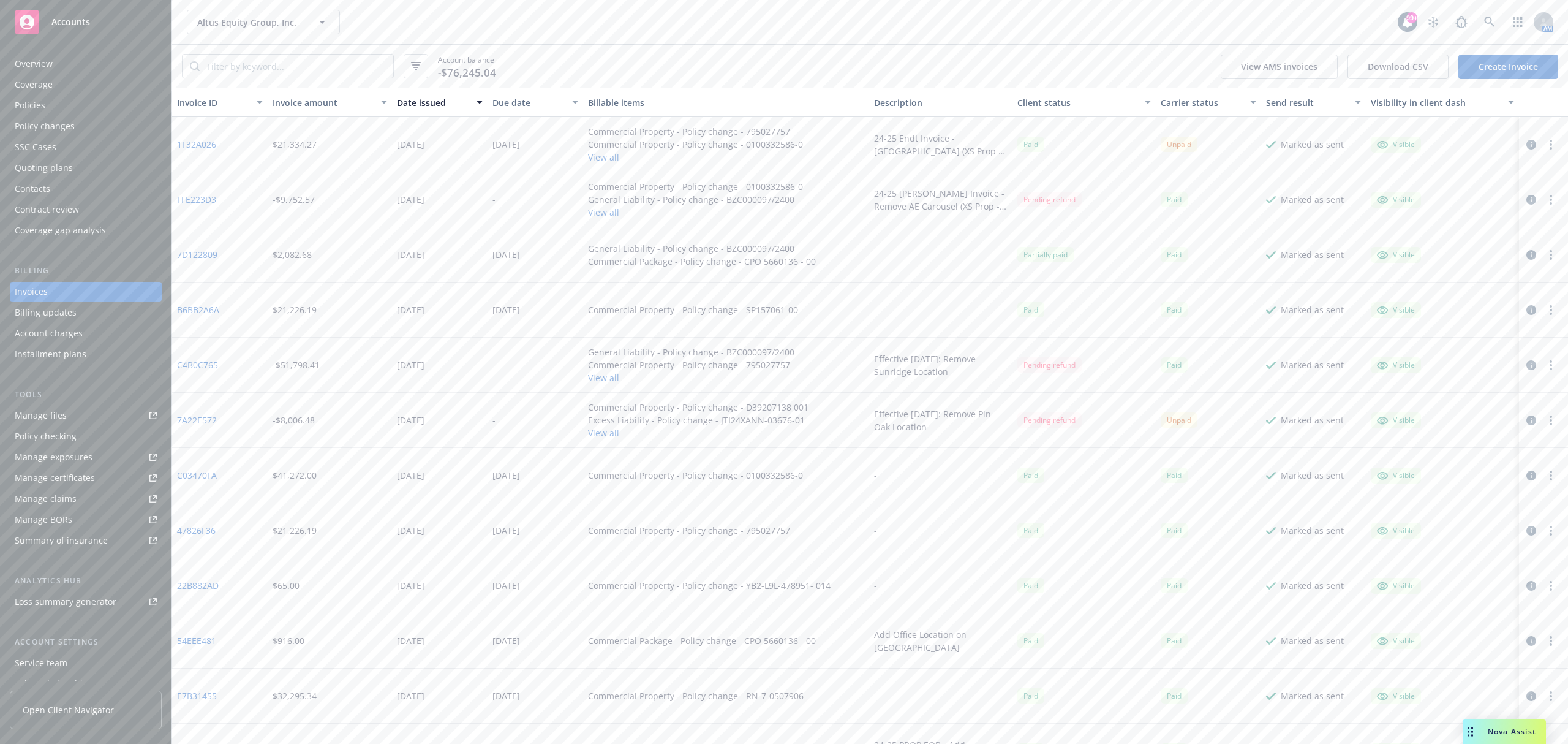
click at [194, 146] on link "1F32A026" at bounding box center [197, 144] width 39 height 13
click at [97, 123] on div "Policy changes" at bounding box center [85, 125] width 142 height 19
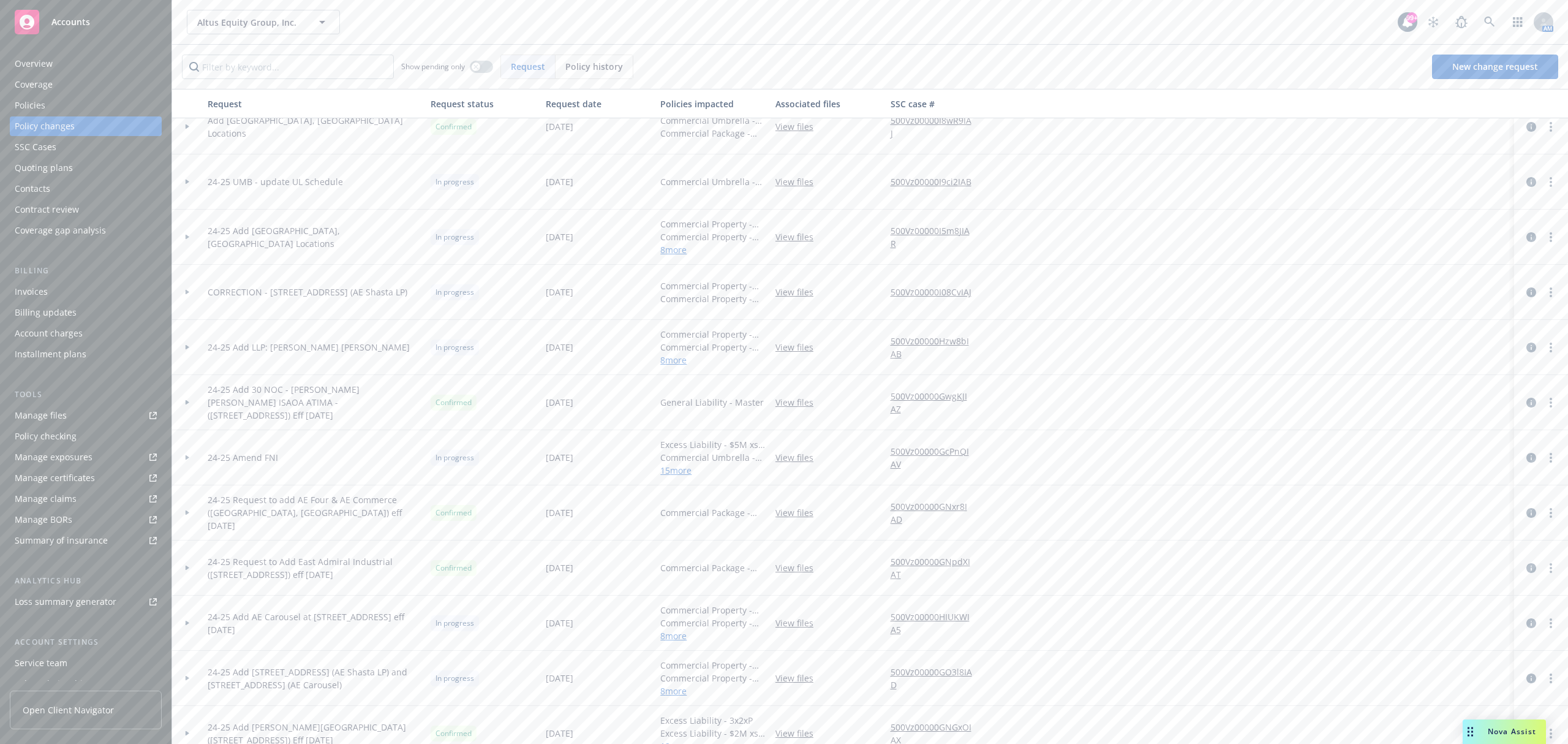
scroll to position [645, 0]
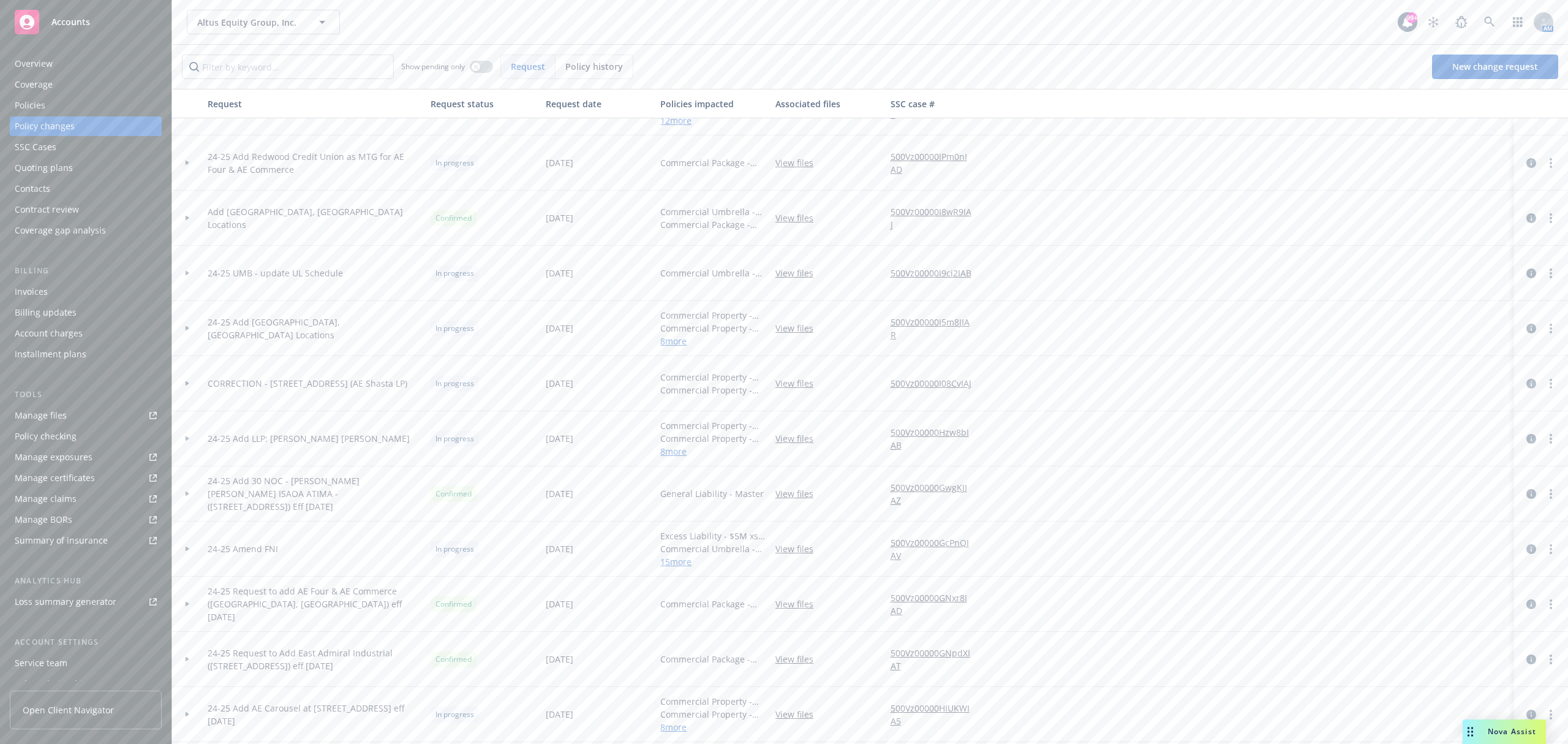
click at [192, 329] on div at bounding box center [187, 328] width 21 height 4
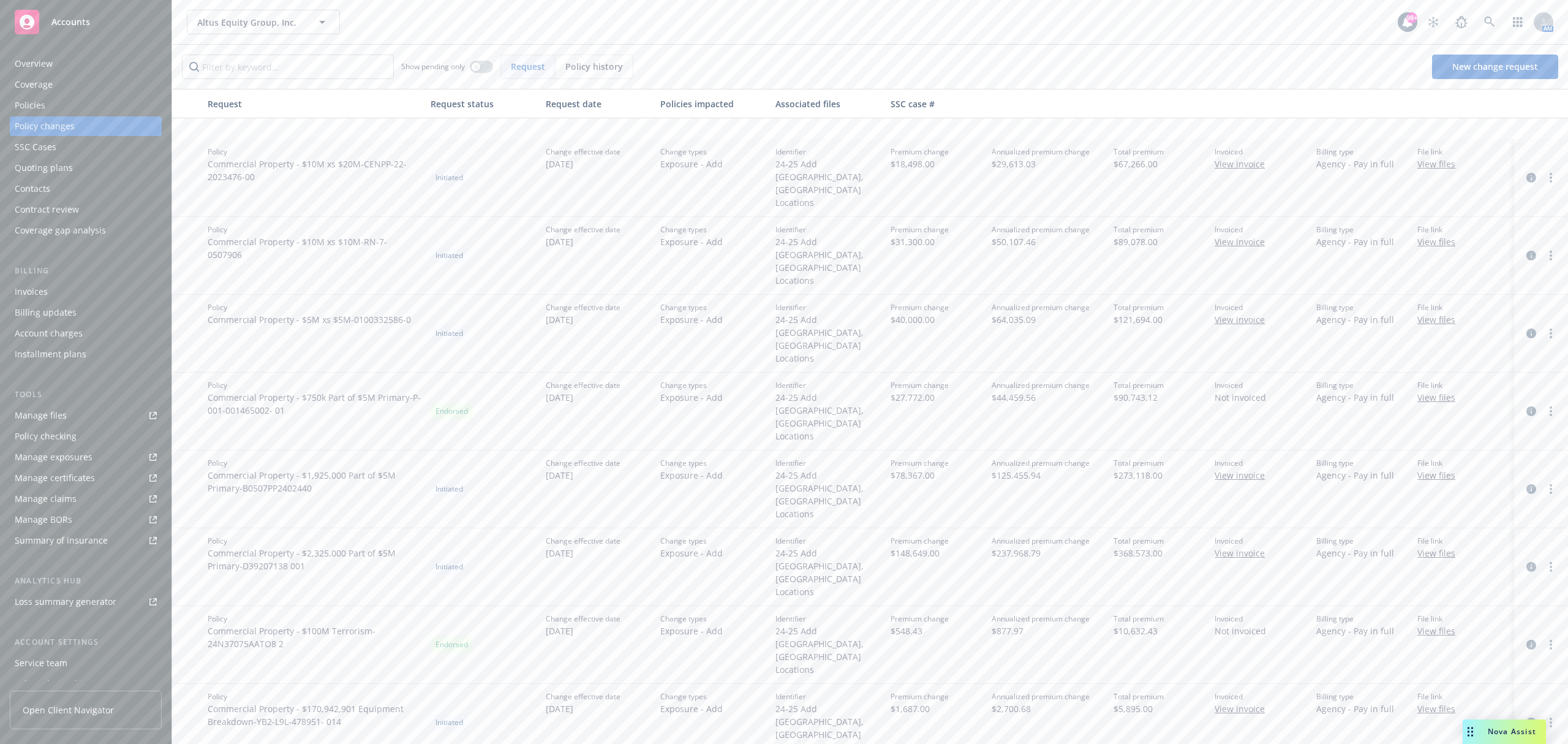
scroll to position [1053, 0]
click at [1549, 559] on circle "more" at bounding box center [1550, 559] width 2 height 2
click at [1386, 522] on link "Edit billing info" at bounding box center [1440, 515] width 210 height 25
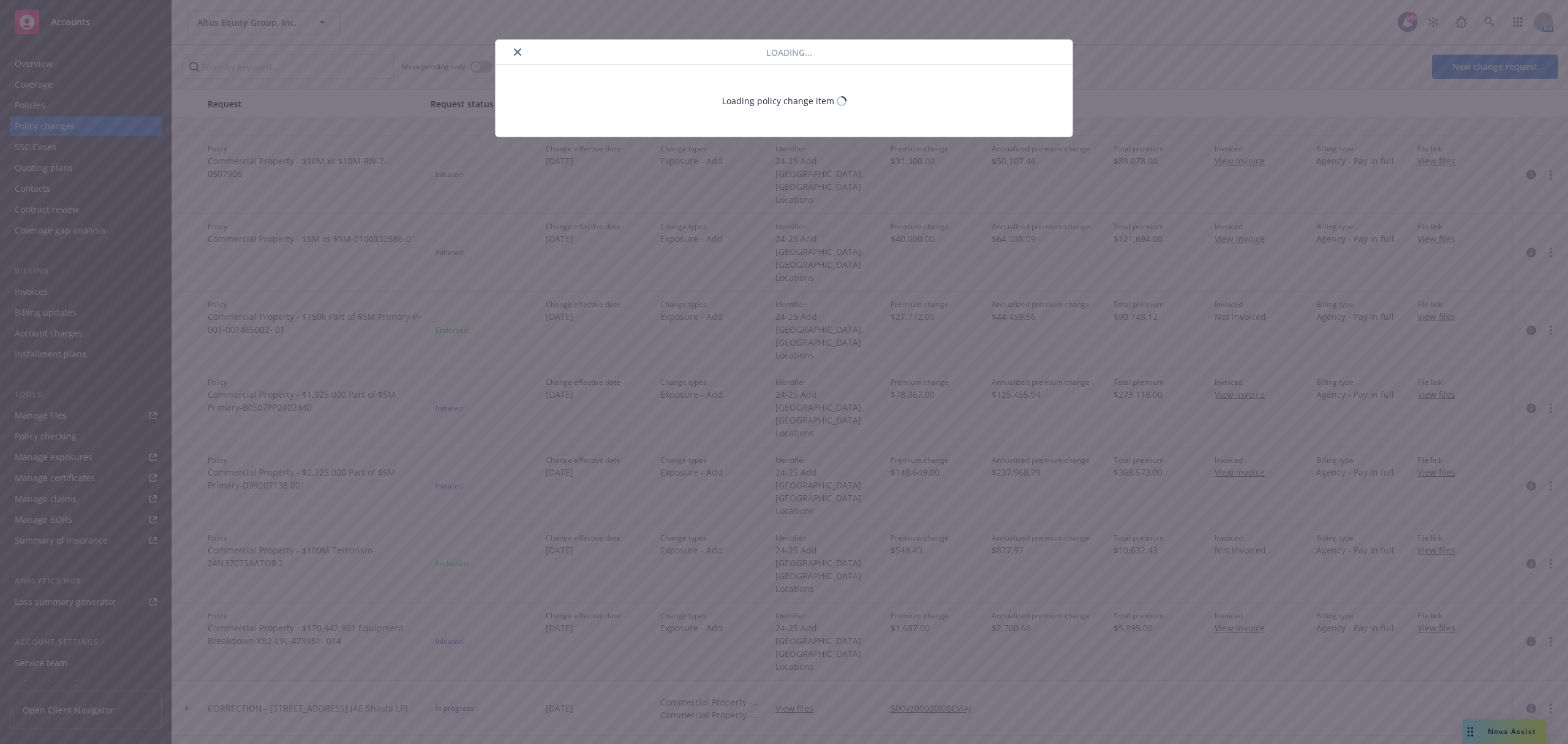
select select "CA"
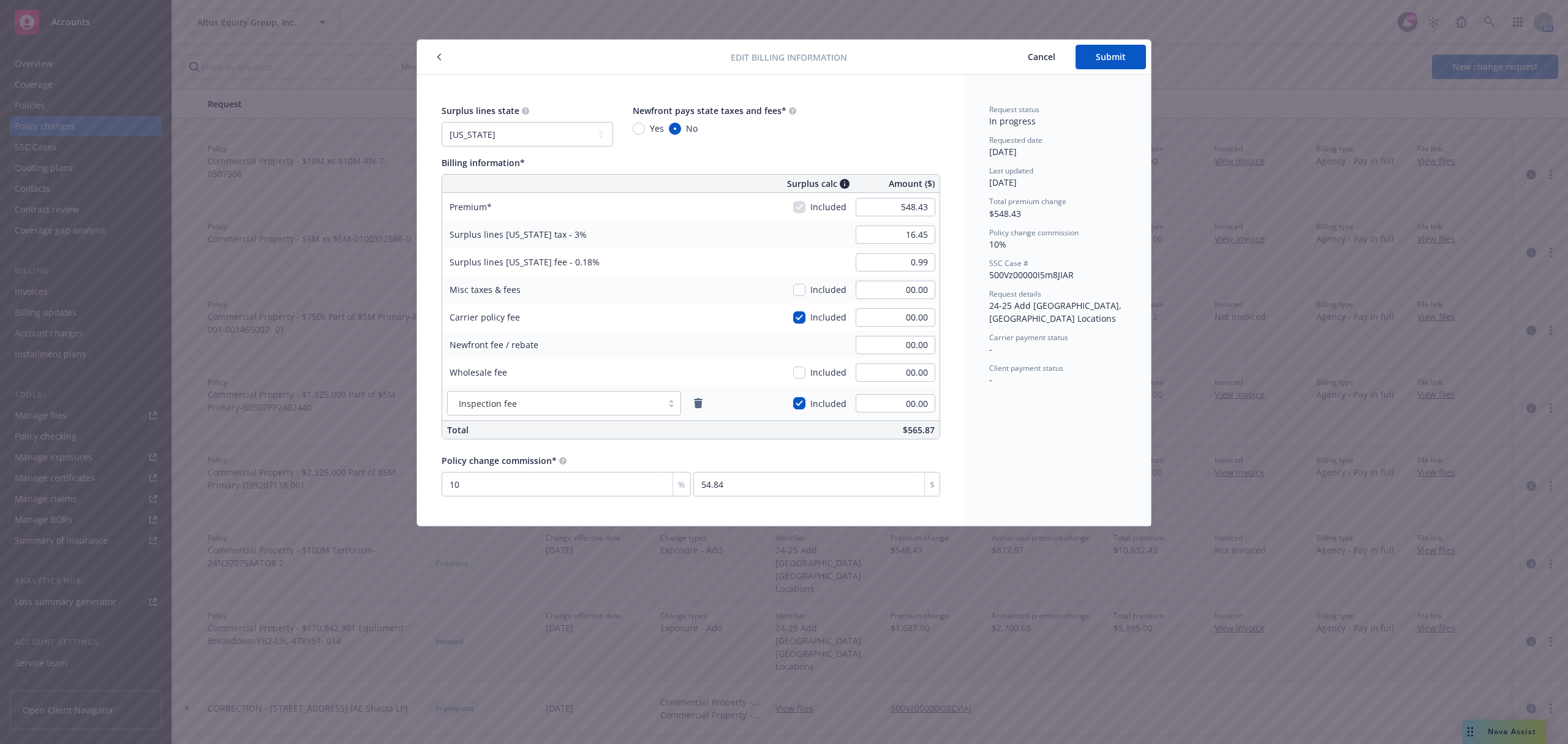
drag, startPoint x: 1043, startPoint y: 55, endPoint x: 1037, endPoint y: 57, distance: 6.3
click at [1043, 55] on span "Cancel" at bounding box center [1041, 57] width 27 height 12
click at [434, 55] on button "button" at bounding box center [439, 57] width 14 height 14
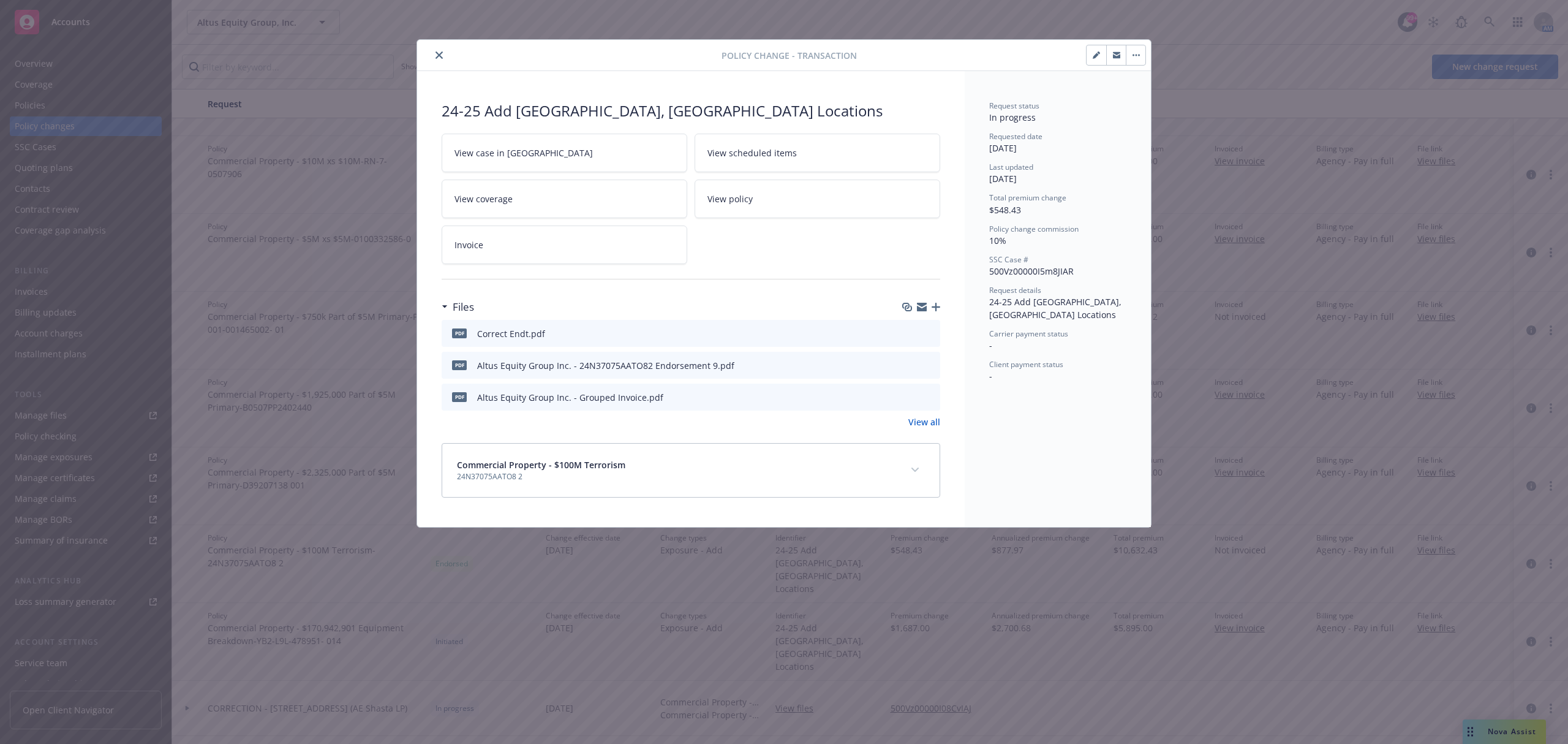
click at [437, 59] on icon "close" at bounding box center [439, 55] width 7 height 7
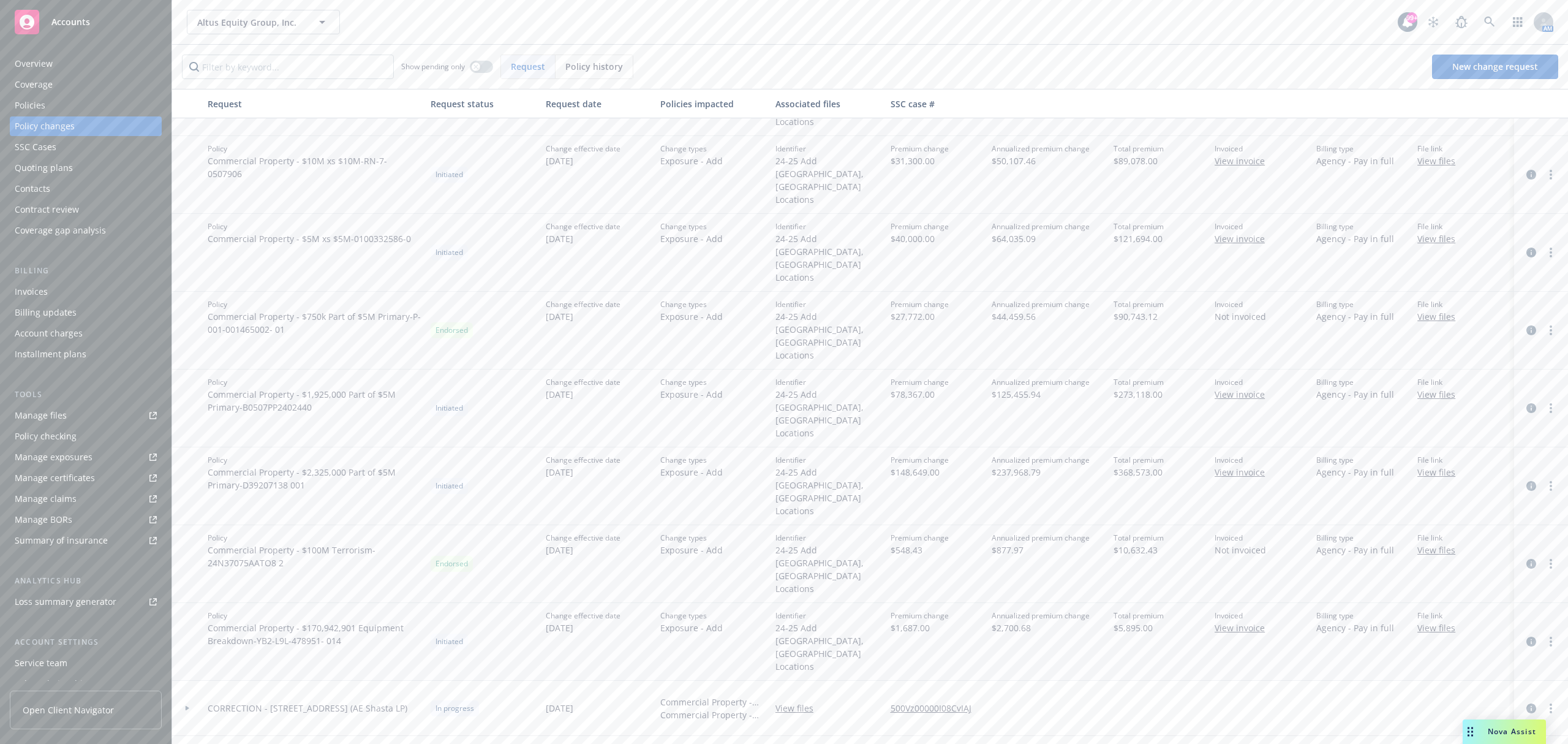
click at [96, 303] on div "Billing updates" at bounding box center [85, 312] width 142 height 19
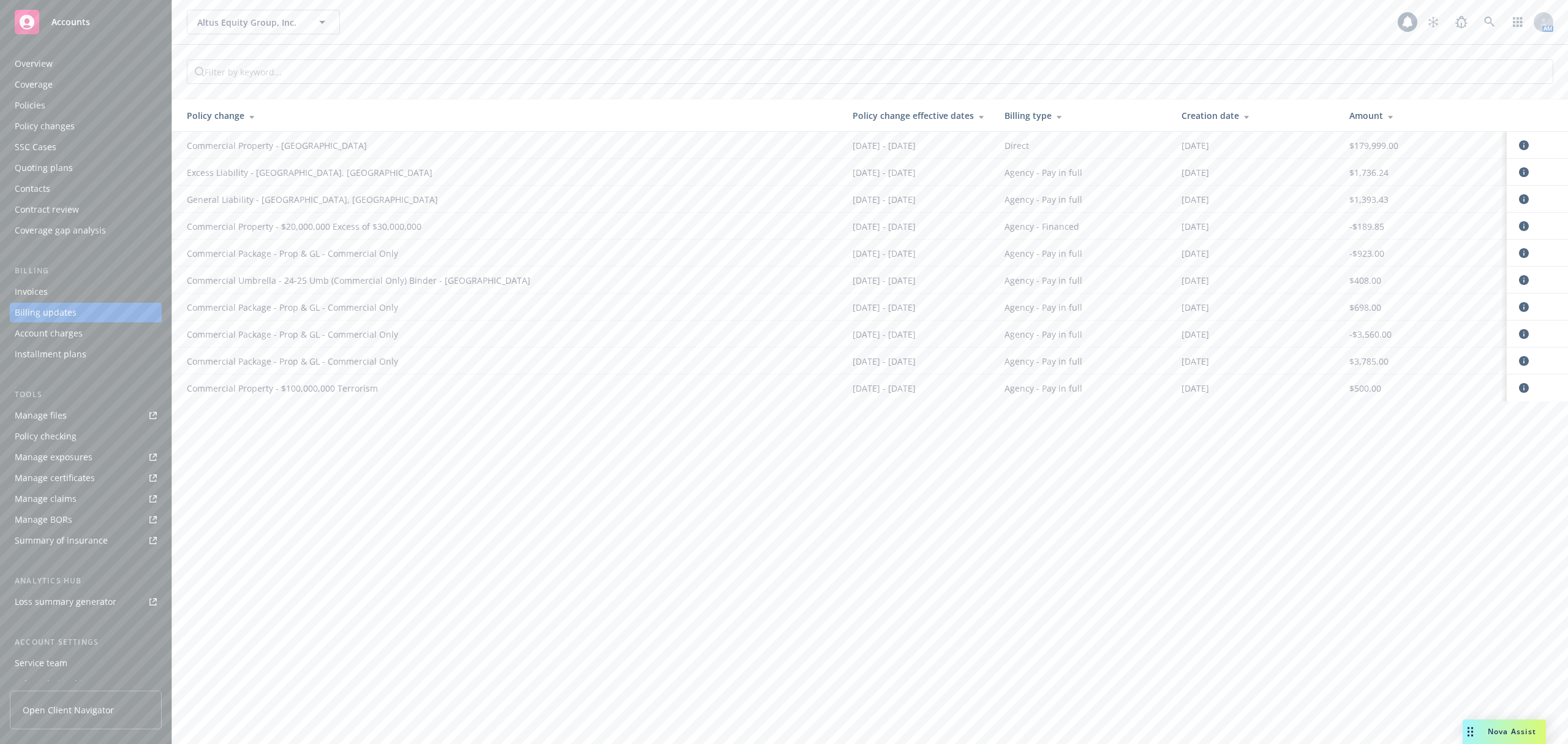
click at [98, 289] on div "Invoices" at bounding box center [85, 291] width 142 height 19
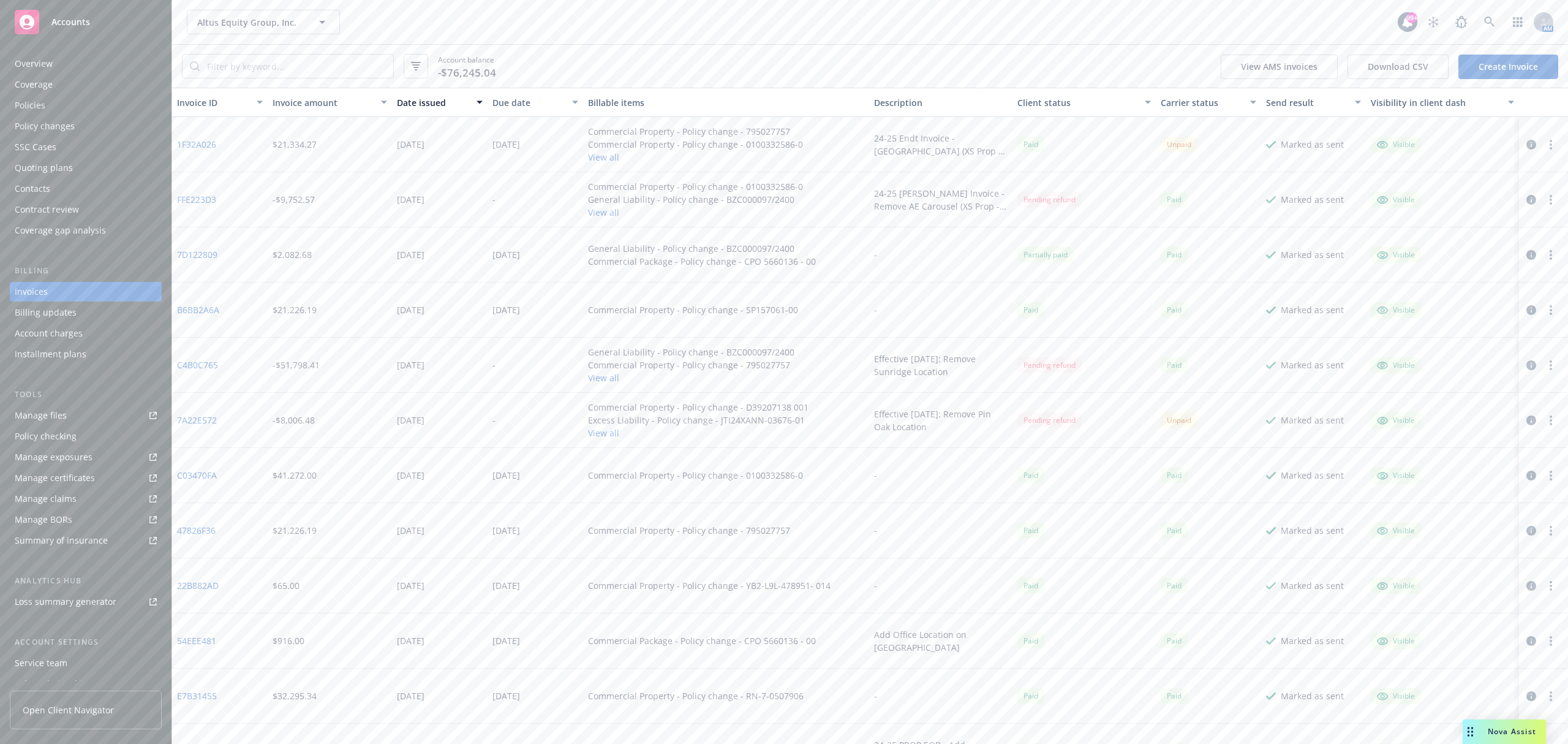
click at [1484, 71] on link "Create Invoice" at bounding box center [1508, 67] width 100 height 25
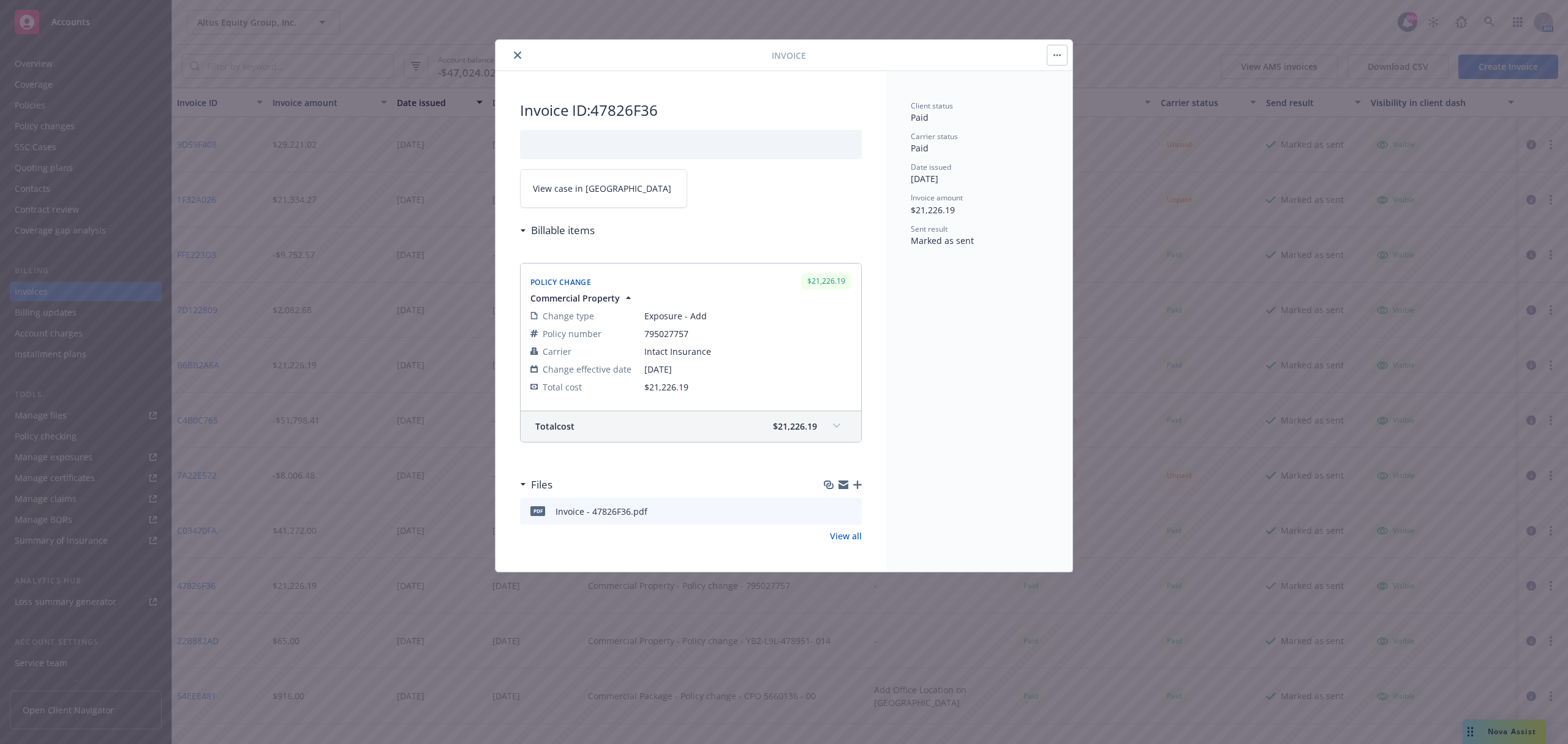
click at [602, 513] on div "Invoice - 47826F36.pdf" at bounding box center [601, 511] width 92 height 13
copy div "47826F36"
click at [834, 428] on icon at bounding box center [837, 425] width 7 height 5
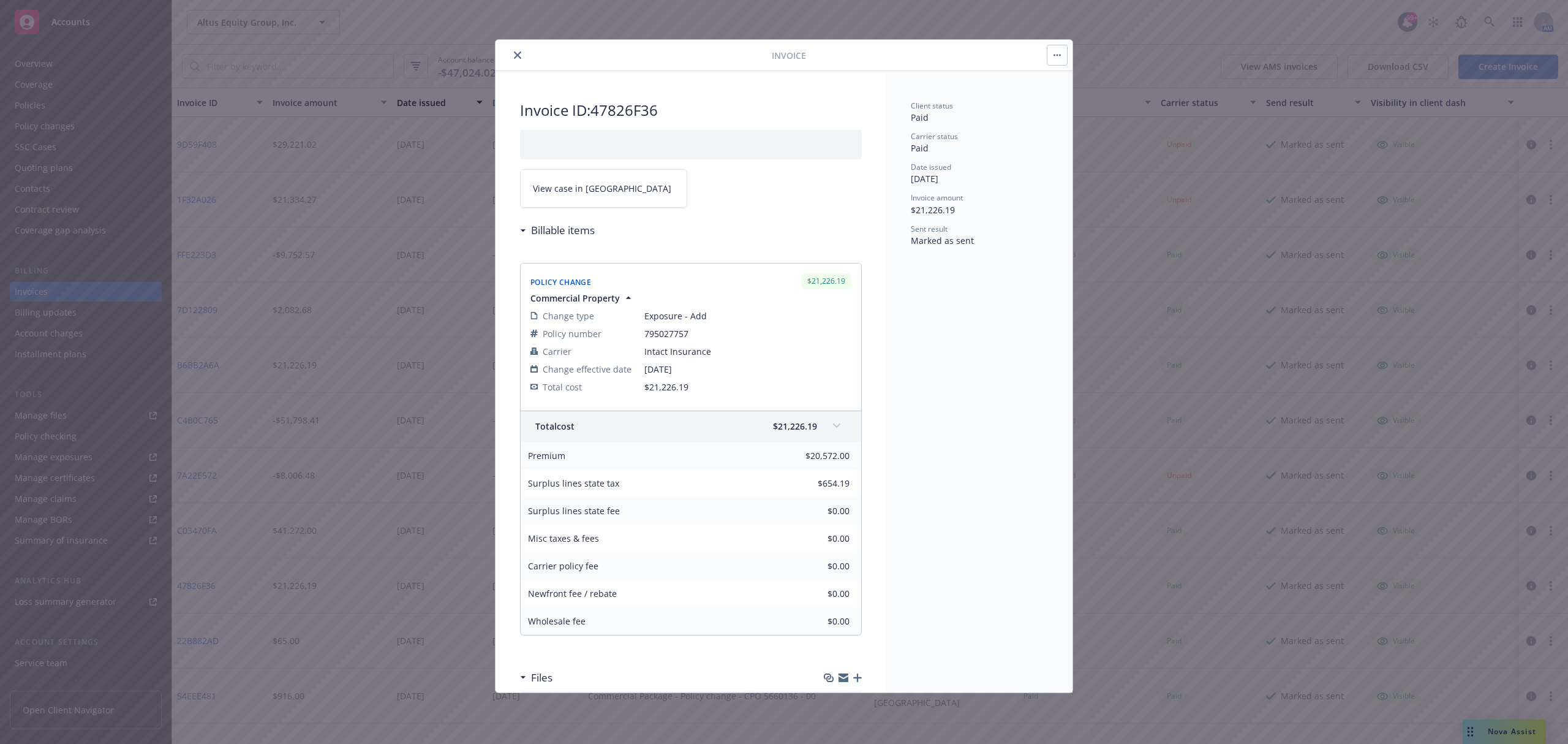
click at [512, 58] on button "close" at bounding box center [517, 55] width 14 height 14
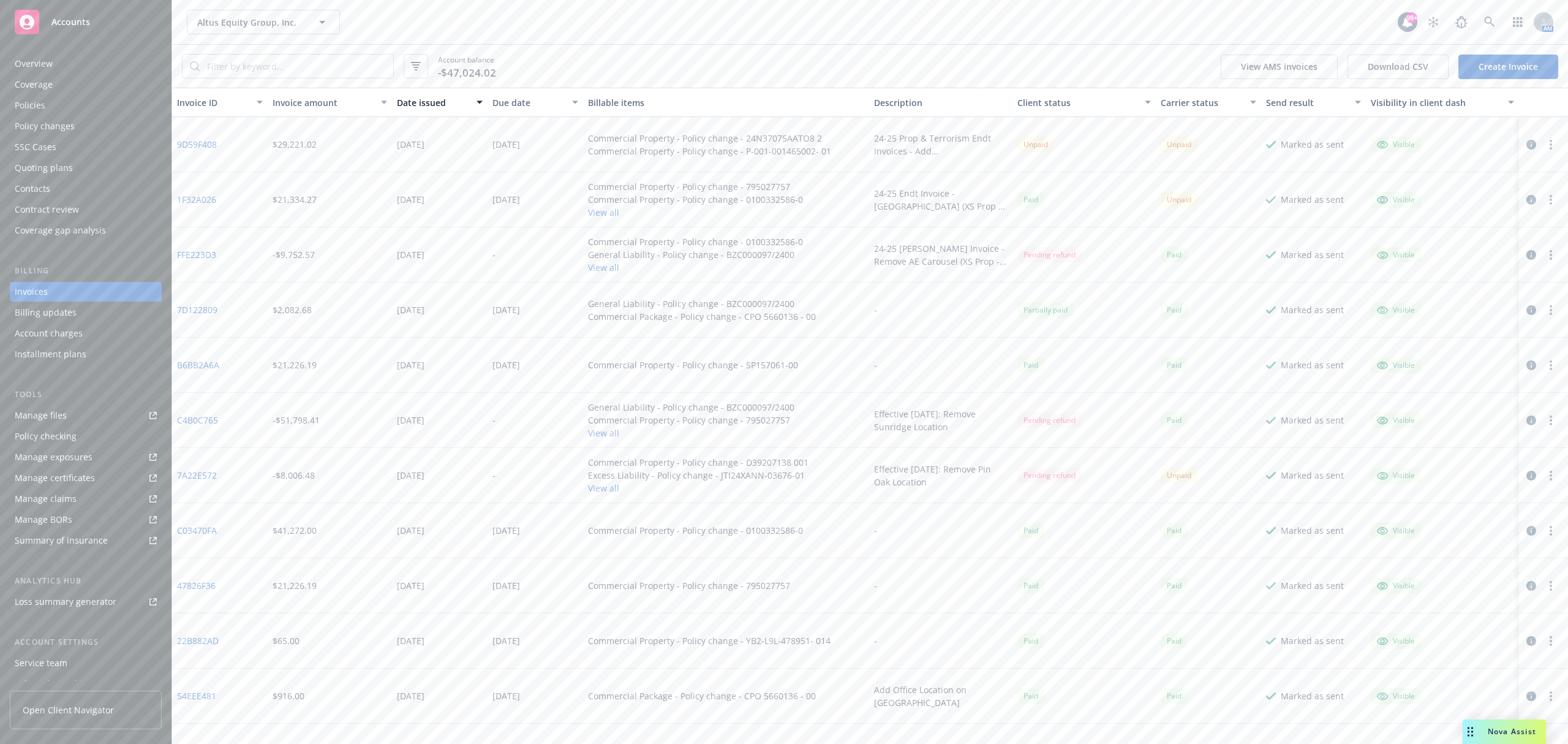
click at [99, 120] on div "Policy changes" at bounding box center [85, 125] width 142 height 19
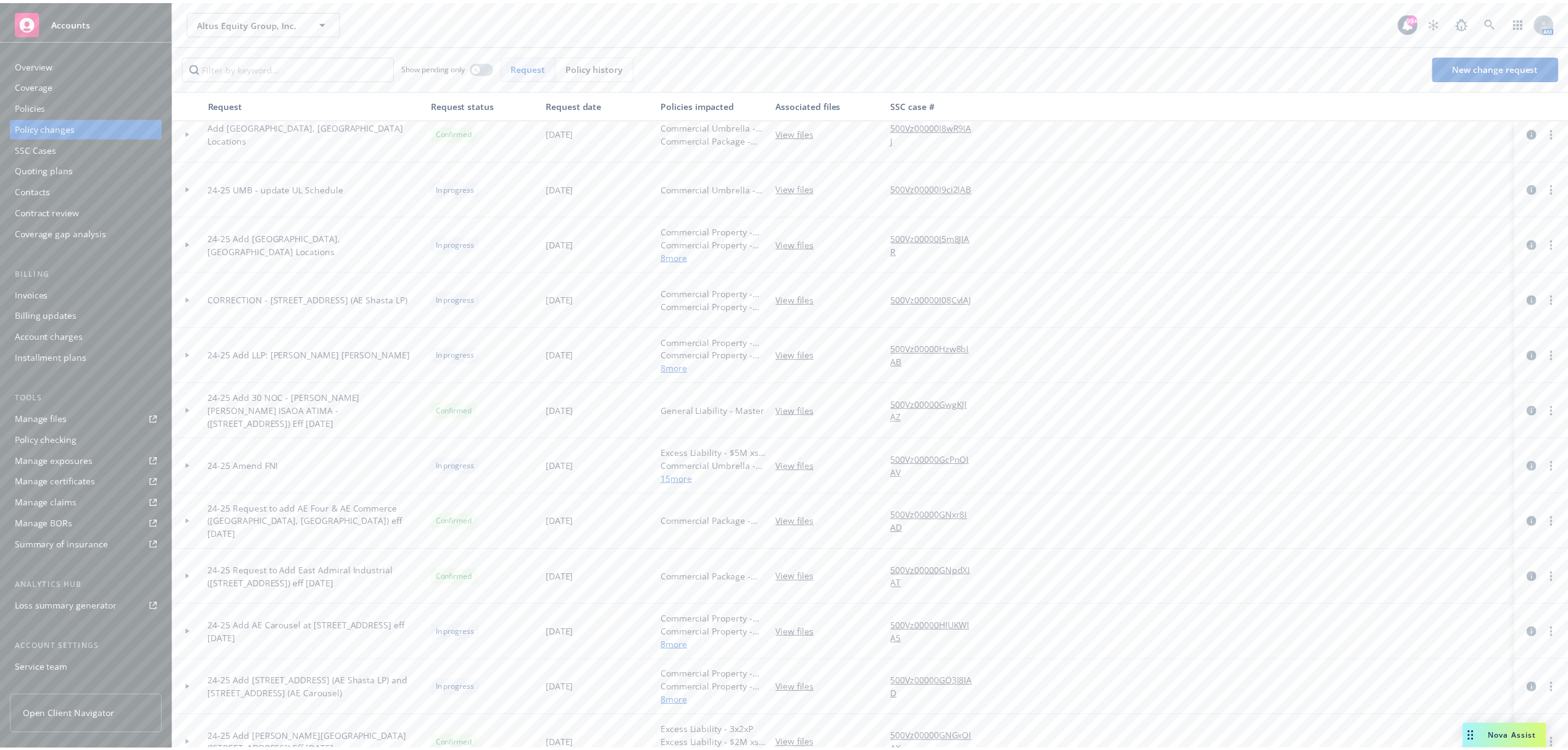
scroll to position [733, 0]
click at [187, 246] on icon at bounding box center [189, 248] width 5 height 4
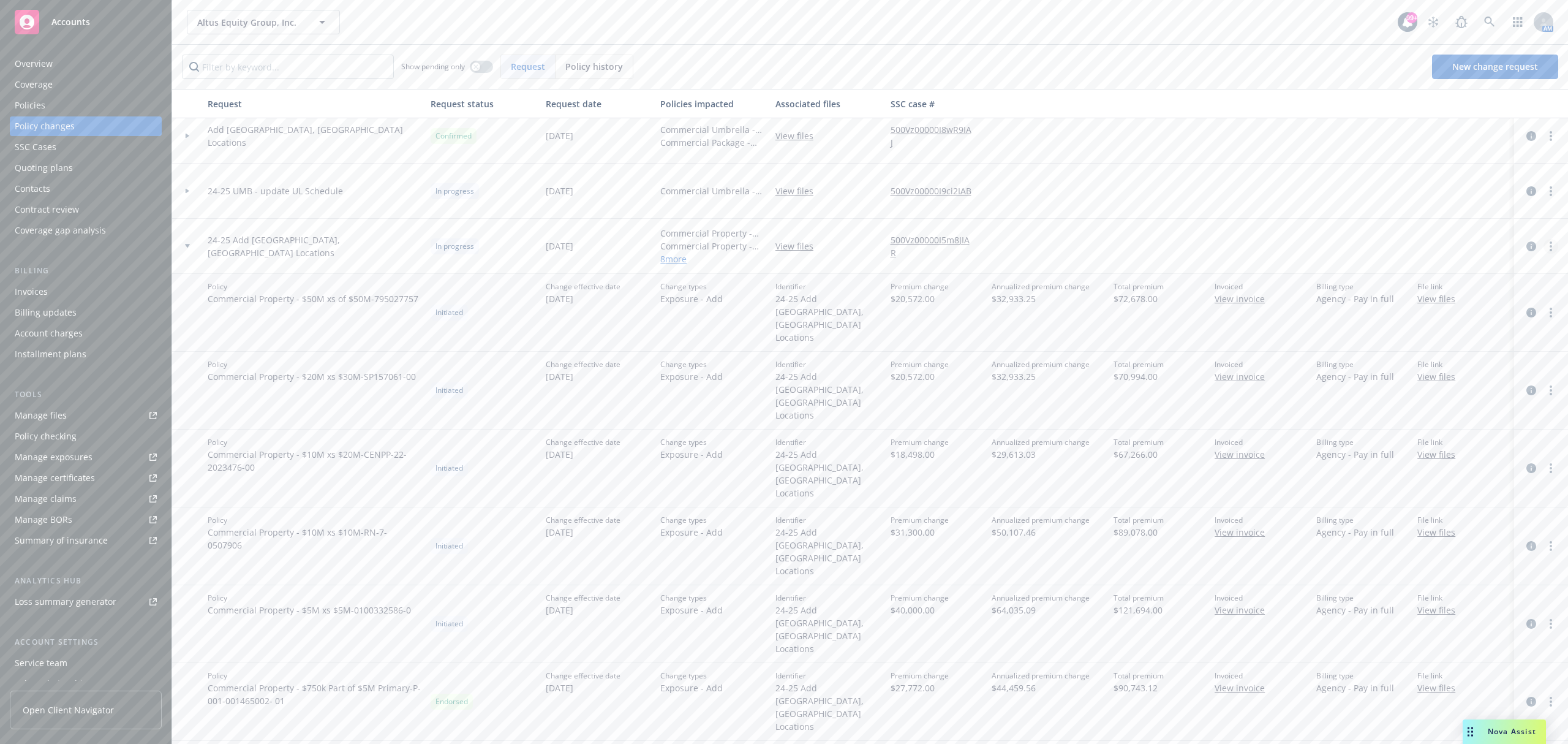
click at [1544, 251] on link "more" at bounding box center [1551, 246] width 14 height 14
click at [1421, 344] on link "Resume workflow" at bounding box center [1440, 345] width 210 height 25
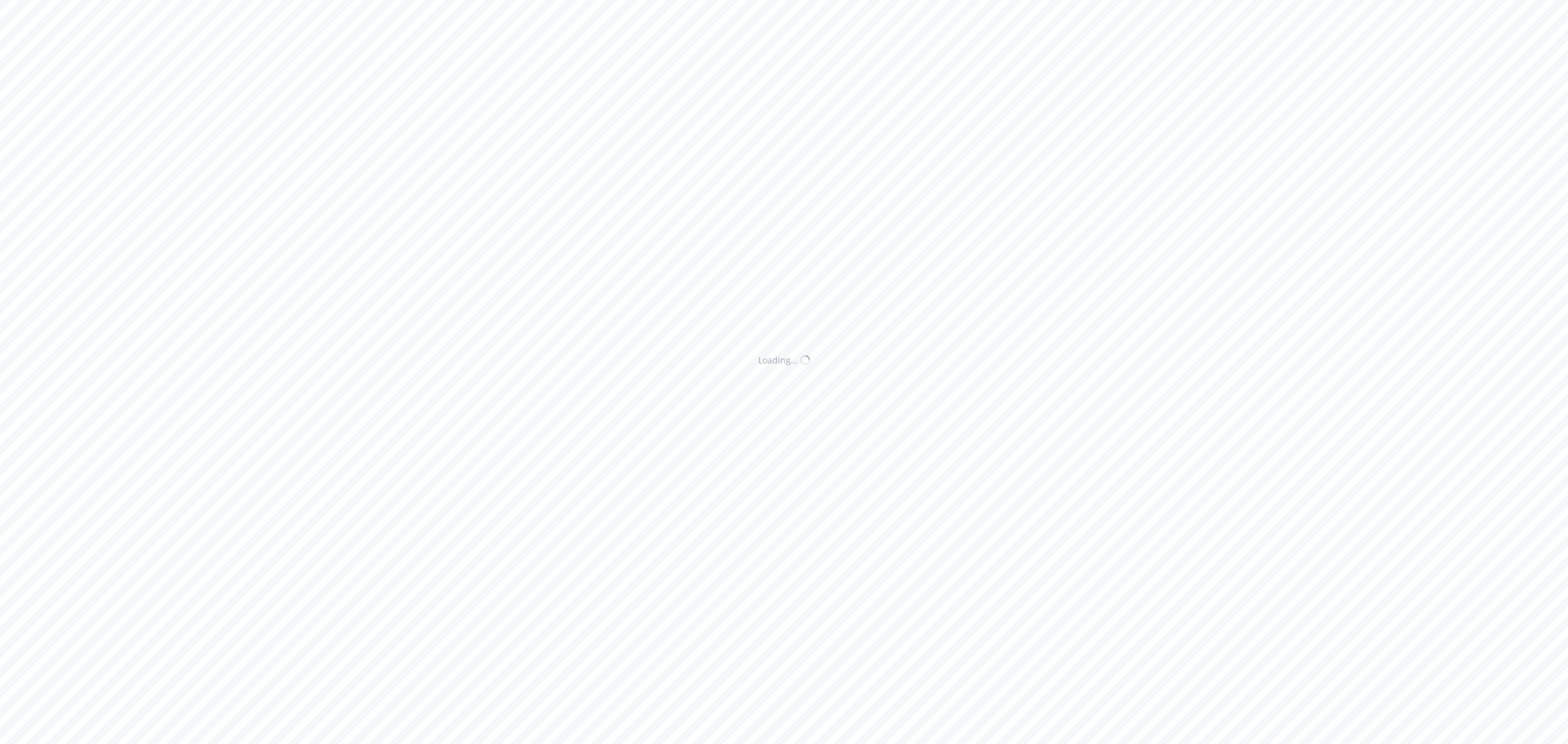
select select "ACCEPTED"
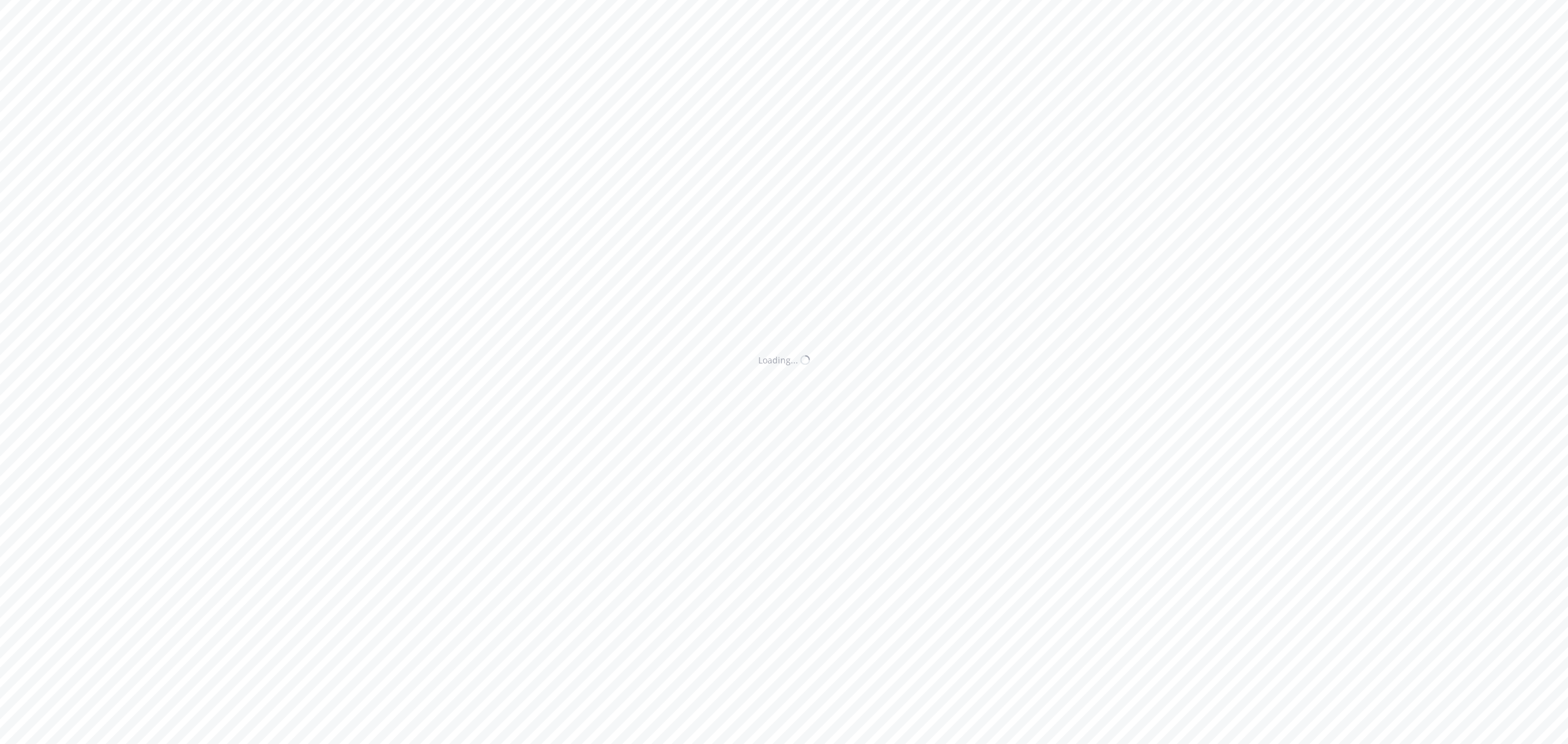
select select "ACCEPTED"
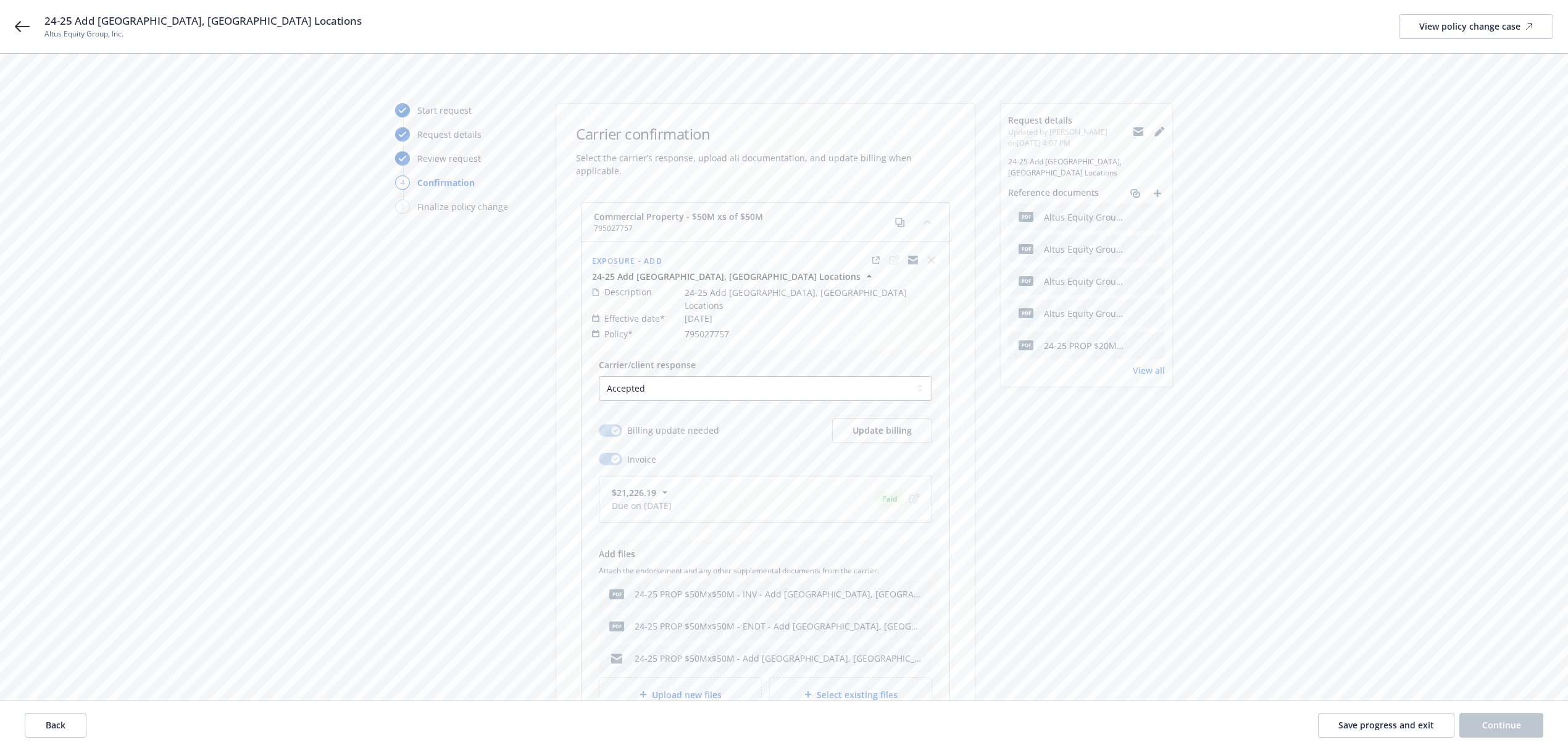
scroll to position [82, 0]
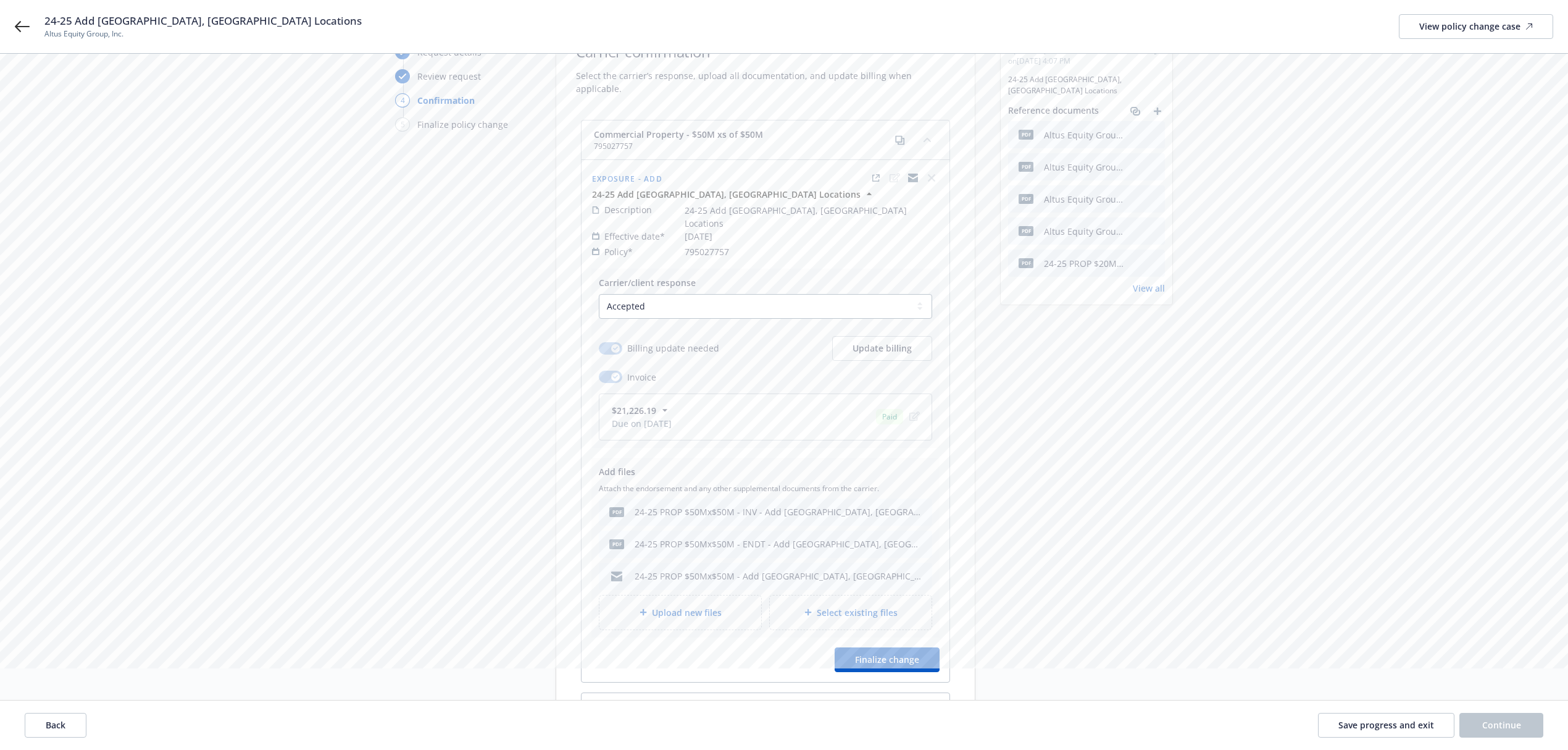
click at [665, 404] on icon "button" at bounding box center [665, 410] width 12 height 12
click at [706, 438] on span "47826F36" at bounding box center [805, 444] width 233 height 13
copy span "47826F36"
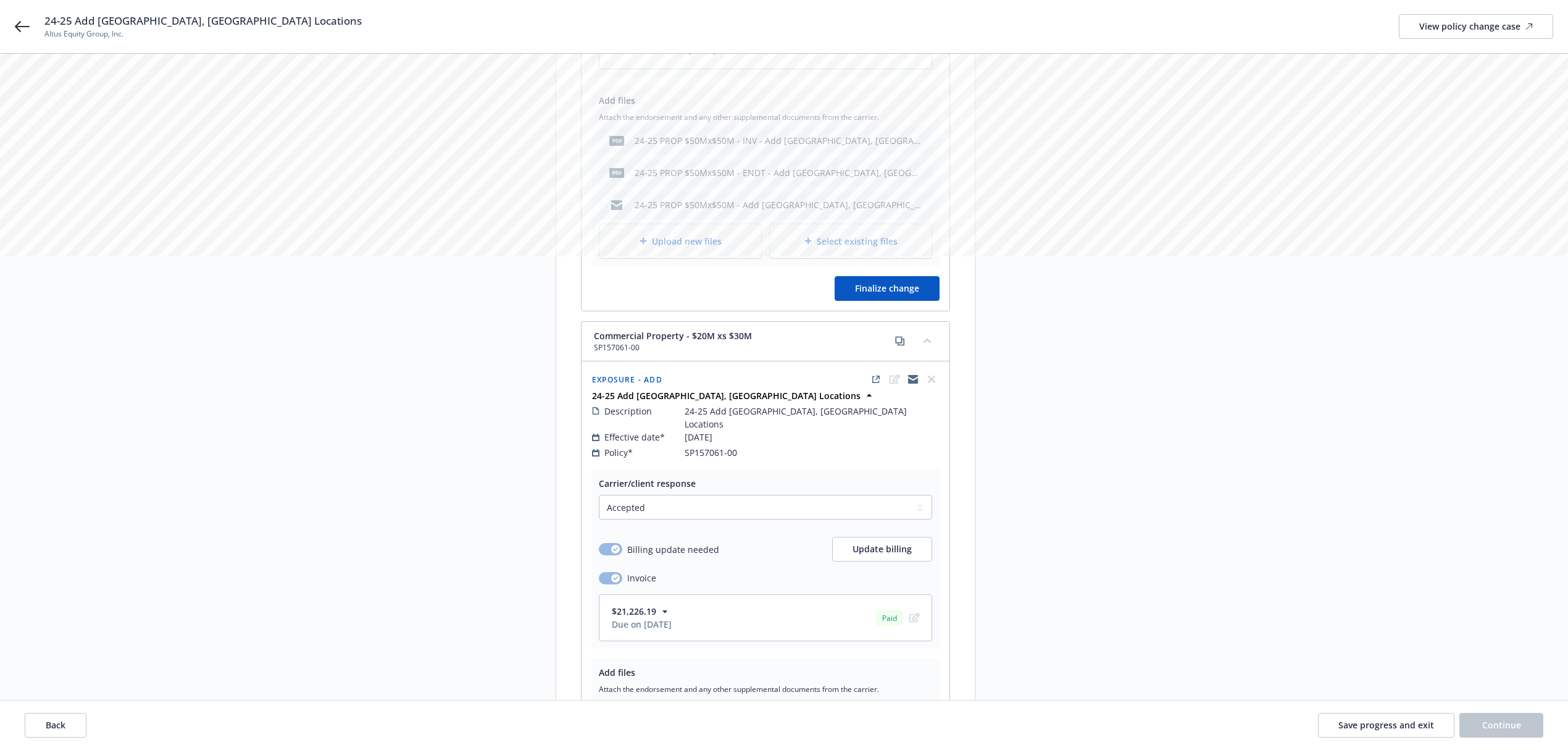
scroll to position [576, 0]
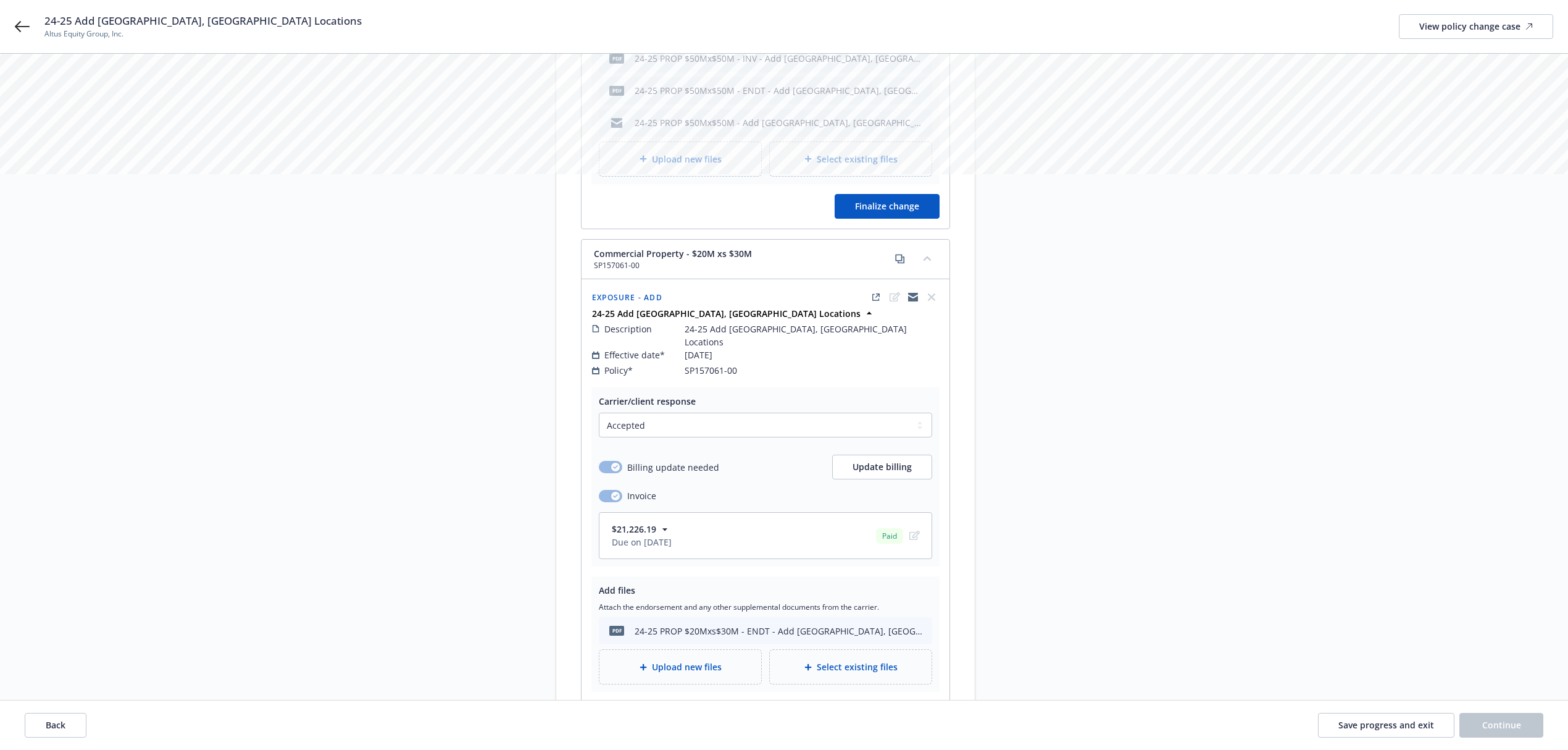
click at [668, 523] on icon "button" at bounding box center [665, 529] width 12 height 12
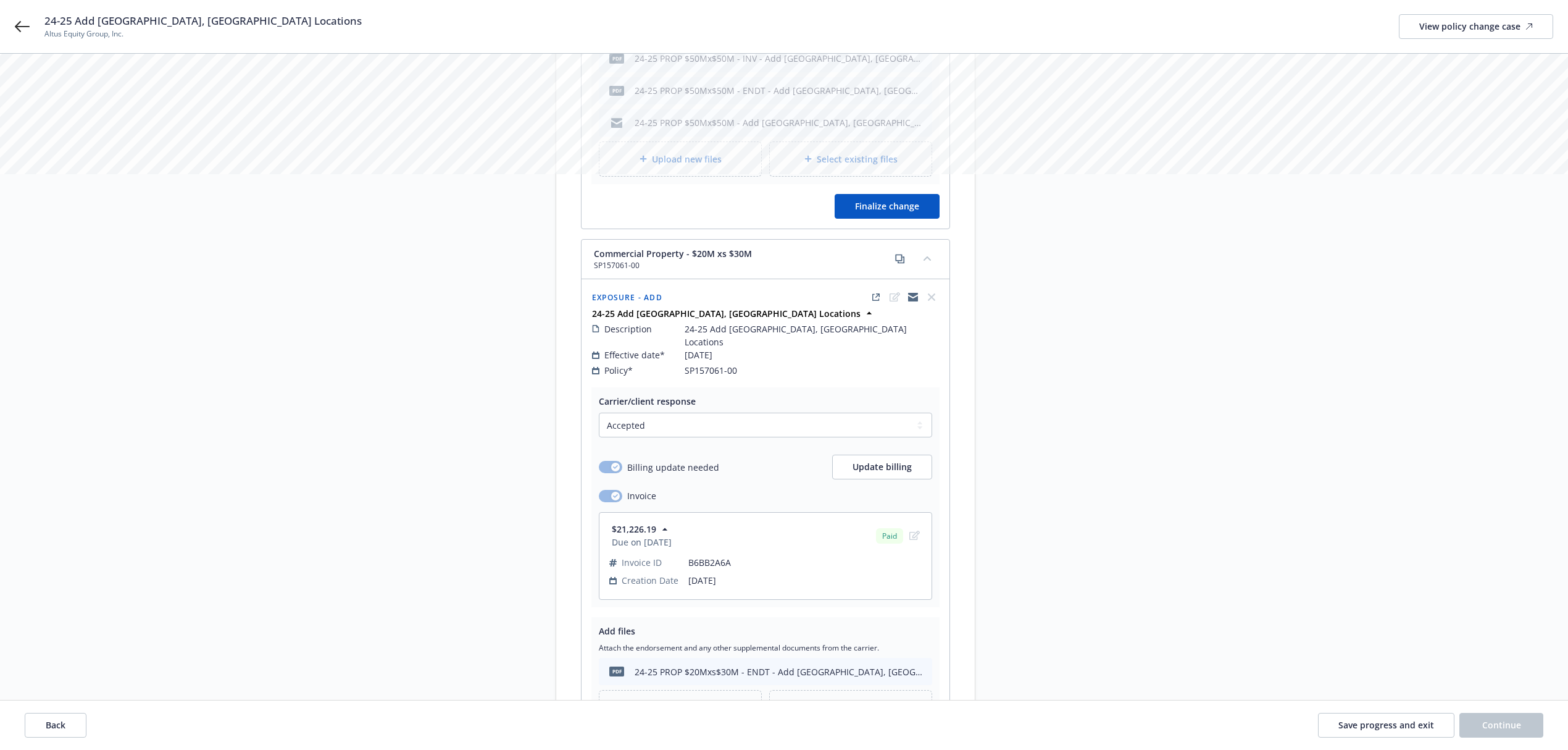
click at [715, 556] on span "B6BB2A6A" at bounding box center [805, 562] width 233 height 13
copy span "B6BB2A6A"
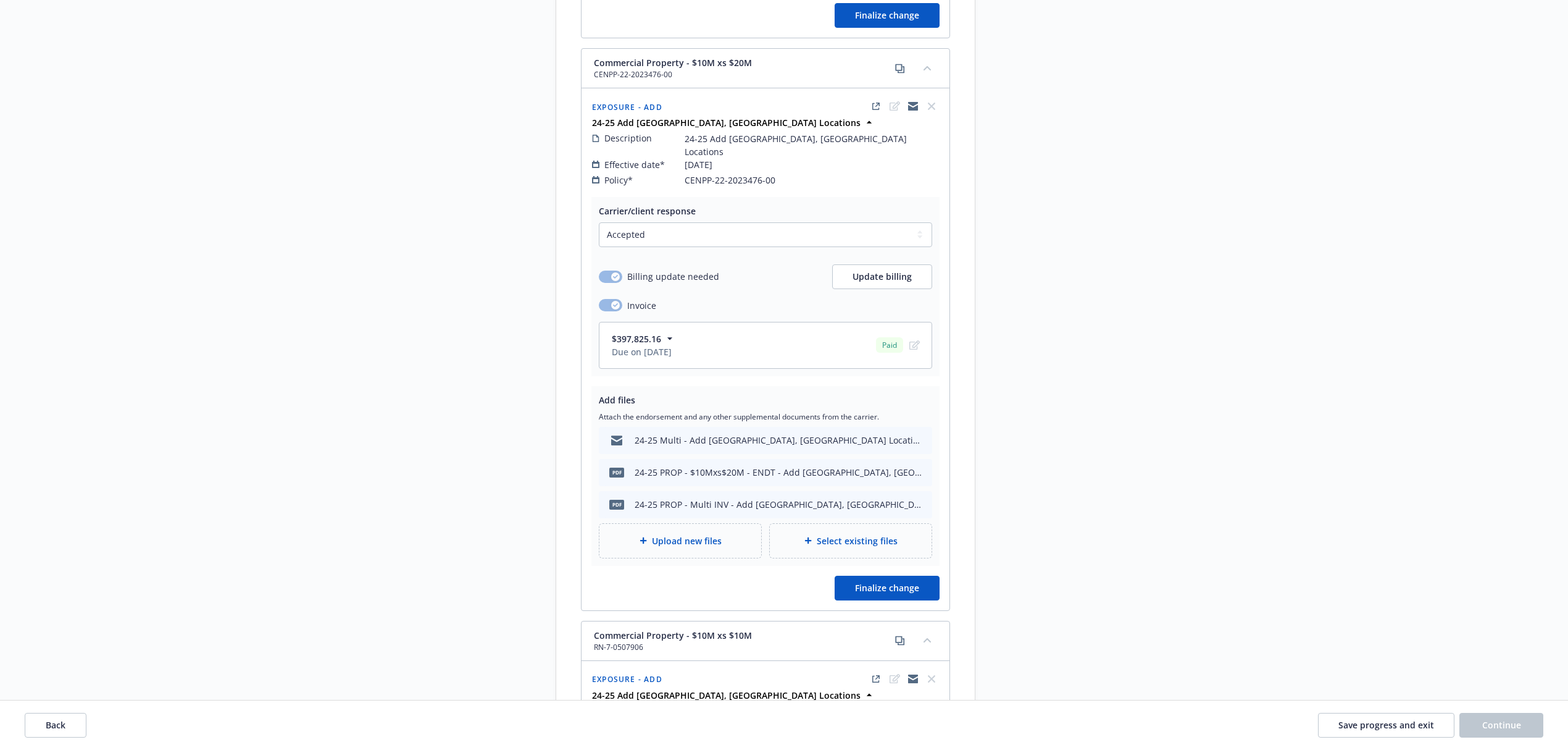
scroll to position [1318, 0]
click at [674, 331] on icon "button" at bounding box center [670, 336] width 12 height 12
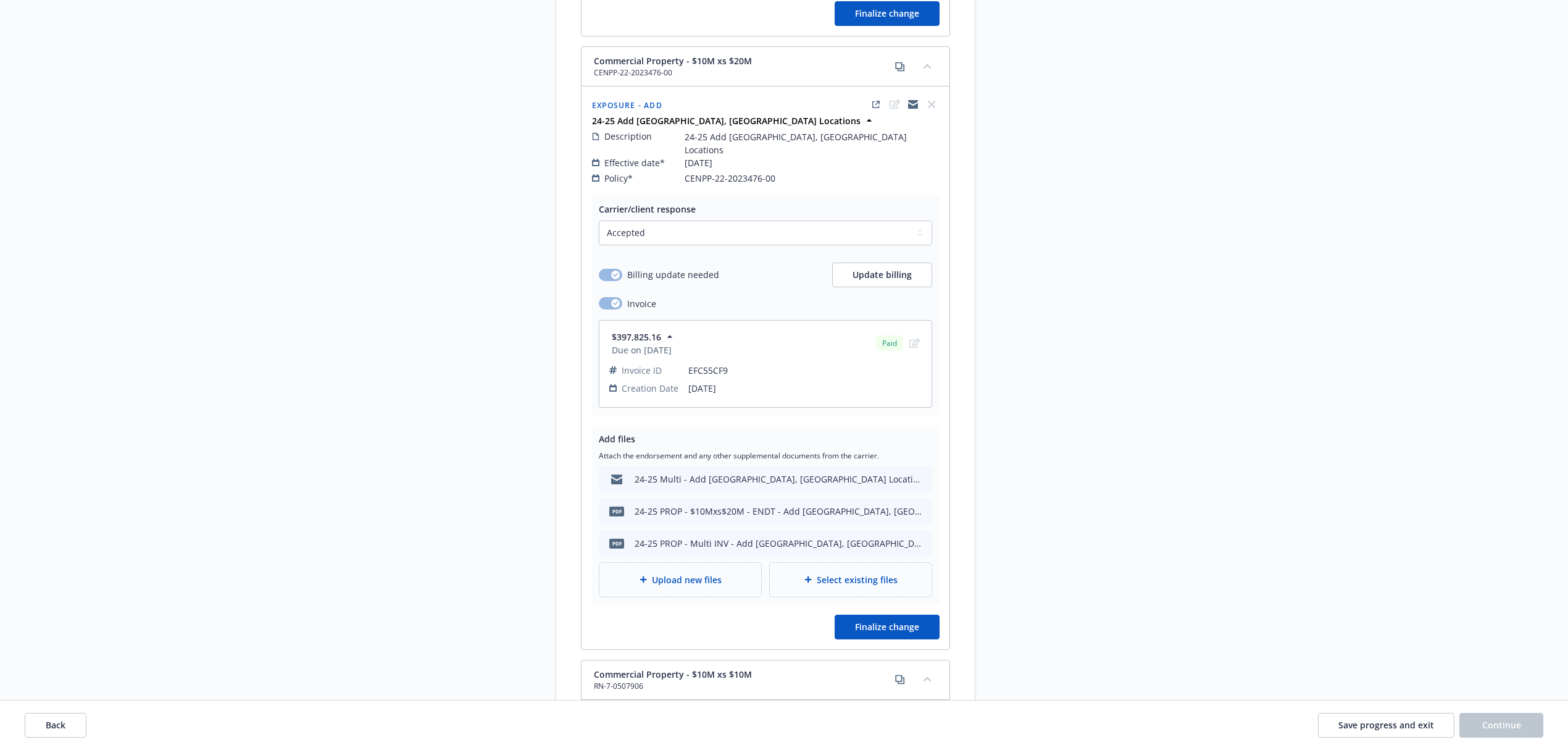
click at [714, 364] on span "EFC55CF9" at bounding box center [805, 371] width 233 height 13
copy span "EFC55CF9"
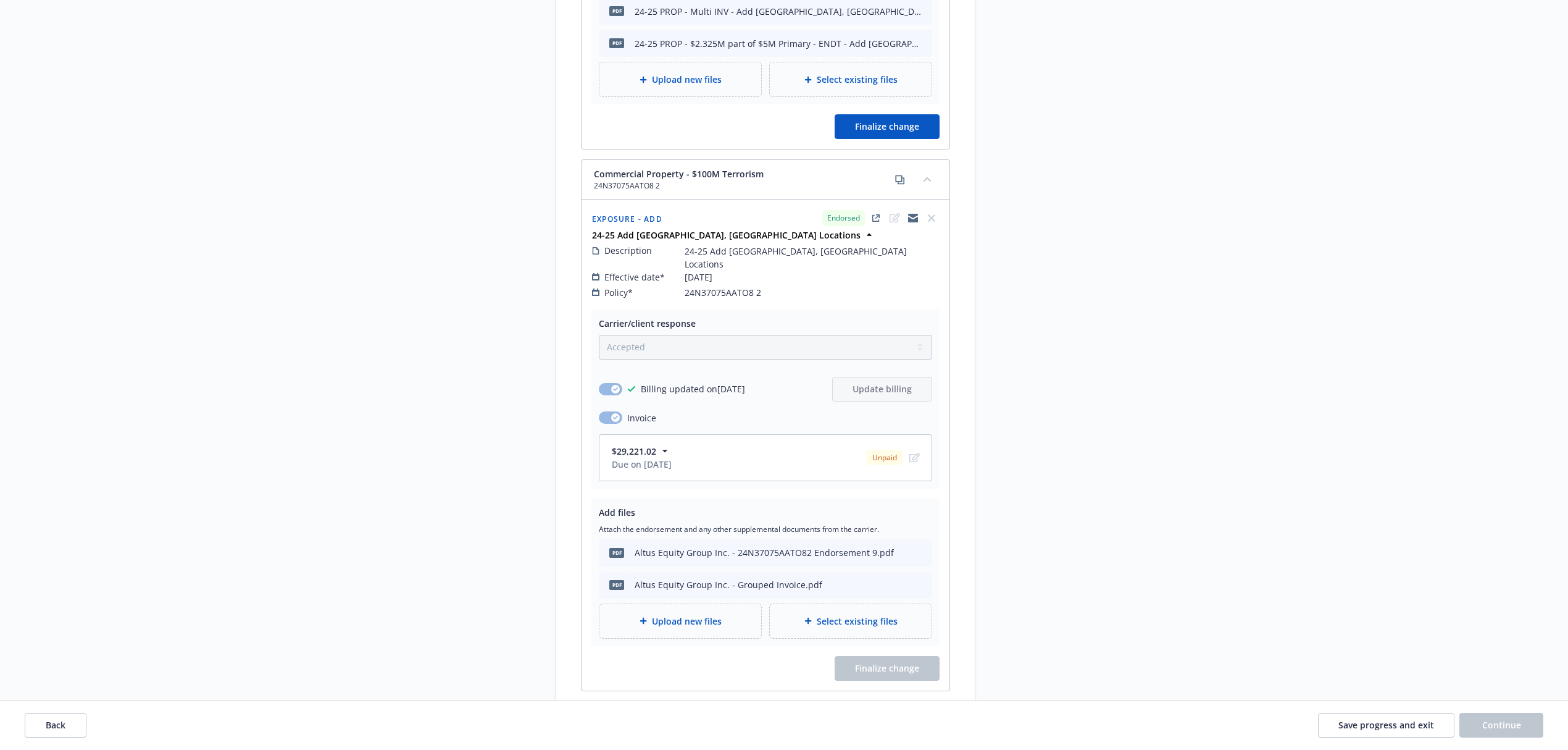
scroll to position [4612, 0]
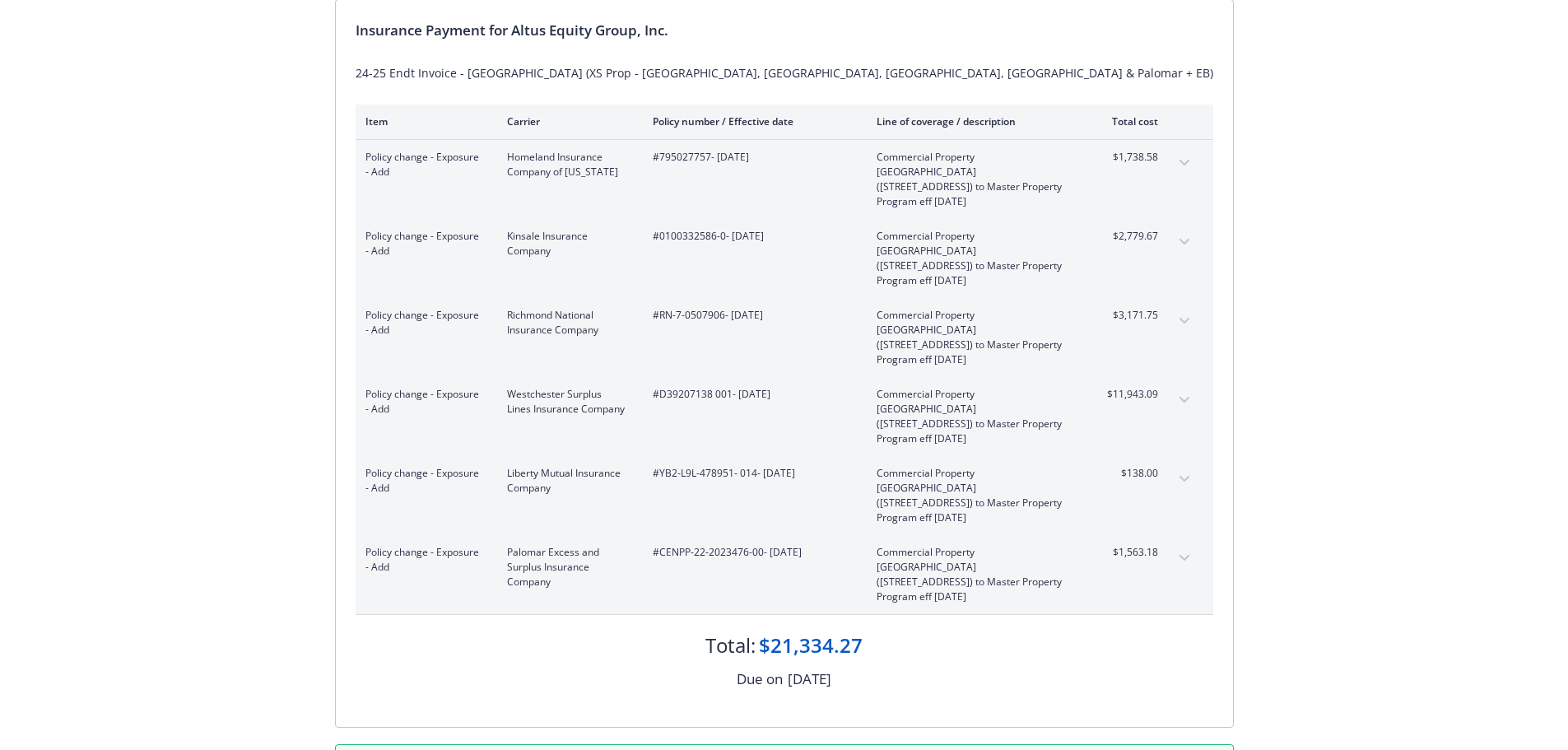
scroll to position [82, 0]
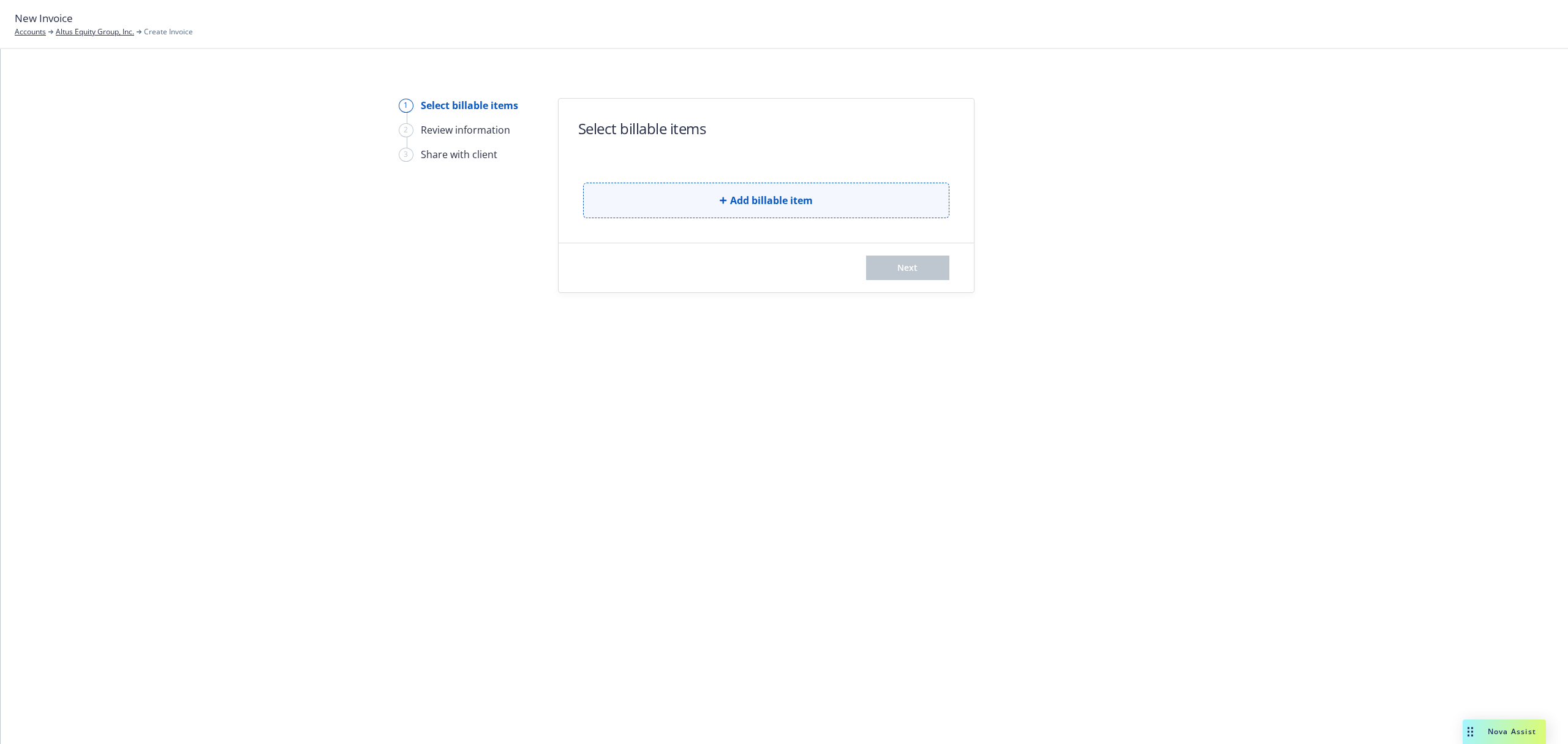
click at [662, 191] on button "Add billable item" at bounding box center [766, 200] width 366 height 35
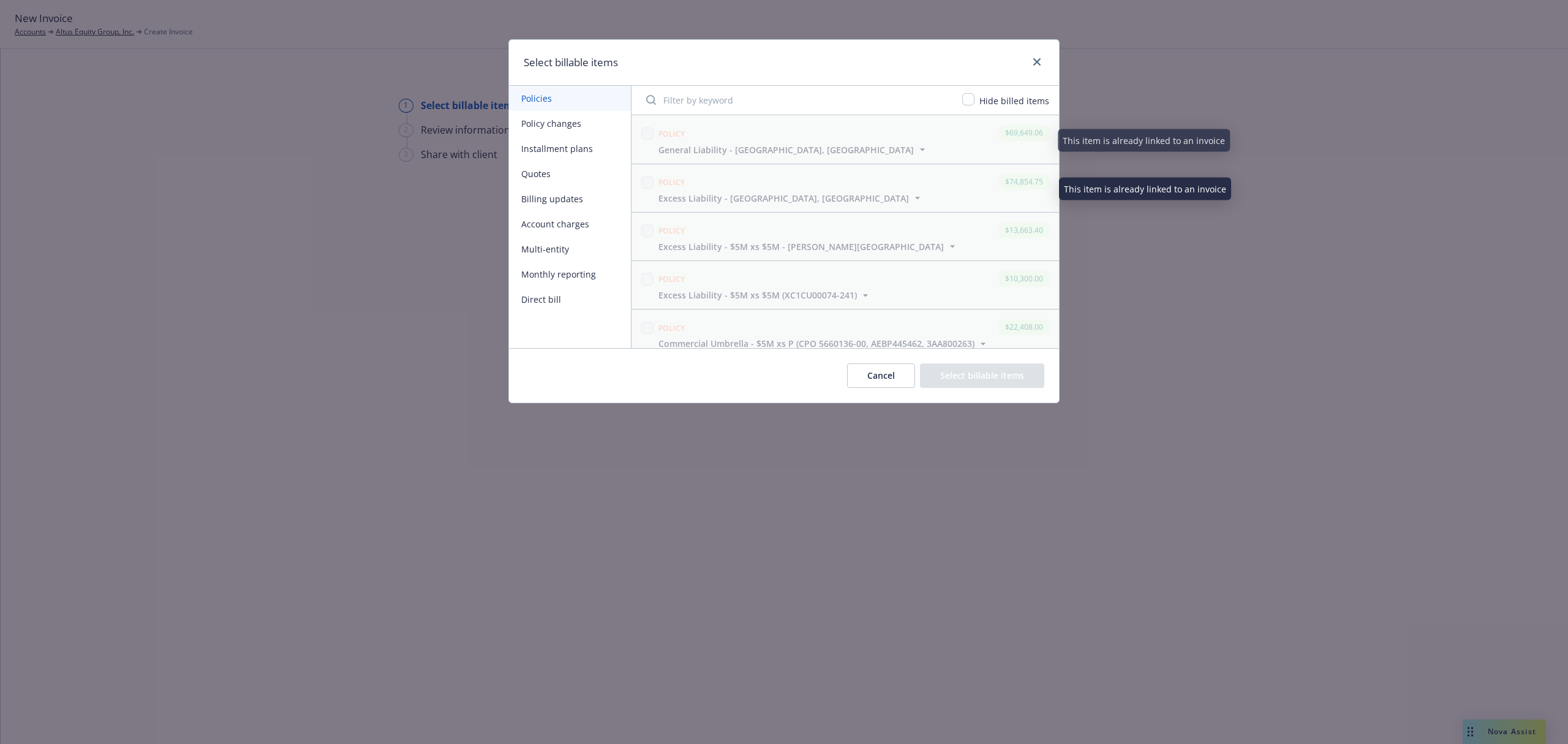
click at [569, 125] on button "Policy changes" at bounding box center [569, 123] width 122 height 25
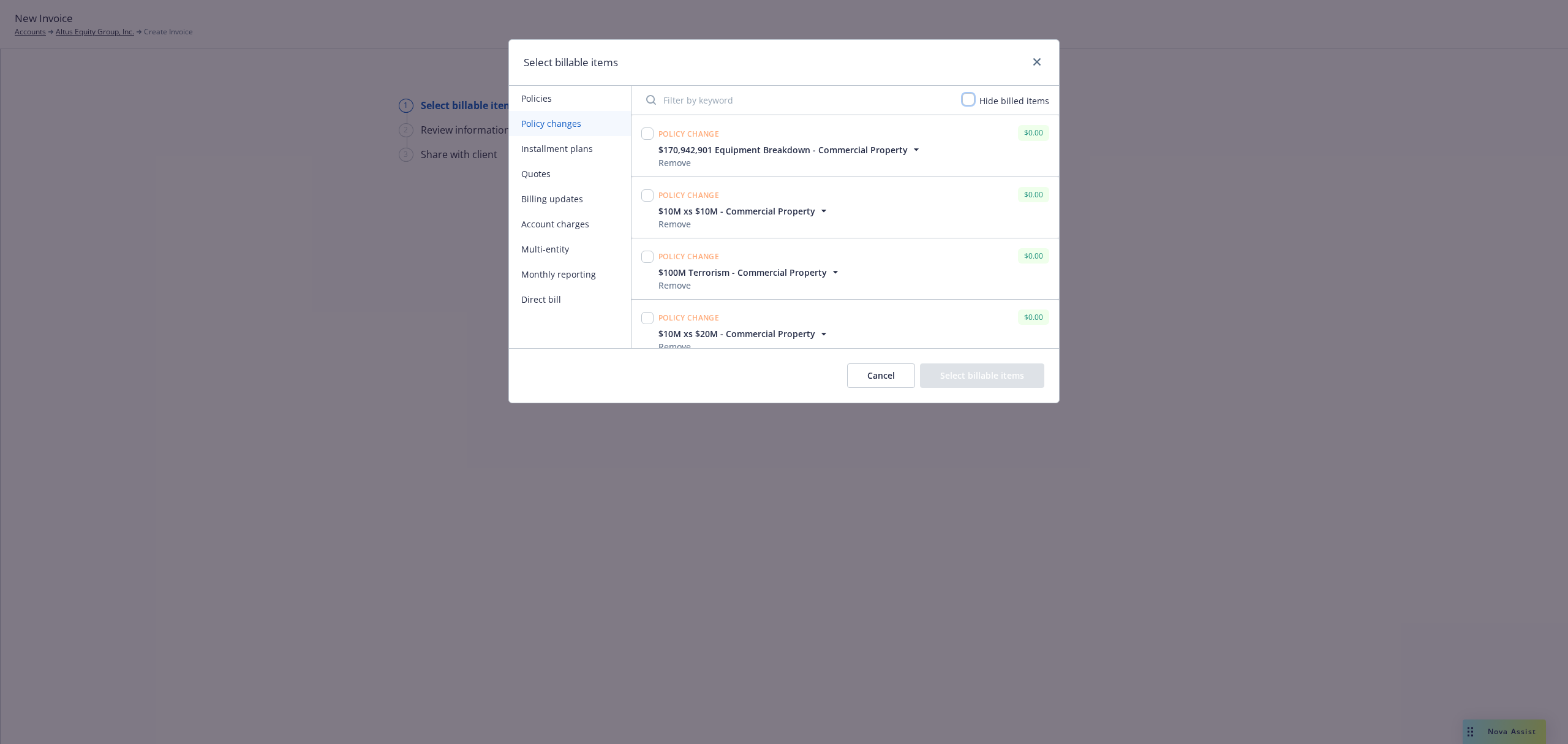
click at [971, 99] on input "checkbox" at bounding box center [968, 99] width 12 height 12
checkbox input "true"
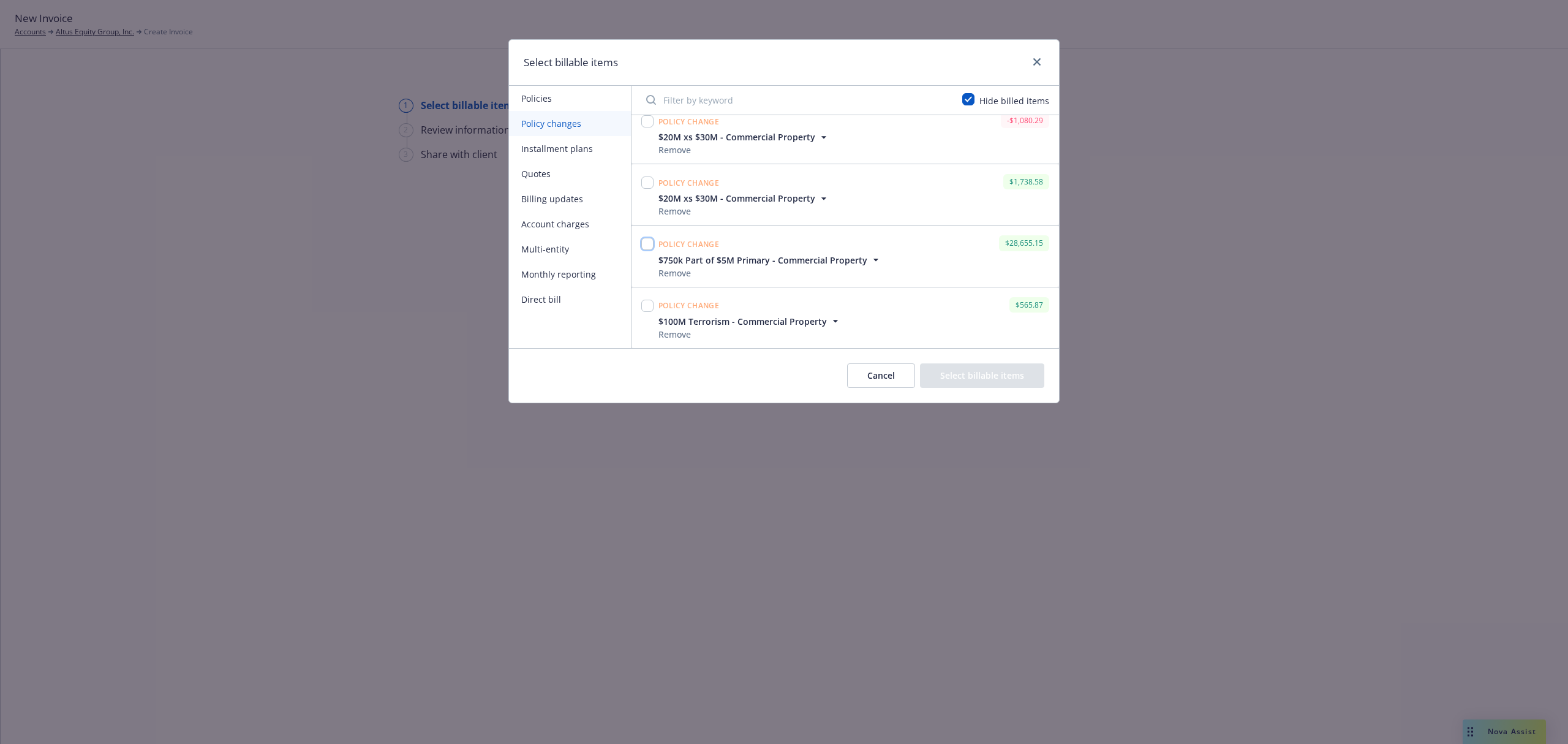
click at [650, 245] on input "checkbox" at bounding box center [647, 244] width 12 height 12
checkbox input "true"
click at [647, 304] on input "checkbox" at bounding box center [647, 306] width 12 height 12
checkbox input "true"
click at [873, 258] on icon "button" at bounding box center [876, 260] width 12 height 12
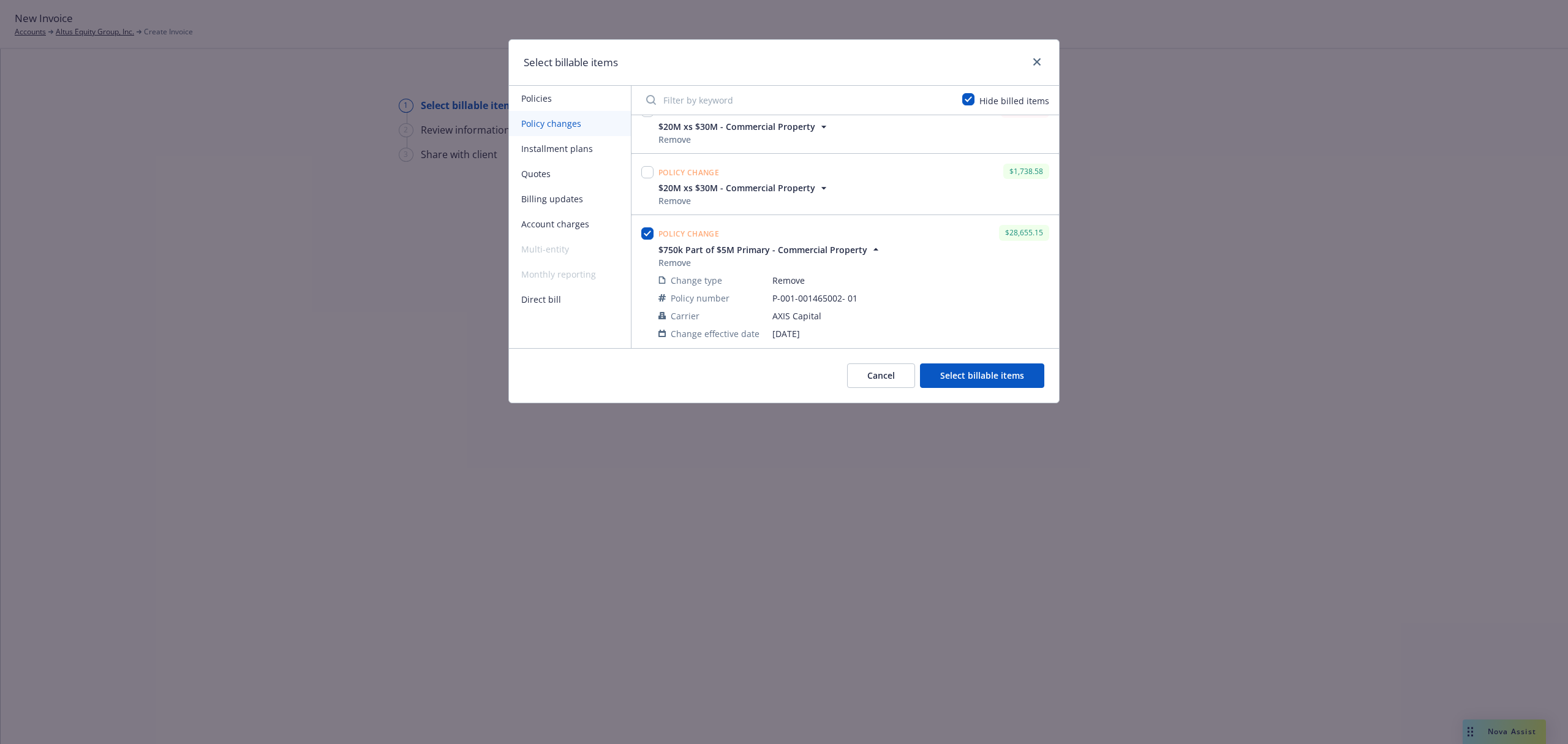
click at [873, 255] on icon "button" at bounding box center [876, 249] width 12 height 12
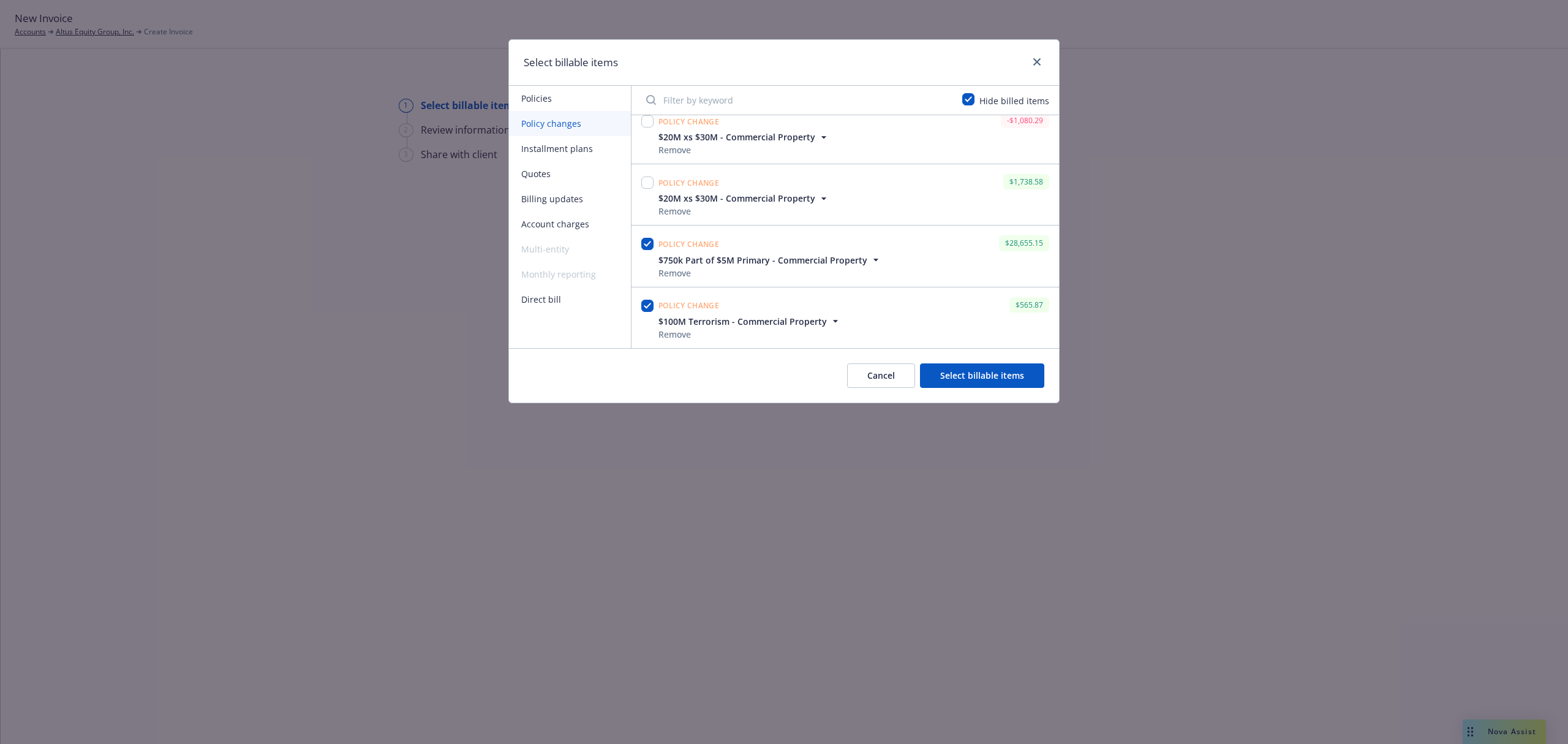
click at [958, 373] on button "Select billable items" at bounding box center [982, 376] width 125 height 25
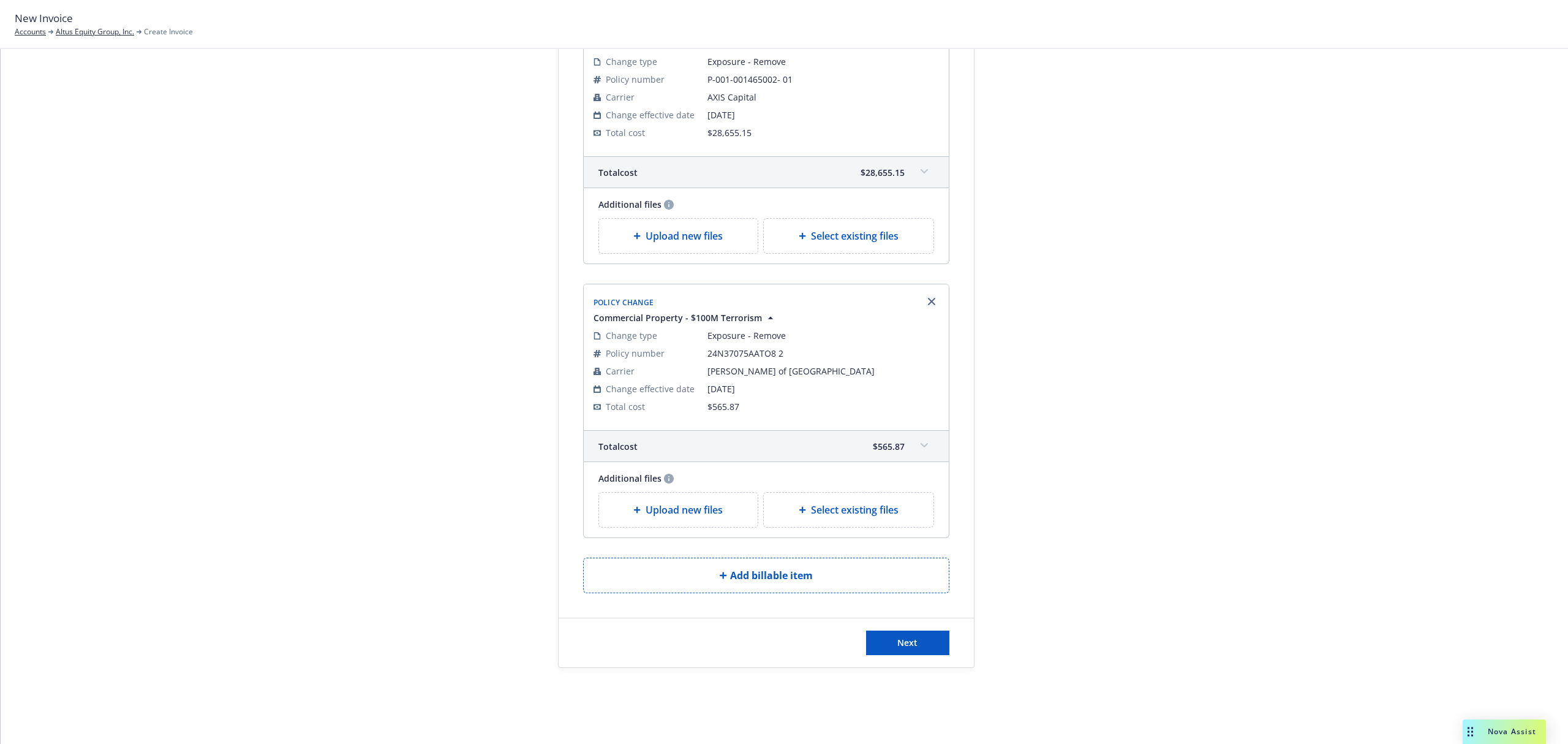
scroll to position [158, 0]
click at [903, 643] on span "Next" at bounding box center [907, 640] width 20 height 12
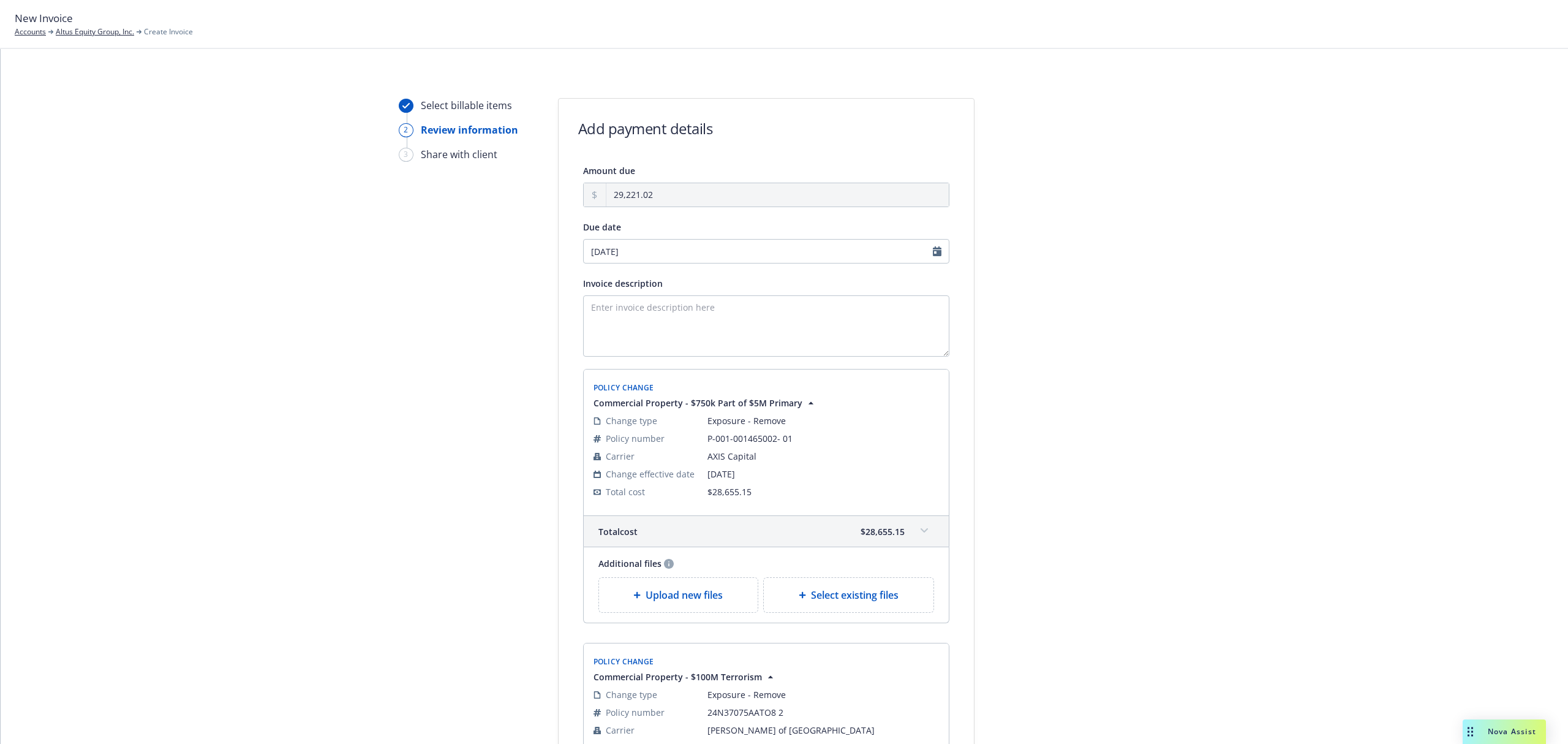
scroll to position [163, 0]
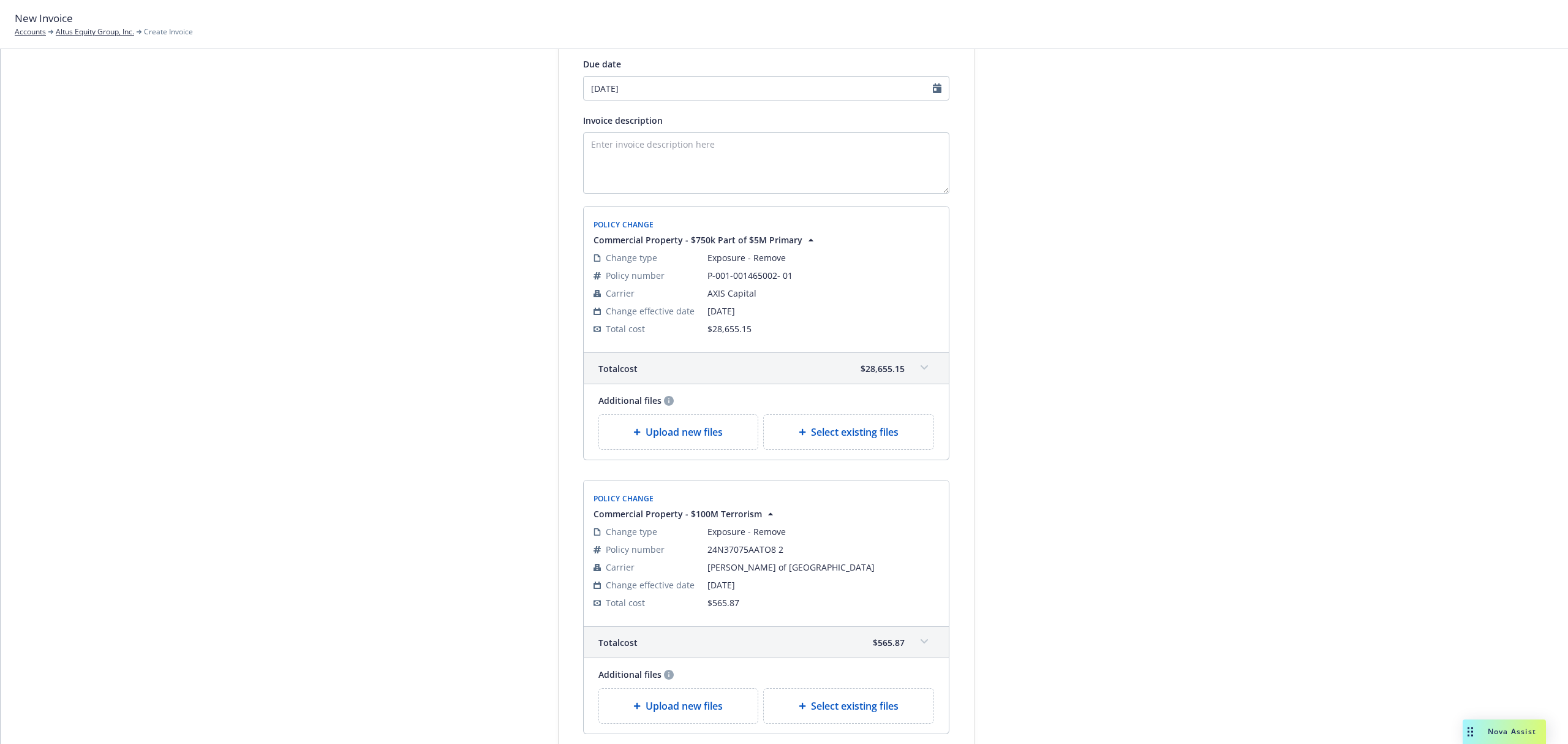
click at [914, 369] on span at bounding box center [924, 367] width 19 height 19
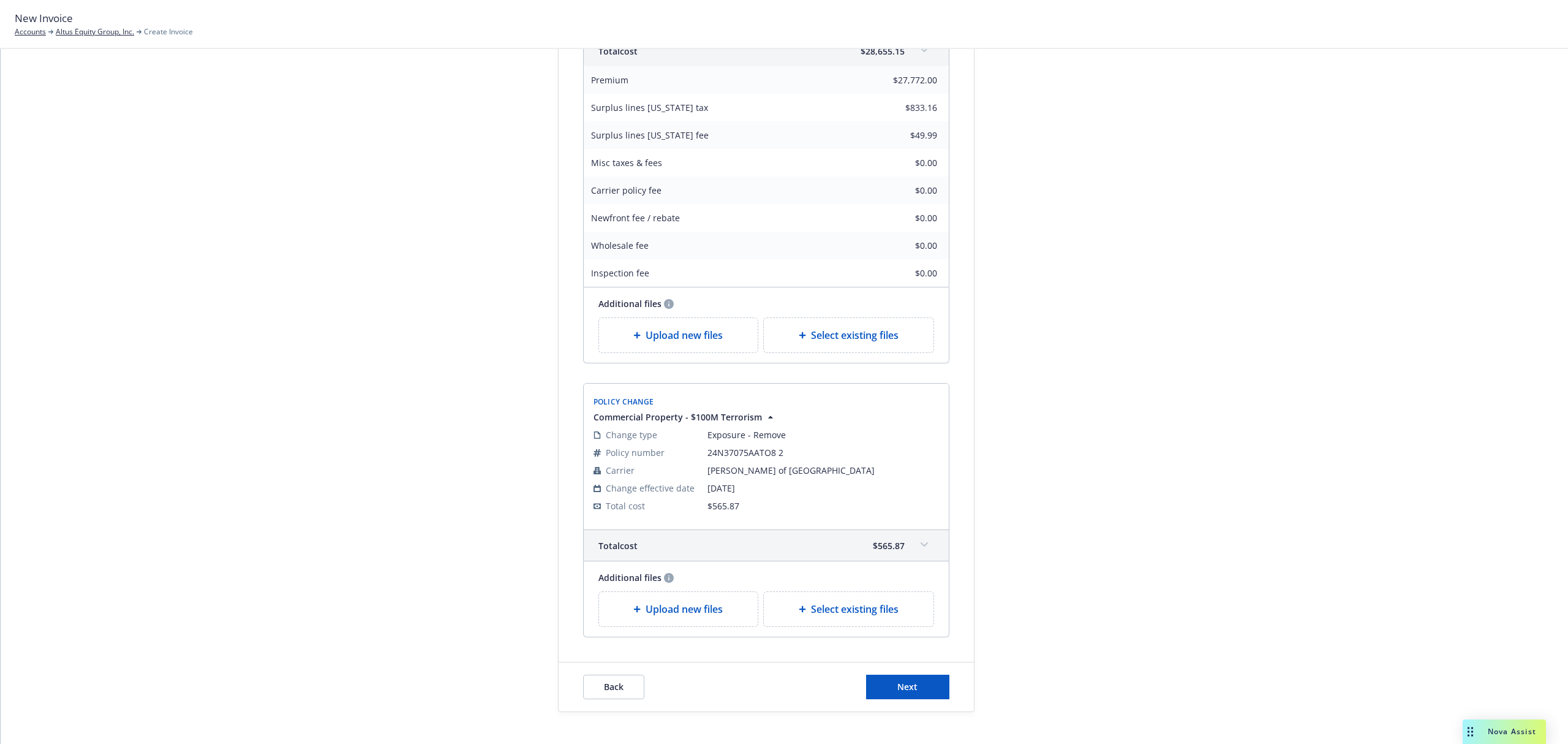
scroll to position [530, 0]
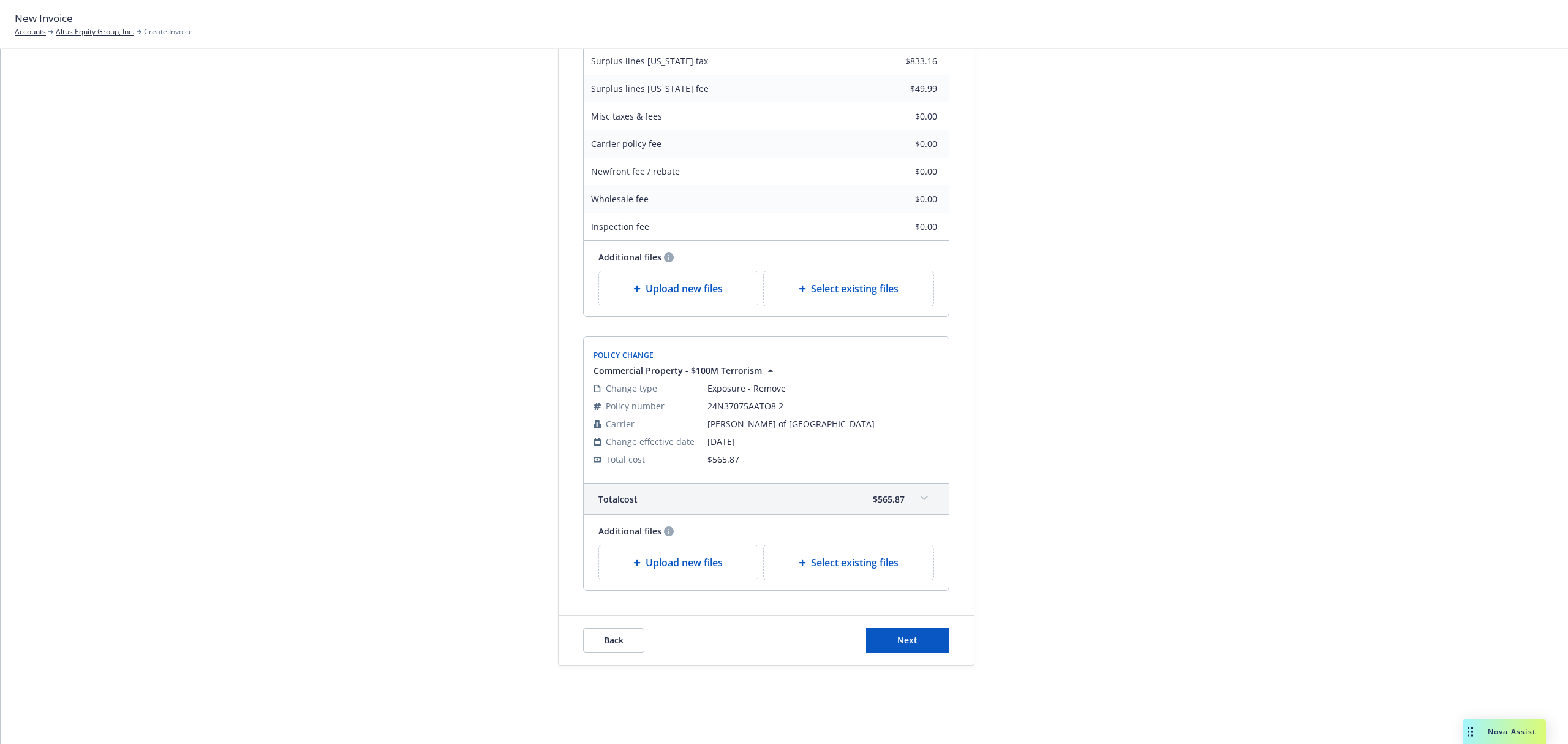
click at [920, 498] on icon at bounding box center [924, 498] width 7 height 4
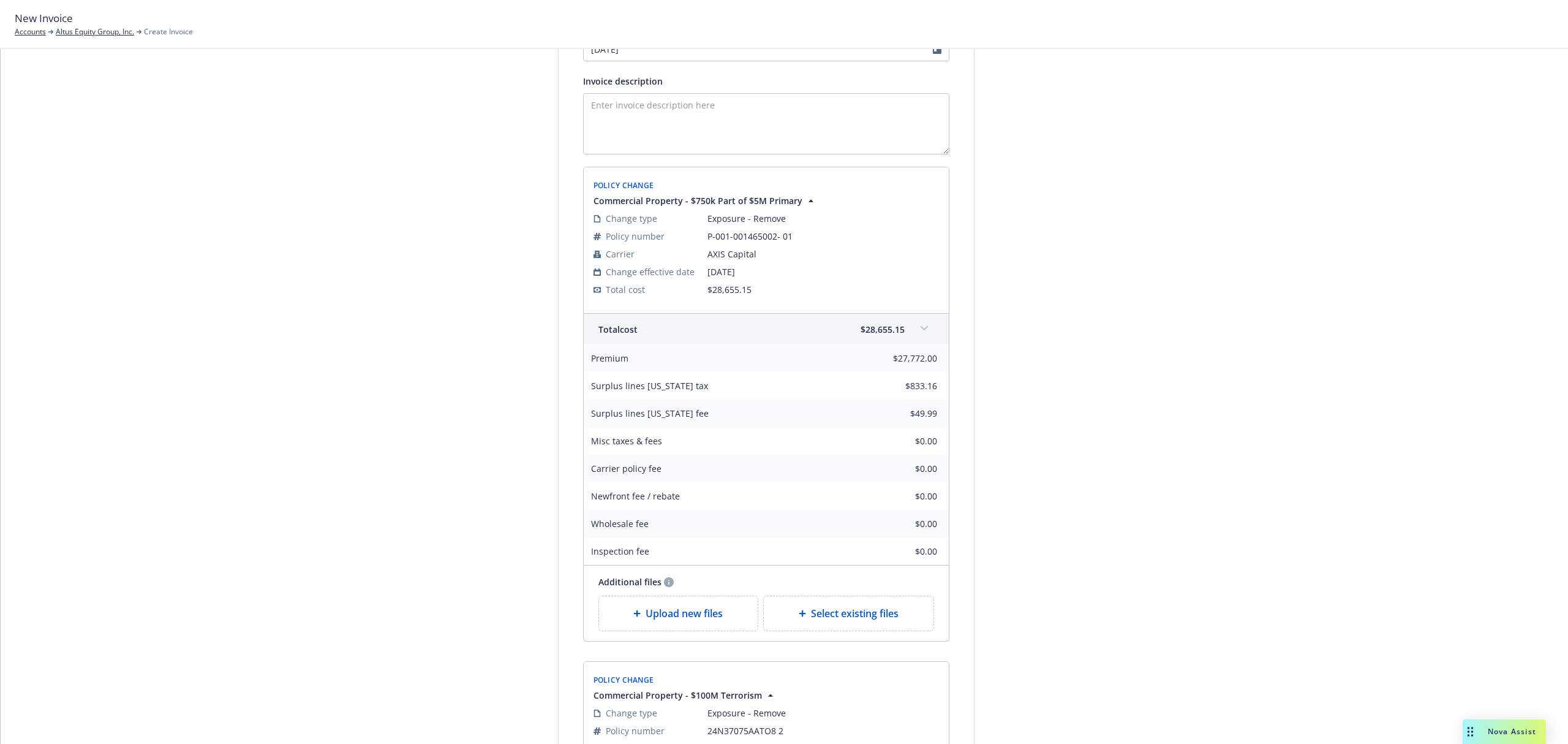
scroll to position [0, 0]
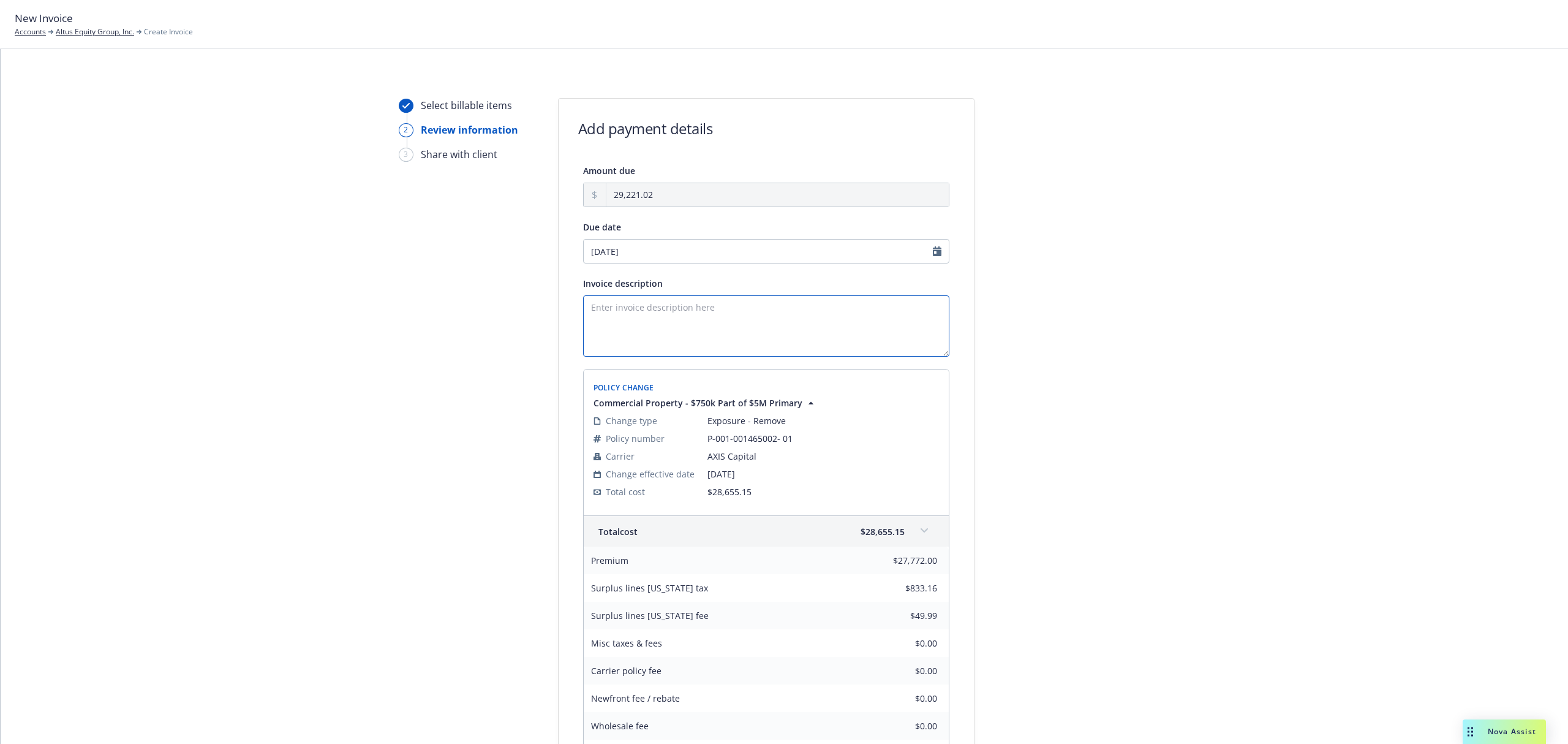
click at [630, 301] on textarea "Invoice description" at bounding box center [766, 326] width 366 height 61
paste textarea "24-25 Prop & Terrorism Endt Invoices - Add [GEOGRAPHIC_DATA], [GEOGRAPHIC_DATA]…"
type textarea "24-25 Prop & Terrorism Endt Invoices - Add [GEOGRAPHIC_DATA], [GEOGRAPHIC_DATA]…"
click at [425, 332] on div "Select billable items 2 Review information 3 Share with client" at bounding box center [466, 756] width 135 height 1315
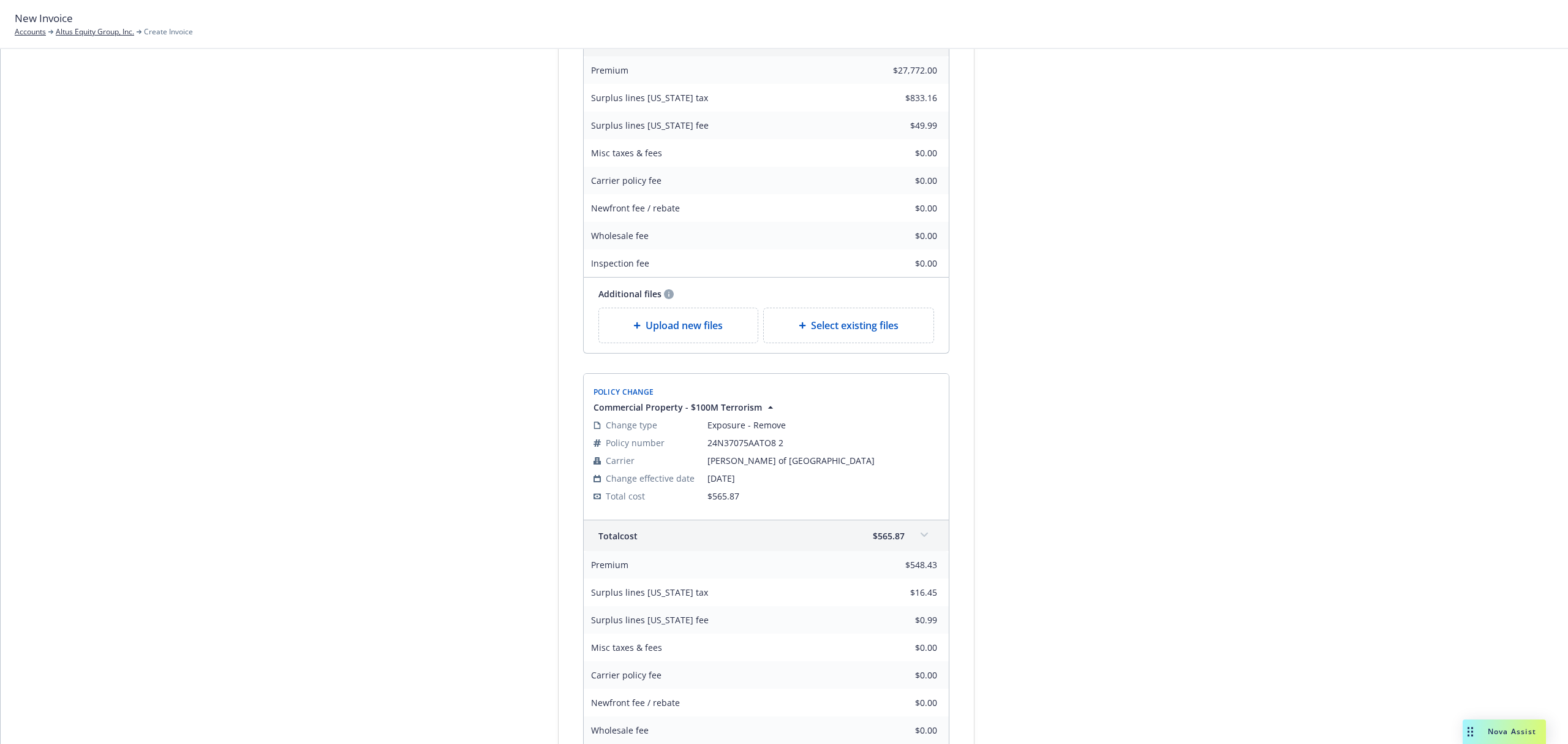
scroll to position [750, 0]
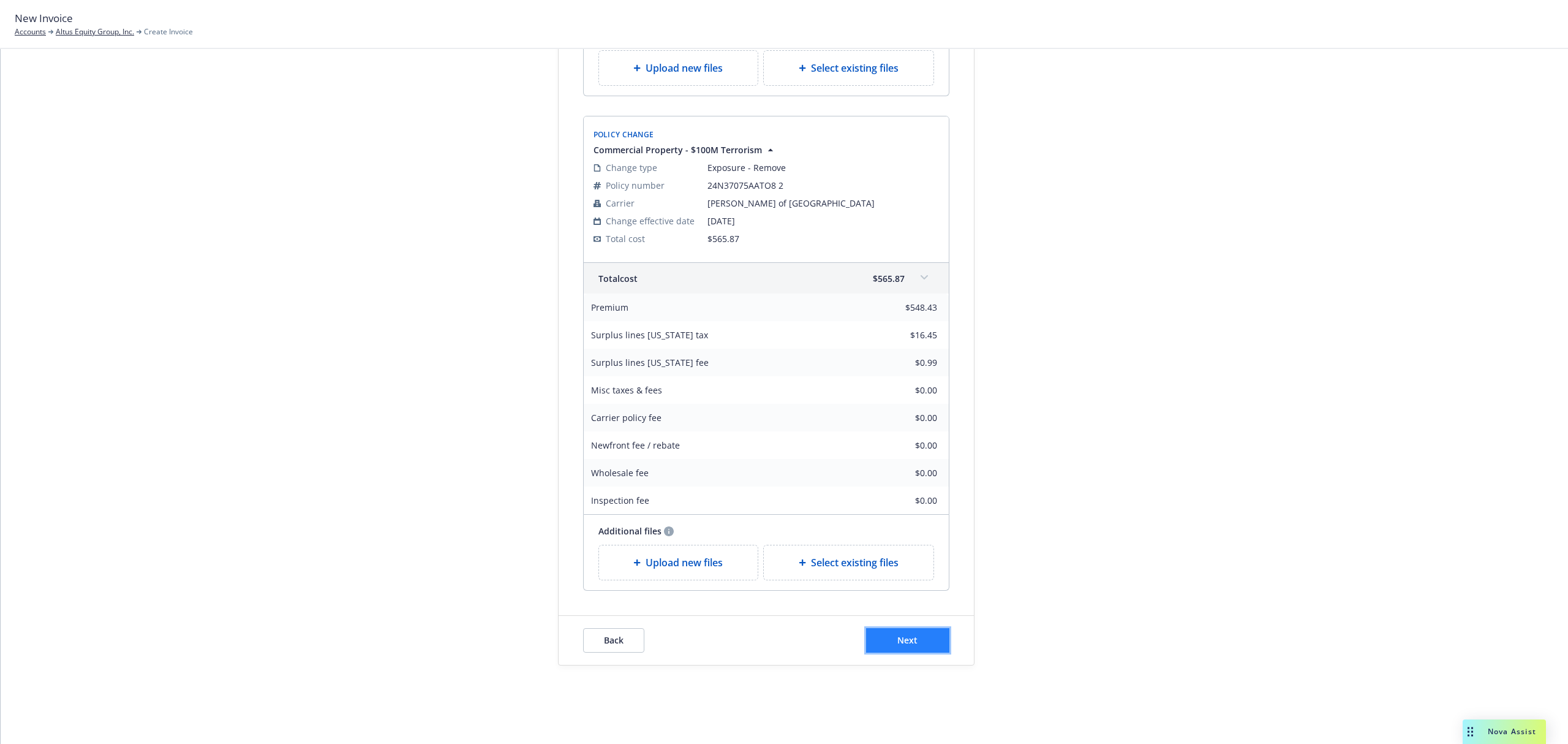
click at [926, 639] on button "Next" at bounding box center [908, 640] width 84 height 25
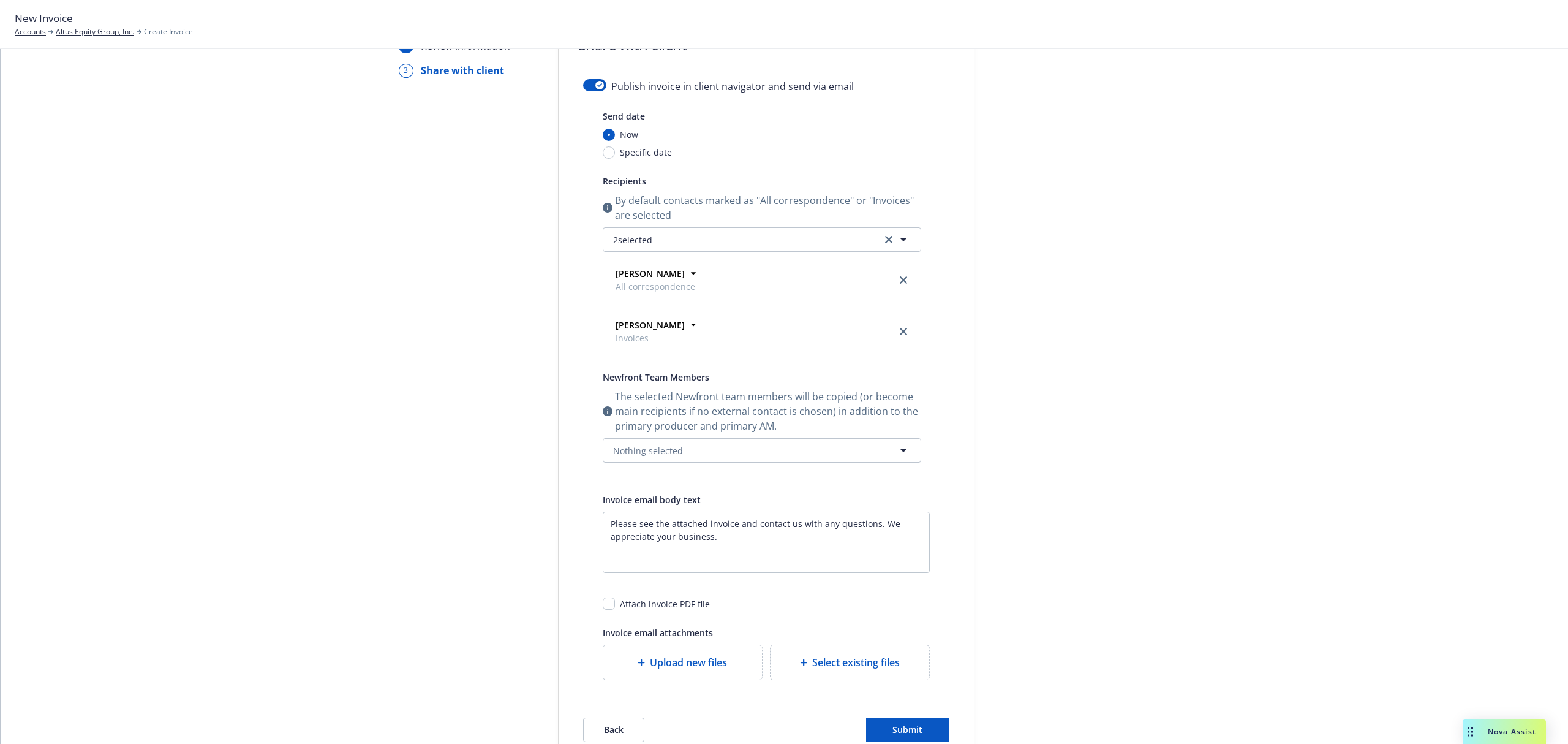
scroll to position [0, 0]
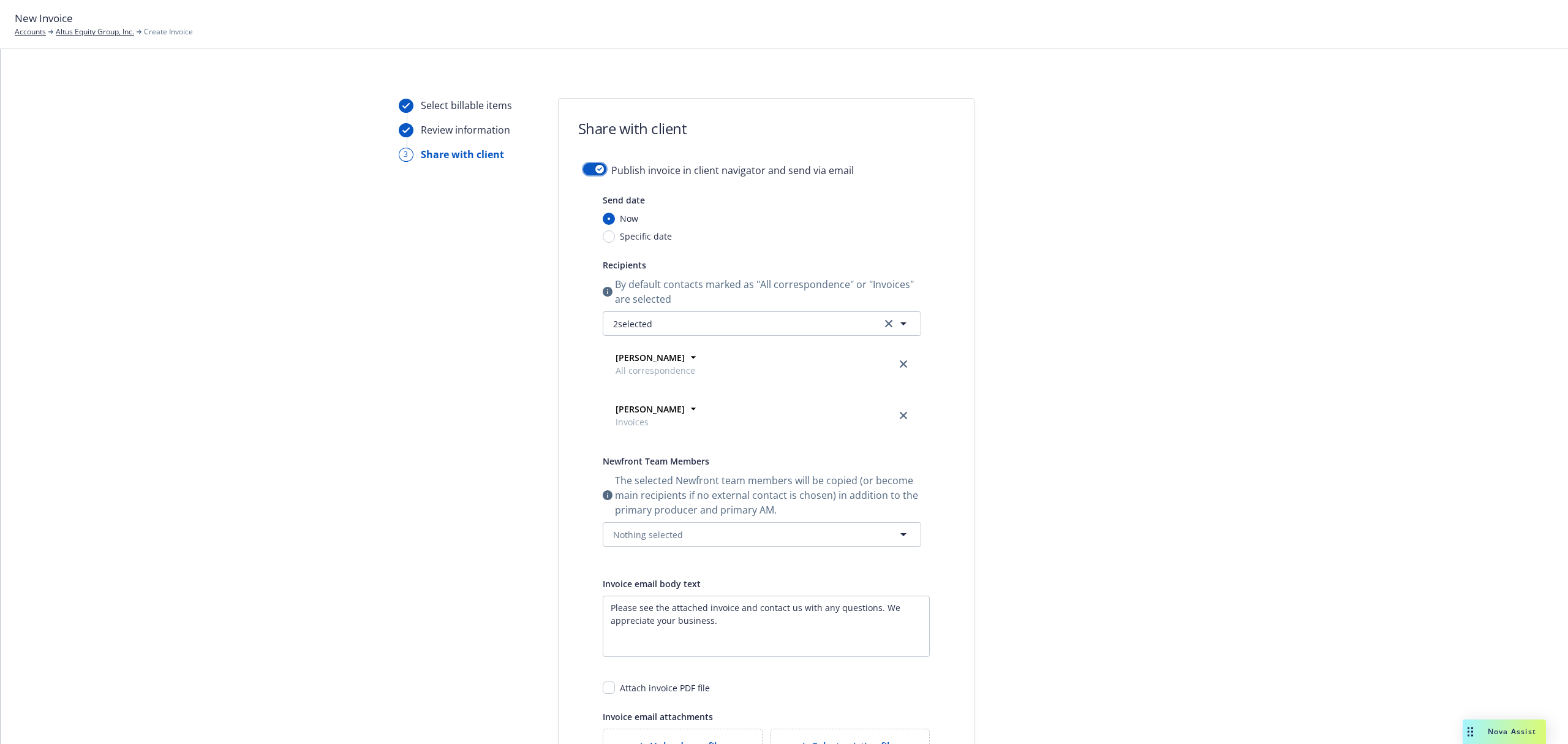
click at [587, 169] on button "button" at bounding box center [594, 169] width 23 height 12
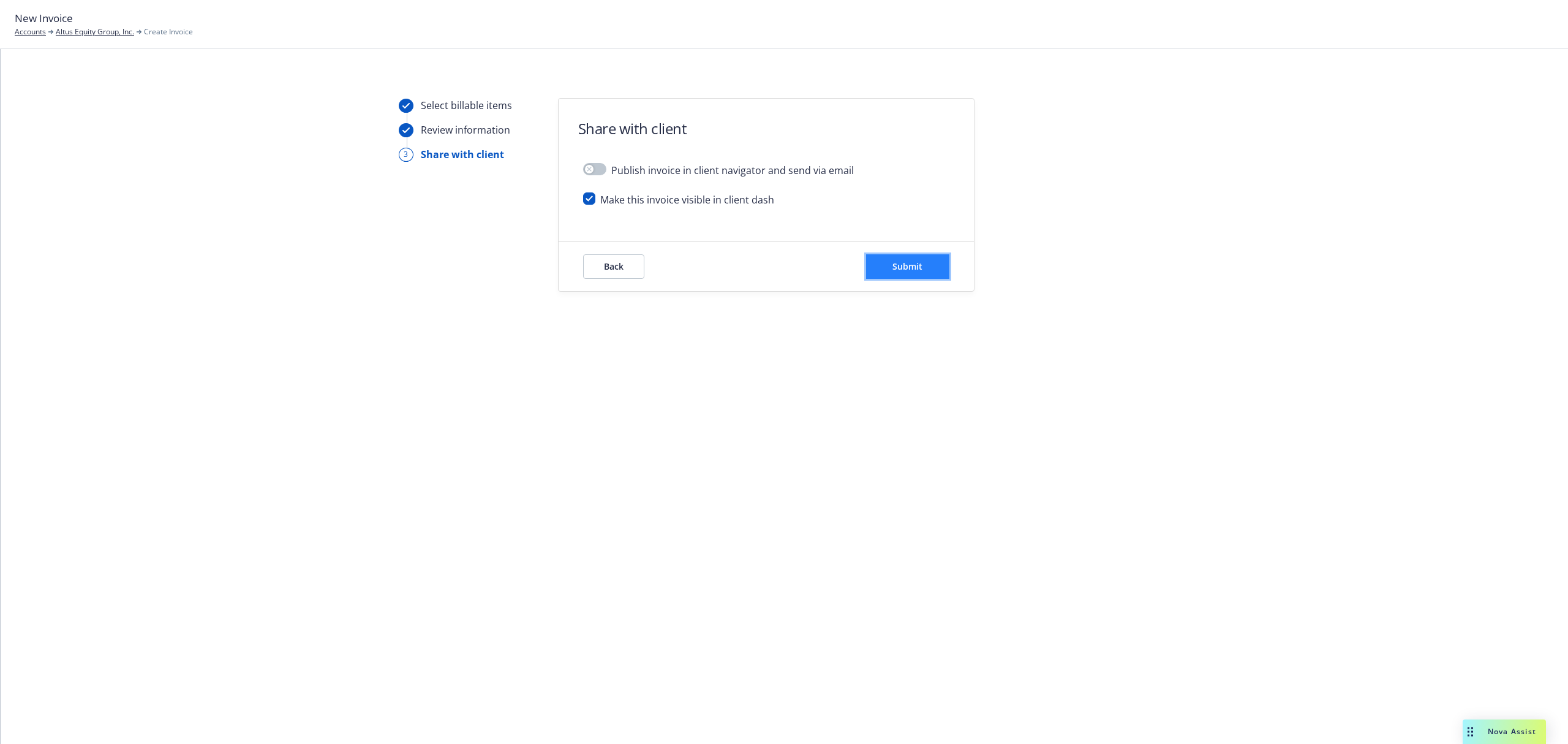
click at [888, 271] on button "Submit" at bounding box center [908, 267] width 84 height 25
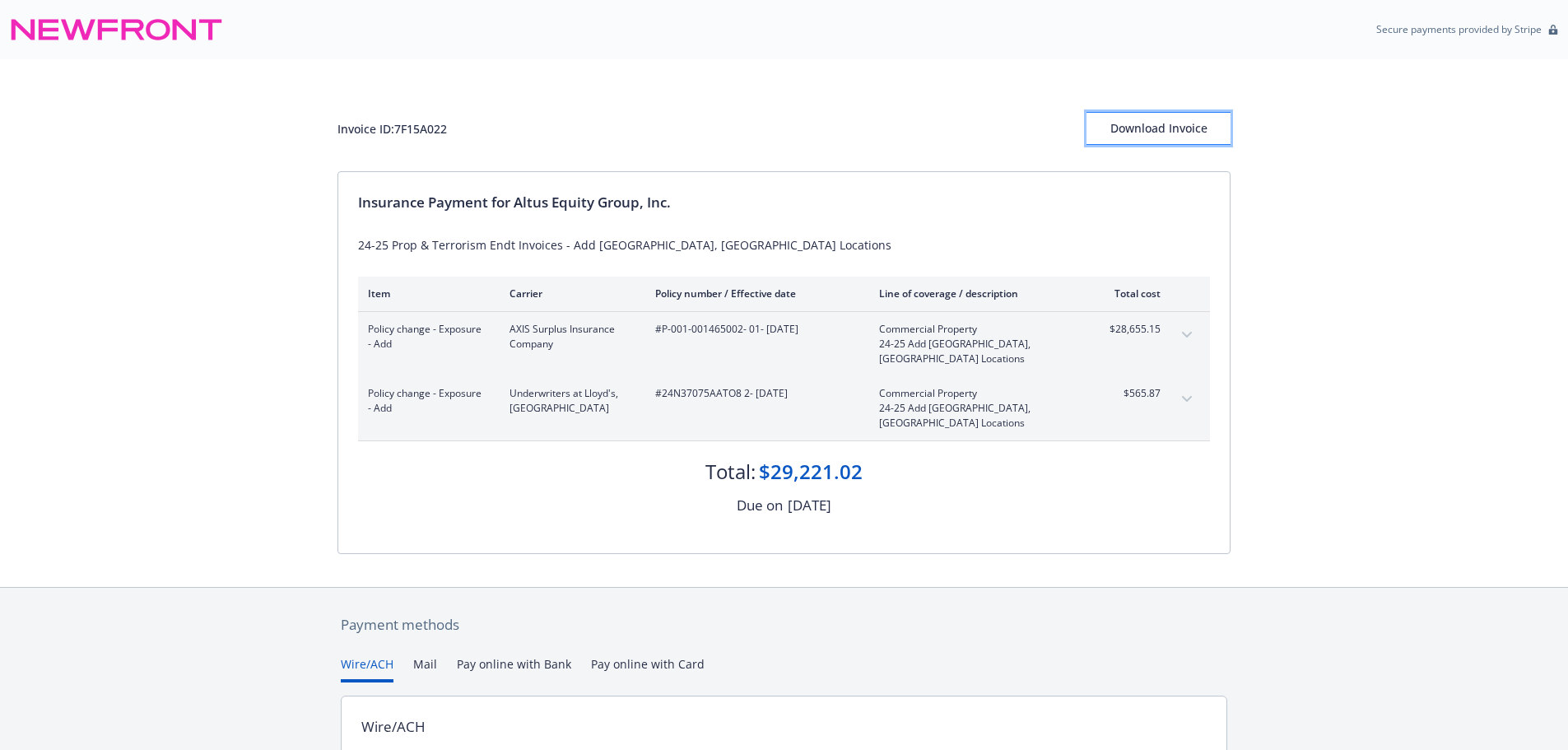
click at [1188, 131] on div "Download Invoice" at bounding box center [1158, 128] width 144 height 31
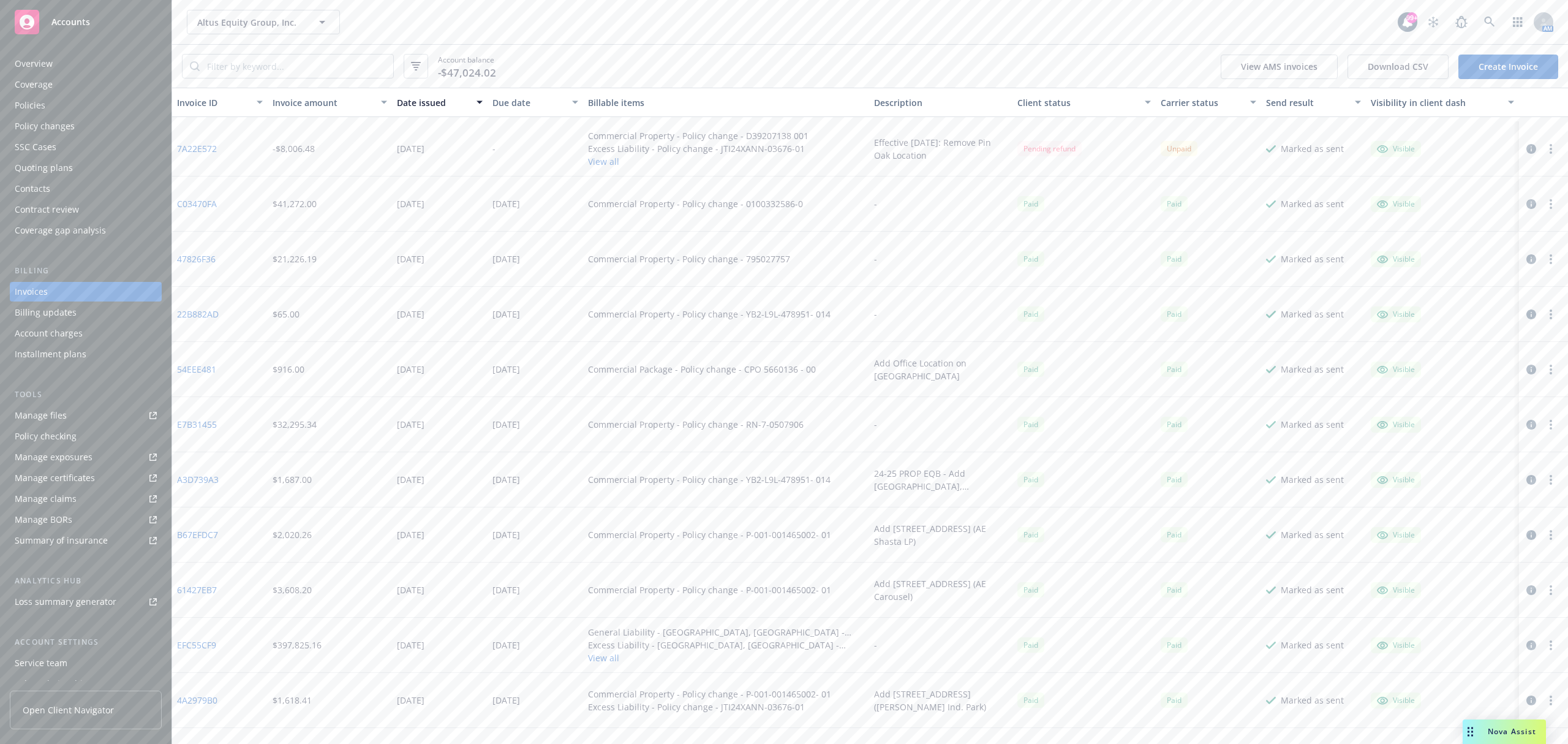
scroll to position [408, 0]
